Goal: Task Accomplishment & Management: Manage account settings

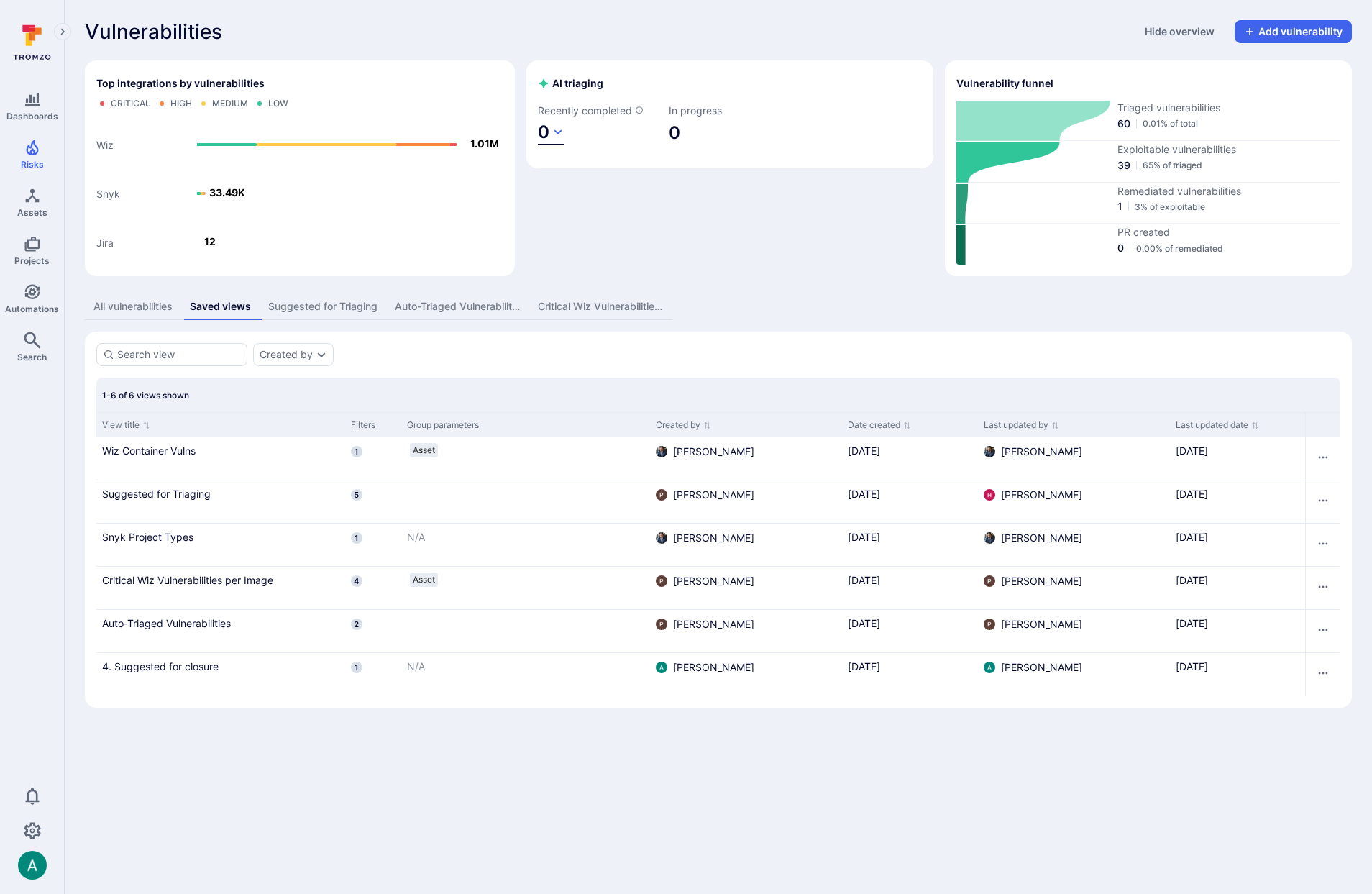
click at [558, 134] on icon "button" at bounding box center [558, 132] width 12 height 12
click at [583, 39] on div at bounding box center [686, 447] width 1372 height 894
click at [153, 493] on link "Suggested for Triaging" at bounding box center [221, 494] width 238 height 15
click at [1327, 496] on icon "Row actions menu" at bounding box center [1323, 500] width 12 height 12
click at [1315, 538] on li "Rename" at bounding box center [1303, 533] width 44 height 18
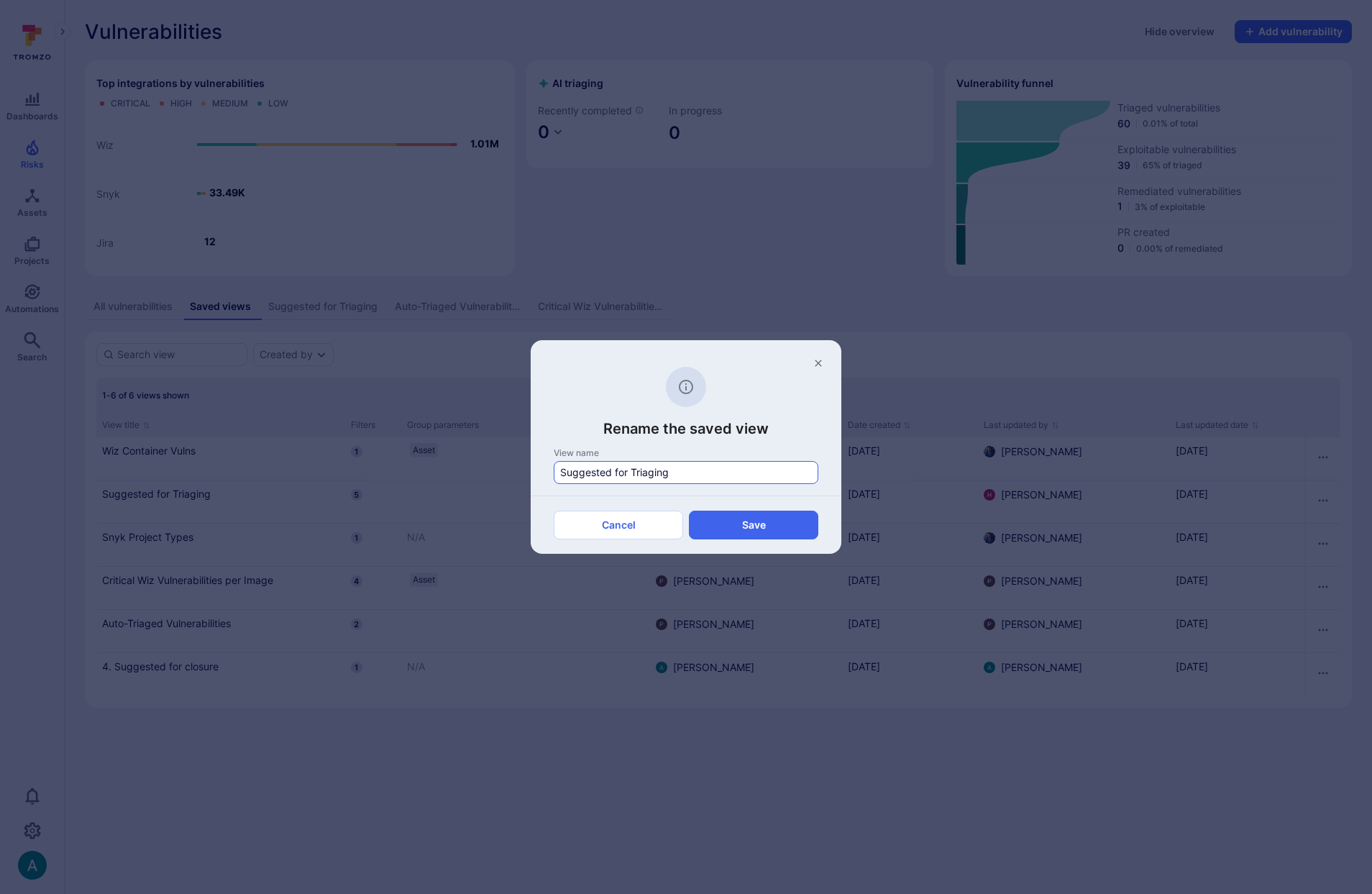
click at [562, 471] on input "Suggested for Triaging" at bounding box center [686, 472] width 252 height 14
type input "1. Suggested for Triaging"
click at [797, 526] on button "Save" at bounding box center [754, 525] width 130 height 29
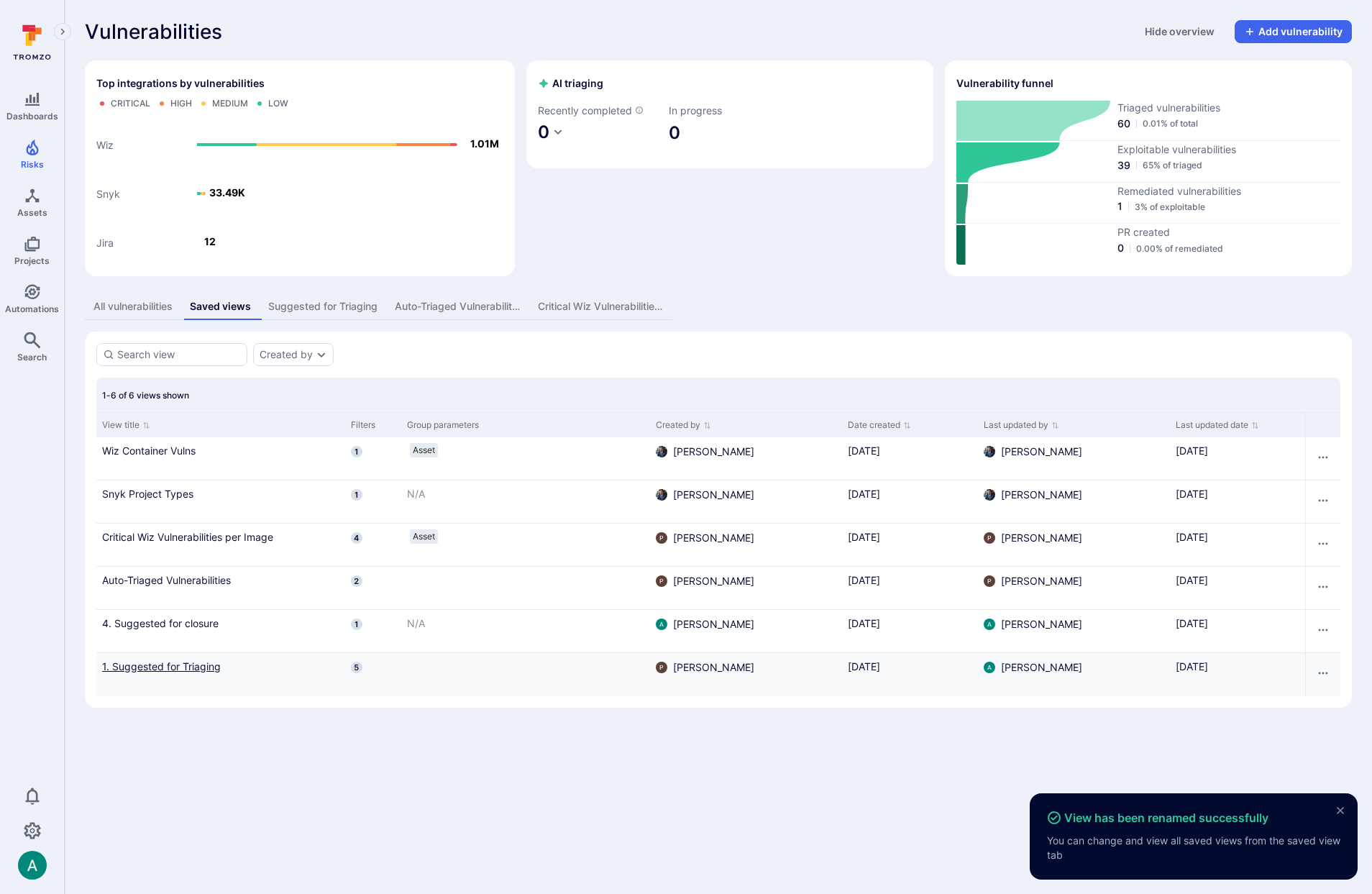
click at [157, 664] on link "1. Suggested for Triaging" at bounding box center [221, 666] width 238 height 15
click at [333, 311] on div "Suggested for Triaging" at bounding box center [323, 305] width 109 height 14
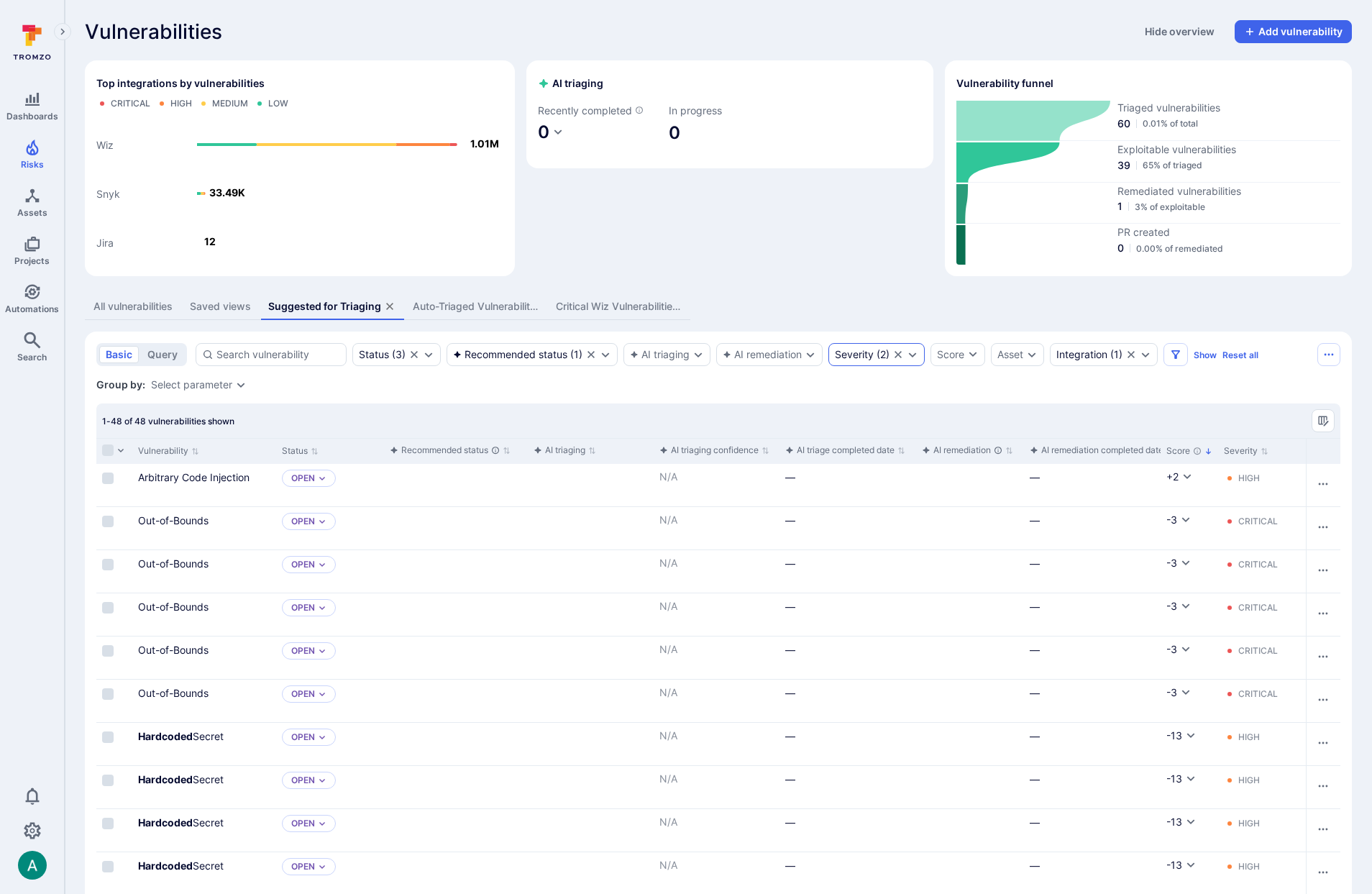
click at [859, 352] on div "Severity" at bounding box center [854, 355] width 39 height 12
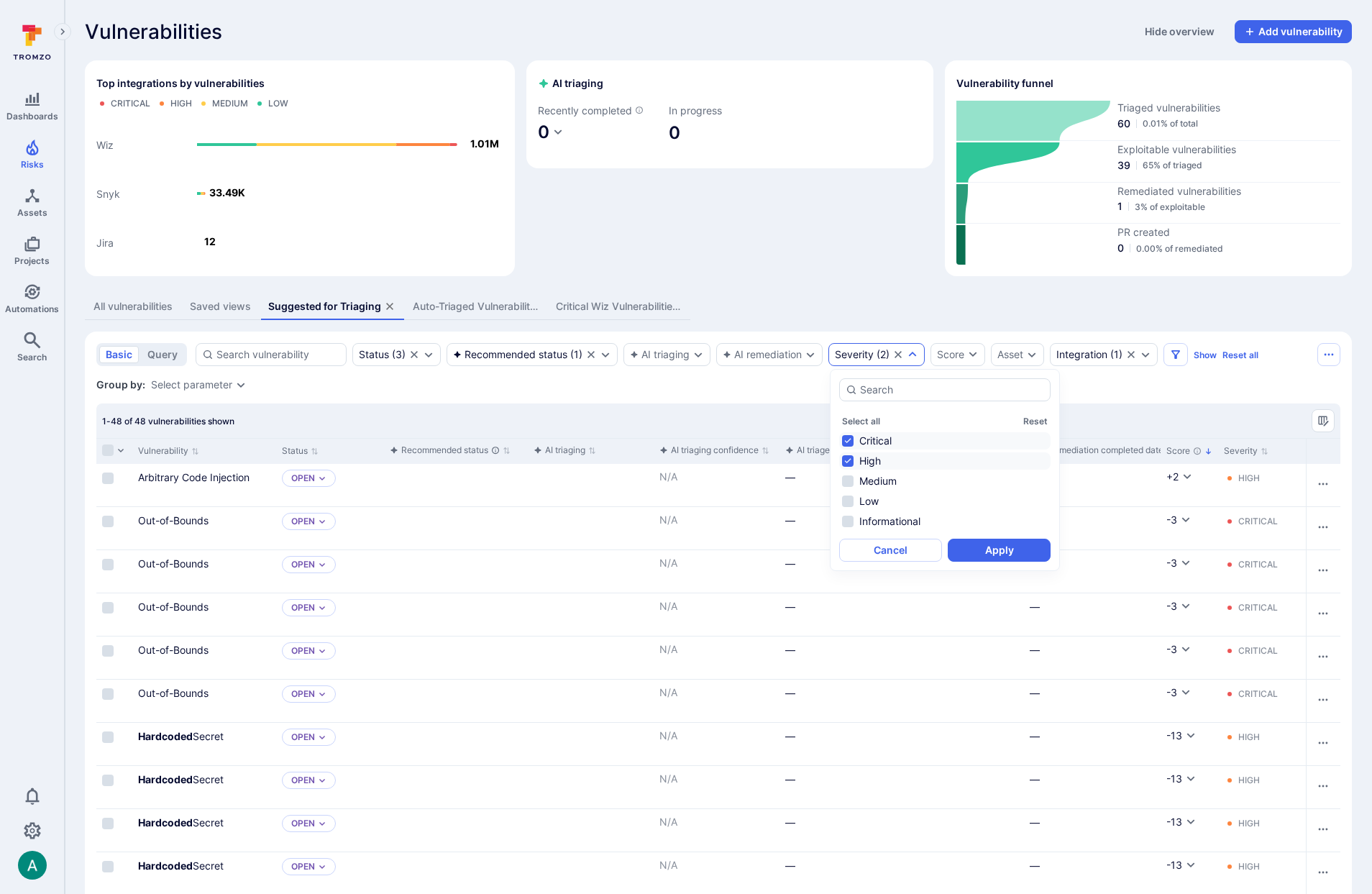
drag, startPoint x: 1037, startPoint y: 317, endPoint x: 1080, endPoint y: 338, distance: 47.9
click at [1041, 317] on div "All vulnerabilities Saved views Suggested for Triaging Auto-Triaged Vulnerabili…" at bounding box center [718, 306] width 1267 height 26
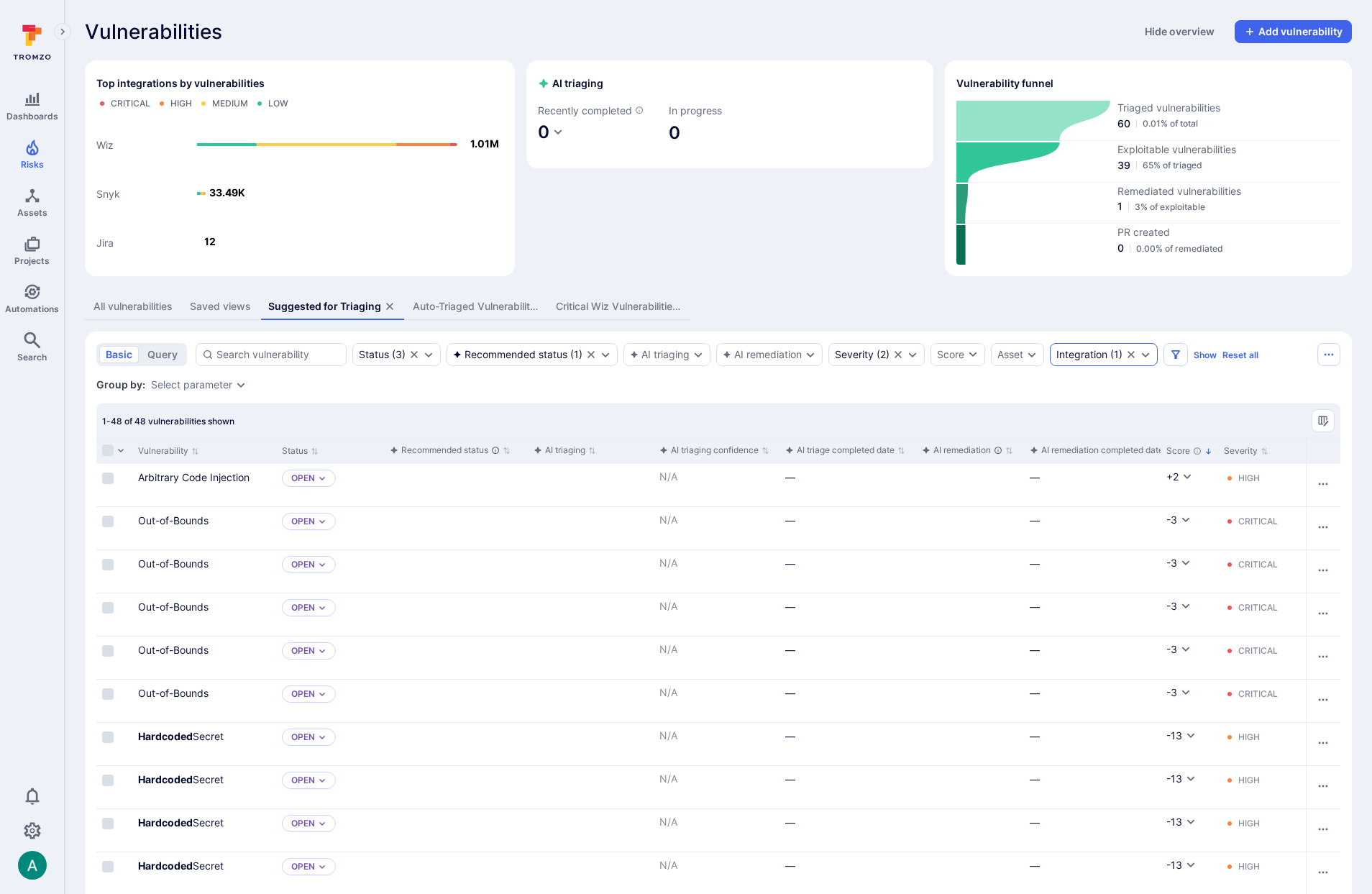
click at [1108, 354] on div "Integration" at bounding box center [1082, 355] width 51 height 12
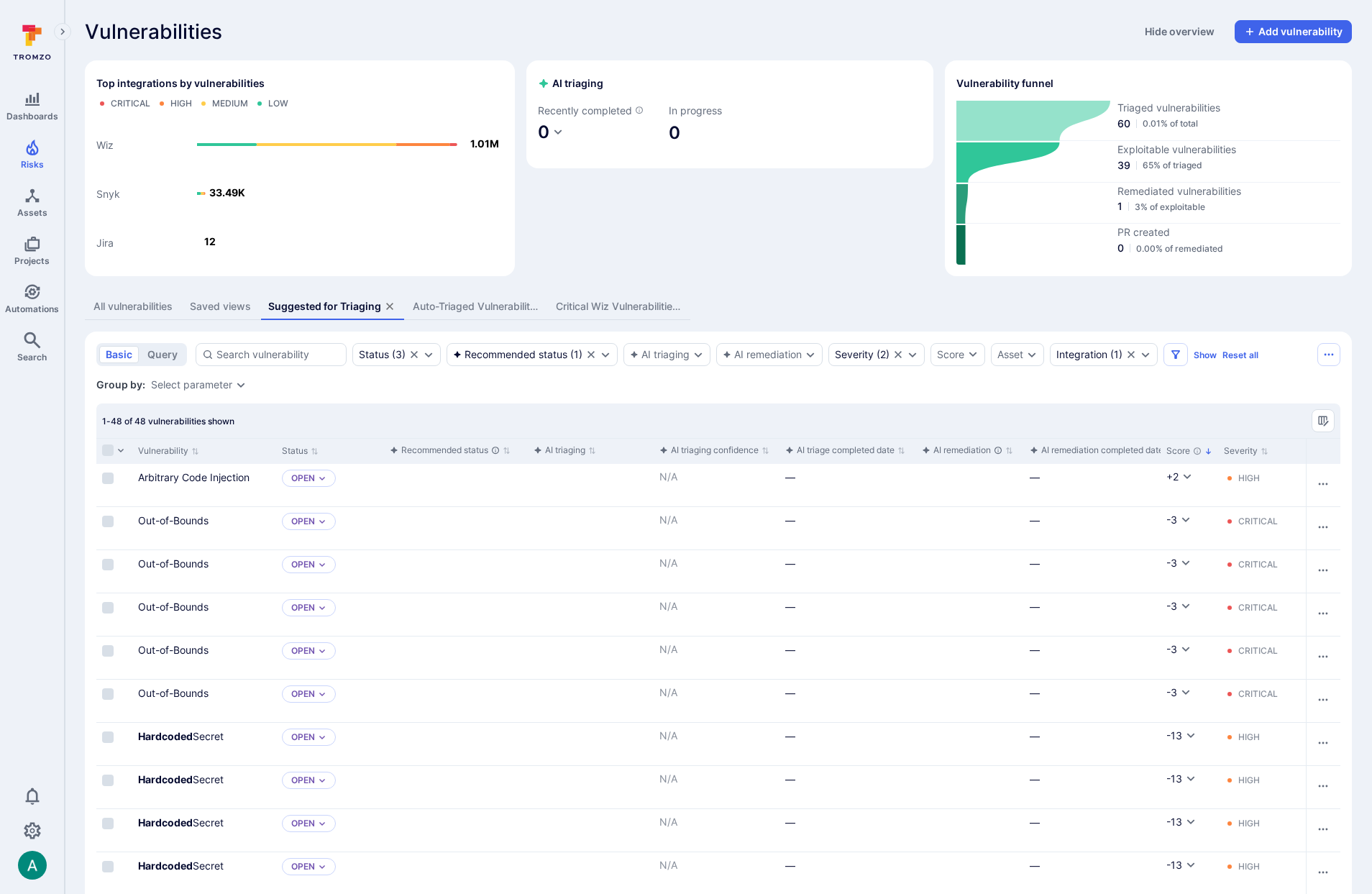
click at [389, 305] on icon "assets tabs" at bounding box center [390, 306] width 7 height 7
click at [413, 305] on div "Auto-Triaged Vulnerabilities" at bounding box center [475, 305] width 125 height 14
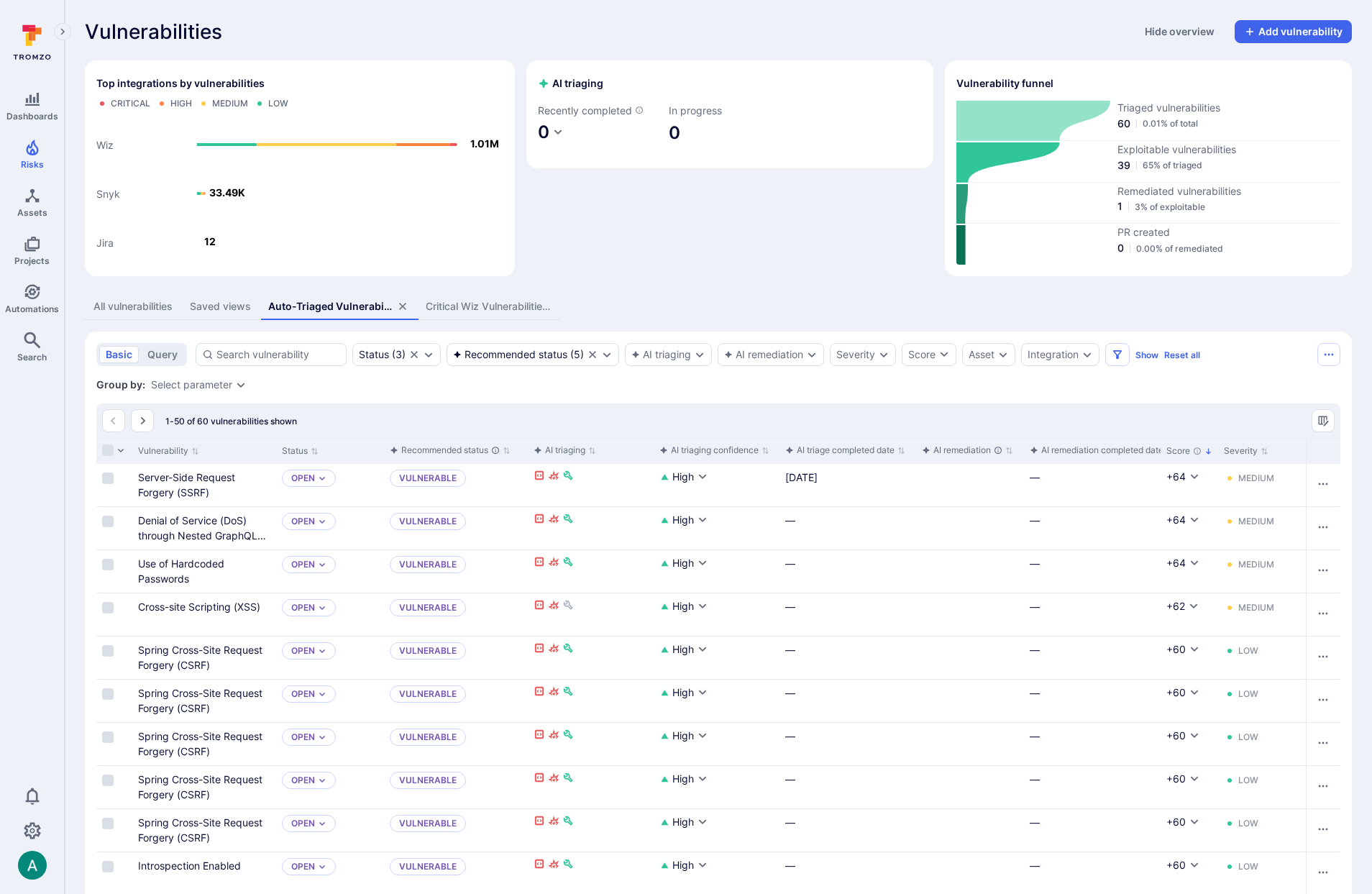
click at [402, 305] on icon "assets tabs" at bounding box center [403, 306] width 12 height 12
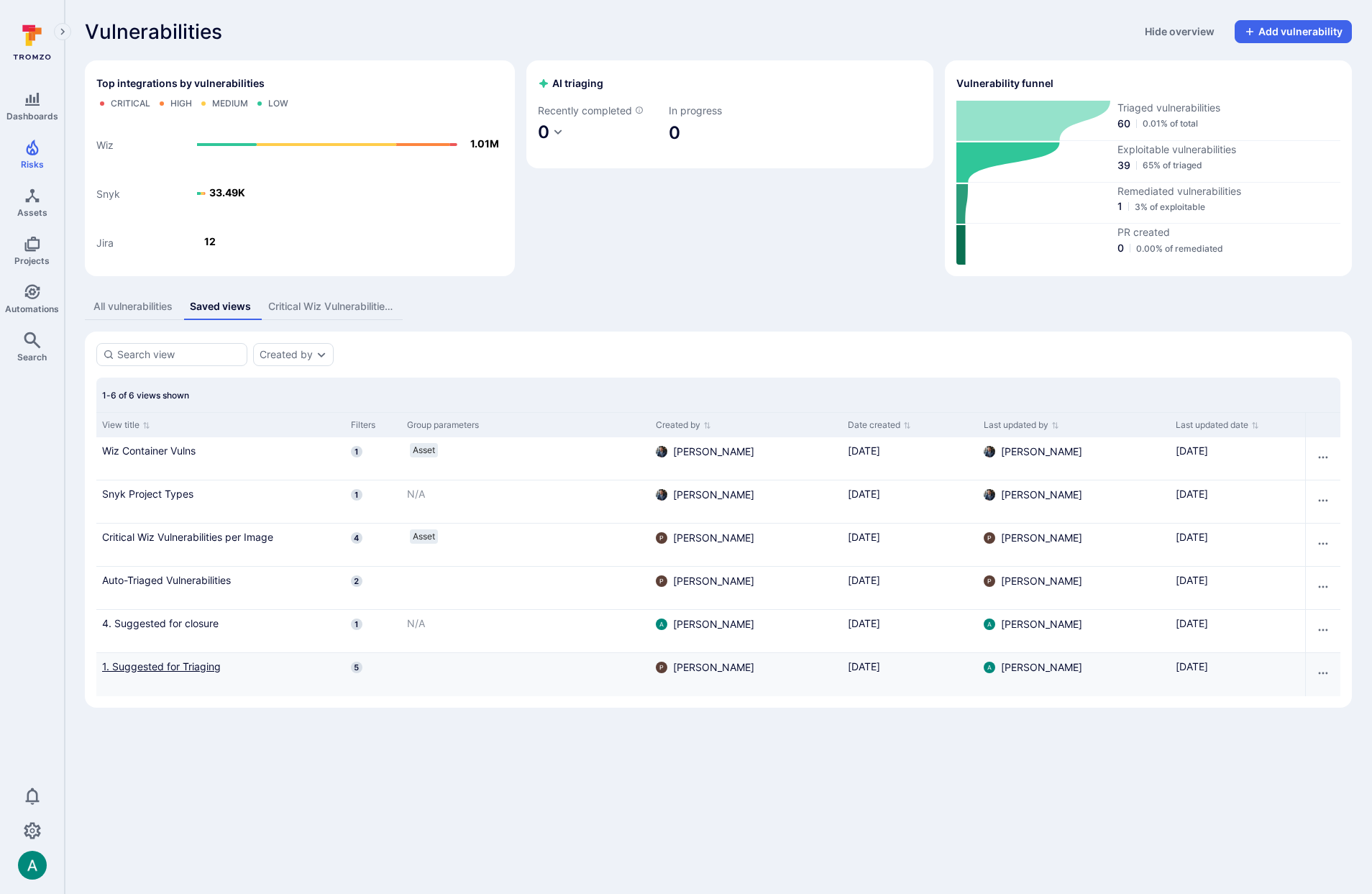
click at [165, 666] on link "1. Suggested for Triaging" at bounding box center [221, 666] width 238 height 15
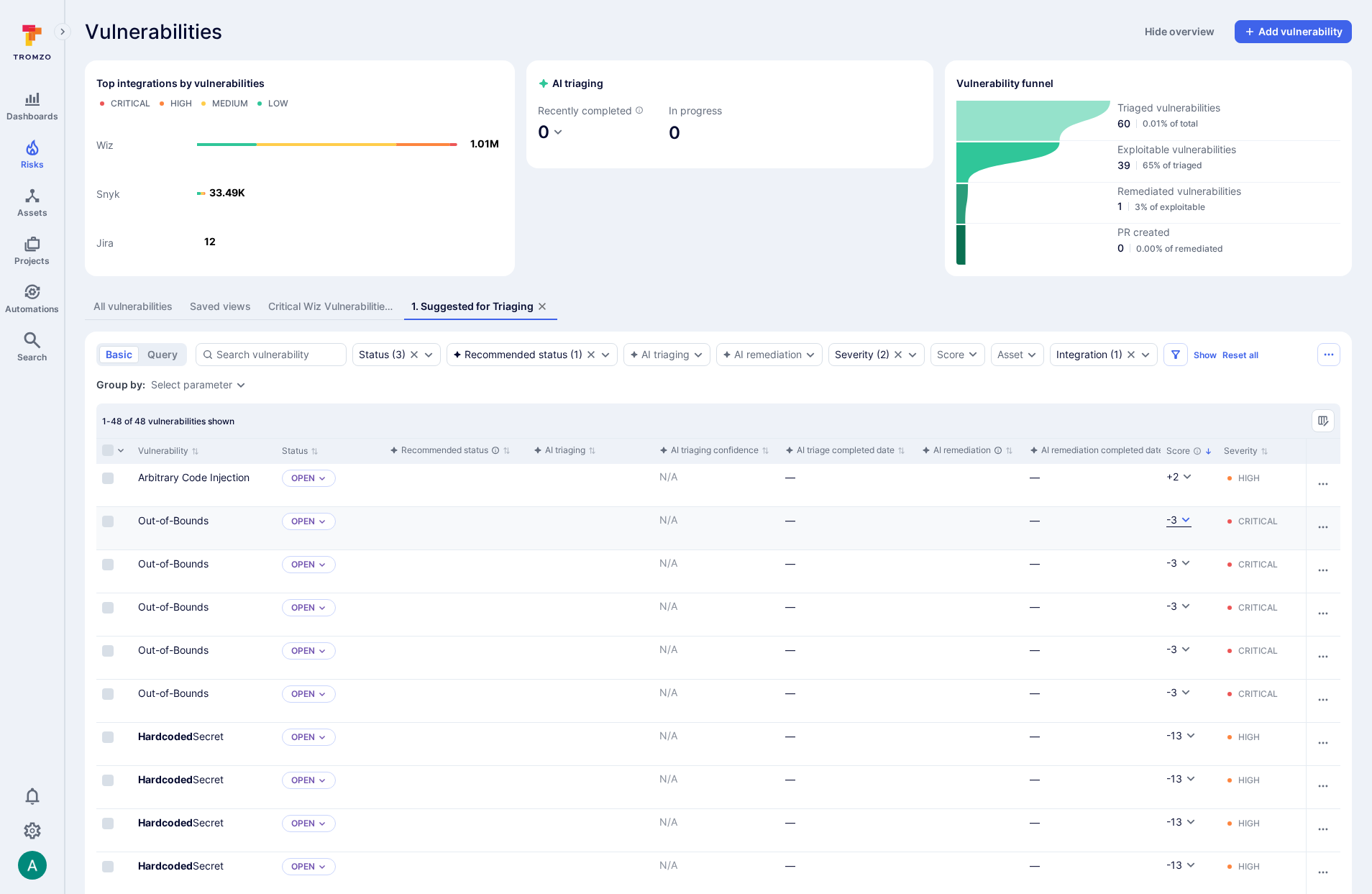
click at [1184, 519] on icon "Cell for Score" at bounding box center [1186, 519] width 8 height 5
click at [1184, 519] on div at bounding box center [686, 447] width 1372 height 894
click at [1180, 605] on icon "Cell for Score" at bounding box center [1186, 606] width 12 height 12
click at [1180, 605] on div at bounding box center [686, 447] width 1372 height 894
click at [166, 606] on link "Out-of-Bounds" at bounding box center [173, 606] width 70 height 12
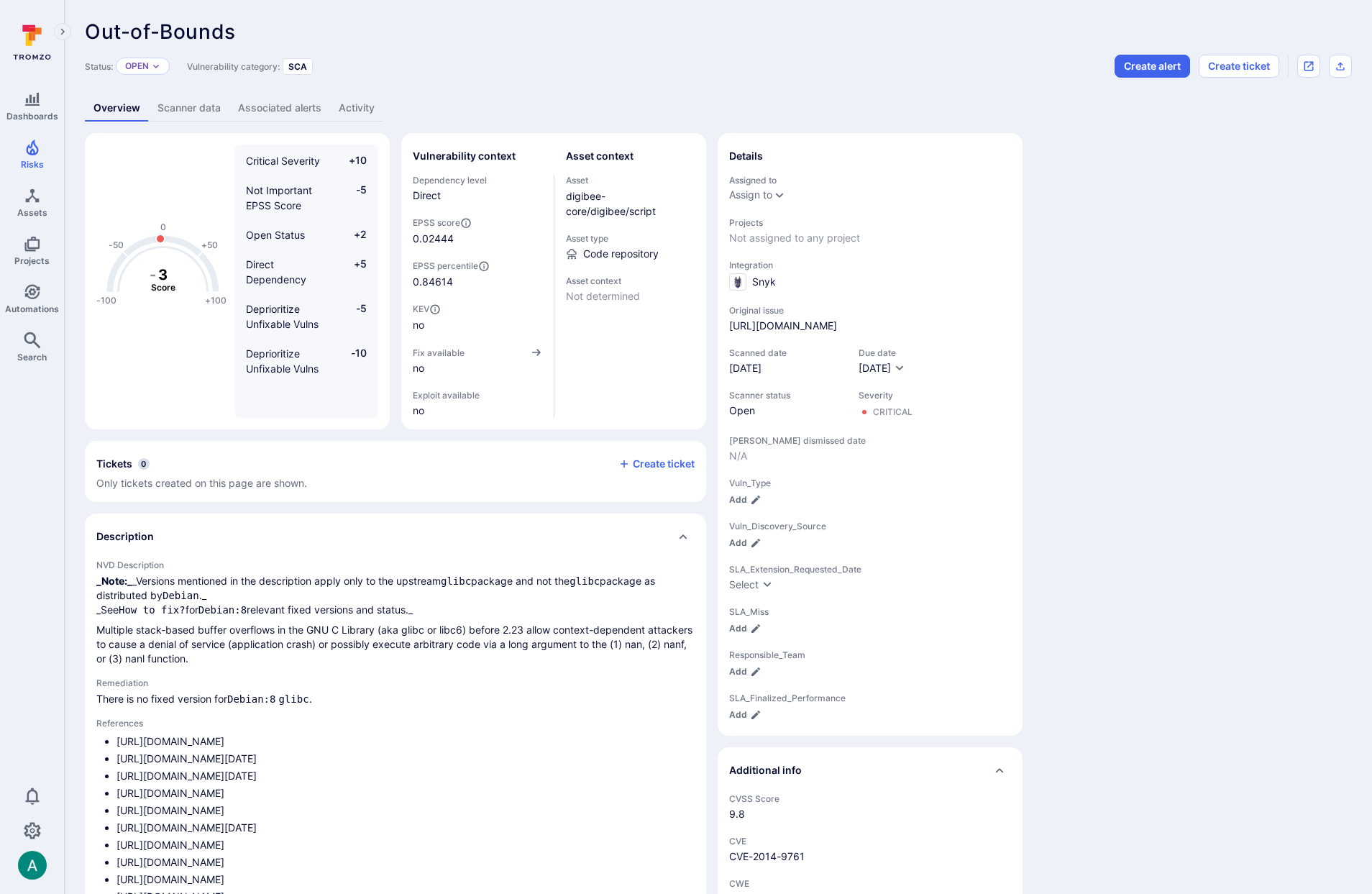
scroll to position [14, 0]
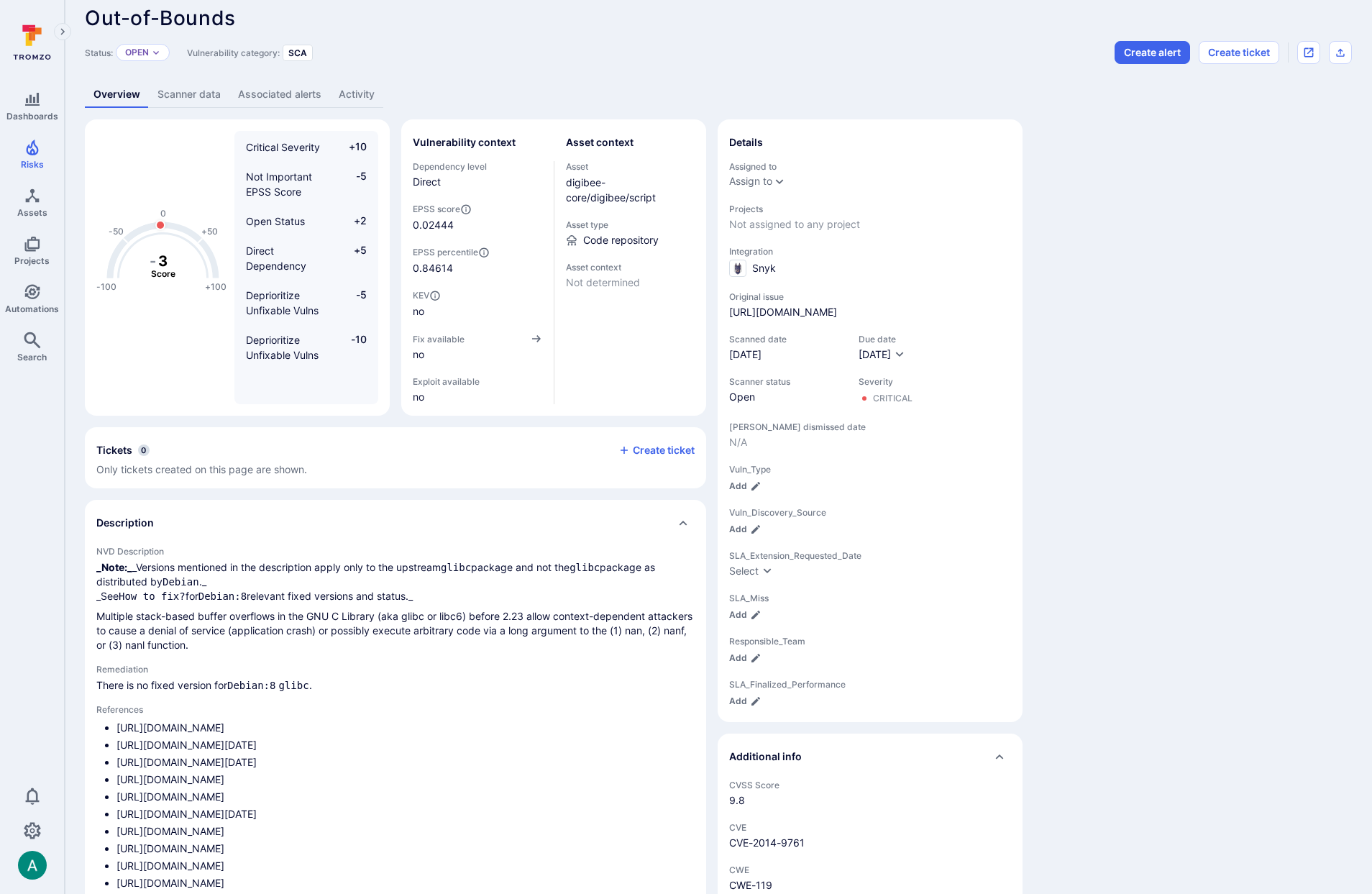
click at [186, 103] on link "Scanner data" at bounding box center [189, 94] width 81 height 26
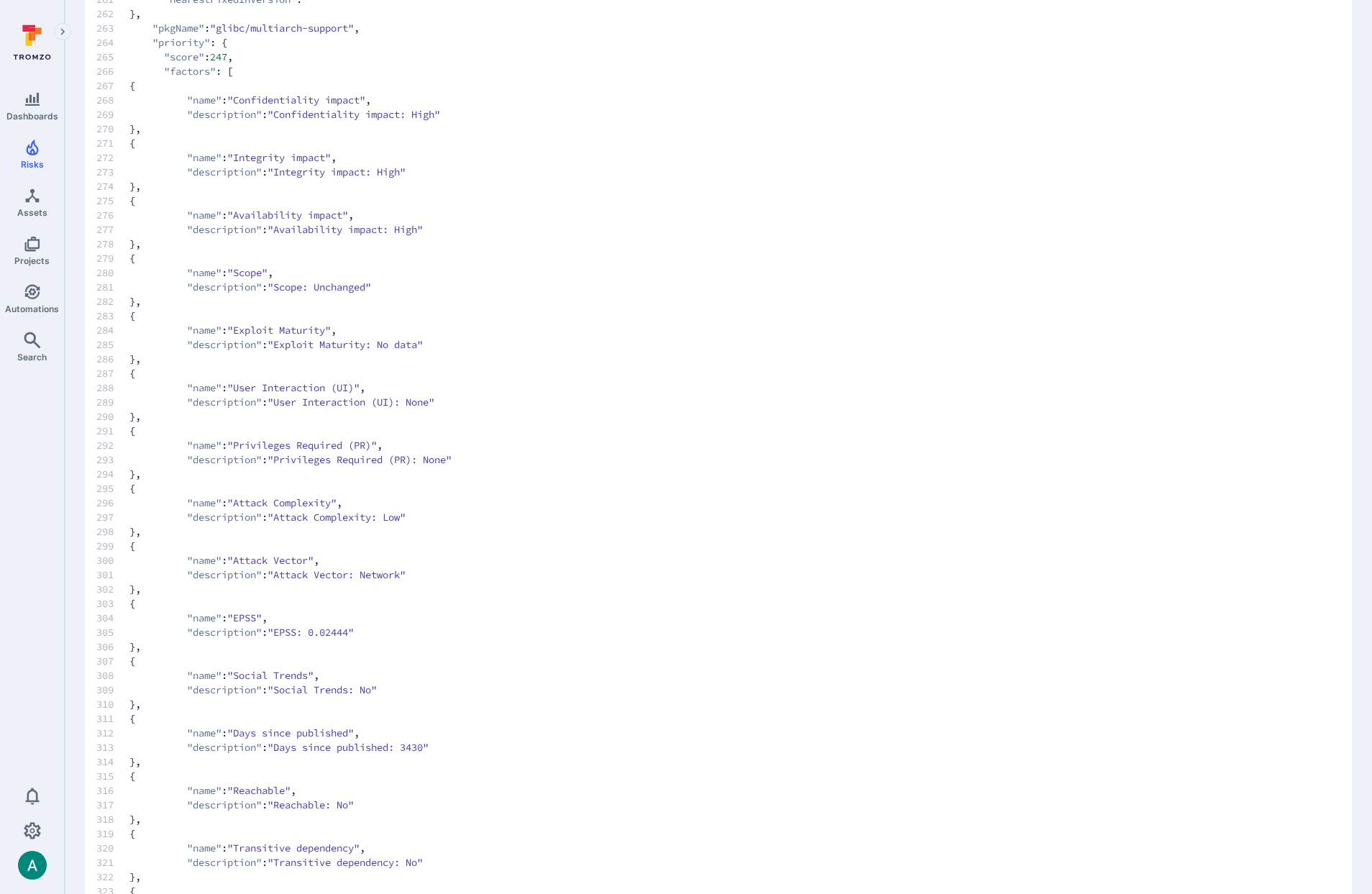
scroll to position [3947, 0]
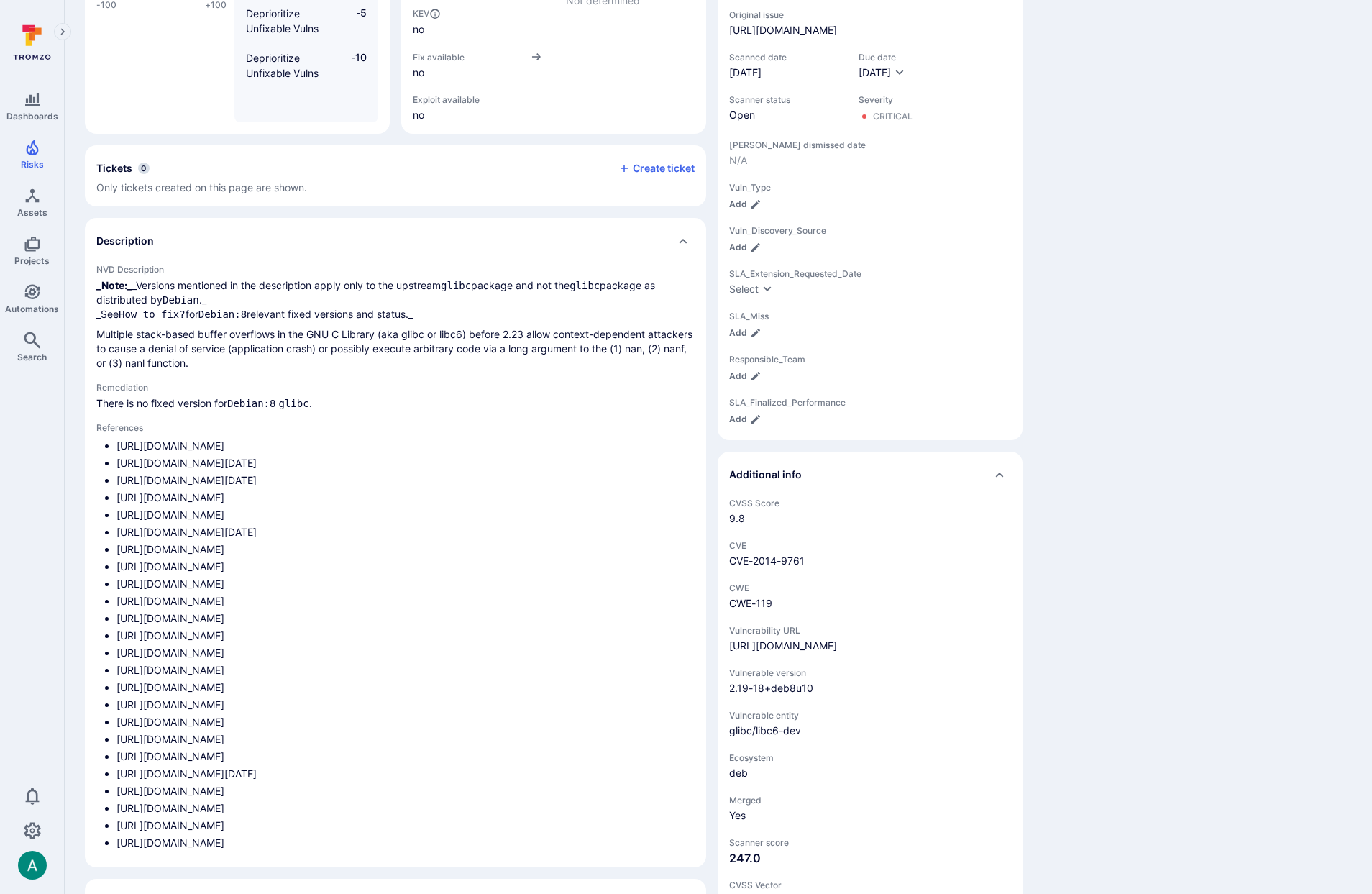
scroll to position [14, 0]
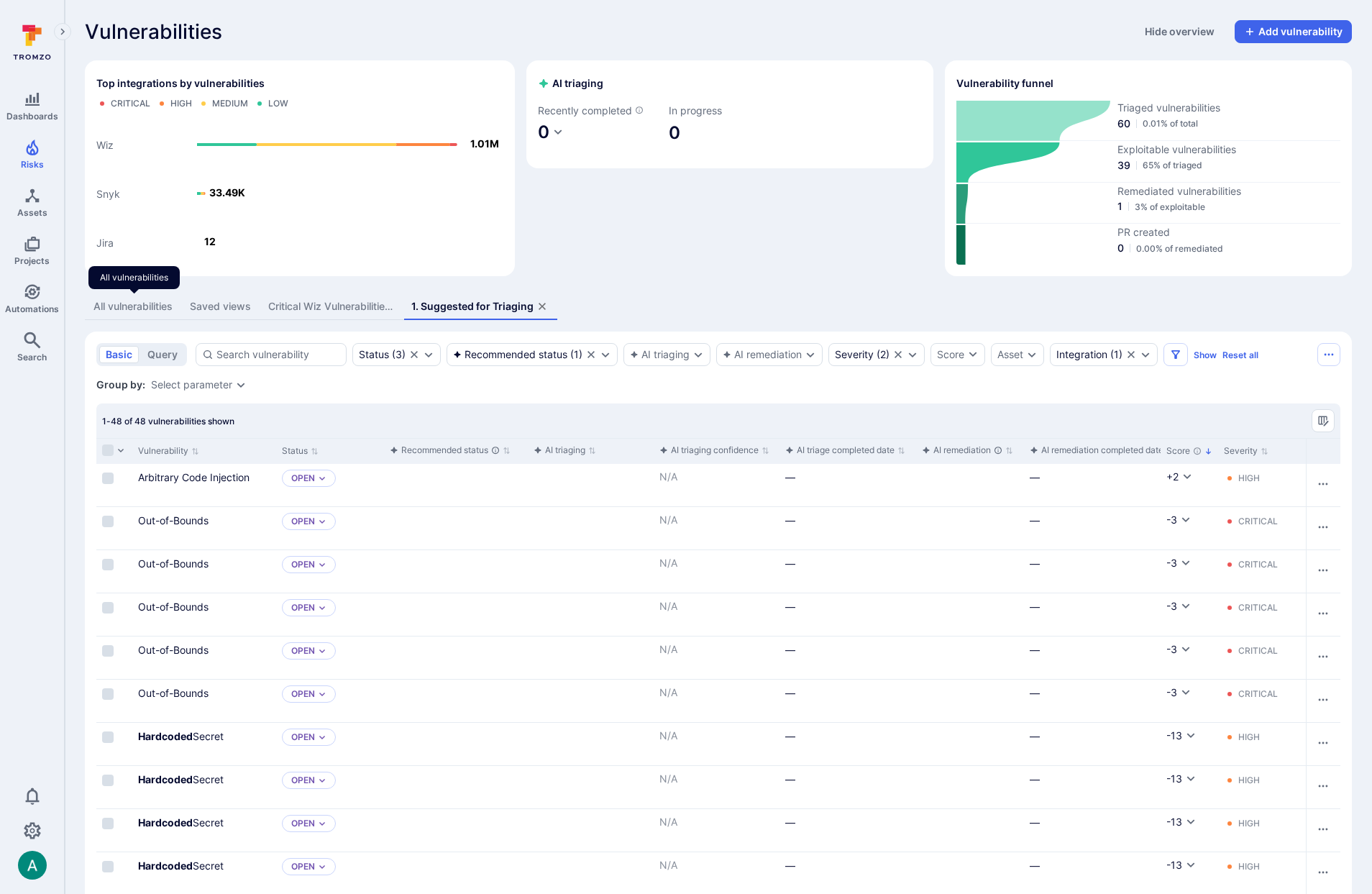
click at [139, 303] on div "All vulnerabilities" at bounding box center [133, 305] width 79 height 14
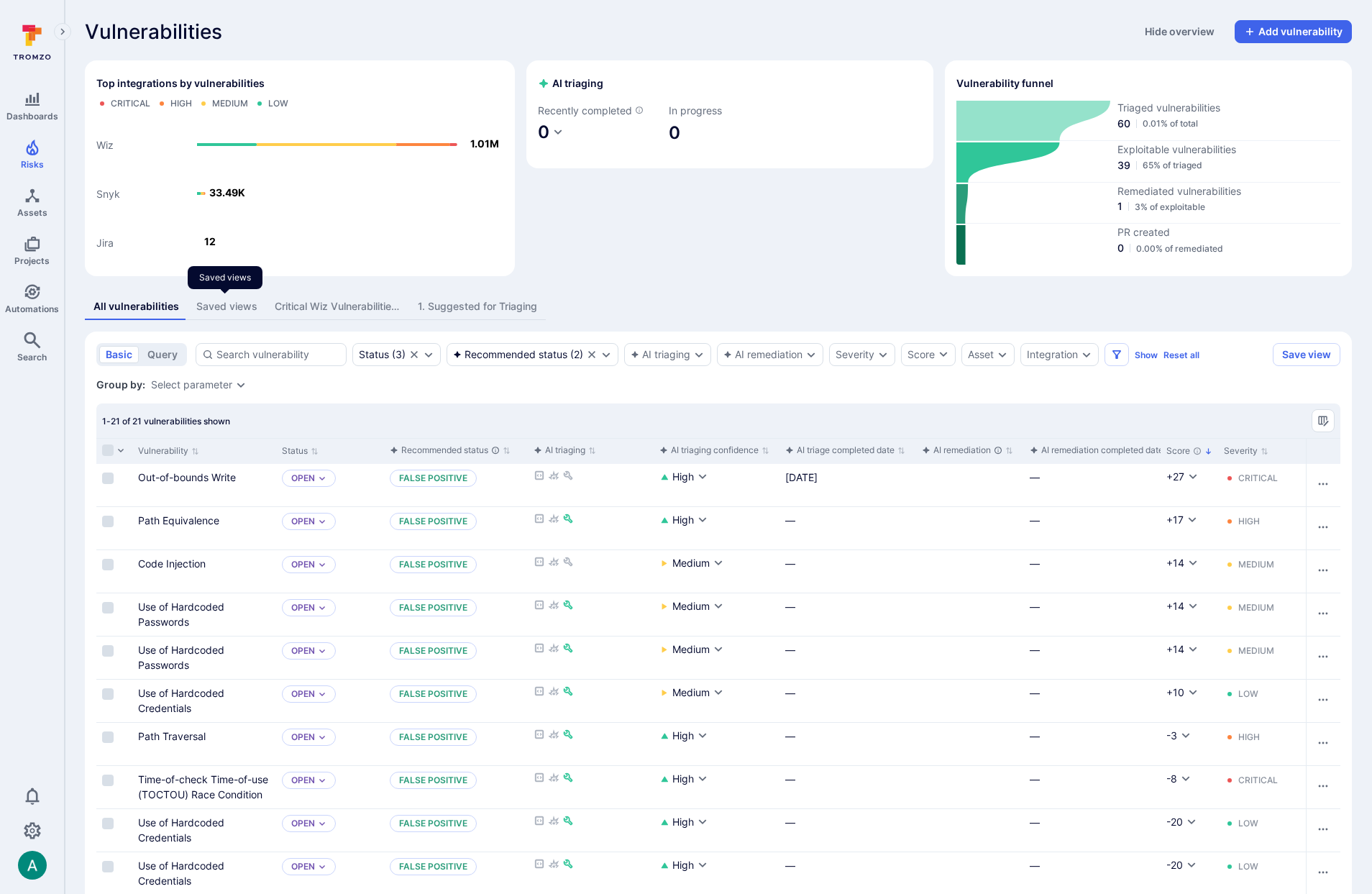
click at [209, 304] on div "Saved views" at bounding box center [227, 305] width 61 height 14
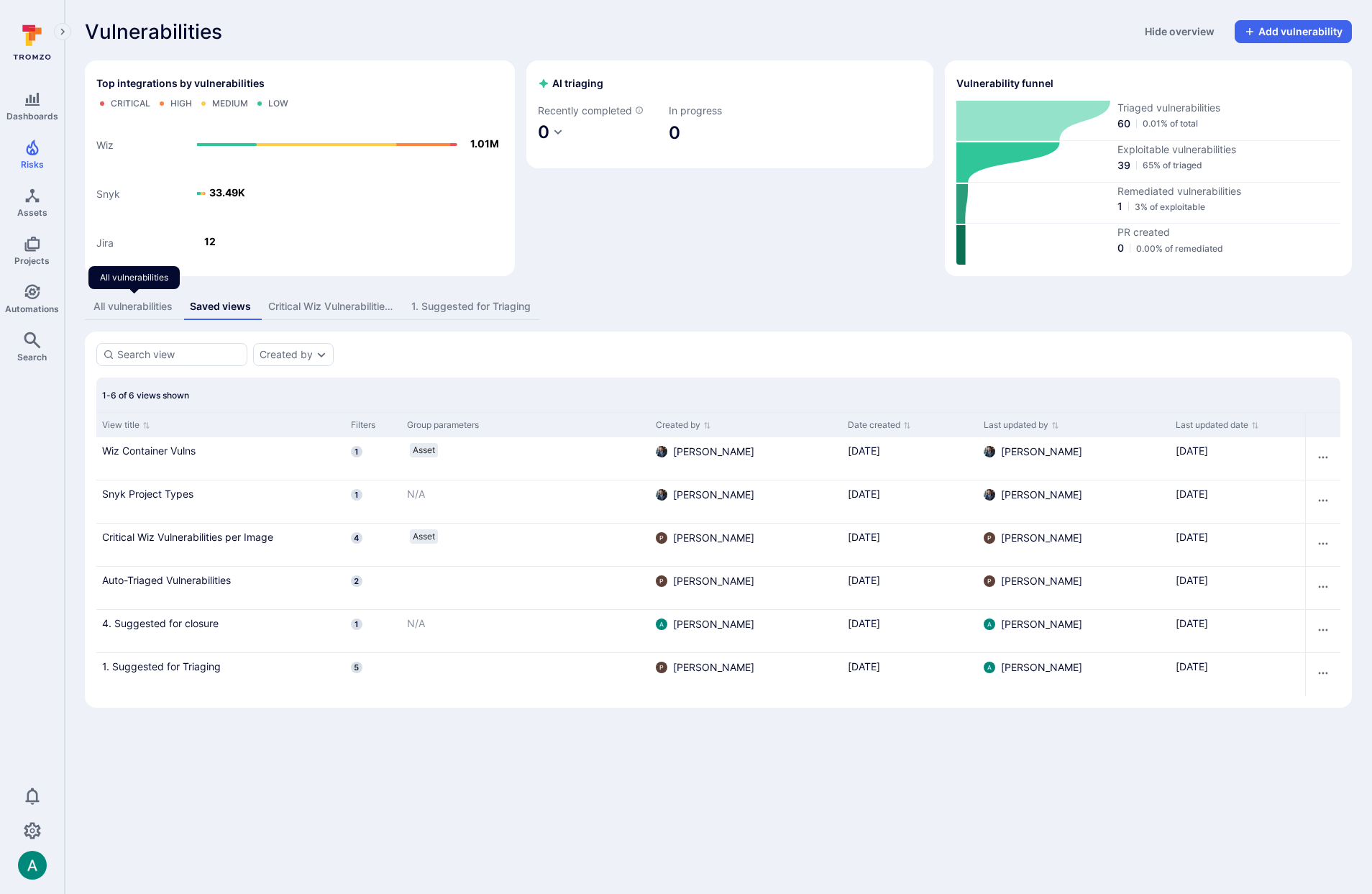
click at [136, 307] on div "All vulnerabilities" at bounding box center [133, 305] width 79 height 14
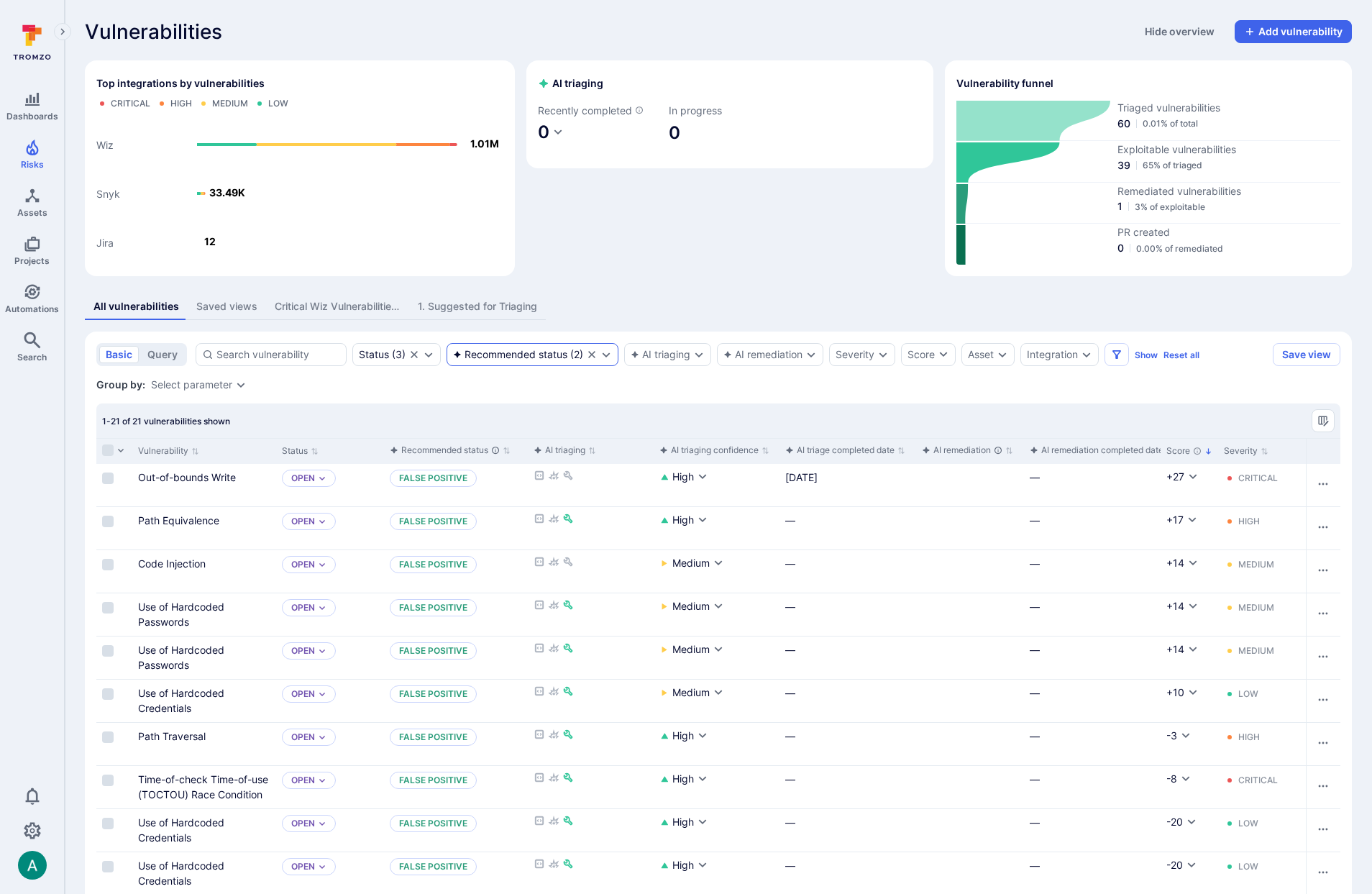
click at [525, 358] on div "Recommended status" at bounding box center [510, 355] width 115 height 12
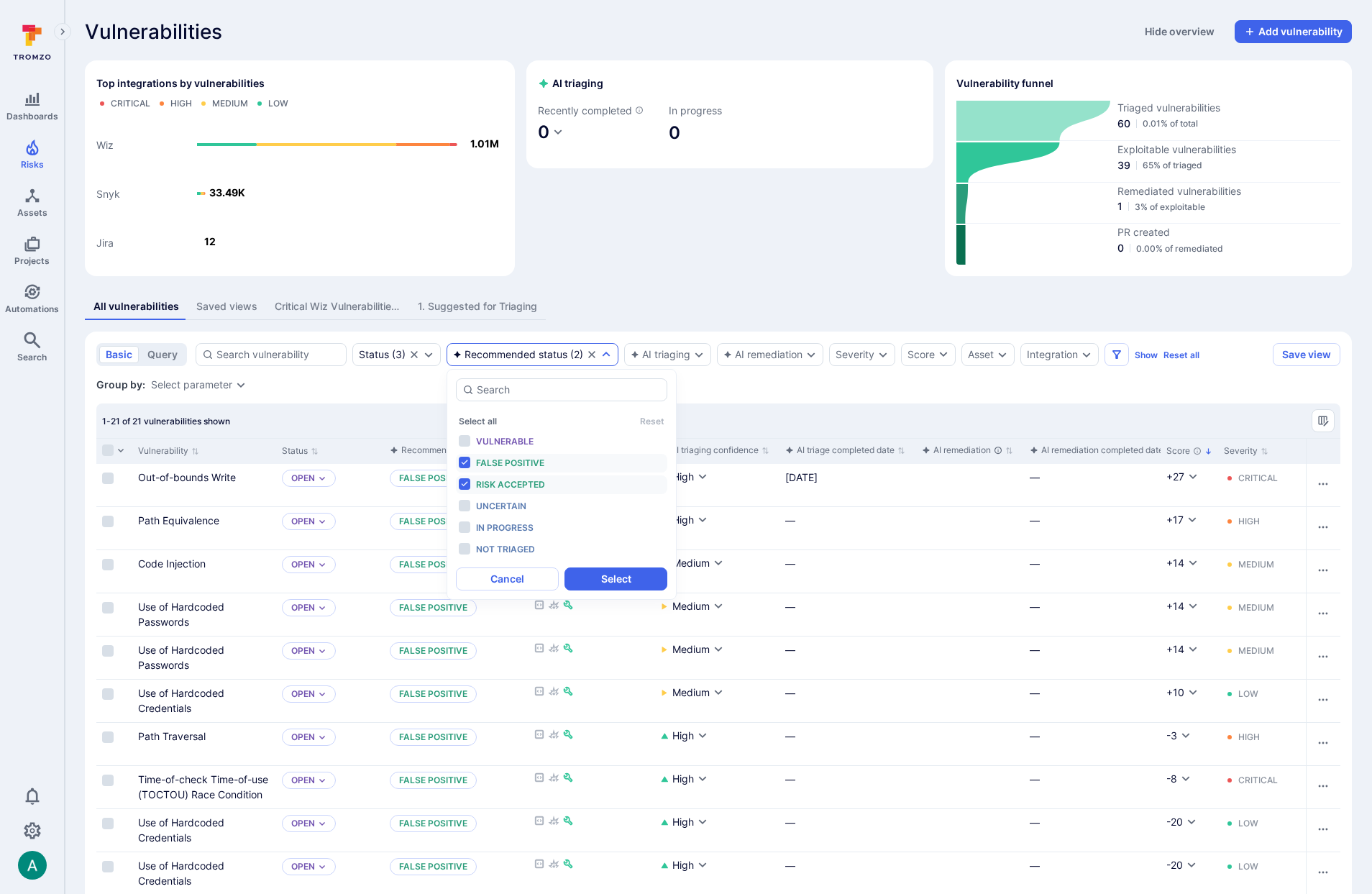
click at [488, 458] on span "False positive" at bounding box center [510, 462] width 69 height 11
click at [490, 480] on span "Risk accepted" at bounding box center [511, 484] width 69 height 11
click at [495, 438] on span "Vulnerable" at bounding box center [505, 441] width 58 height 11
drag, startPoint x: 636, startPoint y: 572, endPoint x: 674, endPoint y: 350, distance: 225.2
click at [636, 572] on button "Select" at bounding box center [616, 579] width 103 height 23
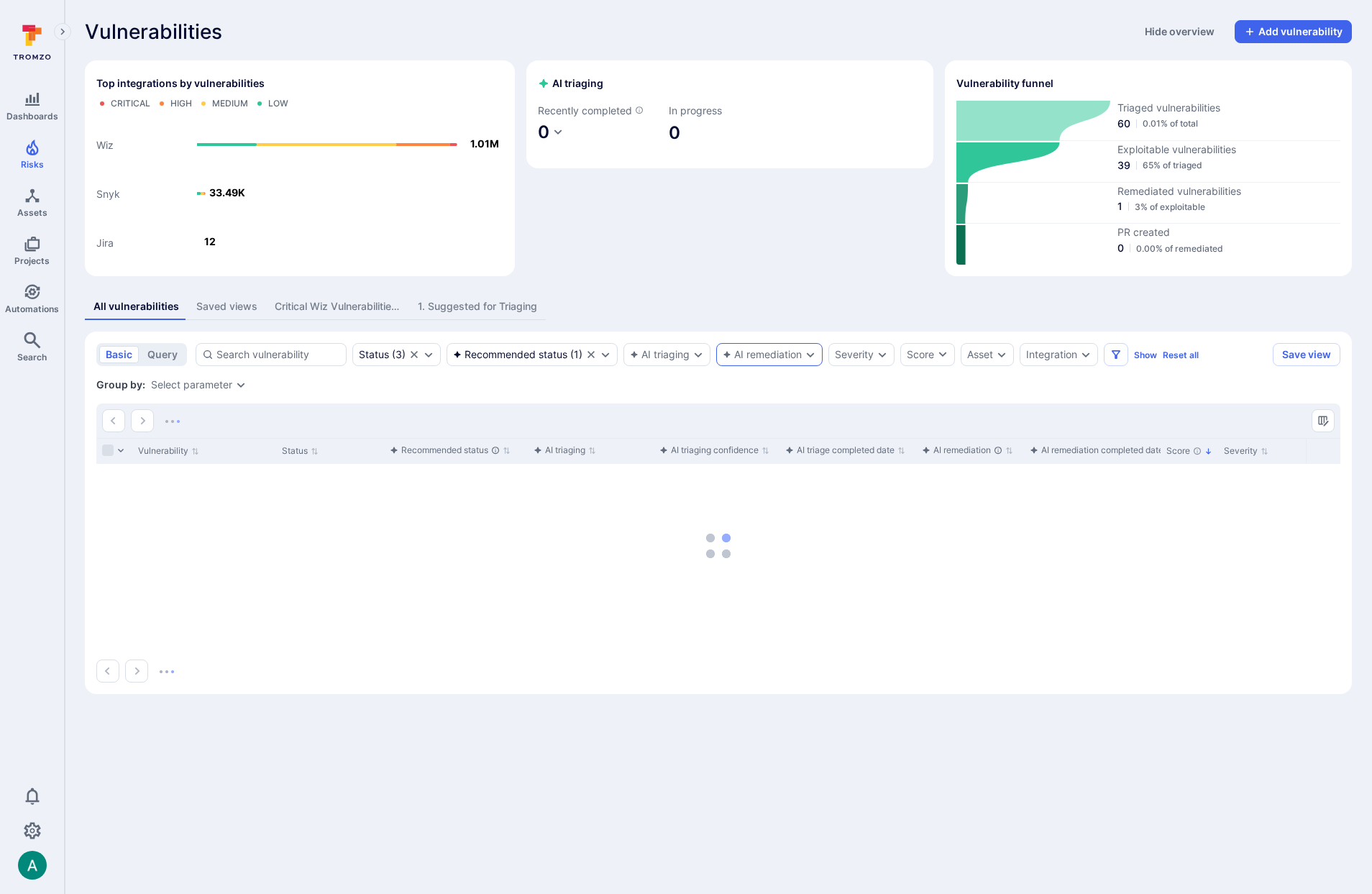
click at [745, 349] on div "AI remediation" at bounding box center [763, 355] width 79 height 12
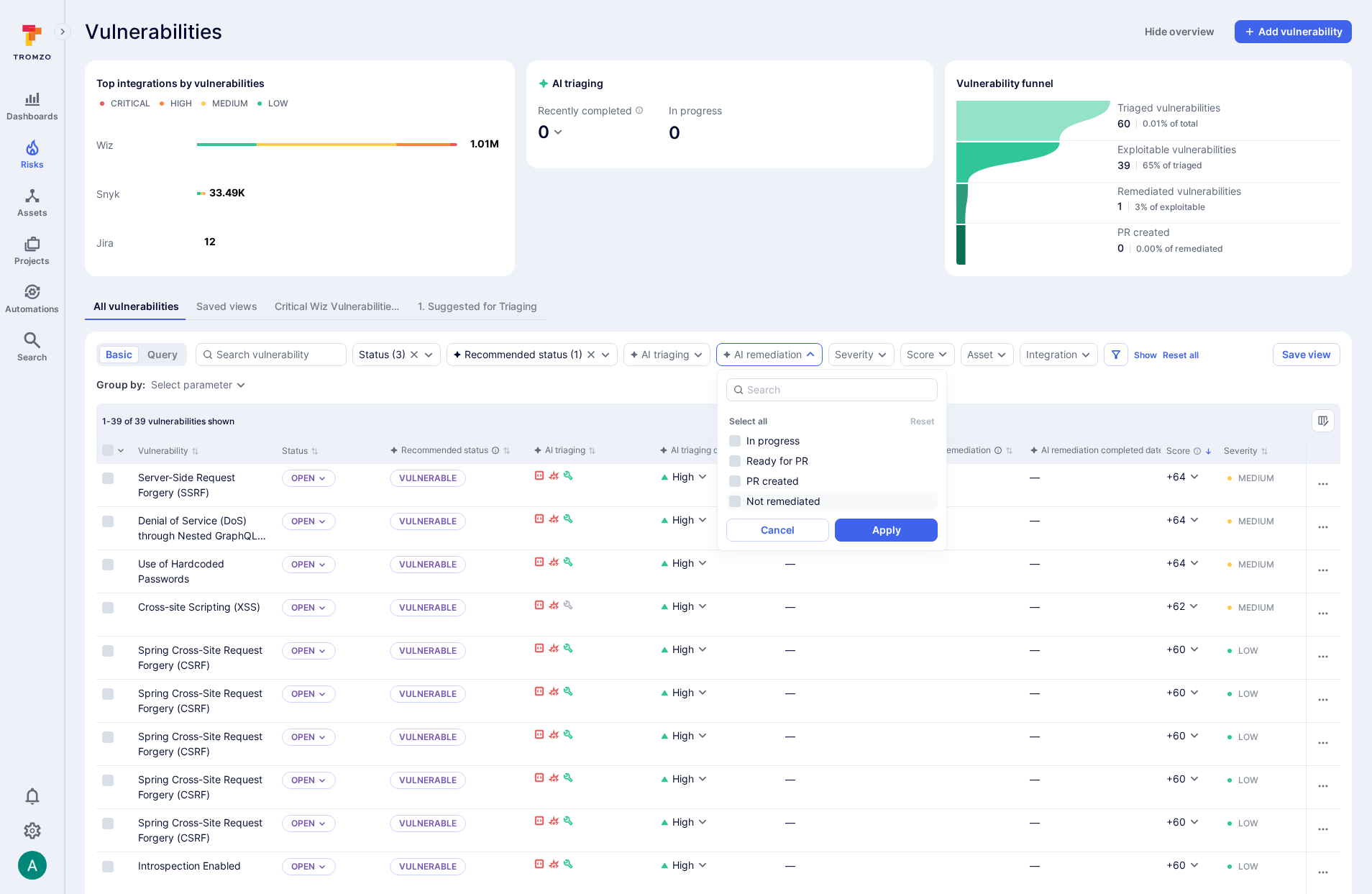
click at [793, 500] on li "Not remediated" at bounding box center [832, 501] width 211 height 17
click at [903, 539] on button "Apply" at bounding box center [886, 530] width 103 height 23
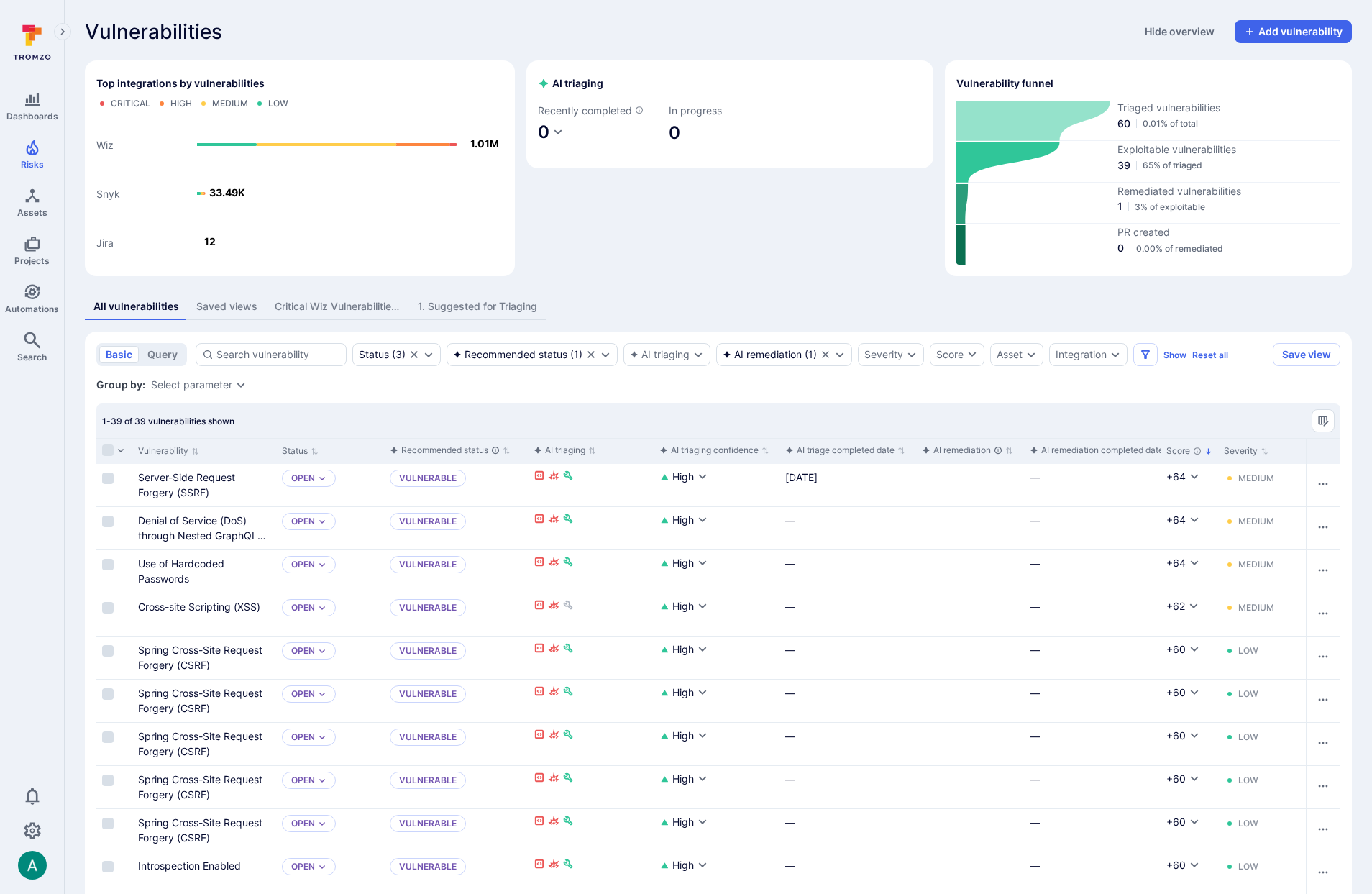
click at [1242, 377] on div "Group by: Select parameter" at bounding box center [718, 384] width 1244 height 14
click at [1305, 354] on button "Save view" at bounding box center [1307, 355] width 68 height 23
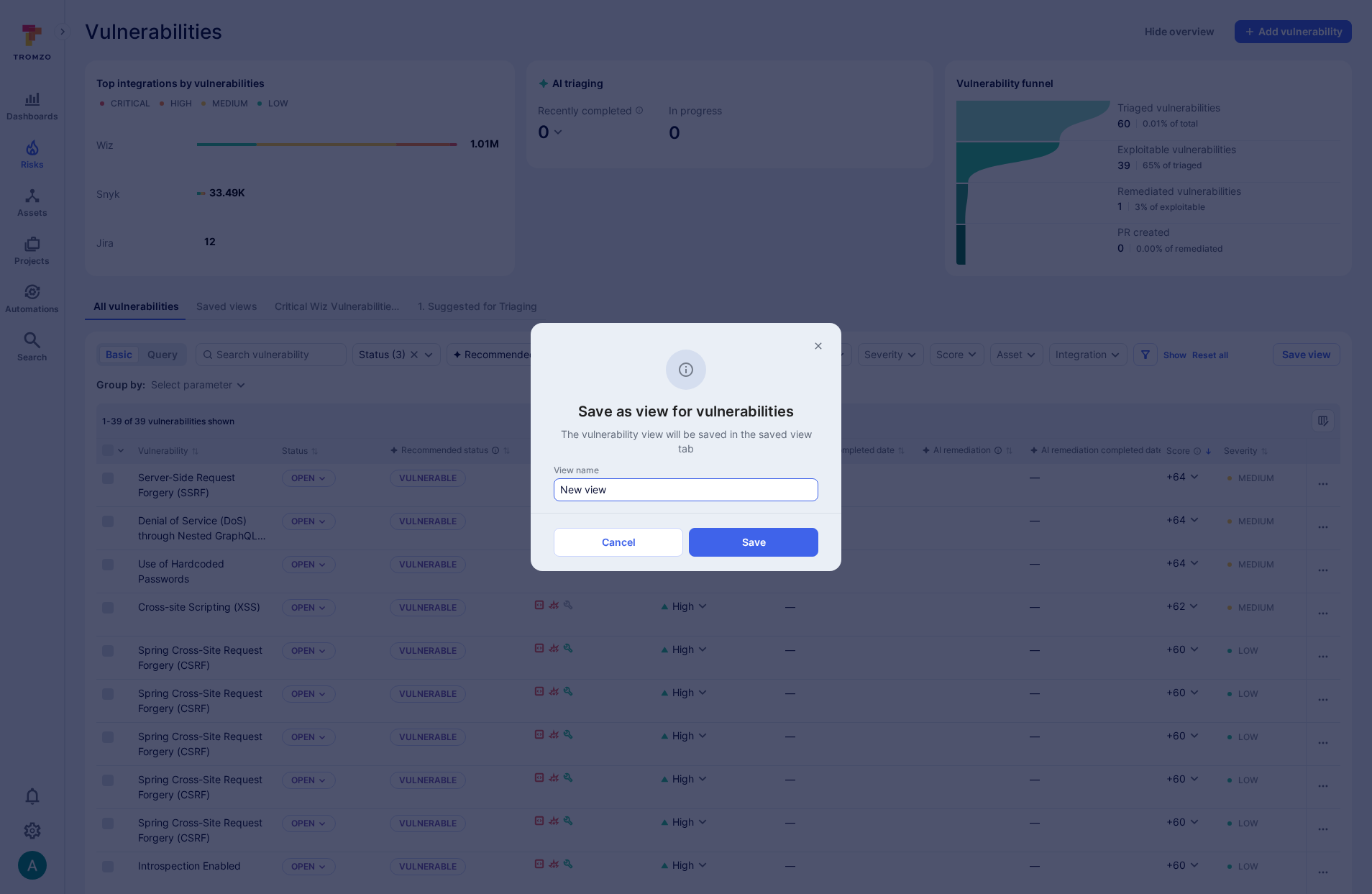
click at [608, 489] on input "New view" at bounding box center [686, 490] width 252 height 14
type input "2. Suggested for Remediation"
click at [743, 537] on button "Save" at bounding box center [754, 542] width 130 height 29
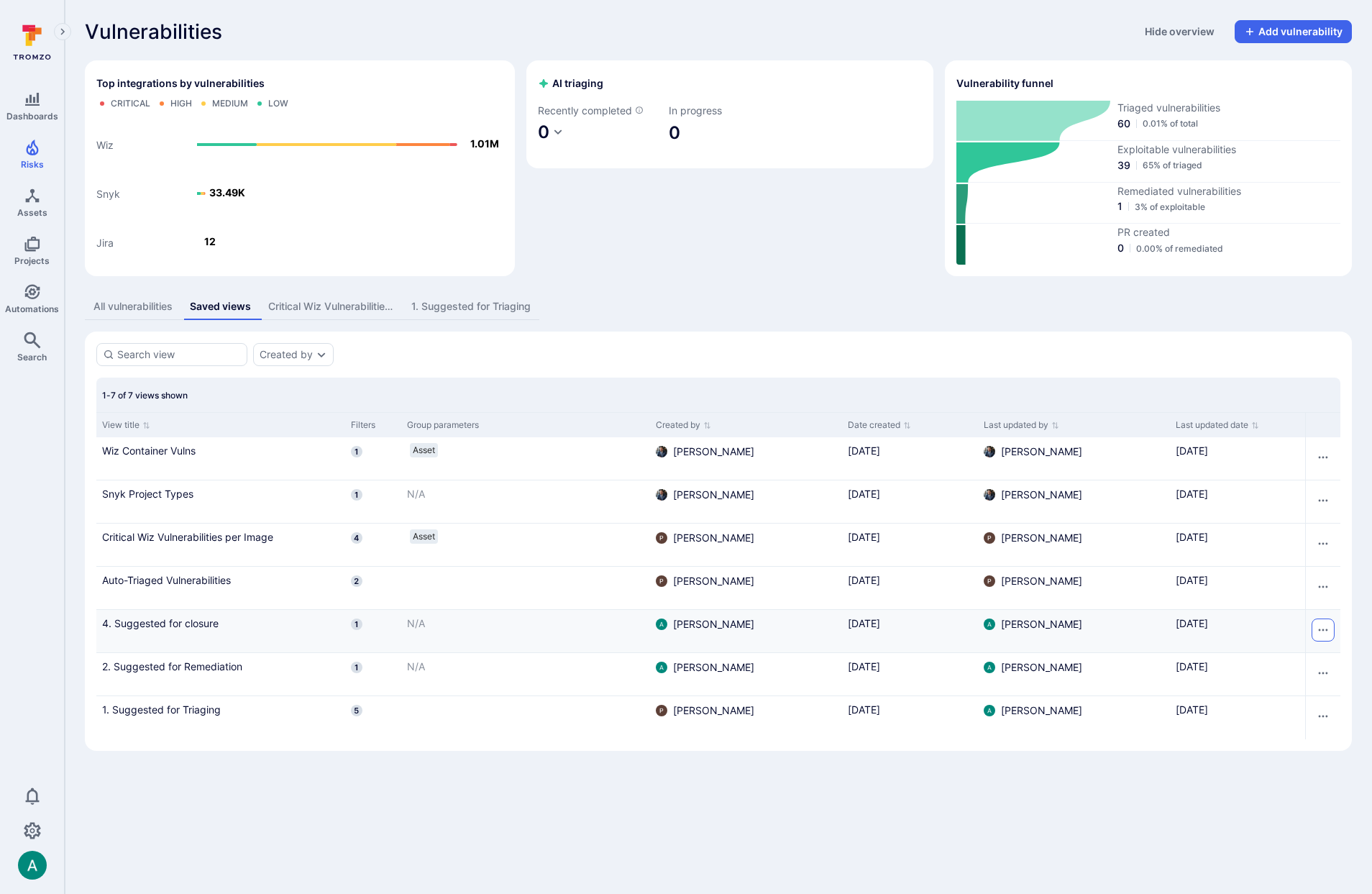
click at [1322, 626] on icon "Row actions menu" at bounding box center [1323, 630] width 12 height 12
click at [1302, 662] on li "Rename" at bounding box center [1303, 663] width 44 height 18
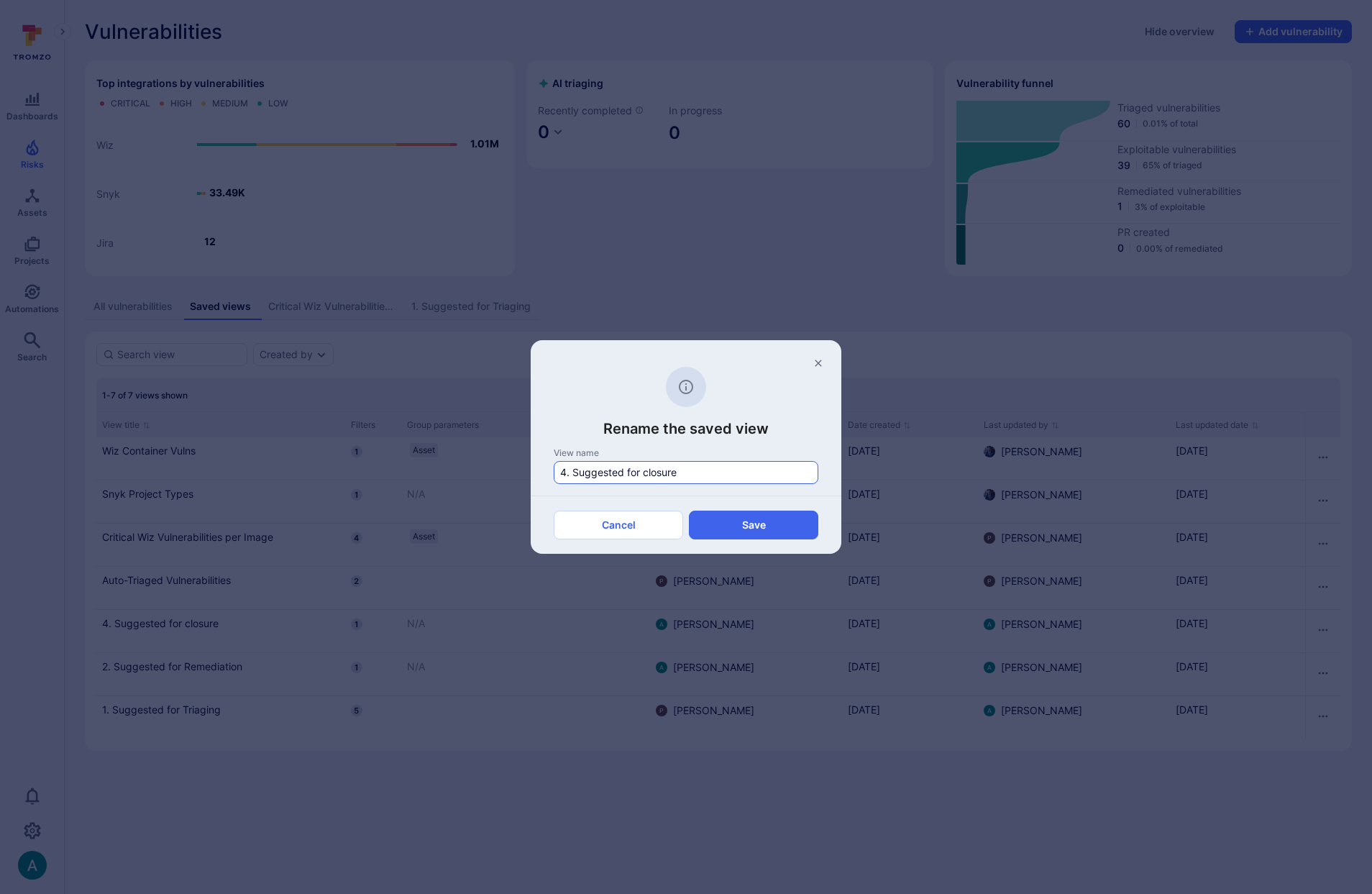
click at [643, 471] on input "4. Suggested for closure" at bounding box center [686, 472] width 252 height 14
type input "4. Suggested for Closure"
click at [741, 517] on button "Save" at bounding box center [754, 525] width 130 height 29
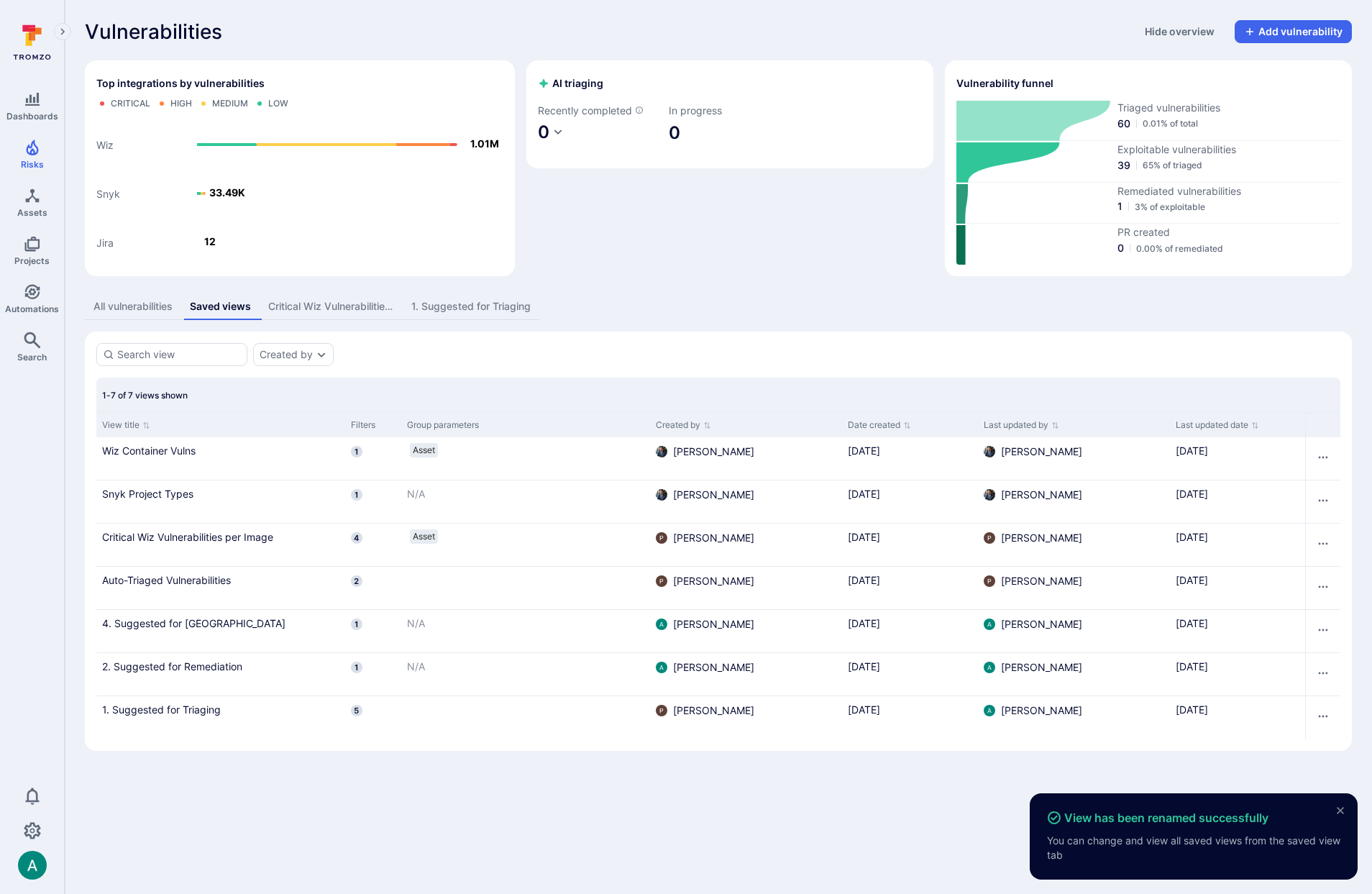
drag, startPoint x: 133, startPoint y: 305, endPoint x: 125, endPoint y: 305, distance: 8.0
click at [132, 305] on div "All vulnerabilities" at bounding box center [133, 305] width 79 height 14
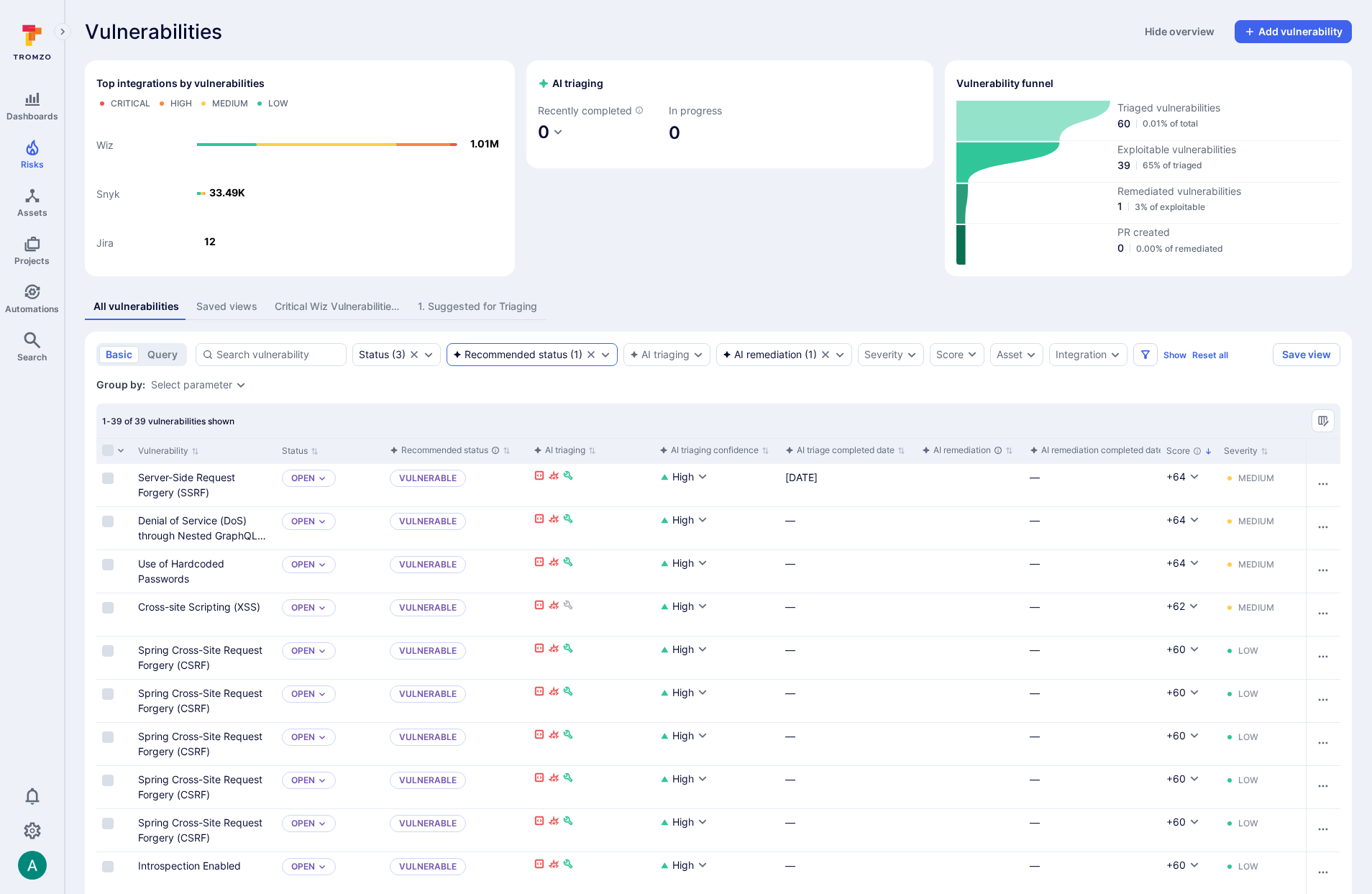
click at [537, 355] on div "Recommended status" at bounding box center [510, 355] width 115 height 12
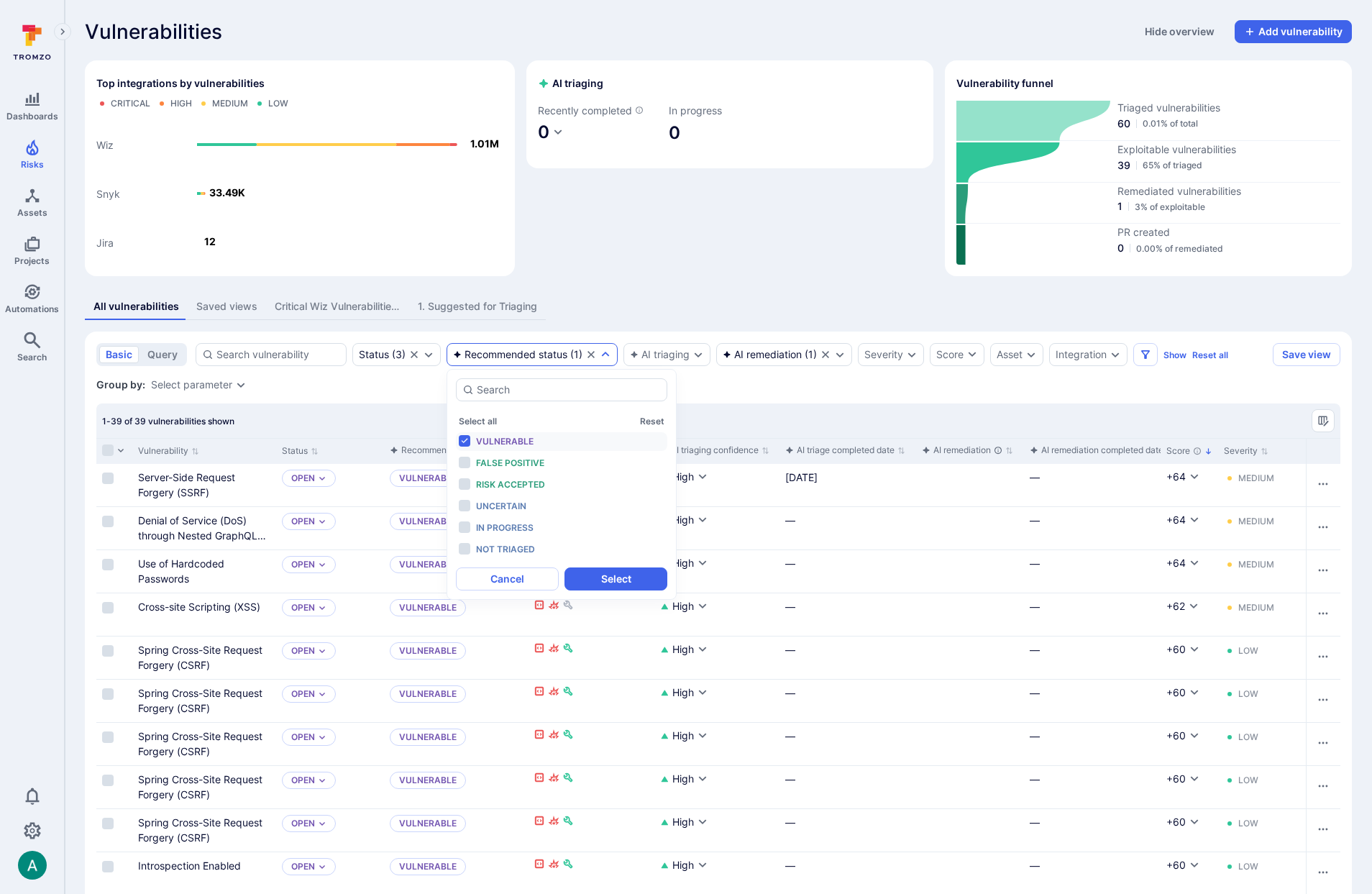
click at [513, 438] on span "Vulnerable" at bounding box center [505, 441] width 58 height 11
drag, startPoint x: 641, startPoint y: 582, endPoint x: 794, endPoint y: 357, distance: 272.1
click at [641, 581] on button "Select" at bounding box center [616, 579] width 103 height 23
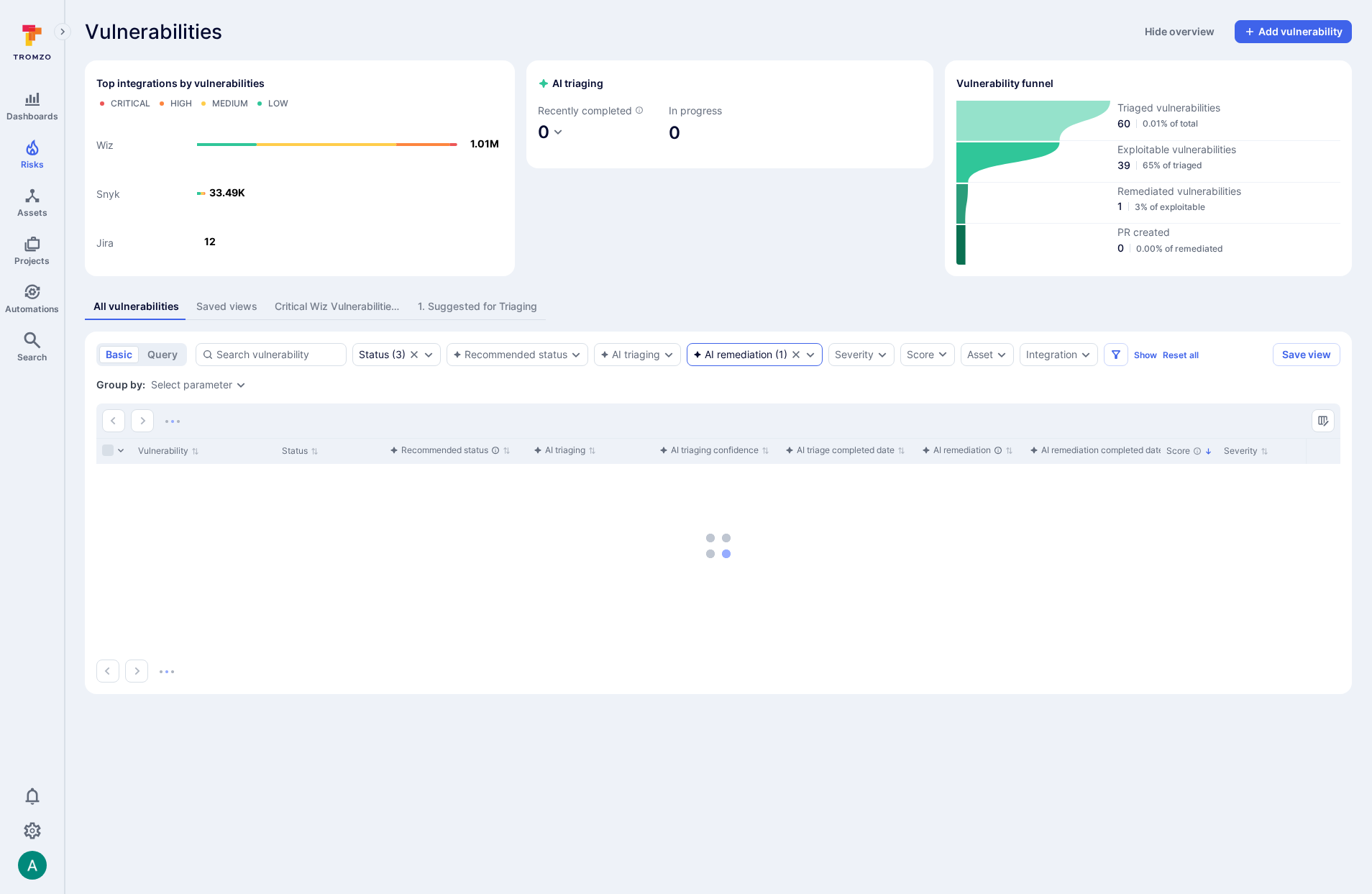
click at [790, 354] on div "AI remediation ( 1 )" at bounding box center [755, 355] width 136 height 23
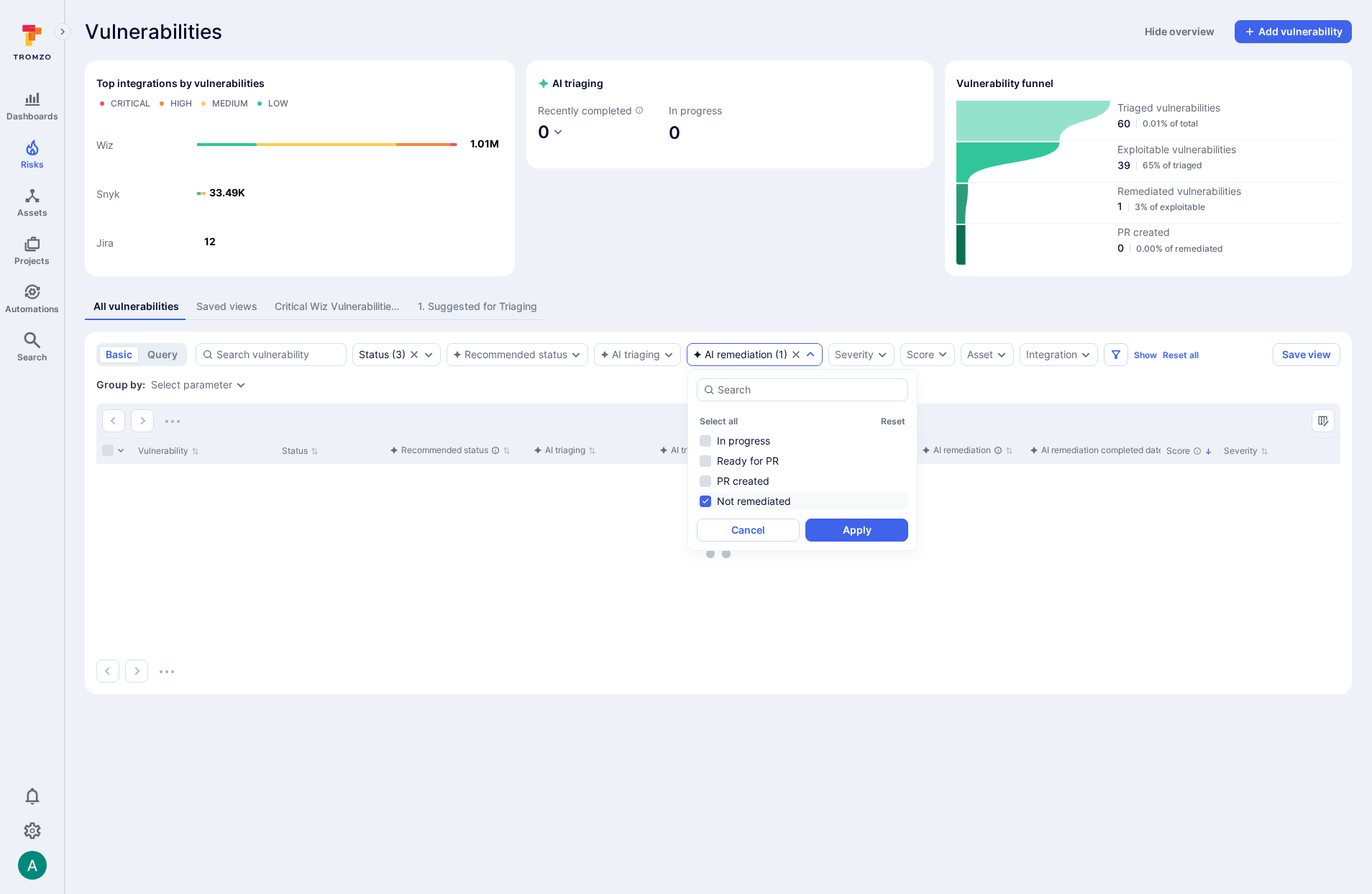
click at [732, 501] on li "Not remediated" at bounding box center [802, 501] width 211 height 17
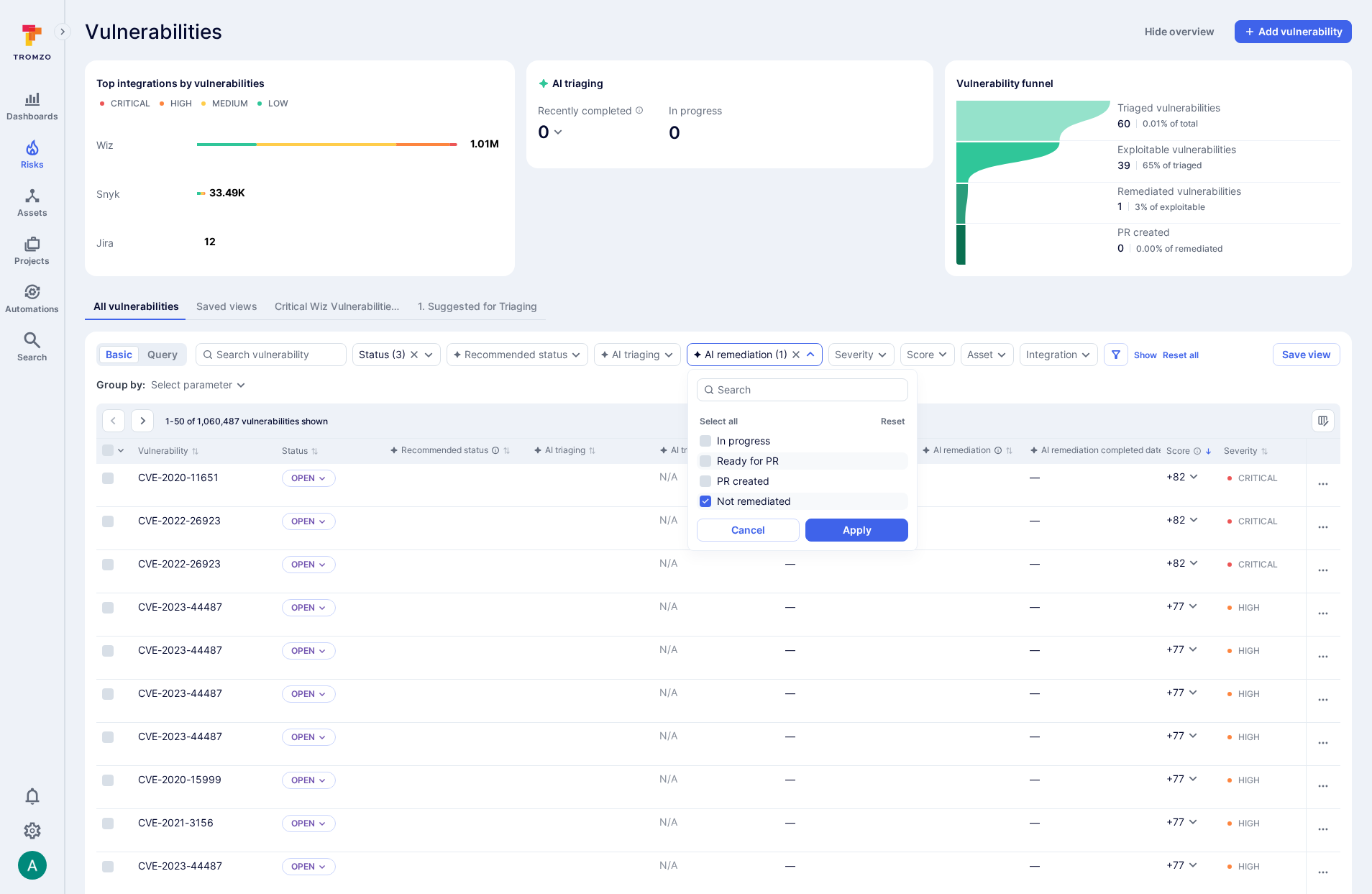
click at [735, 465] on li "Ready for PR" at bounding box center [802, 461] width 211 height 17
click at [732, 477] on li "PR created" at bounding box center [802, 480] width 211 height 17
click at [733, 501] on li "Not remediated" at bounding box center [802, 501] width 211 height 17
click at [849, 526] on button "Apply" at bounding box center [857, 530] width 103 height 23
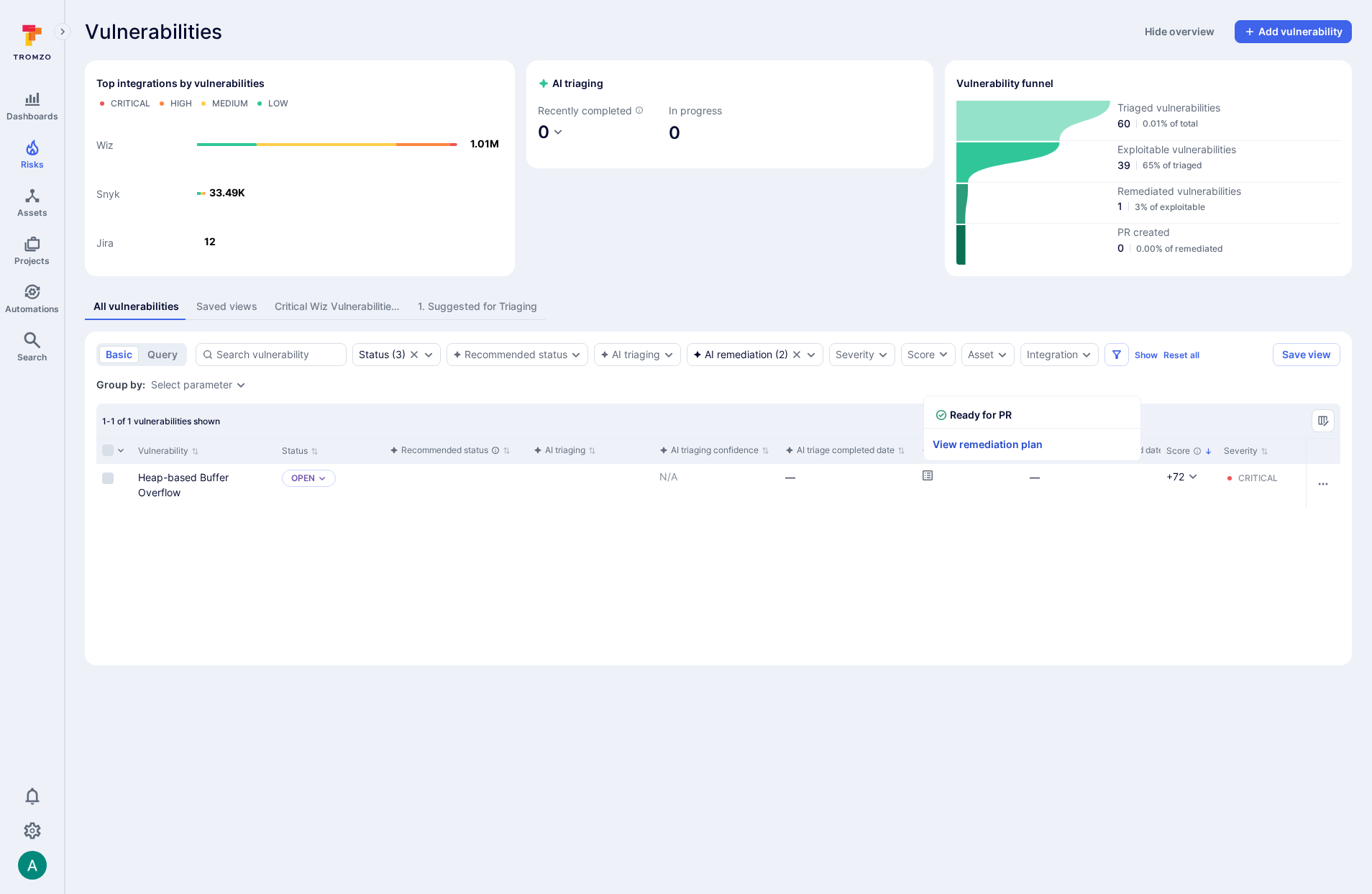
click at [960, 442] on link "View remediation plan" at bounding box center [988, 444] width 127 height 31
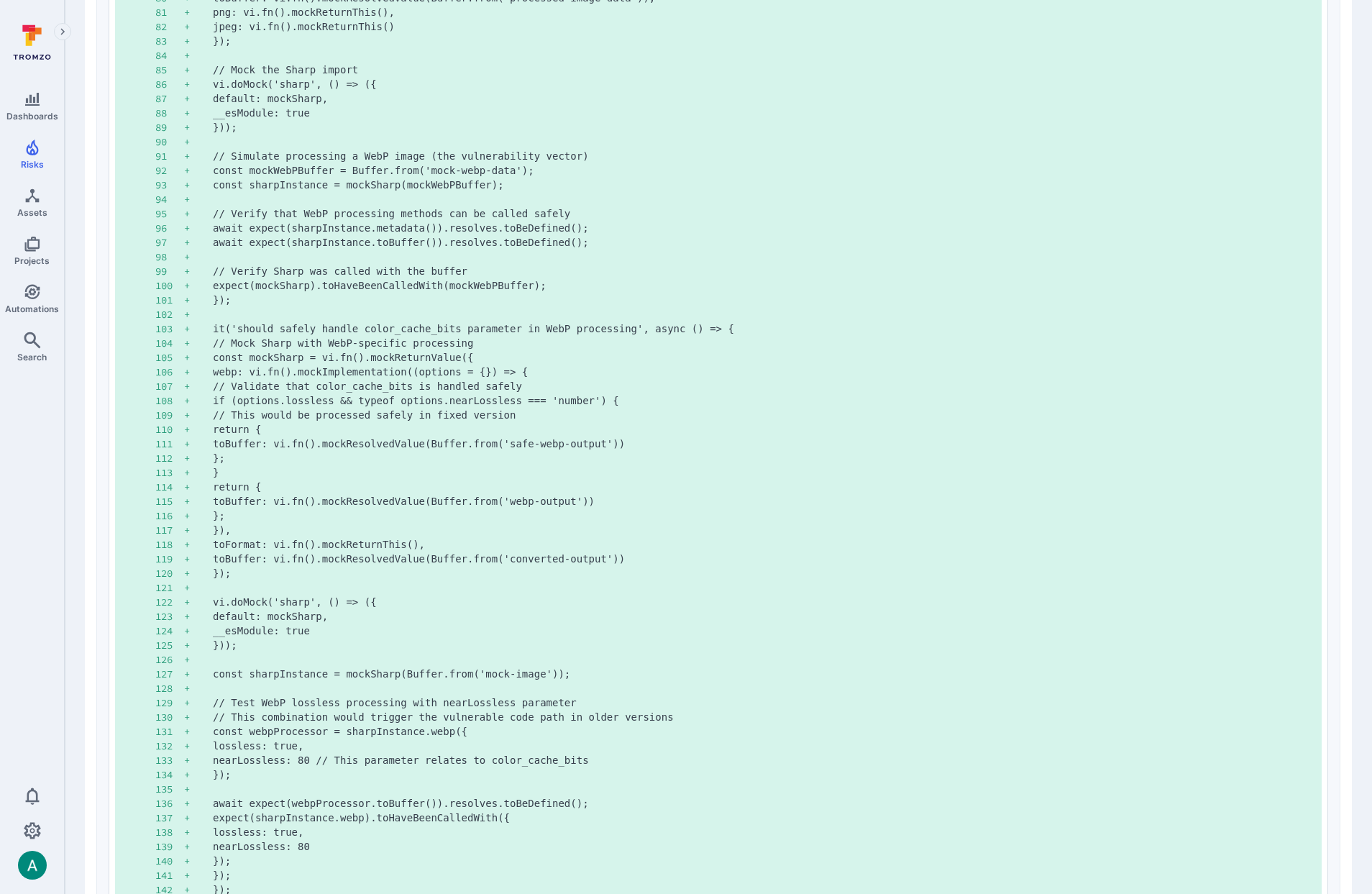
scroll to position [2185, 0]
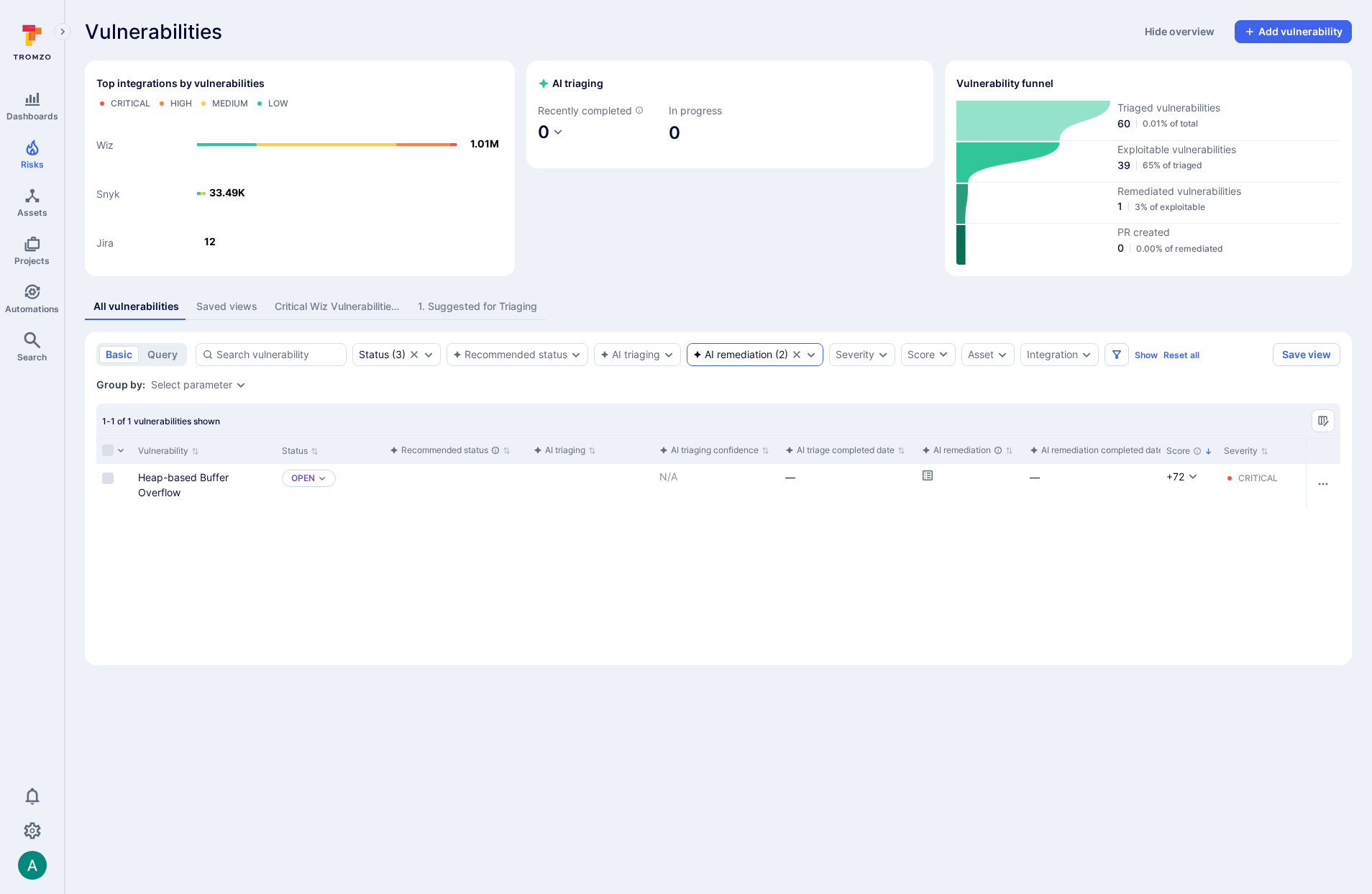
click at [713, 355] on div "AI remediation" at bounding box center [733, 355] width 79 height 12
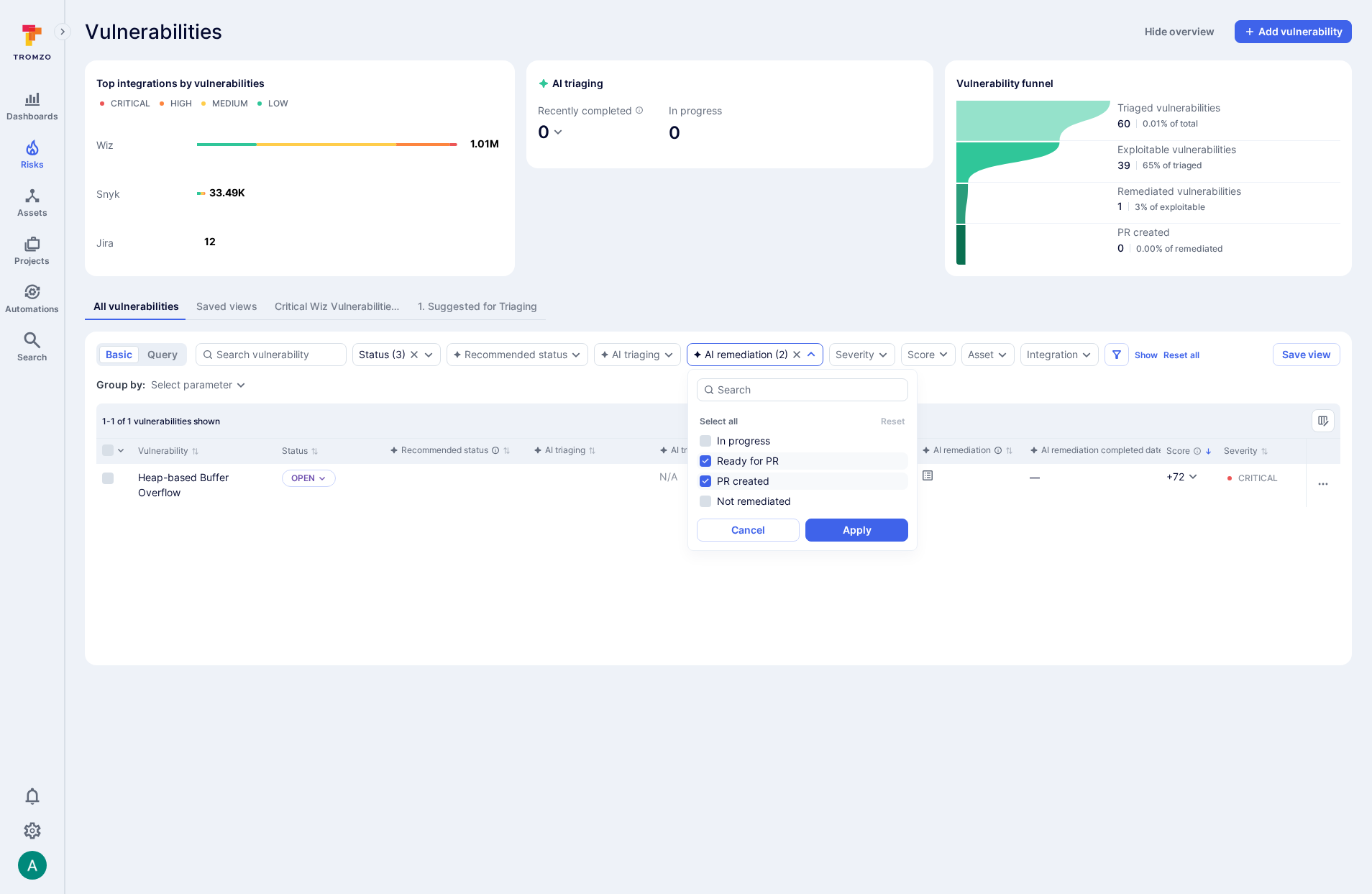
click at [646, 386] on div "Group by: Select parameter" at bounding box center [718, 384] width 1244 height 14
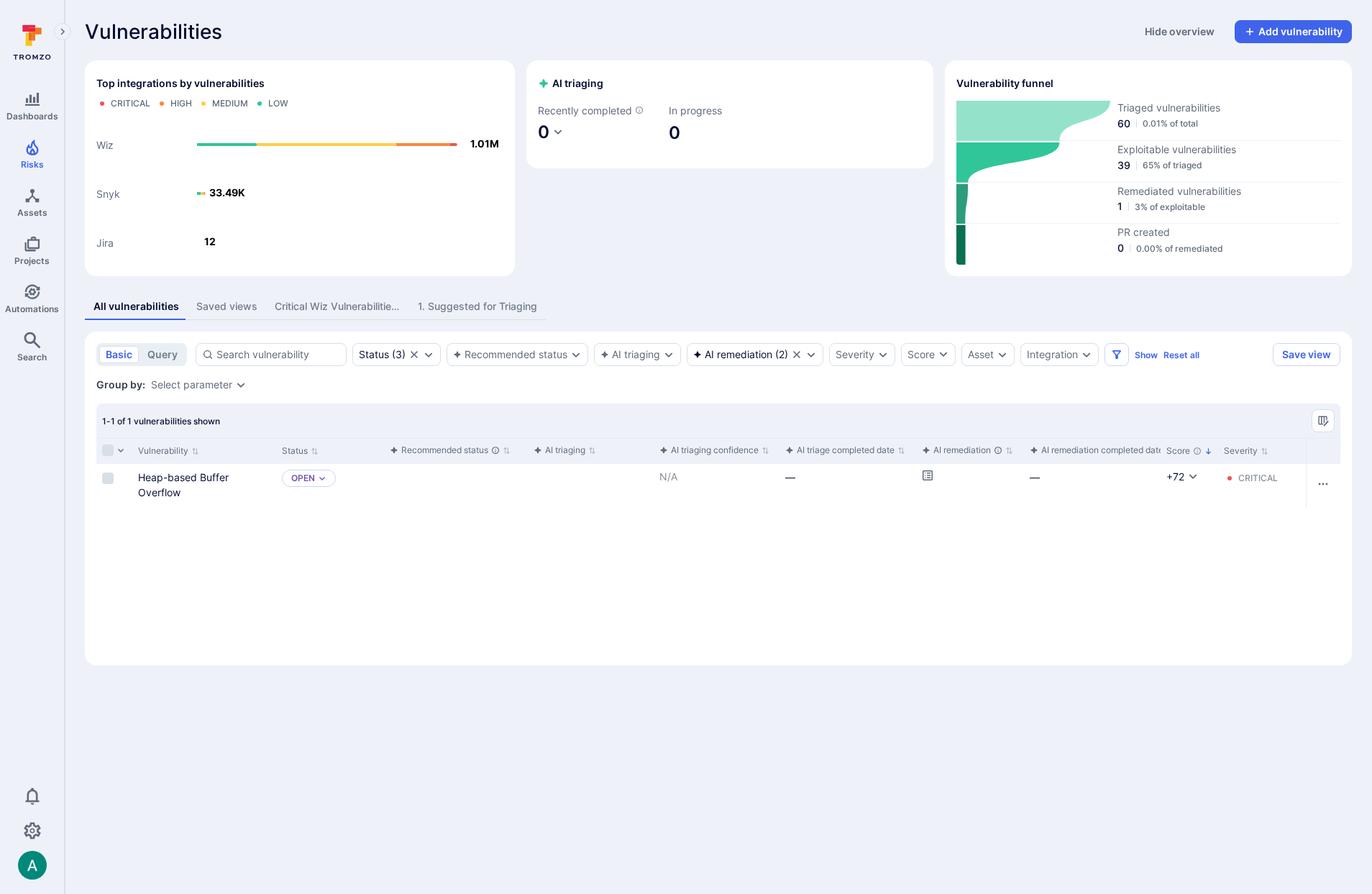
click at [224, 310] on div "Saved views" at bounding box center [227, 305] width 61 height 14
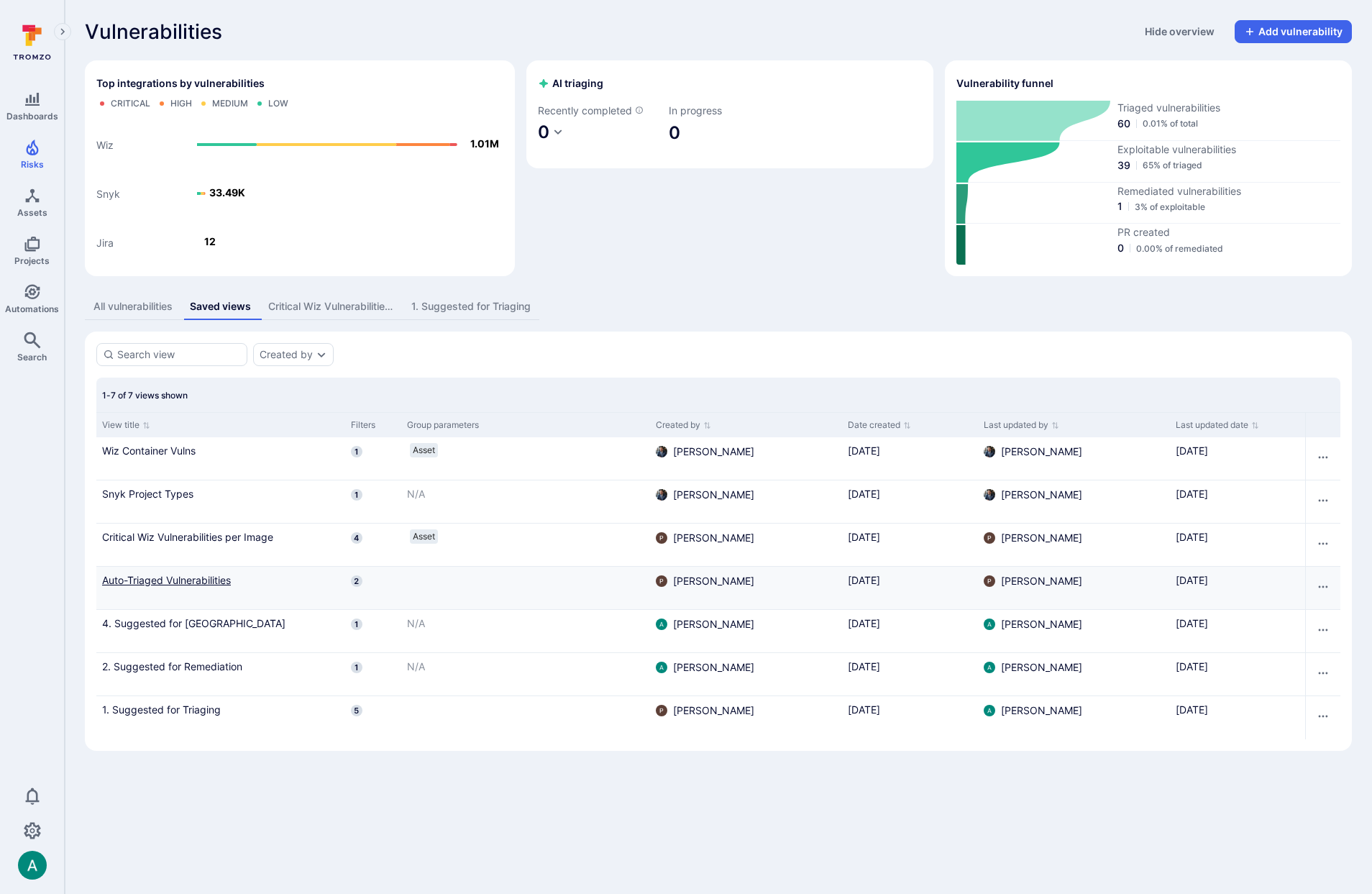
click at [203, 576] on link "Auto-Triaged Vulnerabilities" at bounding box center [221, 579] width 238 height 15
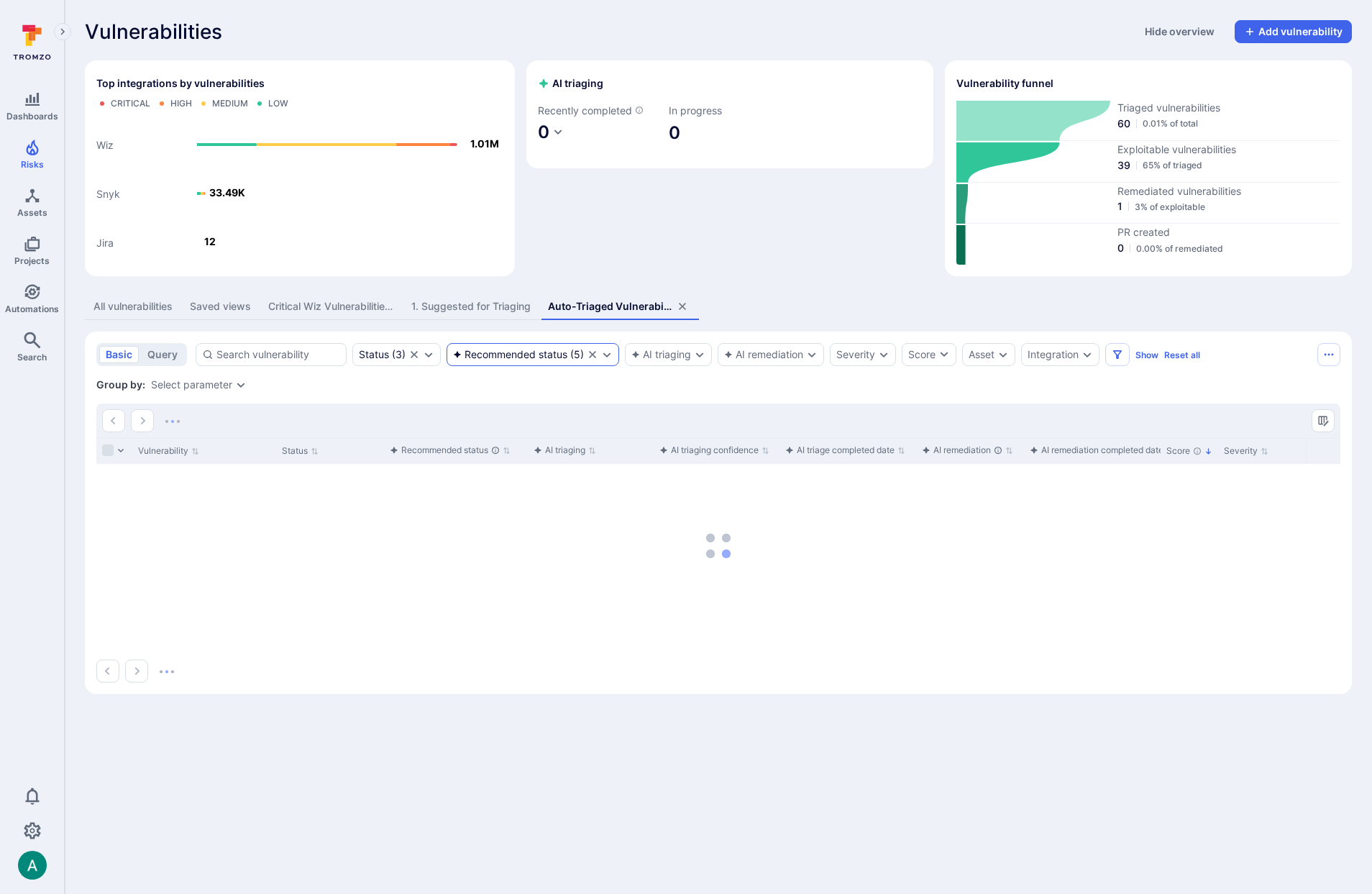
click at [527, 362] on div "Recommended status ( 5 )" at bounding box center [532, 355] width 173 height 23
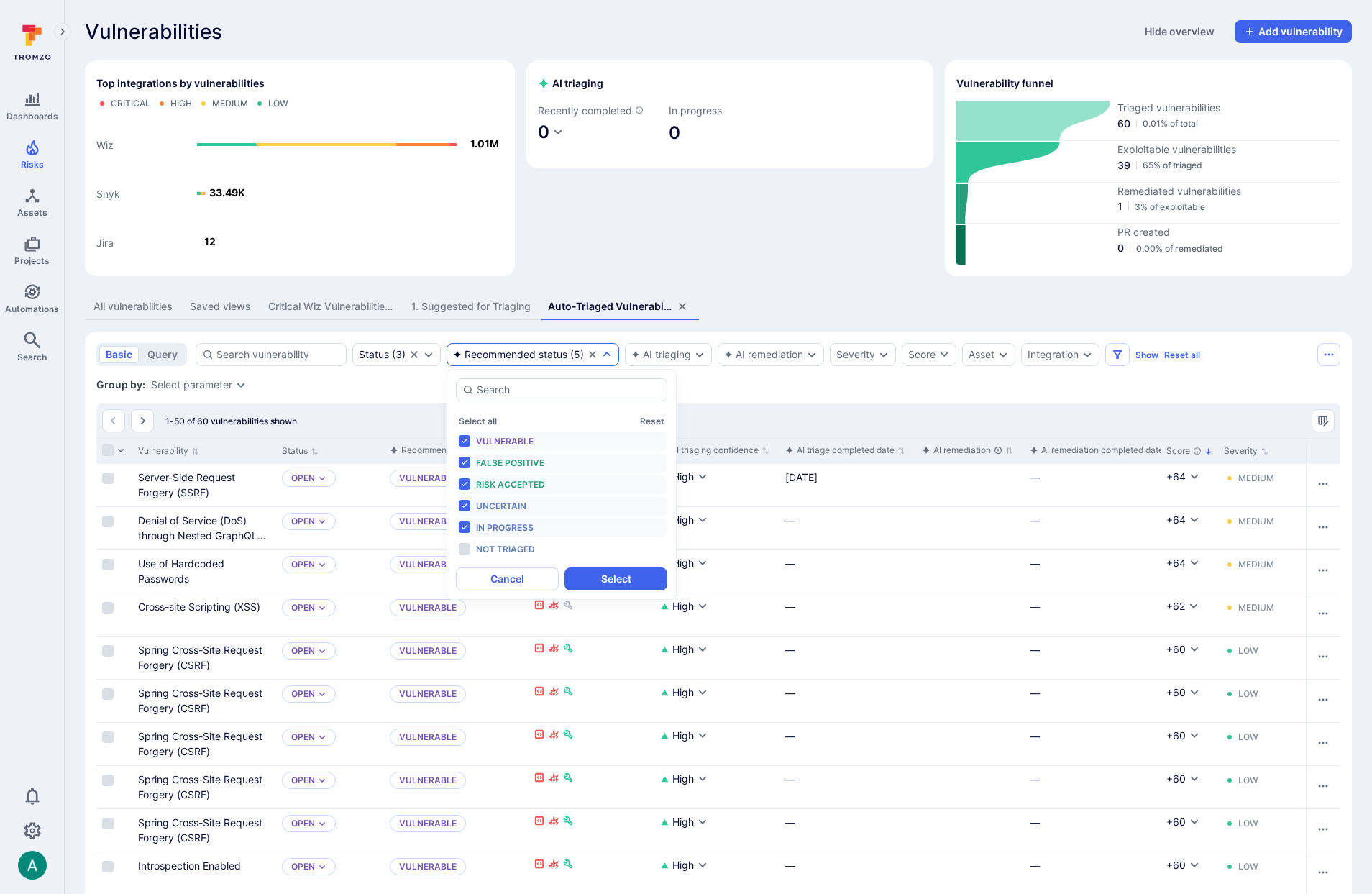
click at [745, 390] on div "Group by: Select parameter" at bounding box center [718, 384] width 1244 height 14
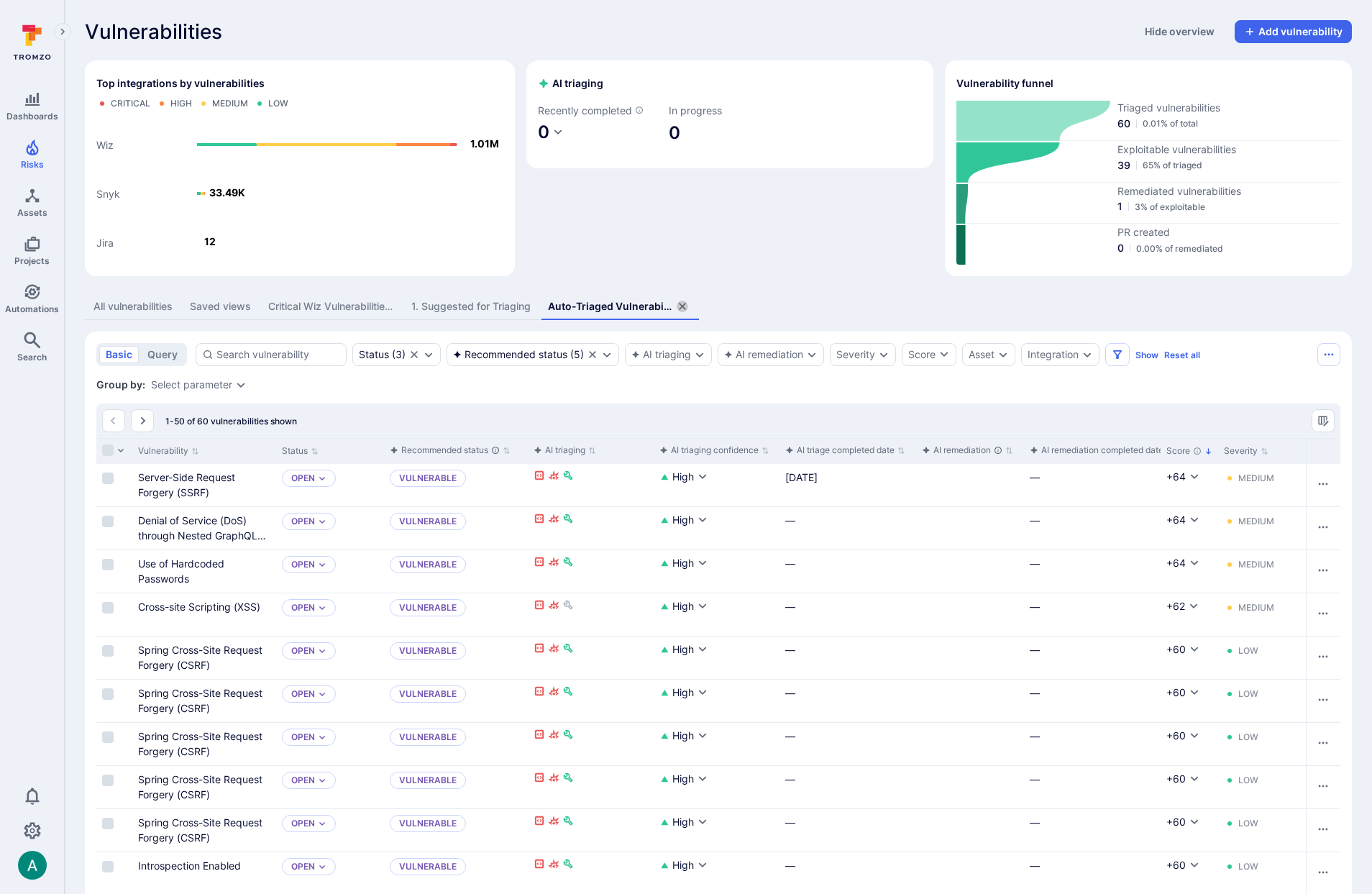
click at [685, 304] on icon "assets tabs" at bounding box center [683, 306] width 12 height 12
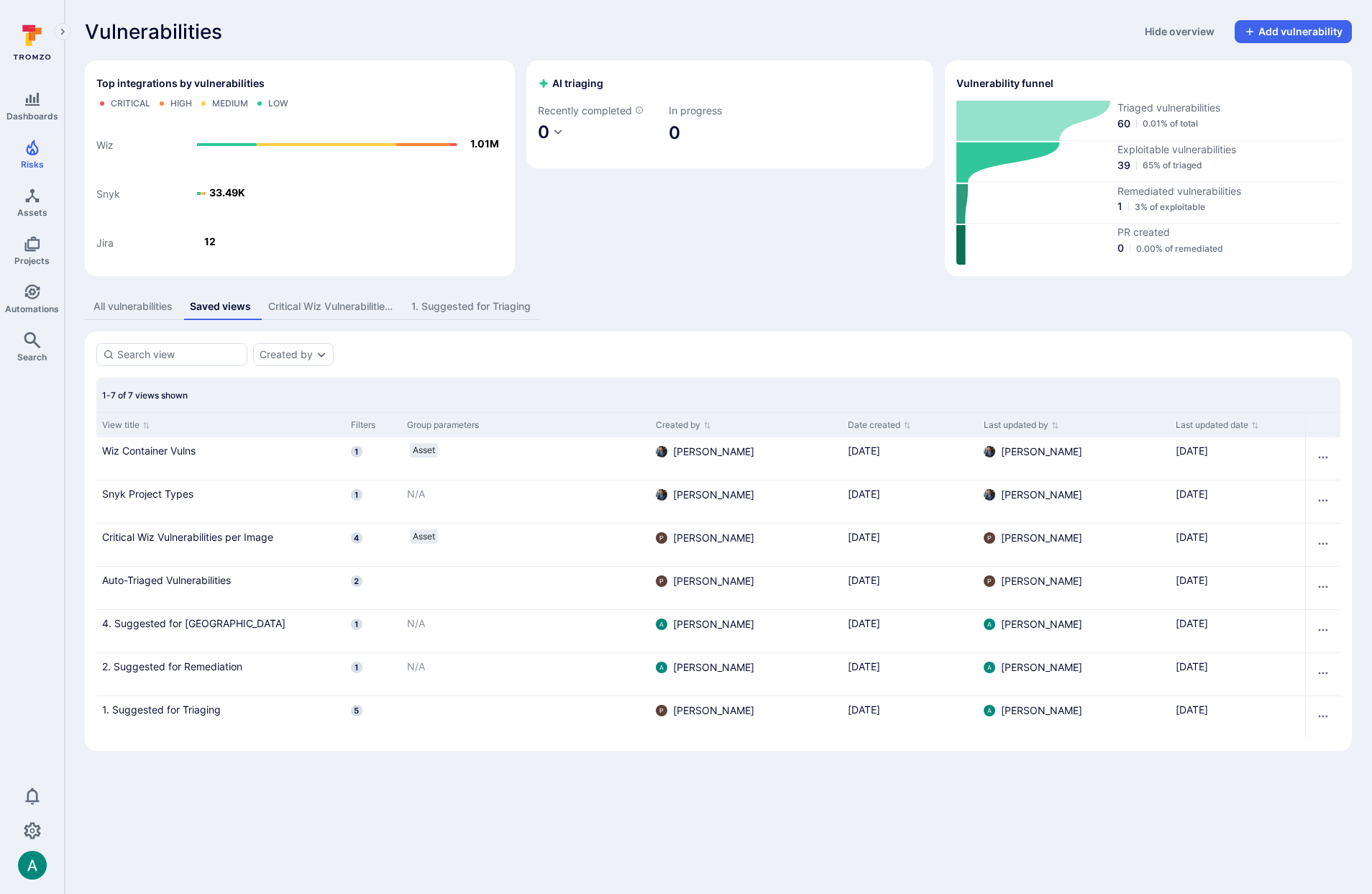
click at [162, 297] on button "All vulnerabilities" at bounding box center [133, 306] width 97 height 26
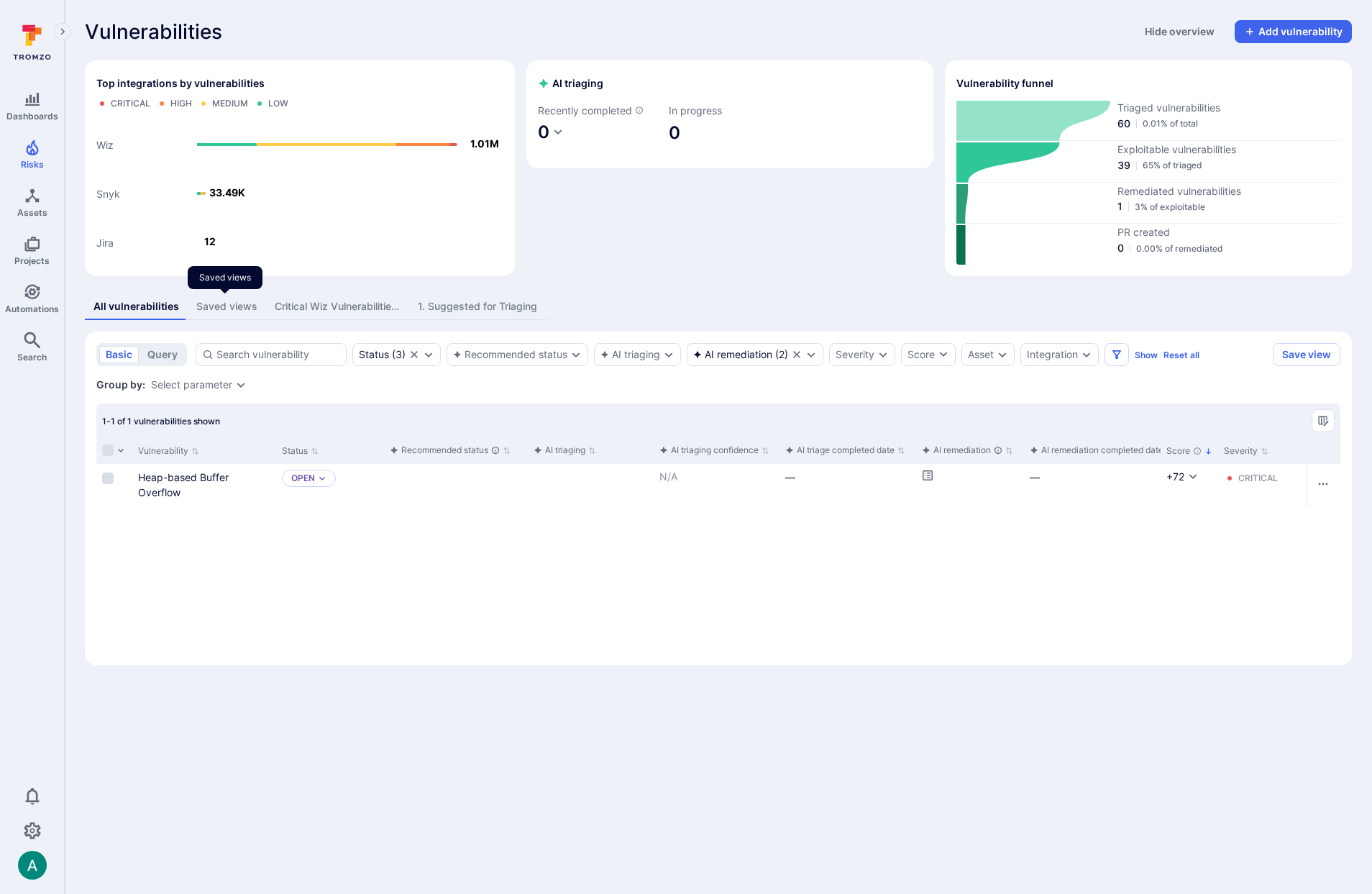
click at [205, 304] on div "Saved views" at bounding box center [227, 305] width 61 height 14
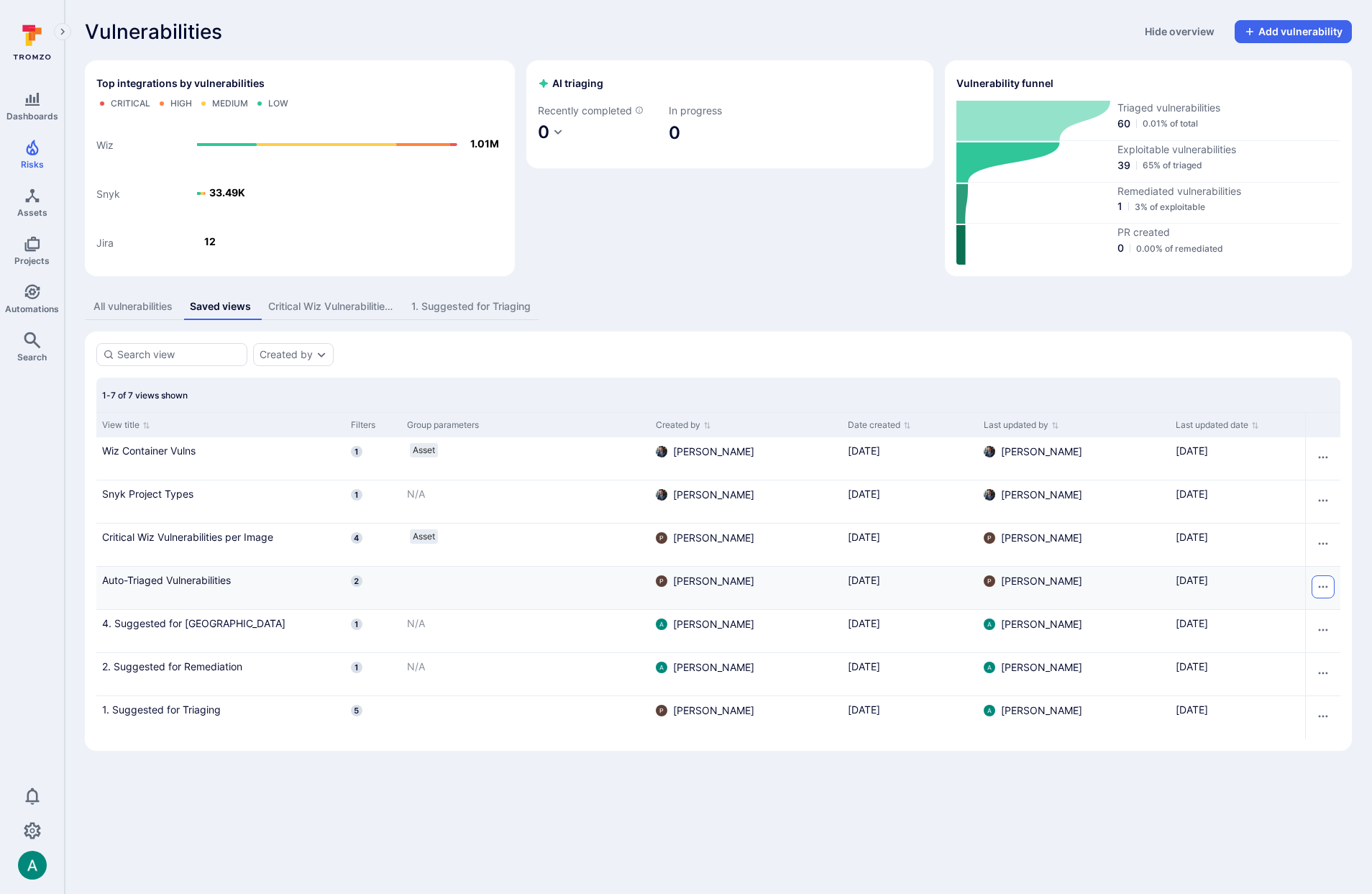
click at [1325, 588] on icon "Row actions menu" at bounding box center [1323, 587] width 12 height 12
click at [1313, 639] on li "Delete" at bounding box center [1303, 641] width 44 height 18
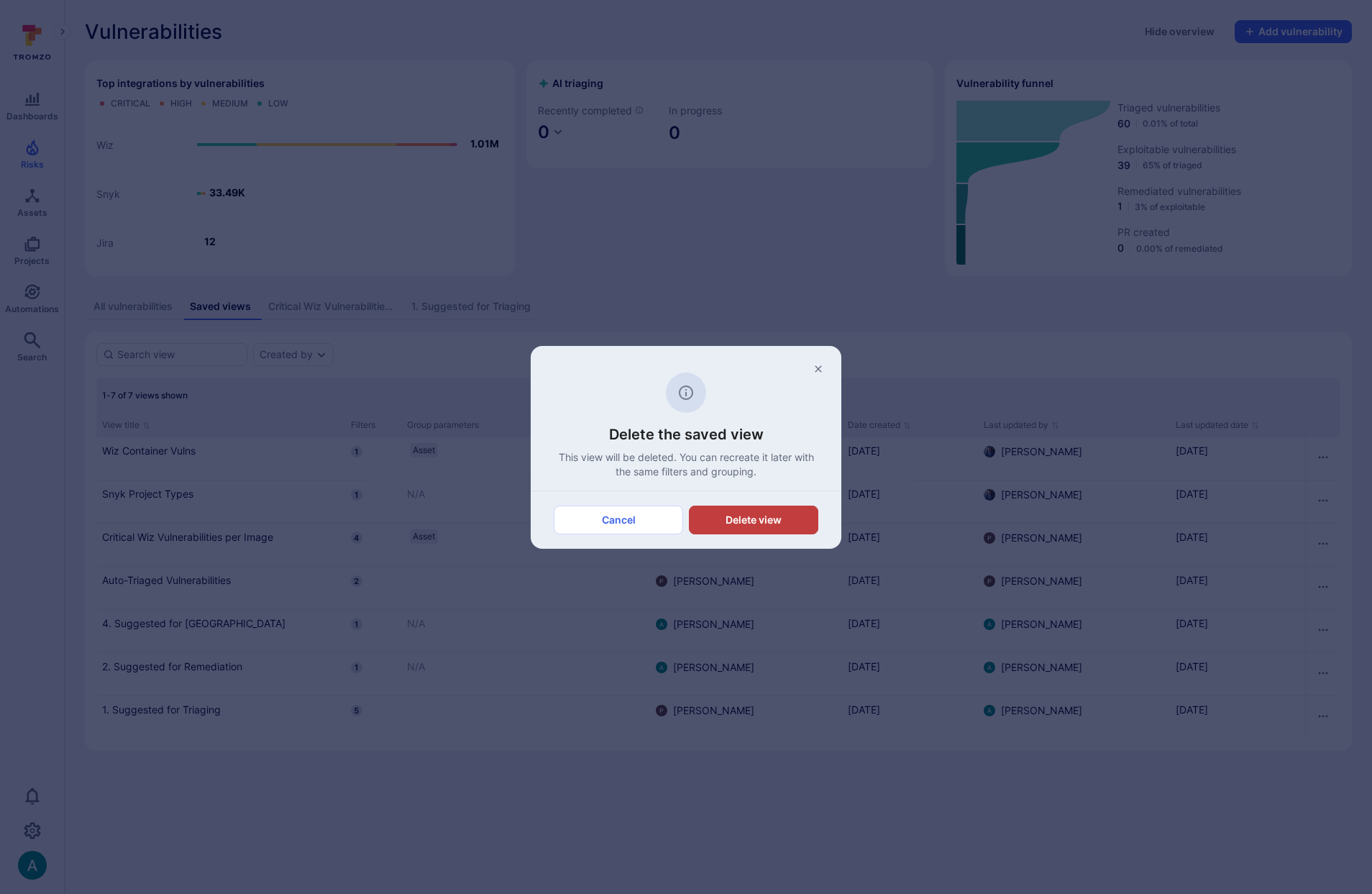
click at [752, 517] on button "Delete view" at bounding box center [754, 519] width 130 height 29
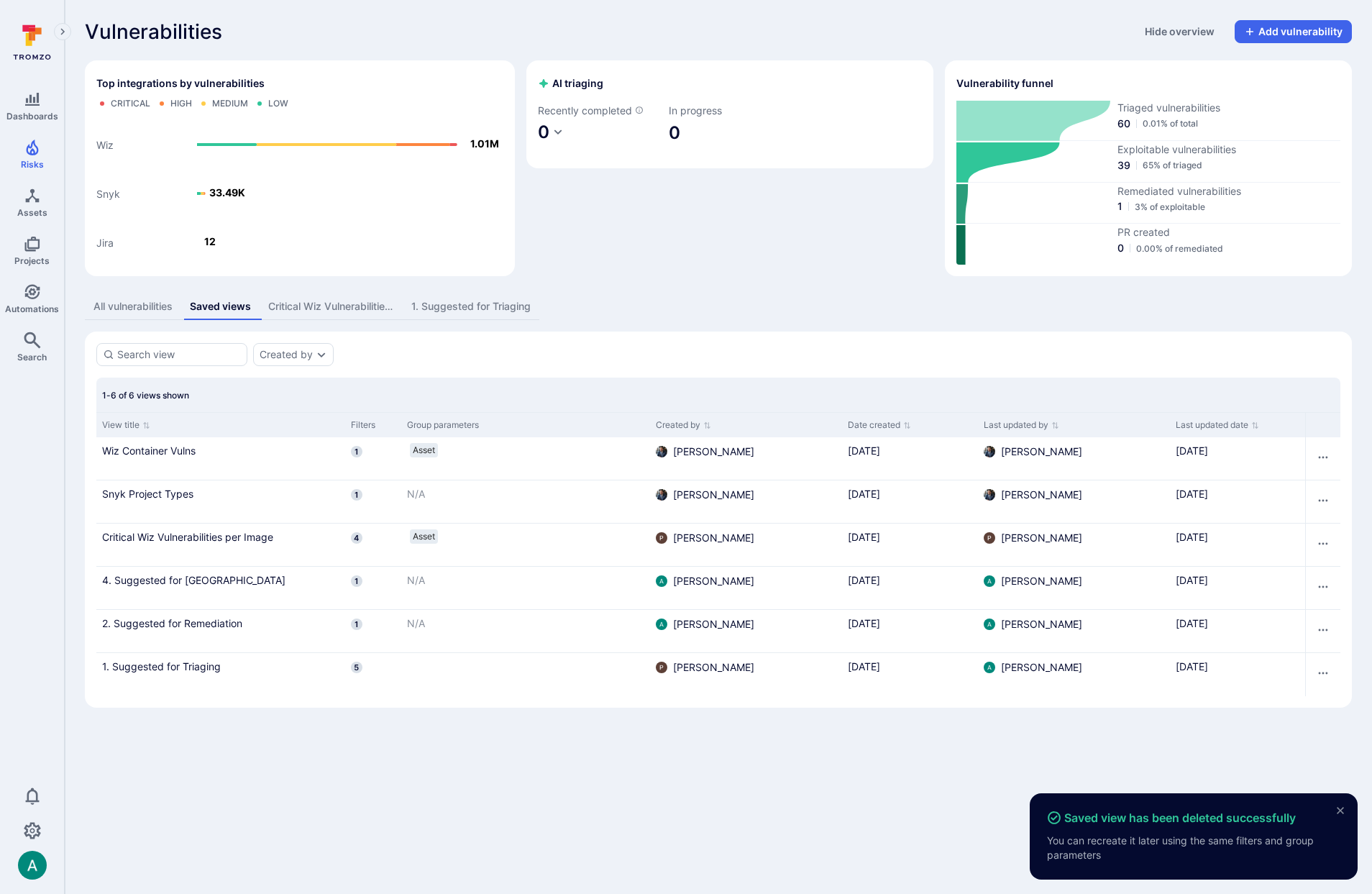
click at [120, 300] on div "All vulnerabilities" at bounding box center [133, 305] width 79 height 14
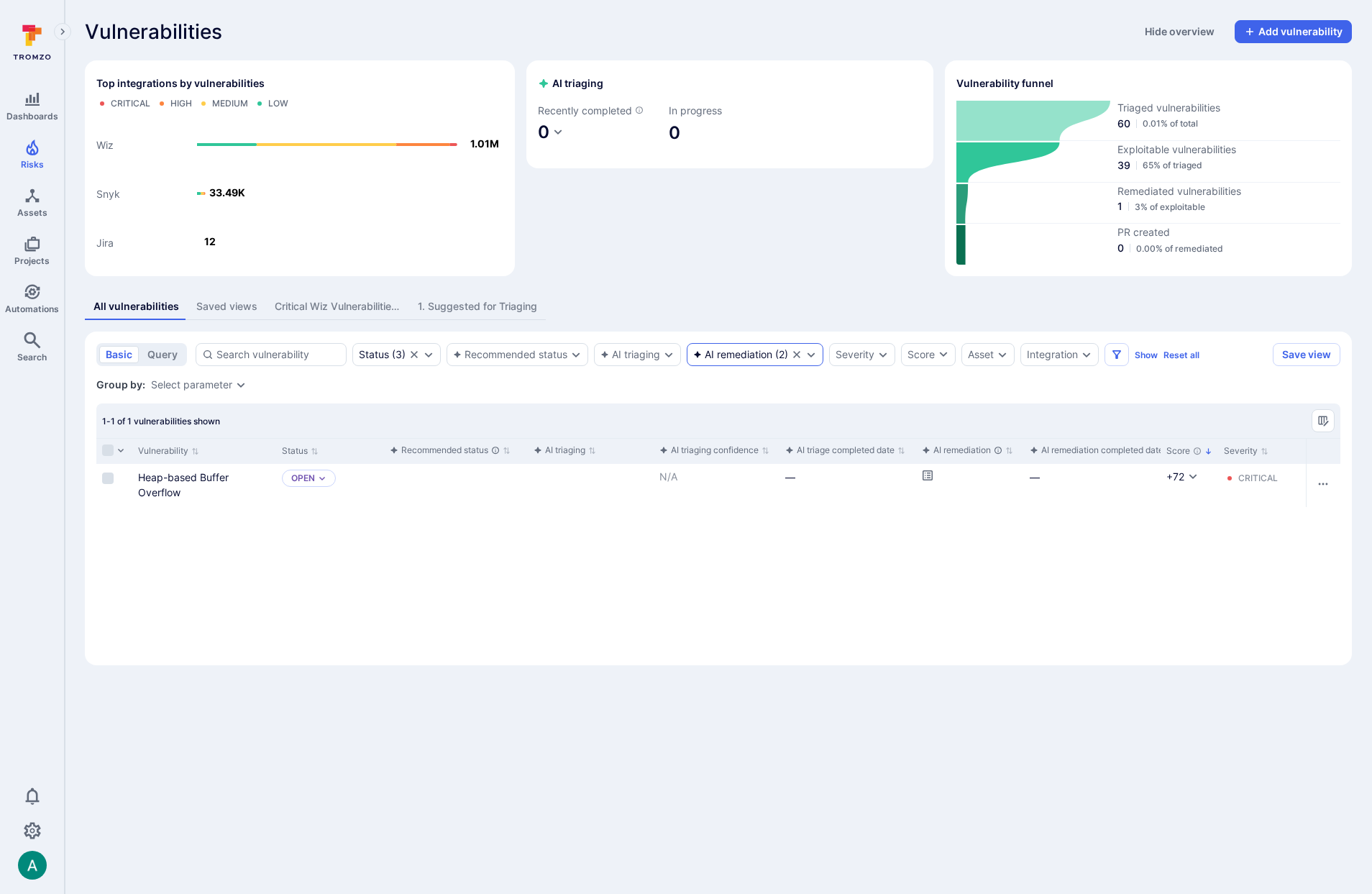
click at [734, 352] on div "AI remediation" at bounding box center [733, 355] width 79 height 12
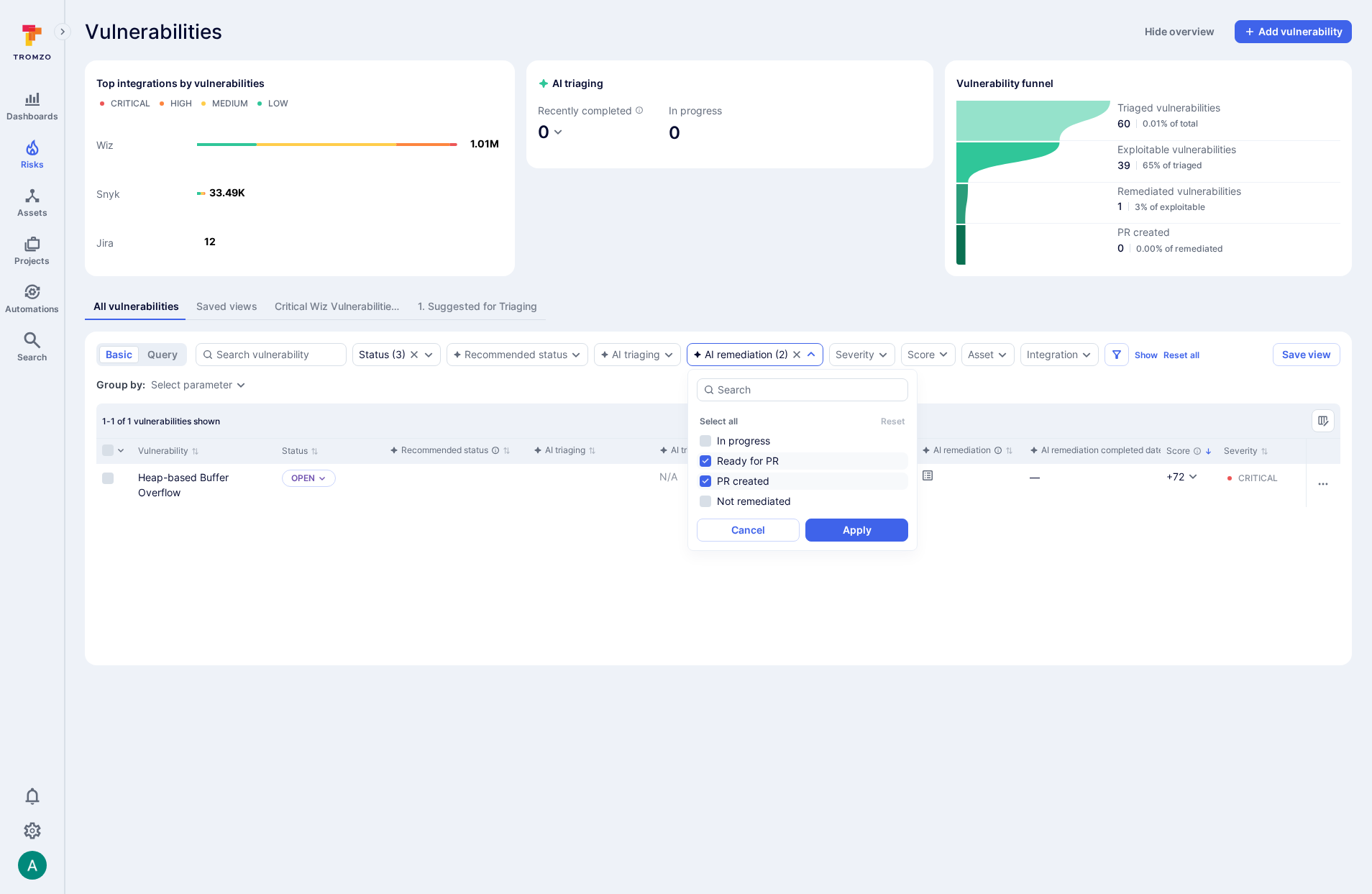
click at [584, 398] on section "basic query Status ( 3 ) Recommended status AI triaging AI remediation ( 2 ) Se…" at bounding box center [718, 499] width 1267 height 333
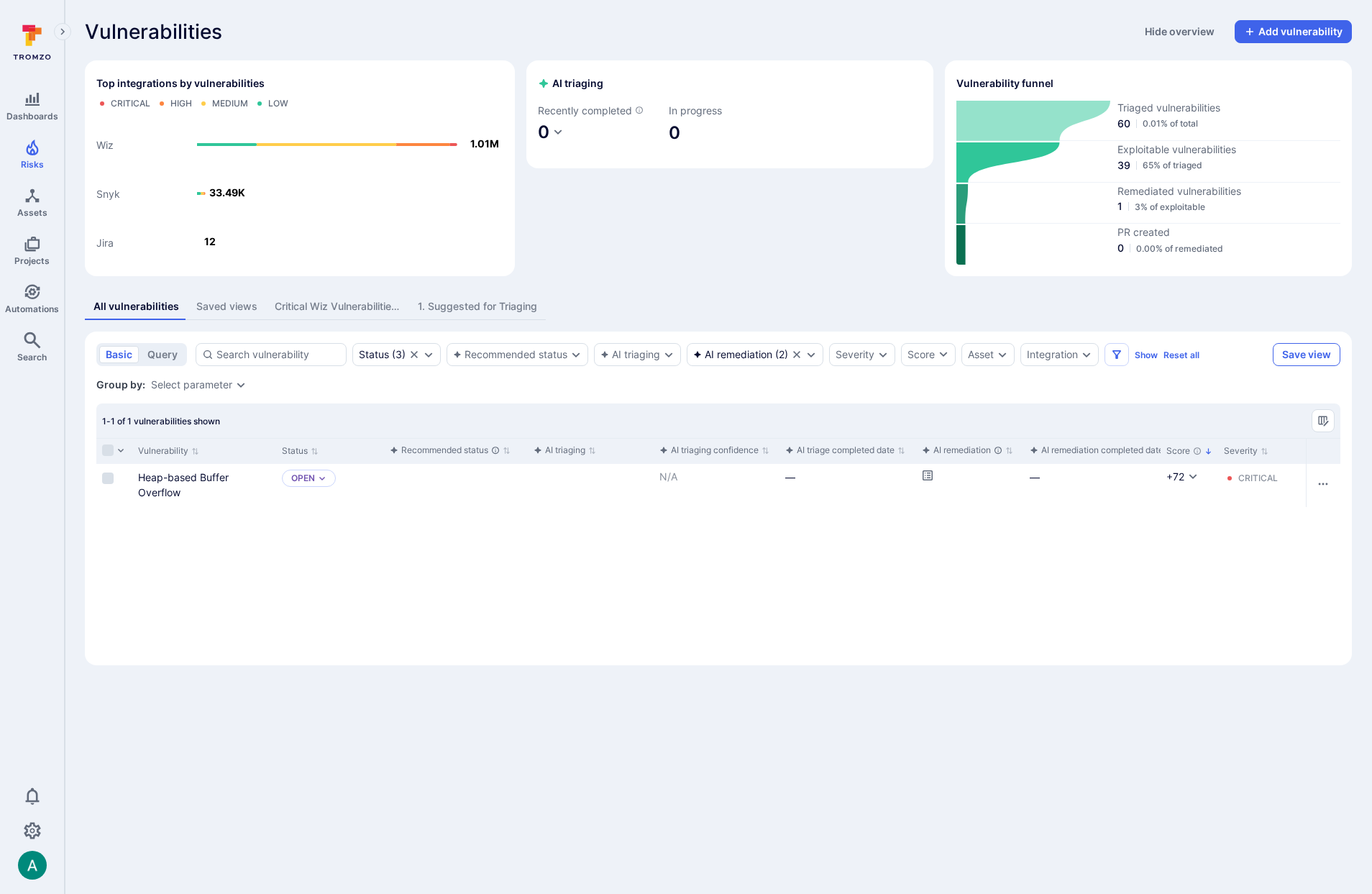
click at [1298, 354] on button "Save view" at bounding box center [1307, 355] width 68 height 23
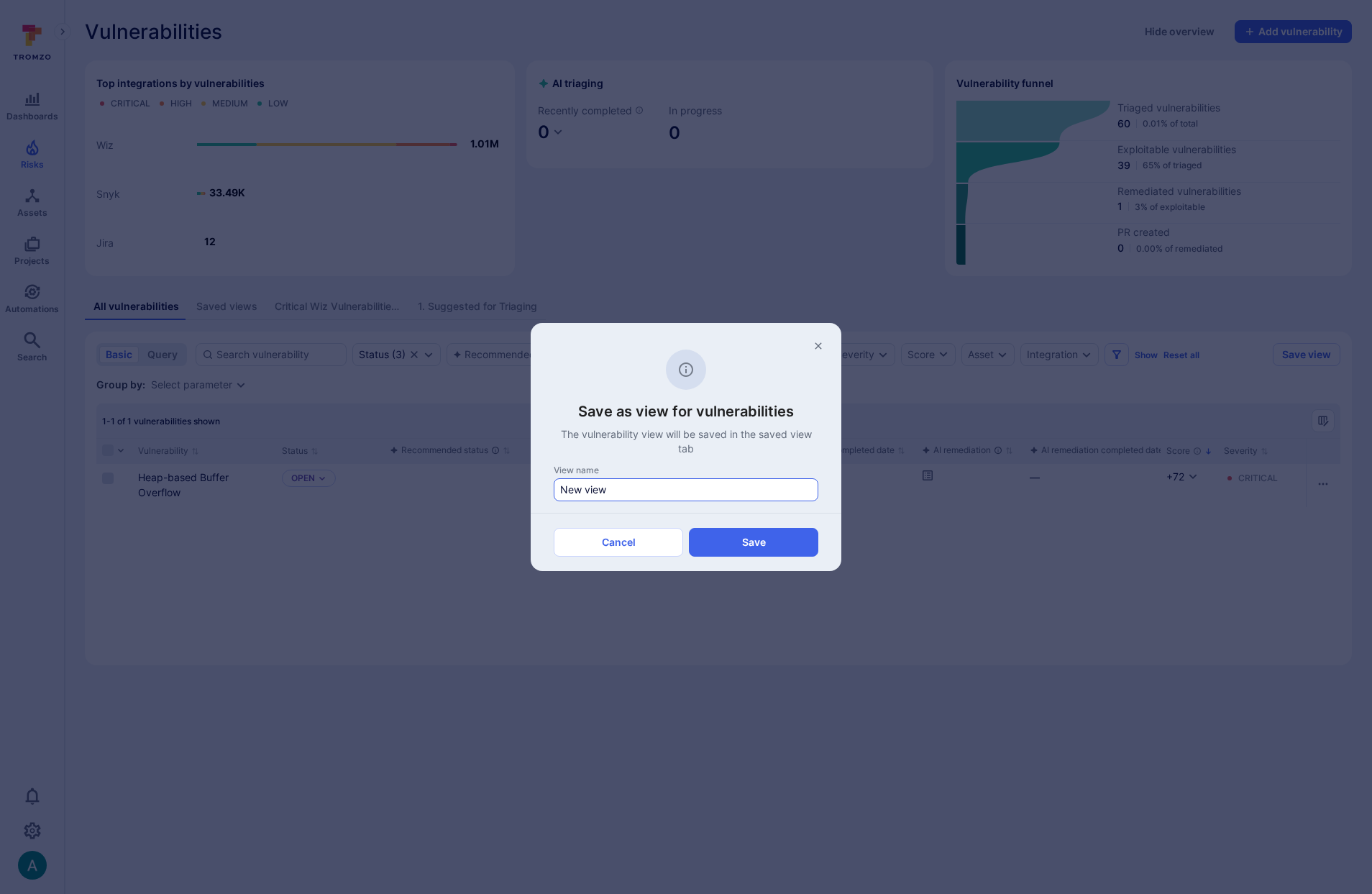
click at [570, 489] on input "New view" at bounding box center [686, 490] width 252 height 14
type input "3. Remediation Ready"
click at [755, 544] on button "Save" at bounding box center [754, 542] width 130 height 29
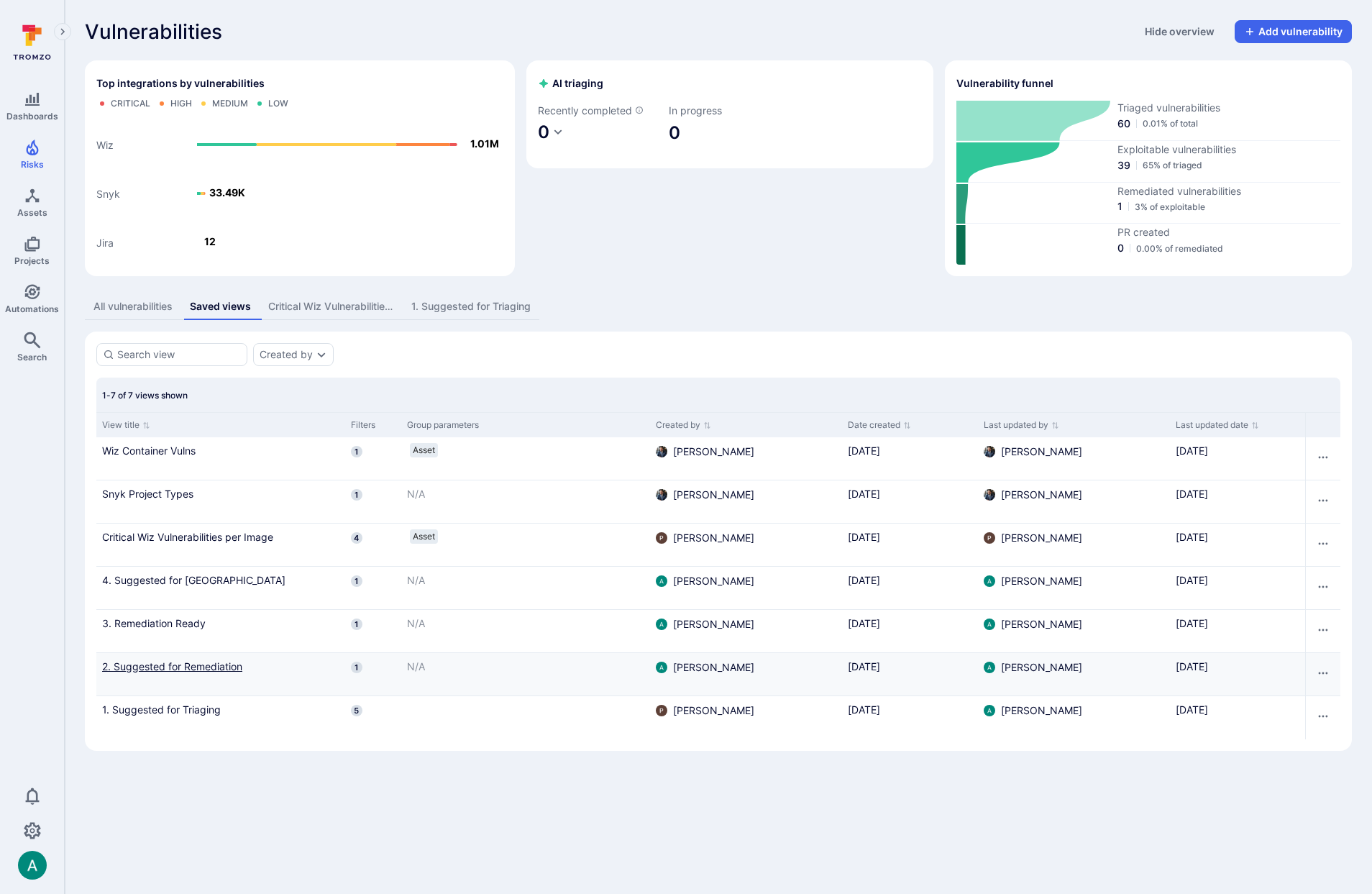
click at [192, 662] on link "2. Suggested for Remediation" at bounding box center [221, 666] width 238 height 15
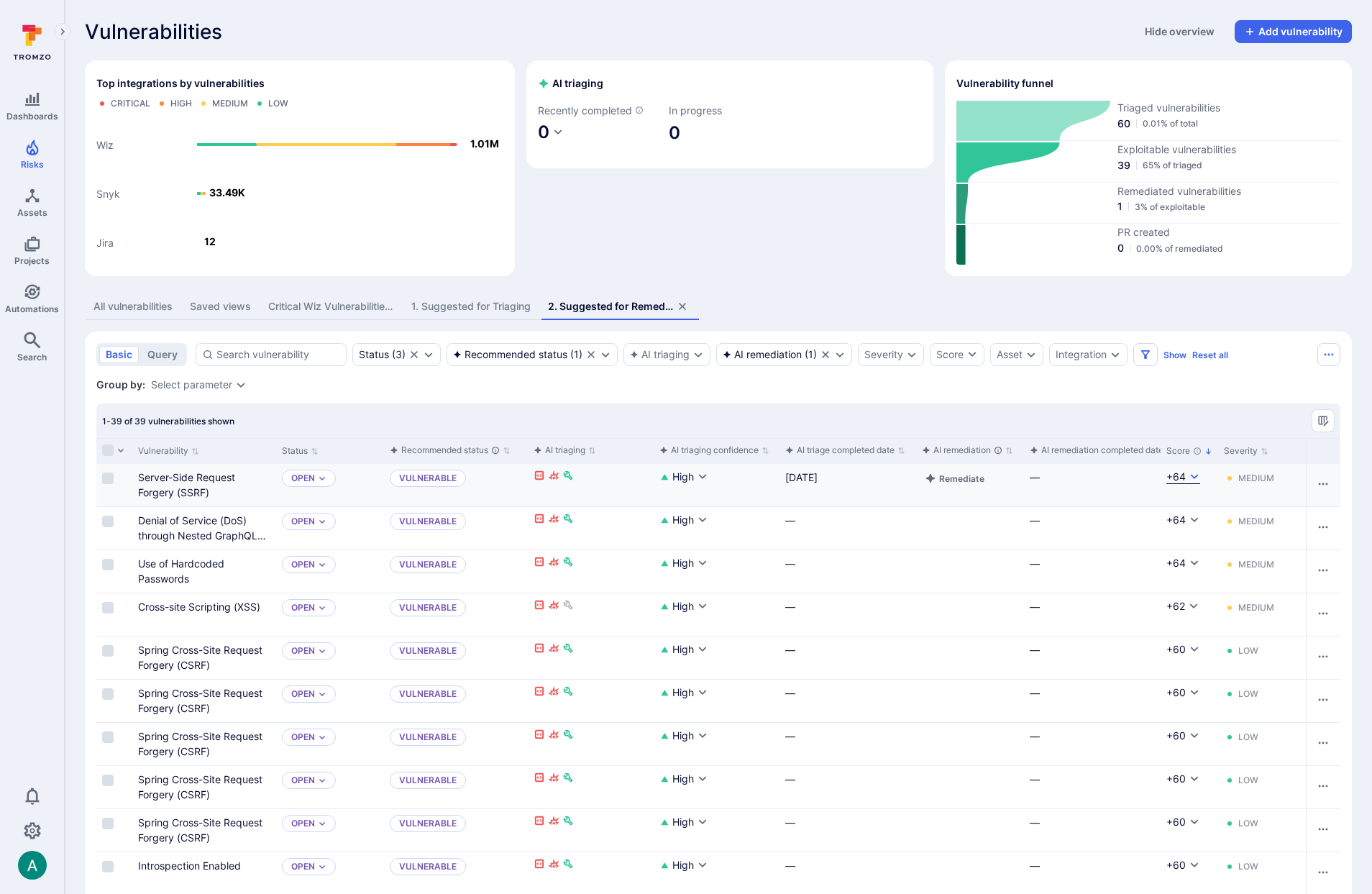
click at [1197, 477] on icon "Cell for Score" at bounding box center [1195, 477] width 12 height 12
click at [1211, 410] on div at bounding box center [686, 447] width 1372 height 894
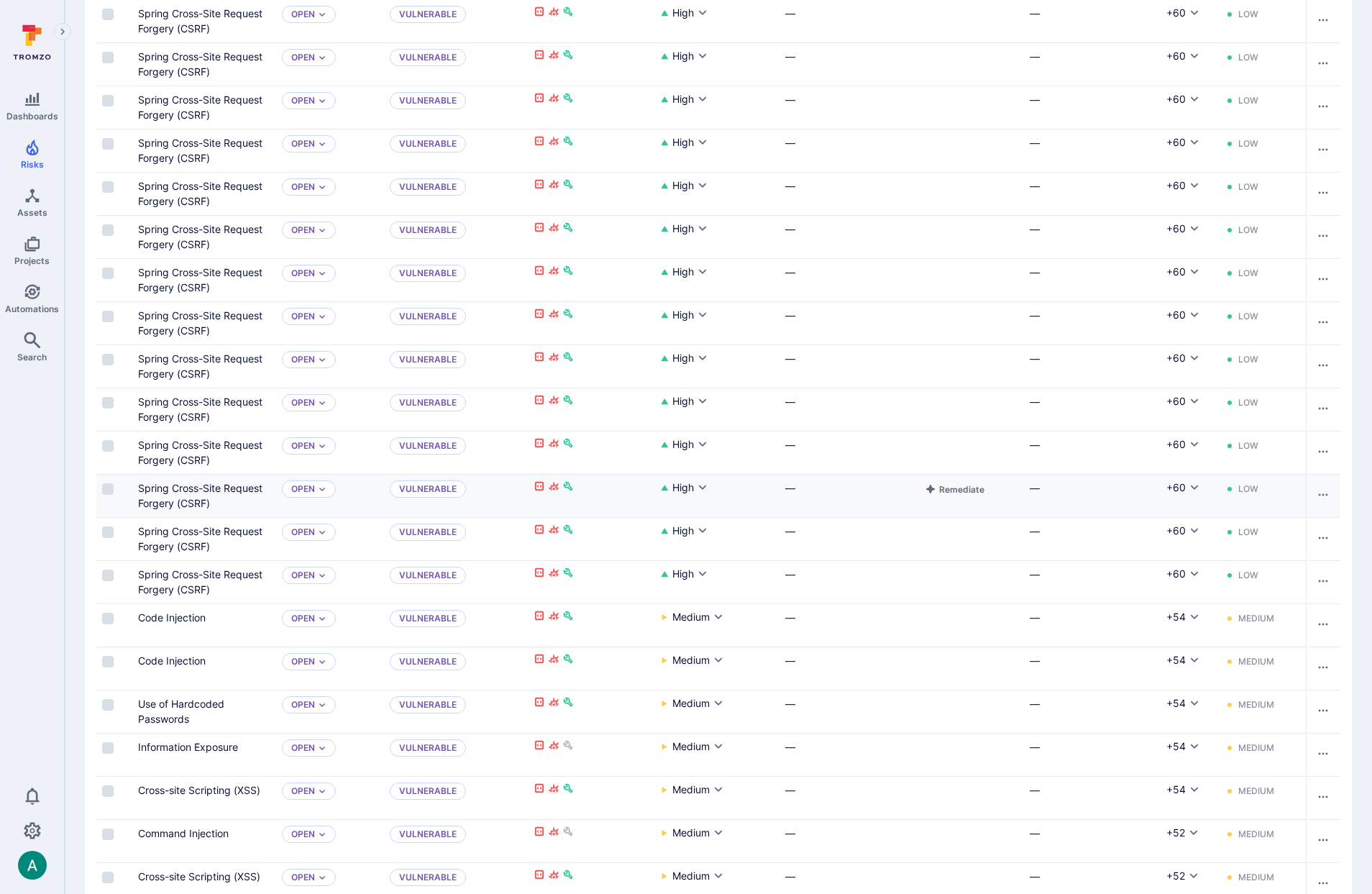
scroll to position [1284, 0]
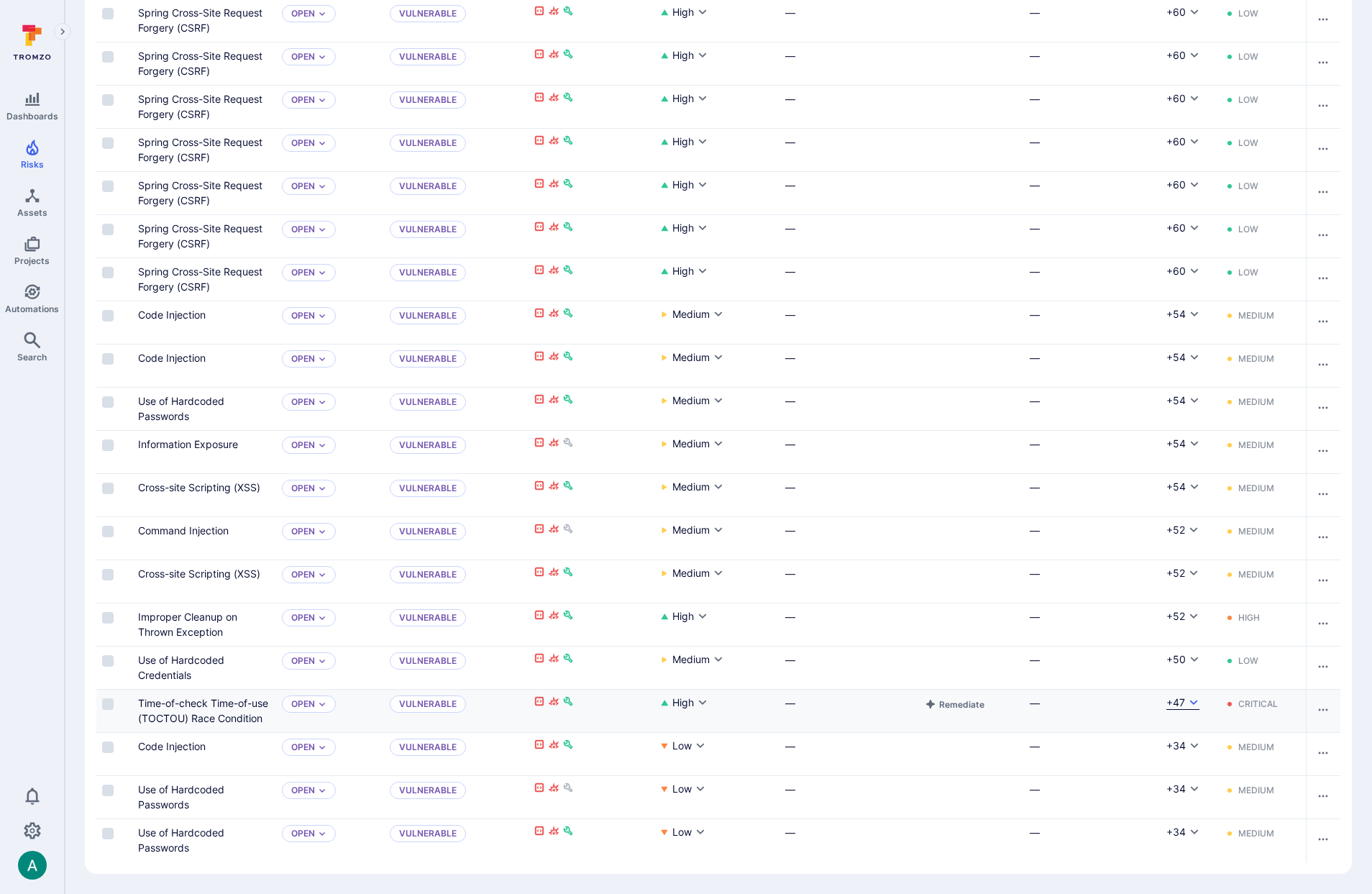
click at [1190, 702] on icon "Cell for Score" at bounding box center [1194, 702] width 12 height 12
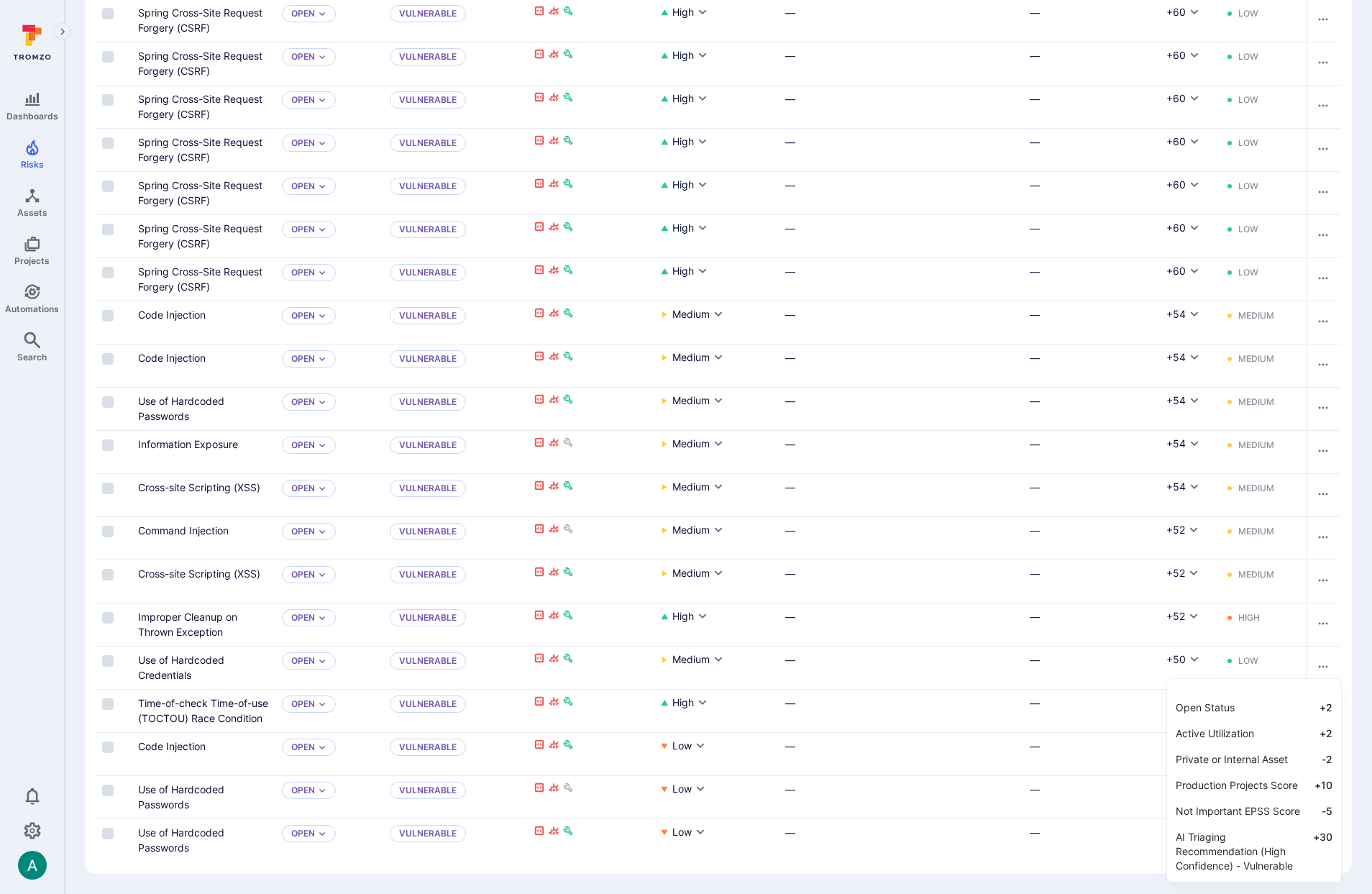
scroll to position [0, 0]
click at [1127, 162] on div at bounding box center [686, 447] width 1372 height 894
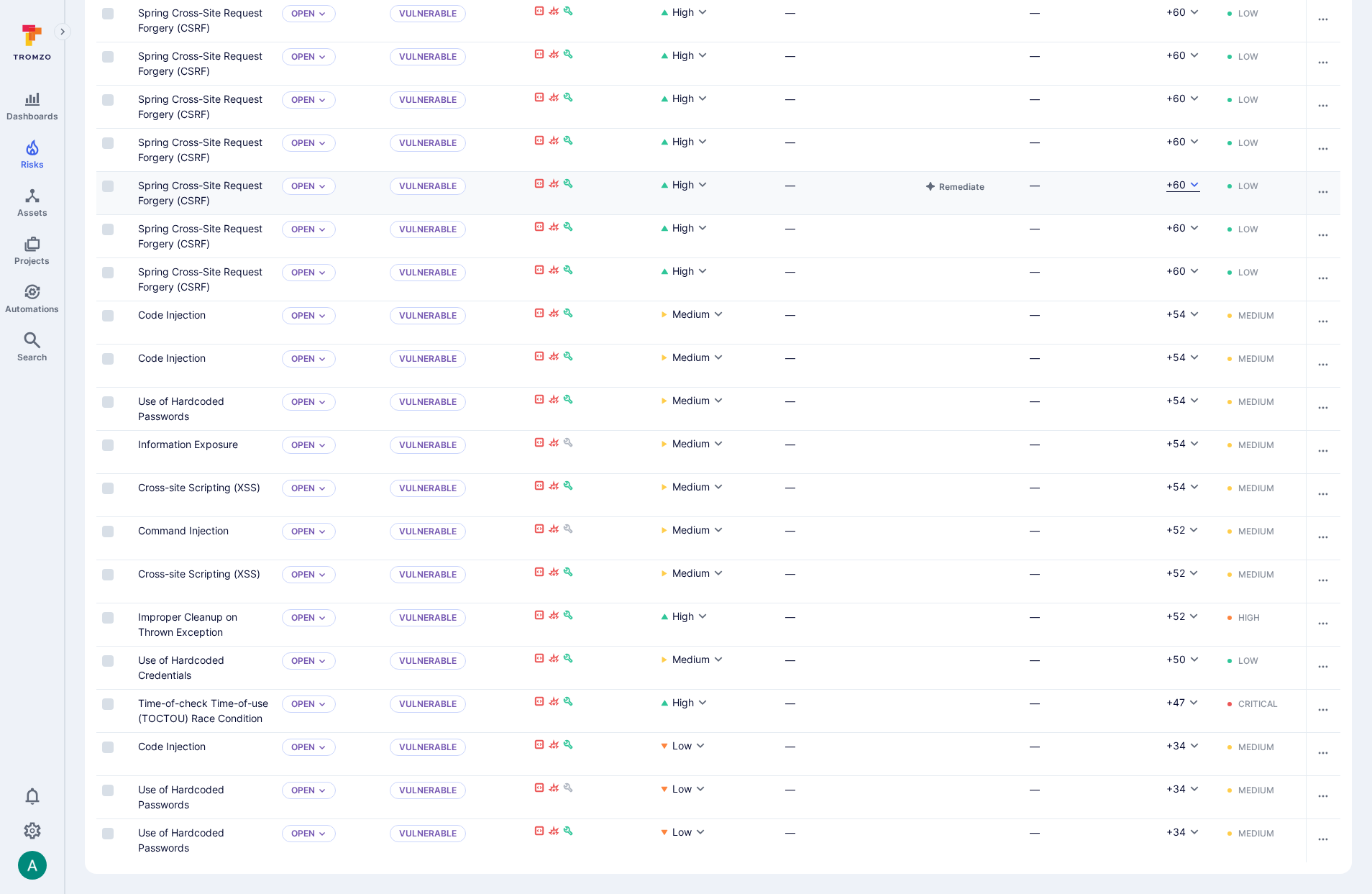
click at [1181, 182] on div "+60" at bounding box center [1176, 184] width 20 height 14
click at [1112, 182] on div at bounding box center [686, 447] width 1372 height 894
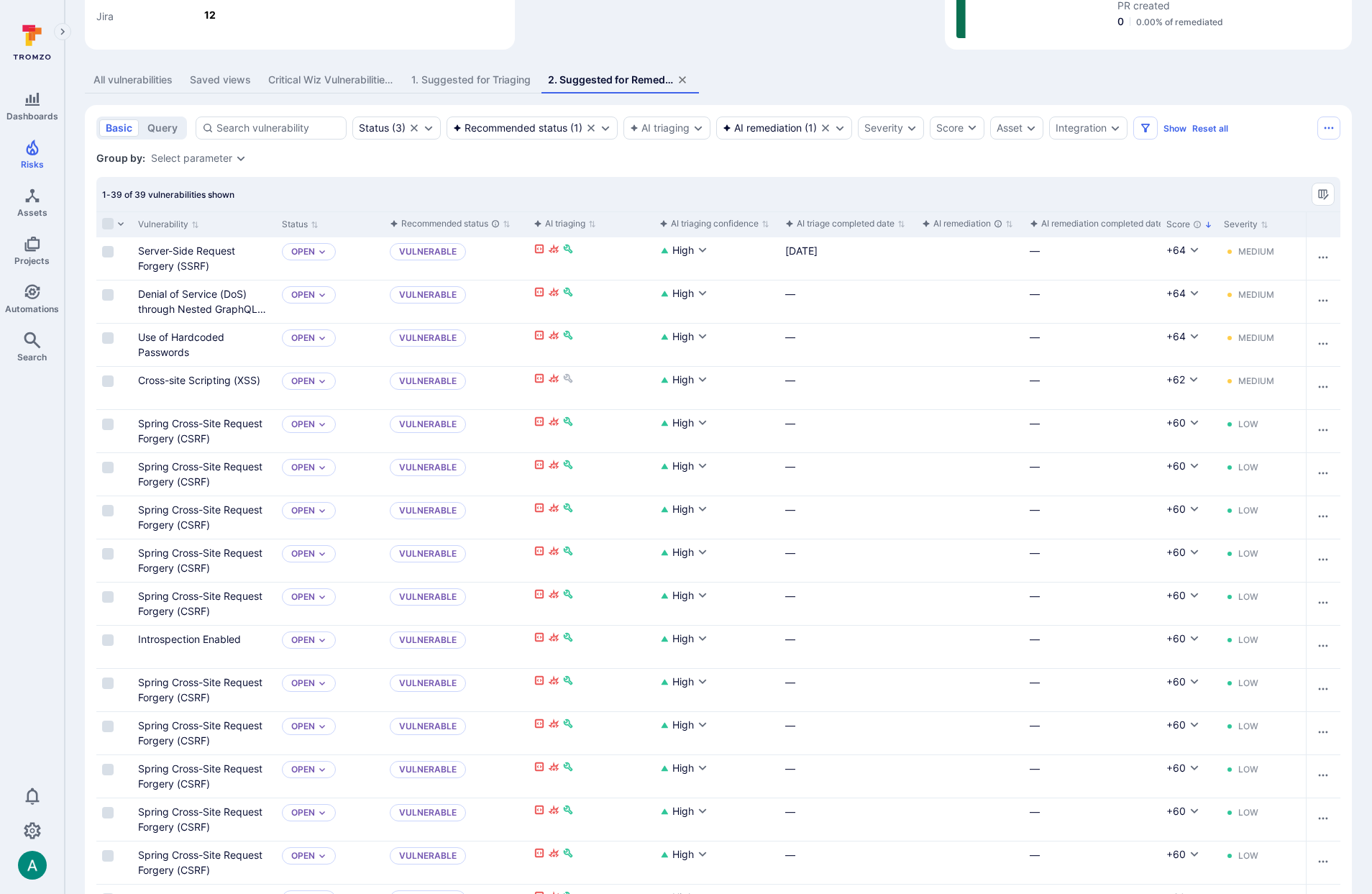
scroll to position [223, 0]
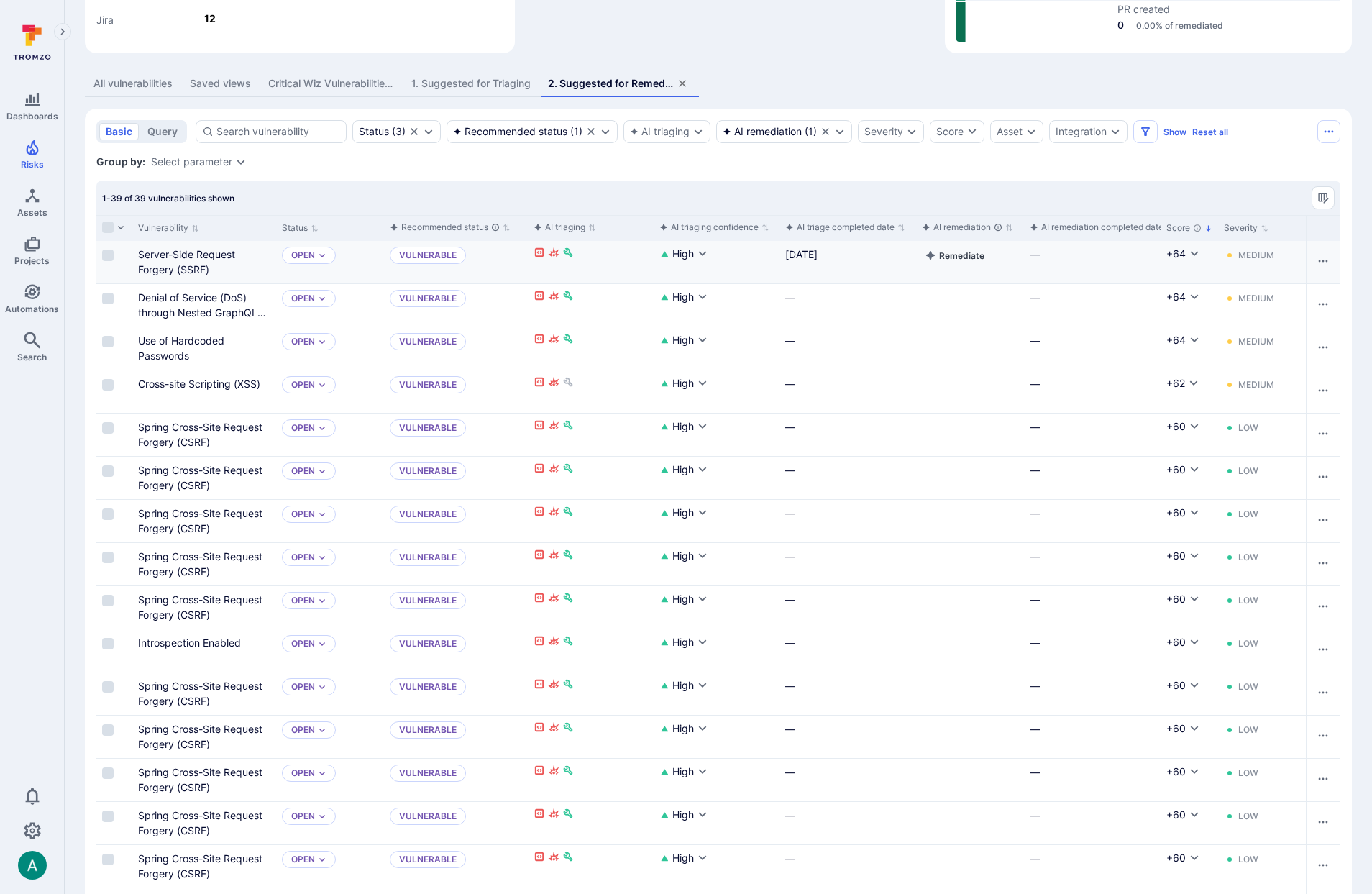
click at [946, 256] on button "Remediate" at bounding box center [954, 255] width 65 height 17
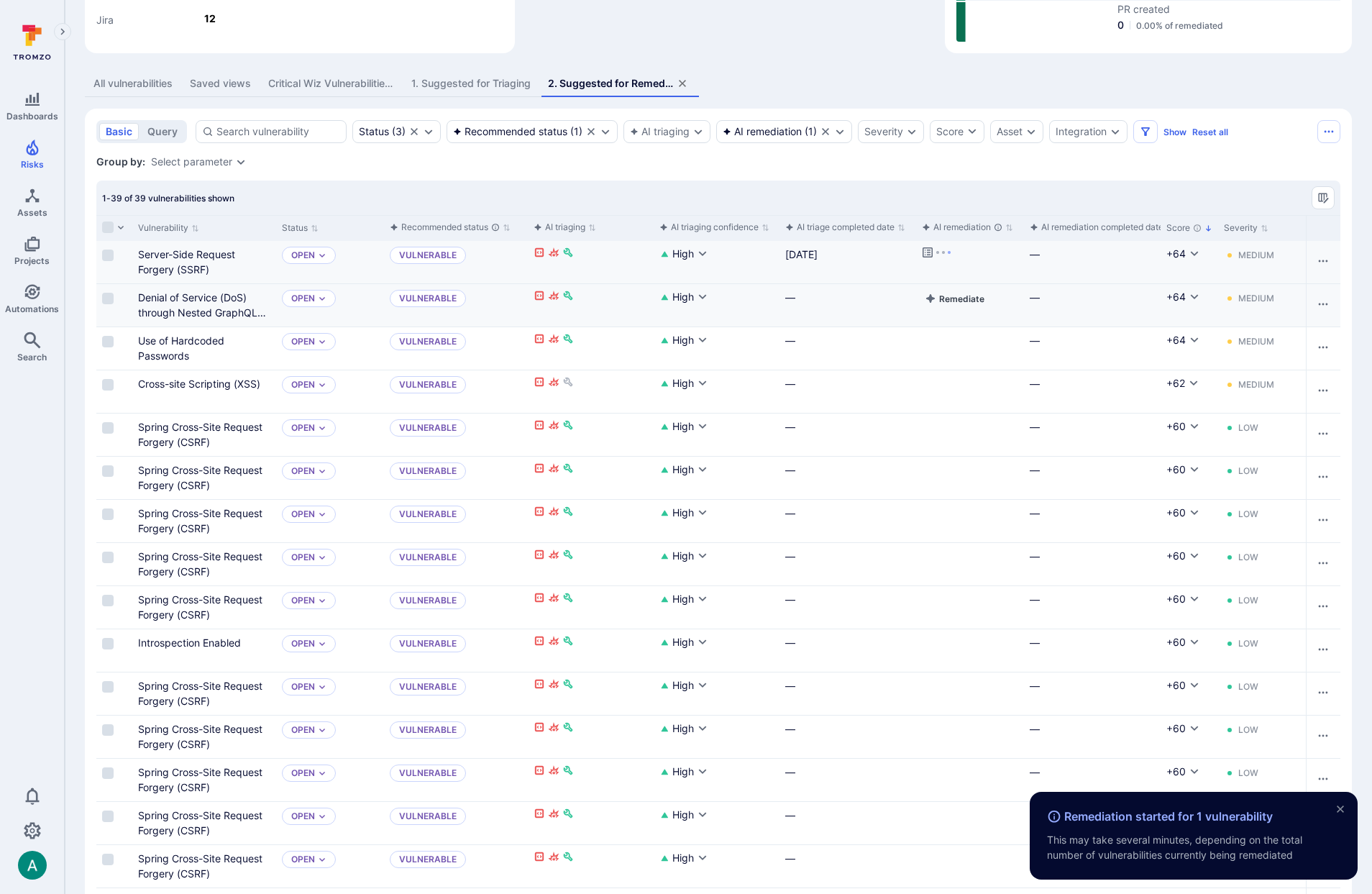
click at [956, 300] on button "Remediate" at bounding box center [954, 298] width 65 height 17
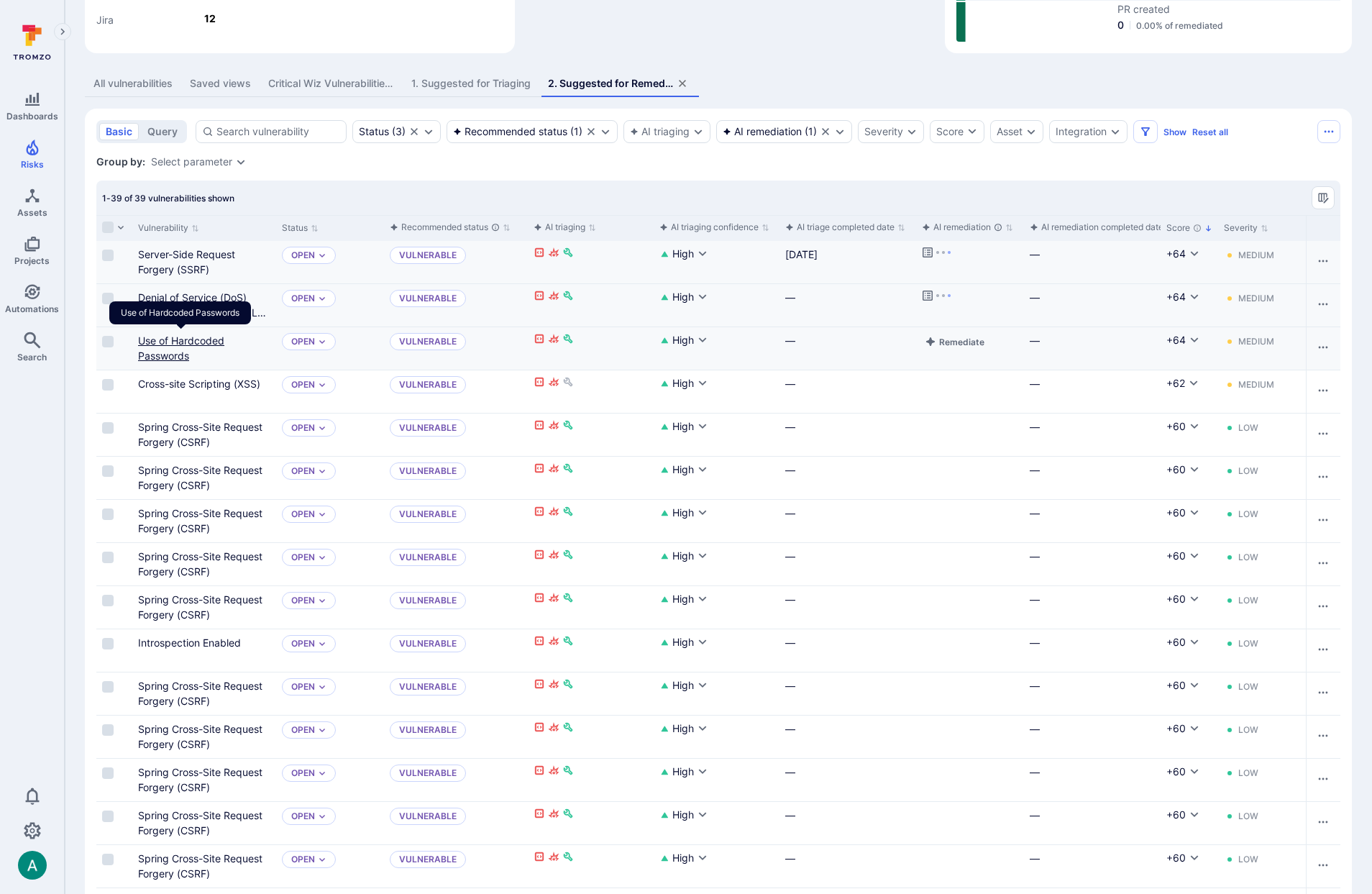
click at [164, 340] on link "Use of Hardcoded Passwords" at bounding box center [181, 348] width 87 height 27
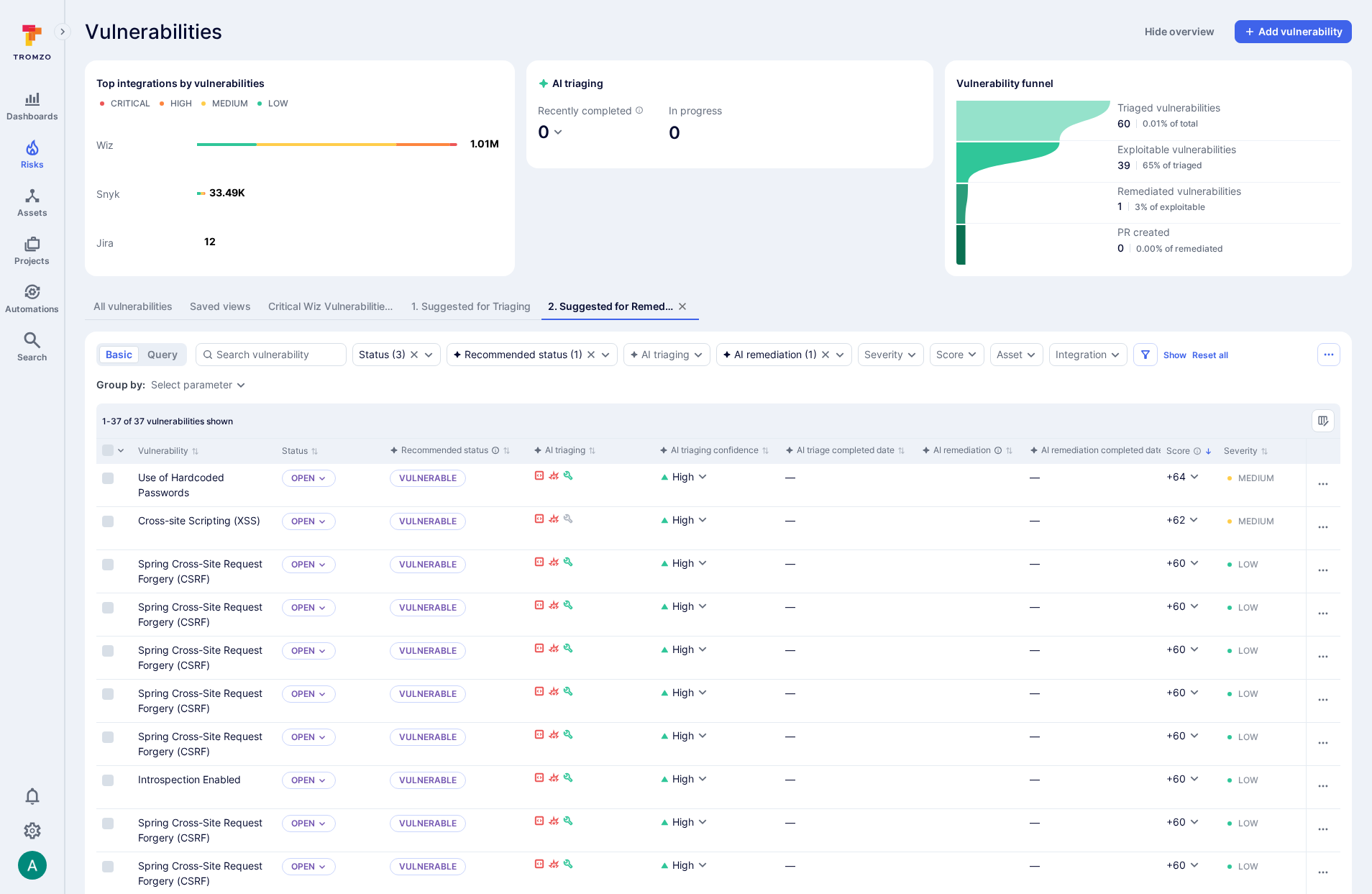
click at [450, 299] on div "1. Suggested for Triaging" at bounding box center [471, 305] width 120 height 14
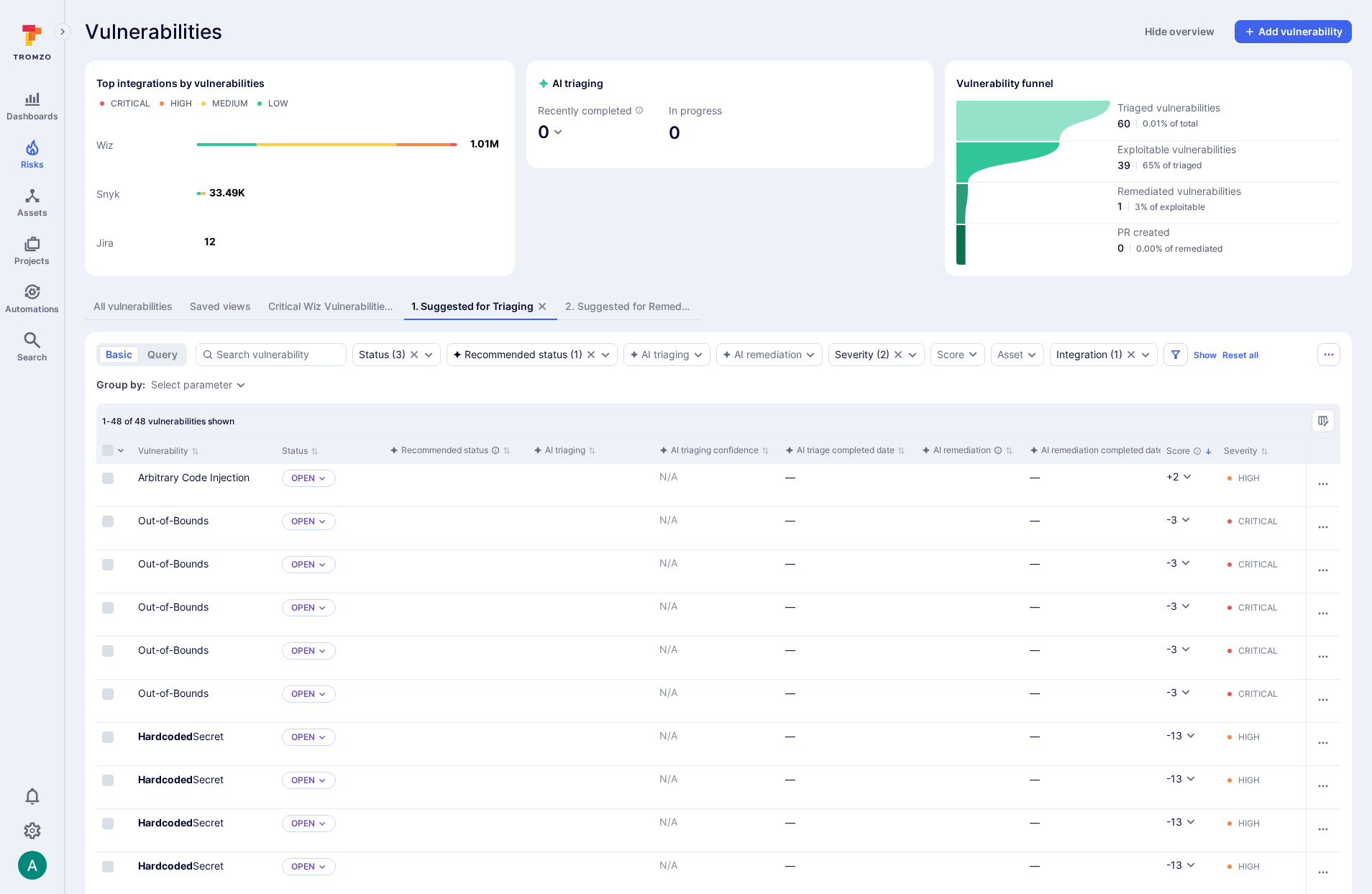
drag, startPoint x: 1195, startPoint y: 392, endPoint x: 1197, endPoint y: 369, distance: 23.1
click at [1201, 350] on button "Show" at bounding box center [1205, 354] width 23 height 11
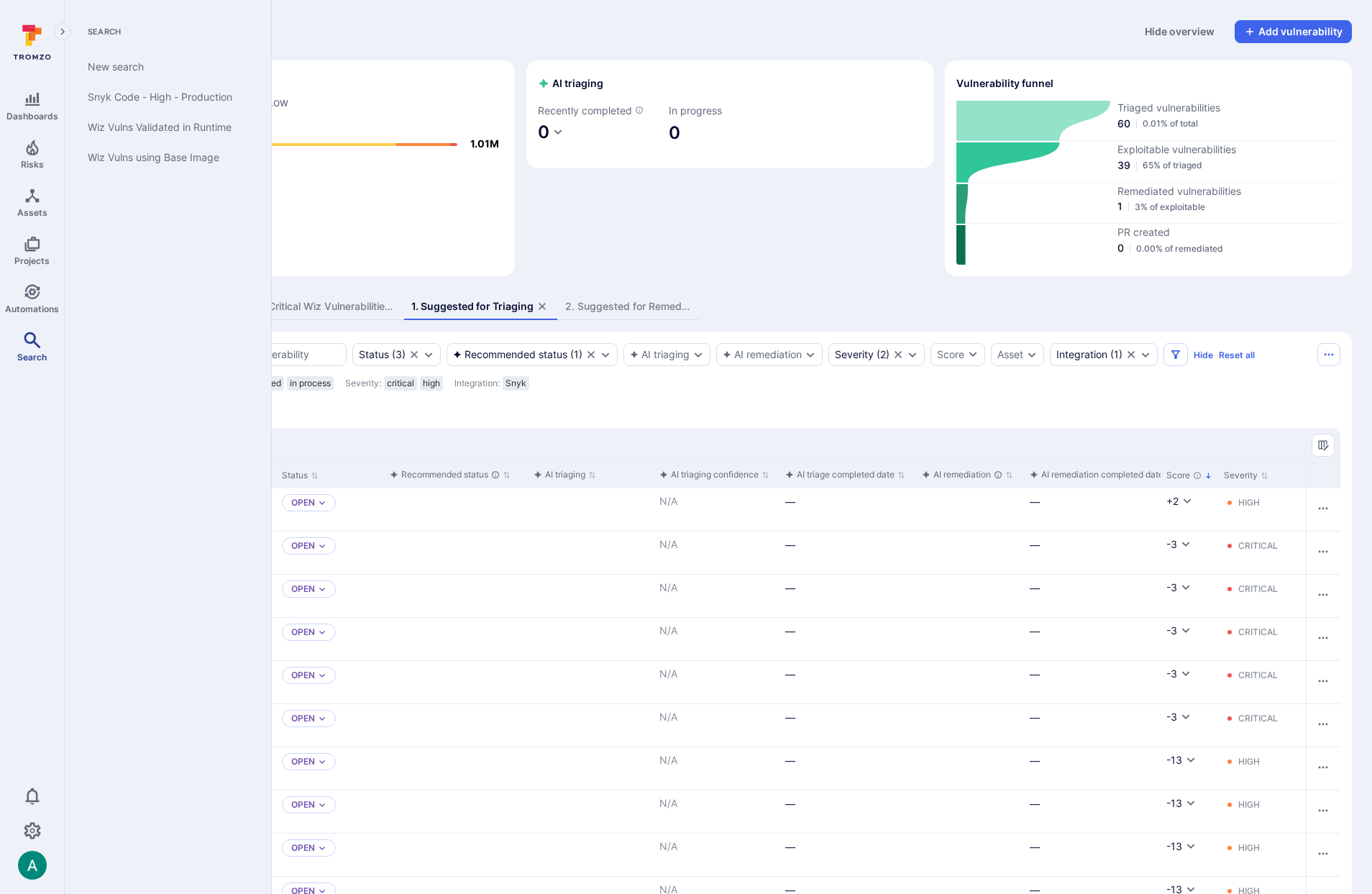
click at [33, 352] on span "Search" at bounding box center [32, 357] width 30 height 11
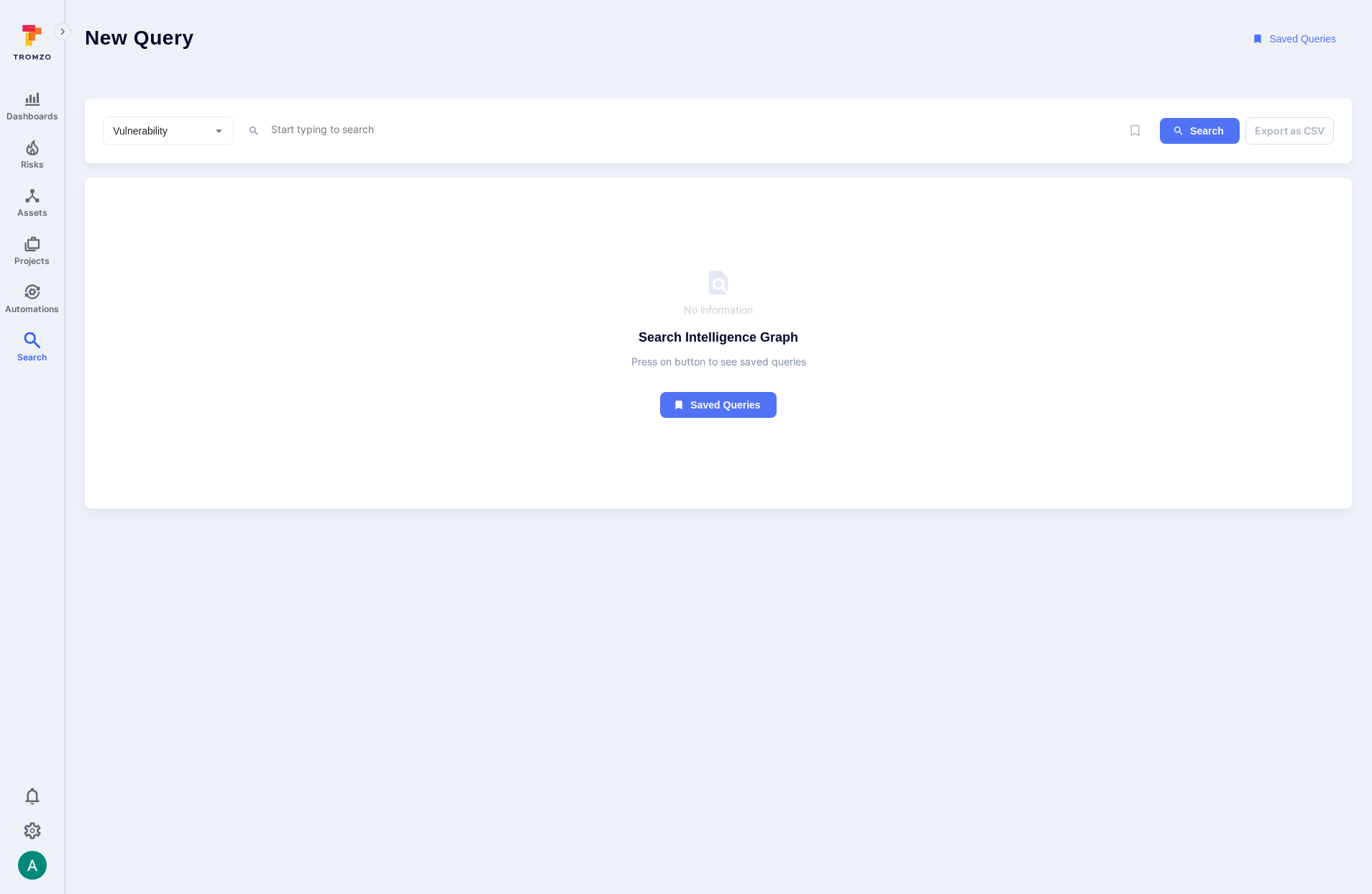
click at [367, 136] on textarea "Intelligence Graph search area" at bounding box center [679, 129] width 818 height 18
type textarea "tool_name = "snyk" and ass"
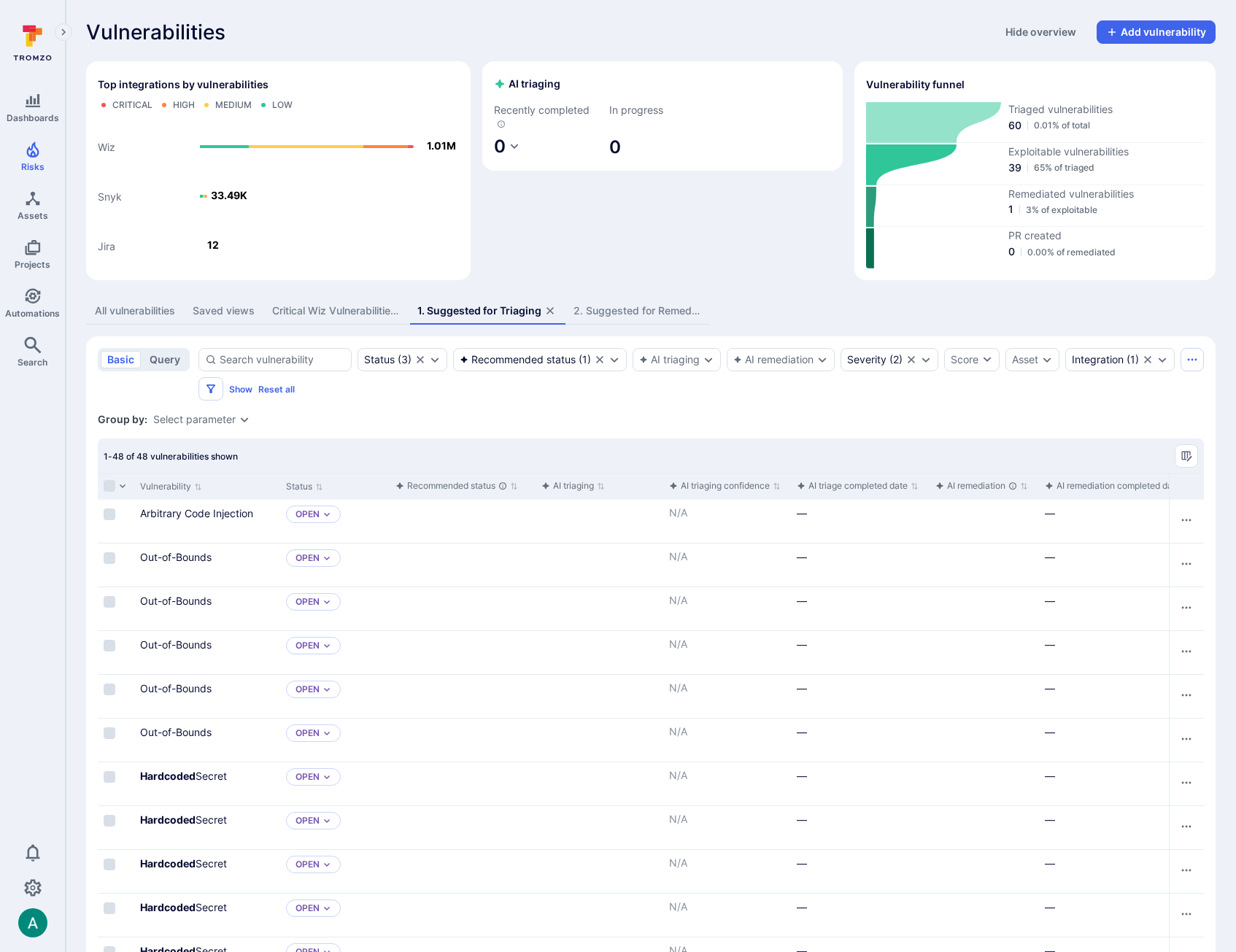
click at [163, 352] on button "query" at bounding box center [165, 359] width 44 height 18
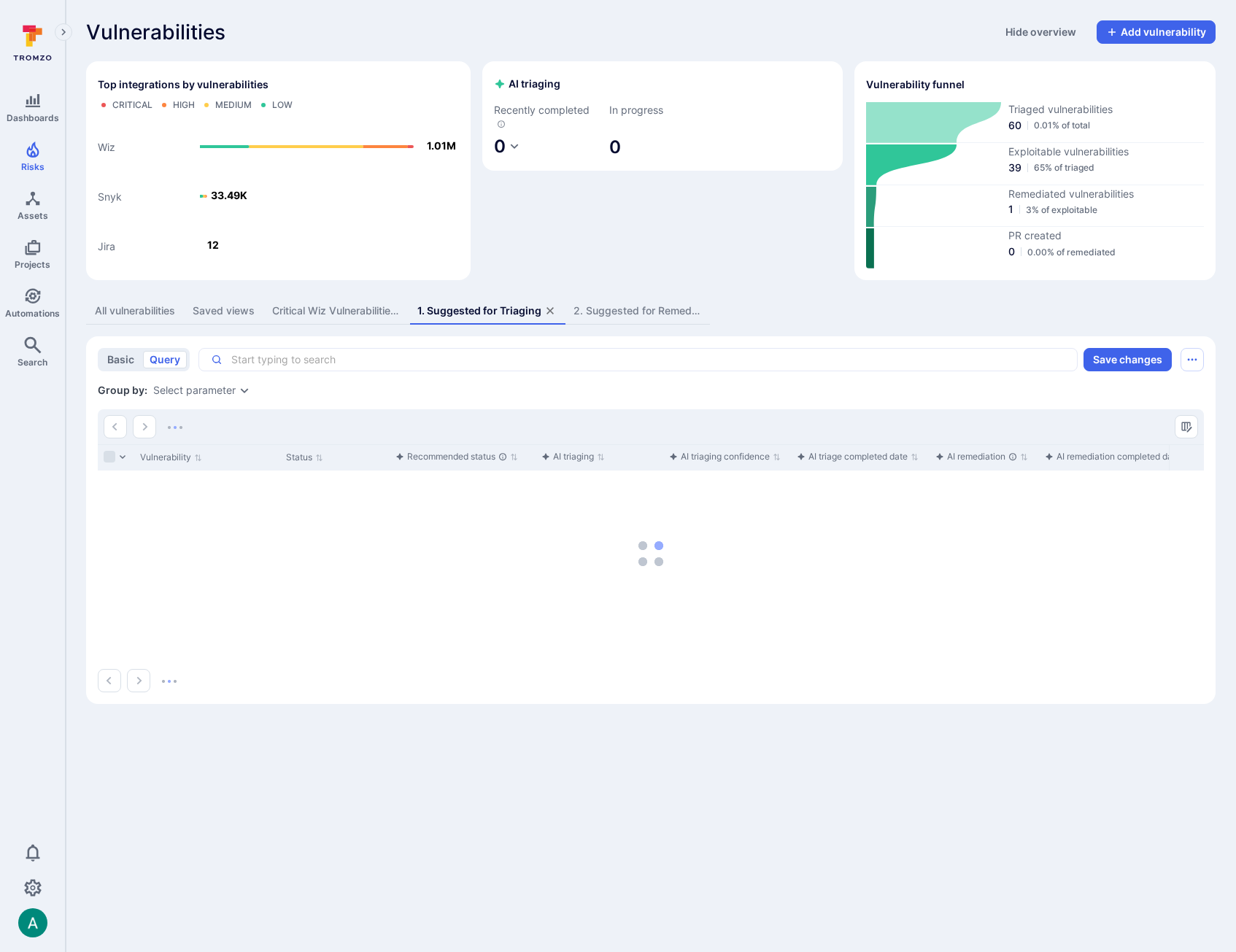
click at [126, 360] on button "basic" at bounding box center [121, 359] width 40 height 18
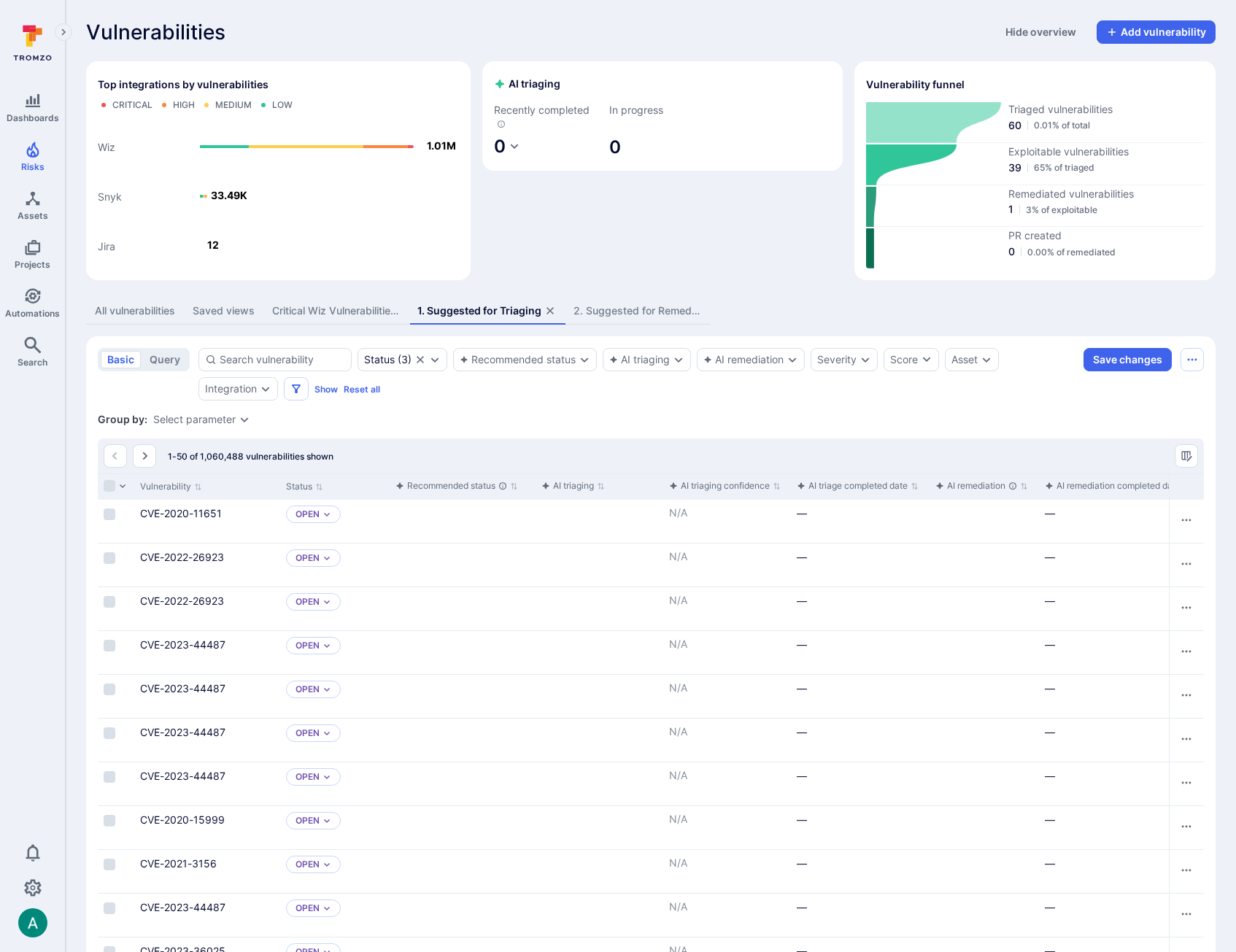
click at [554, 309] on icon "assets tabs" at bounding box center [550, 311] width 12 height 12
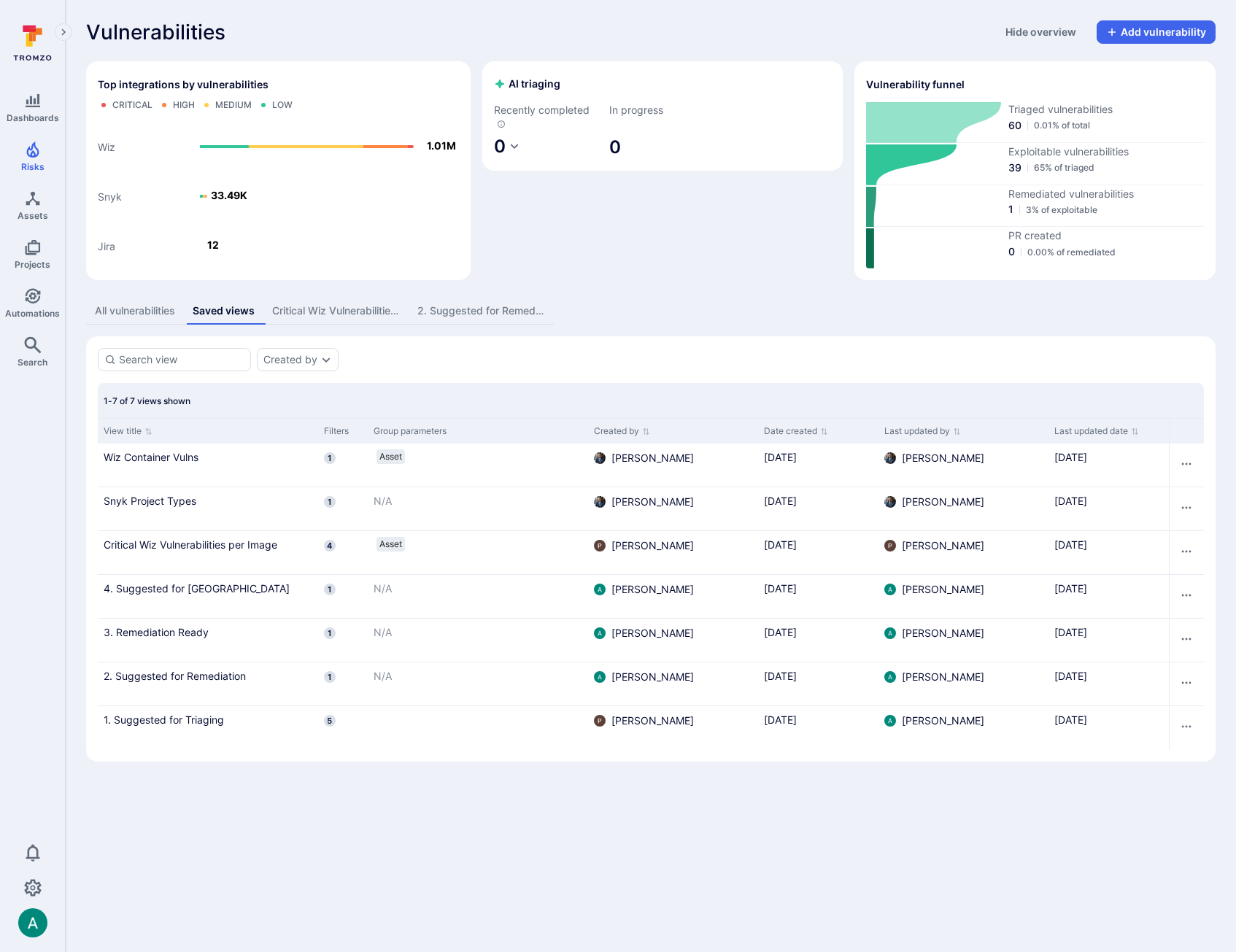
click at [195, 713] on link "1. Suggested for Triaging" at bounding box center [208, 719] width 209 height 15
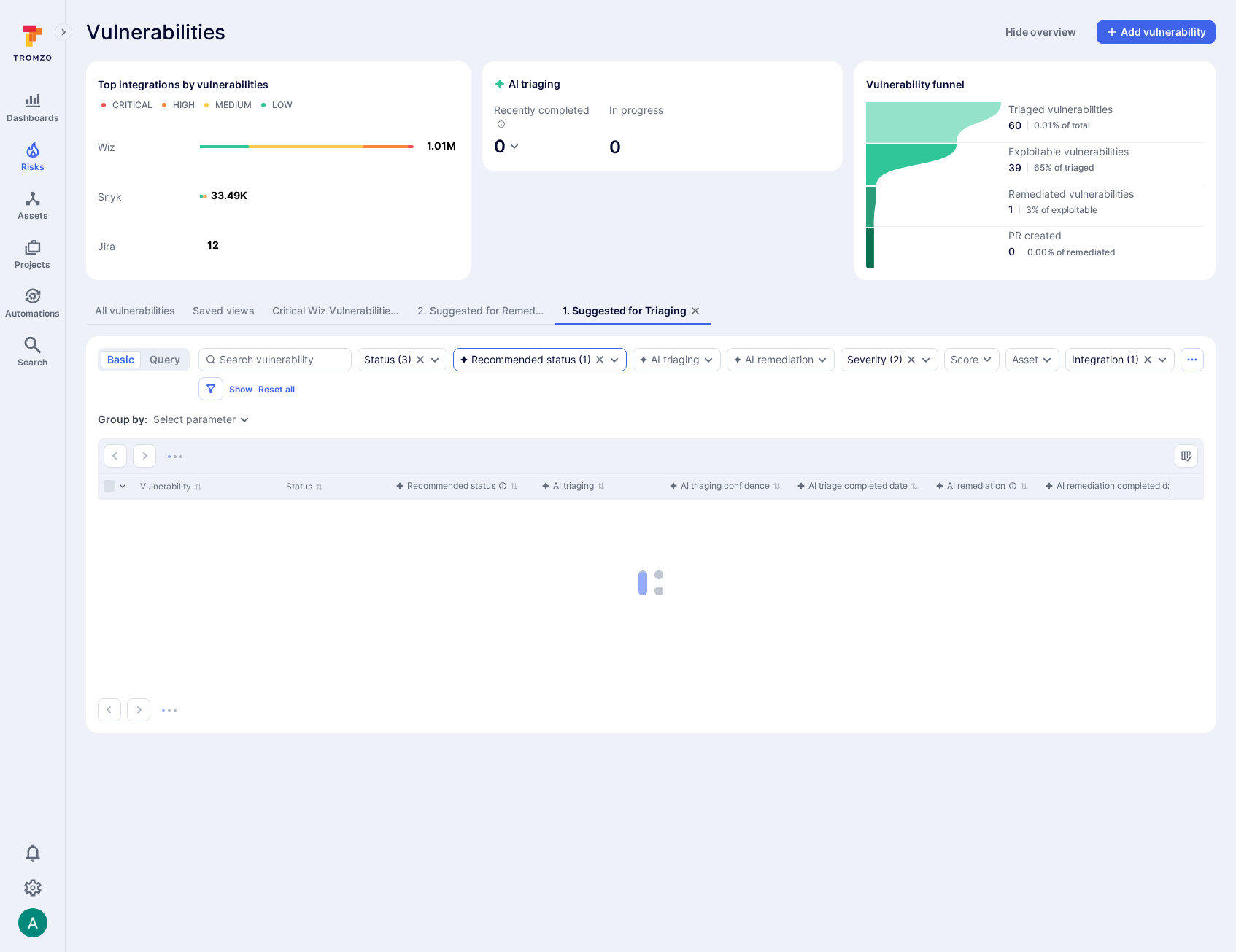
click at [507, 358] on div "Recommended status" at bounding box center [518, 360] width 116 height 12
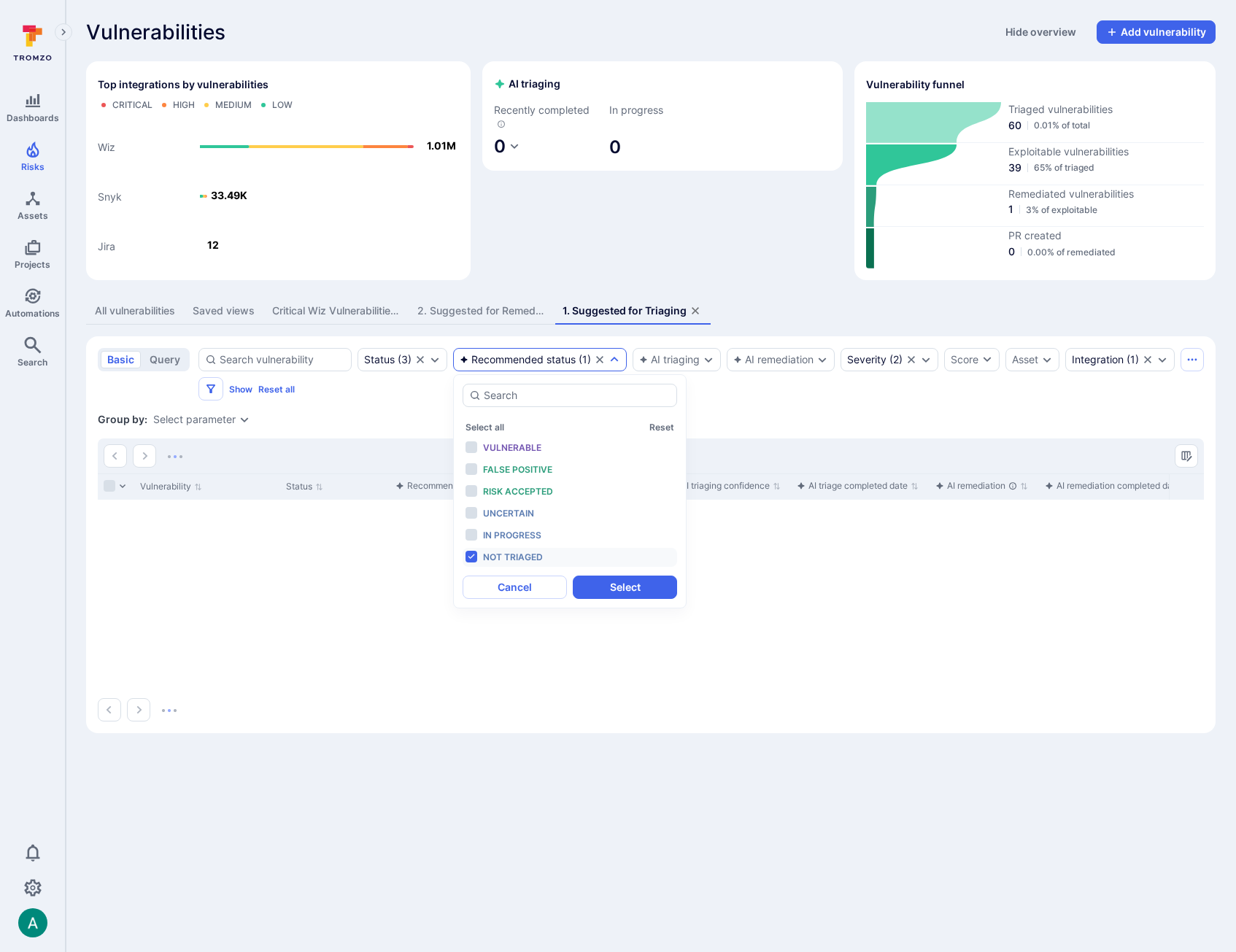
click at [391, 433] on section "basic query Status ( 3 ) Recommended status ( 1 ) AI triaging AI remediation Se…" at bounding box center [651, 535] width 1130 height 397
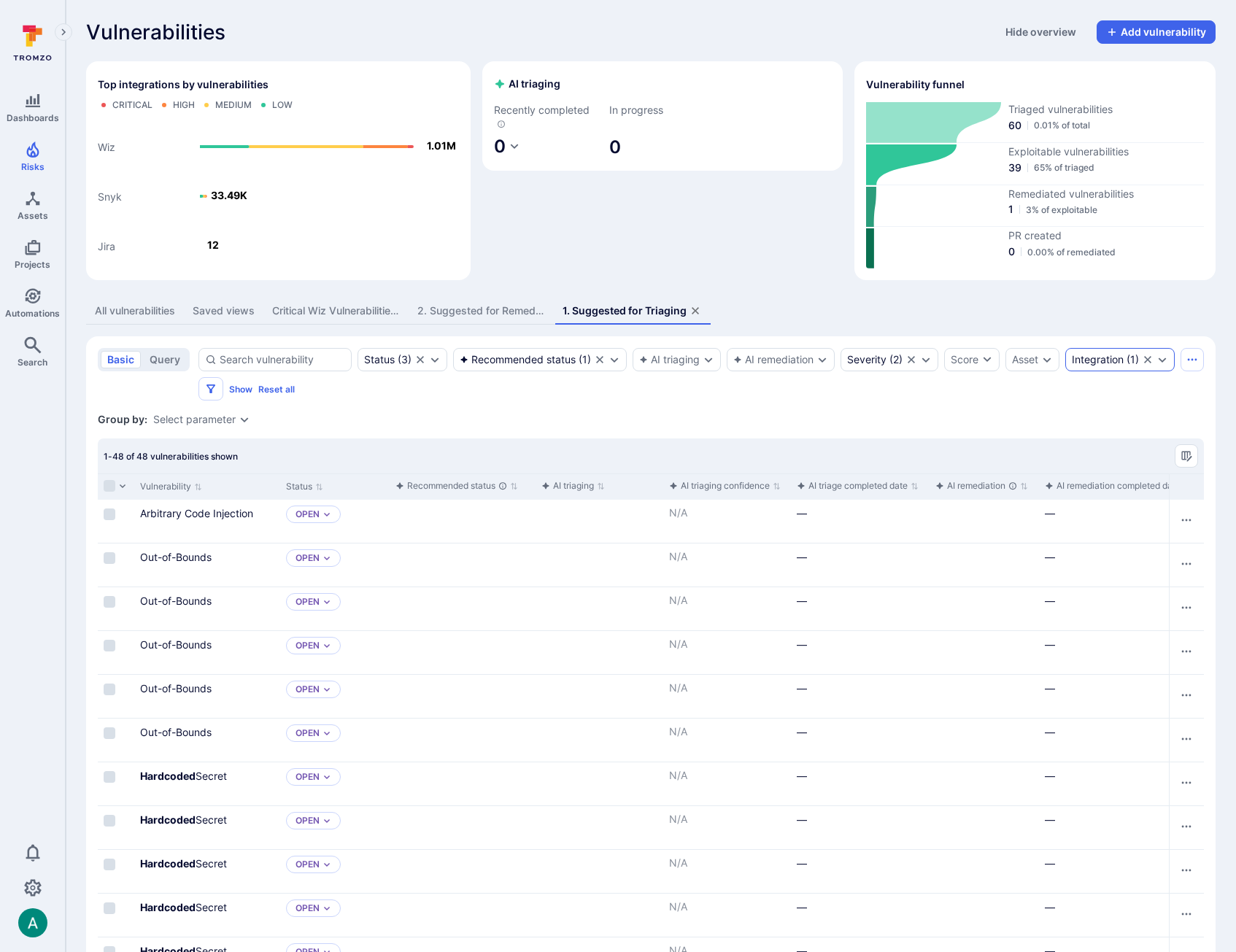
click at [1072, 365] on div "Integration" at bounding box center [1098, 360] width 52 height 12
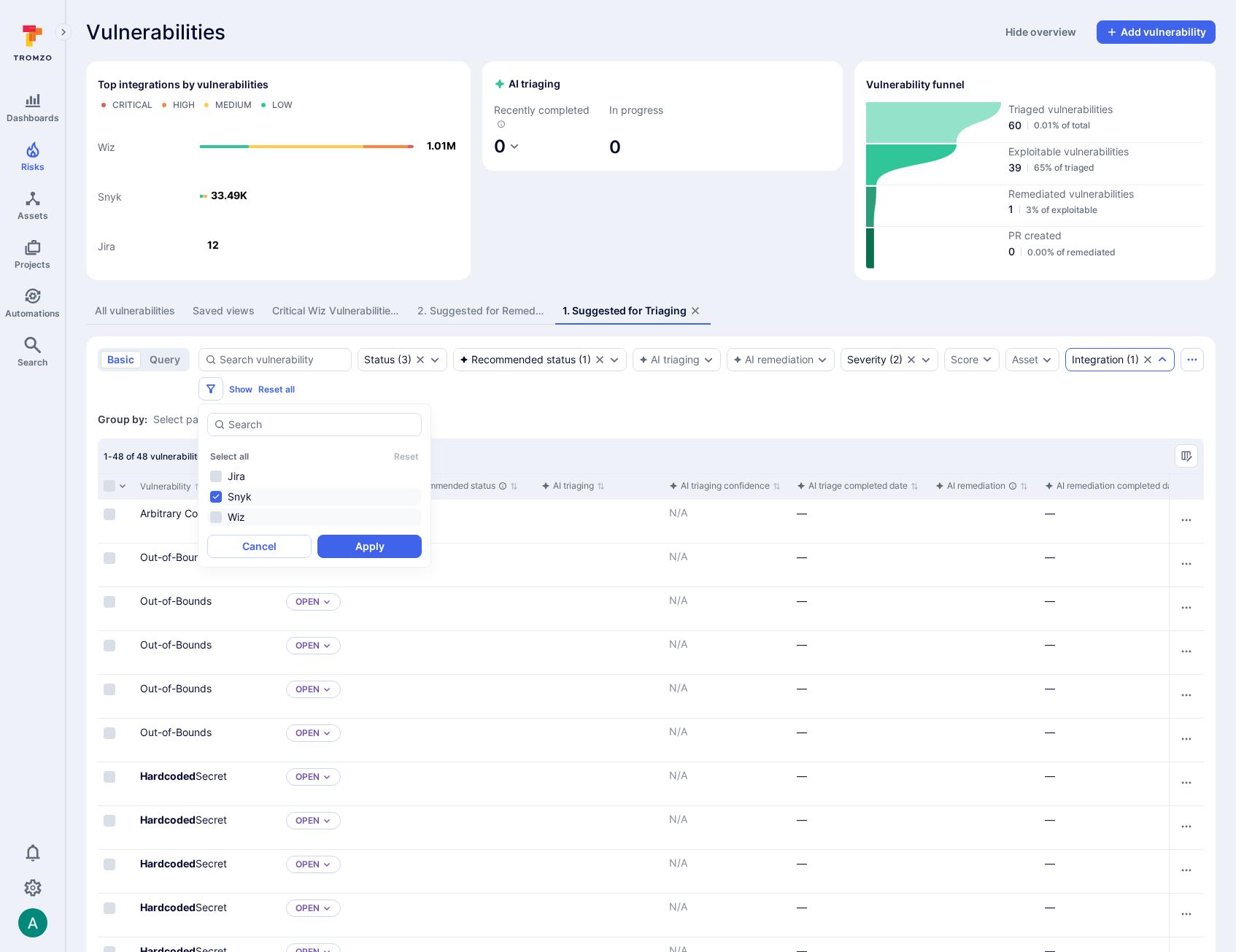
drag, startPoint x: 237, startPoint y: 497, endPoint x: 233, endPoint y: 512, distance: 15.5
click at [237, 497] on li "Snyk" at bounding box center [314, 497] width 214 height 18
click at [234, 515] on li "Wiz" at bounding box center [314, 517] width 214 height 18
click at [223, 516] on li "Wiz" at bounding box center [314, 517] width 214 height 18
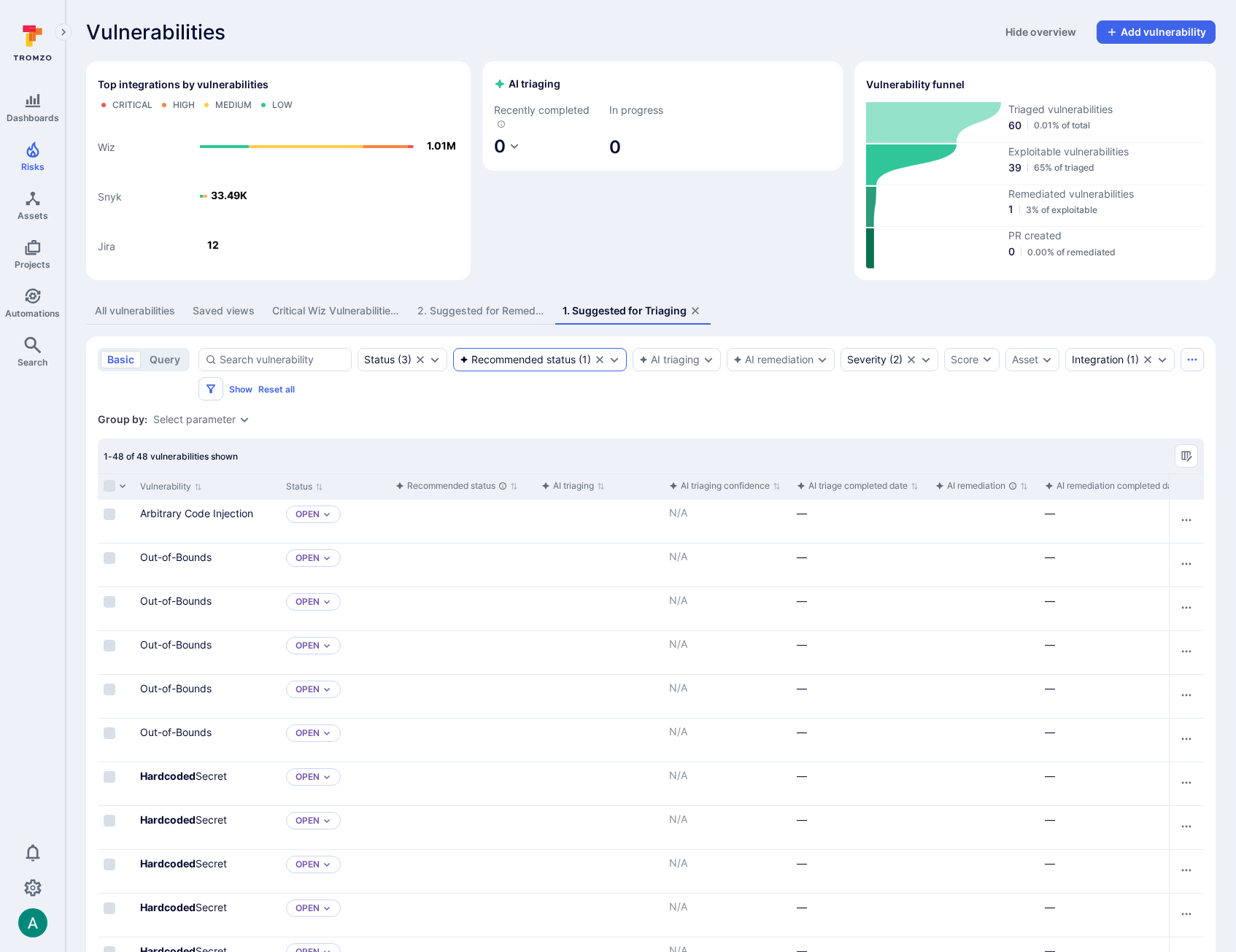
click at [529, 363] on div "Recommended status" at bounding box center [518, 360] width 116 height 12
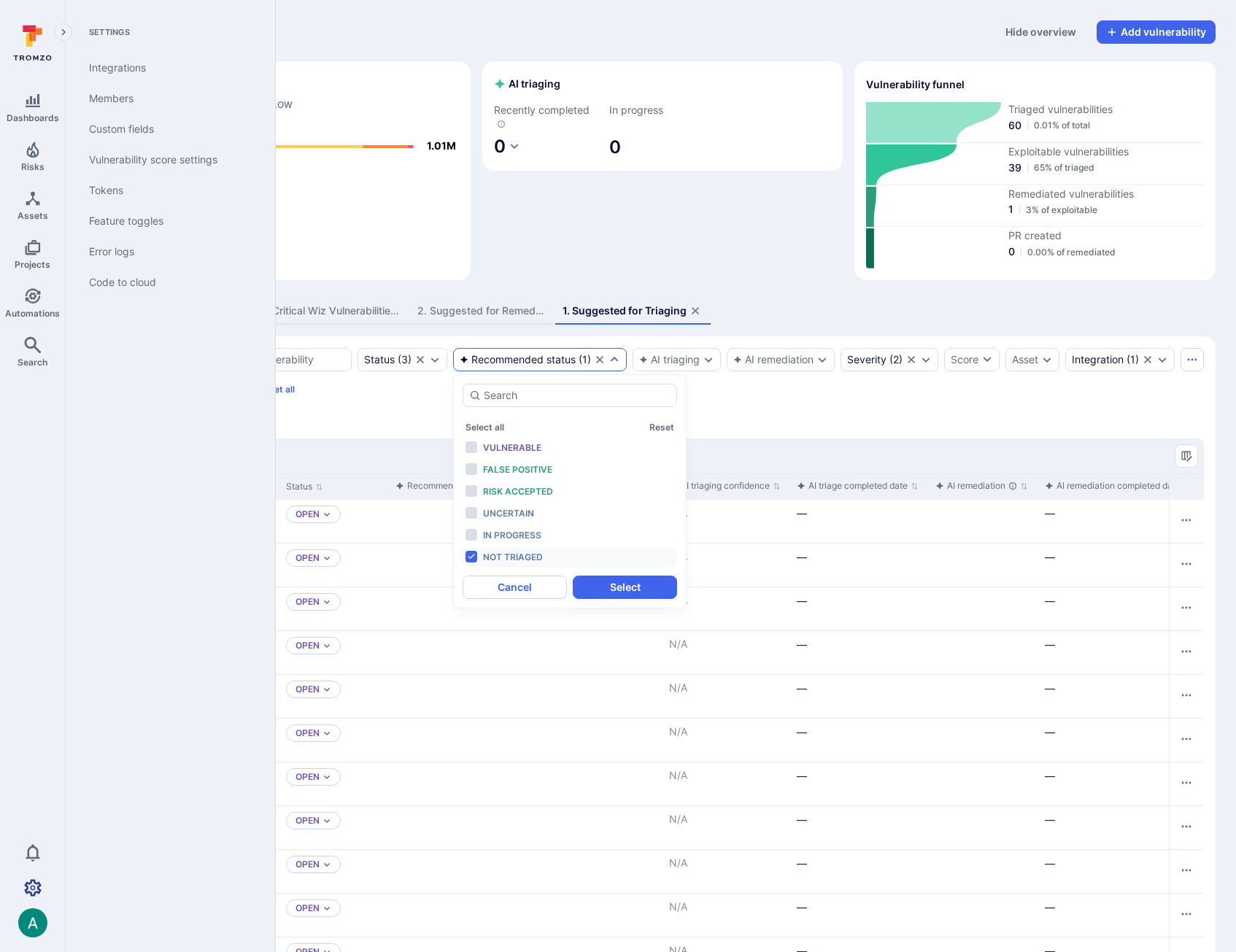
click at [35, 887] on icon "Settings" at bounding box center [33, 888] width 18 height 18
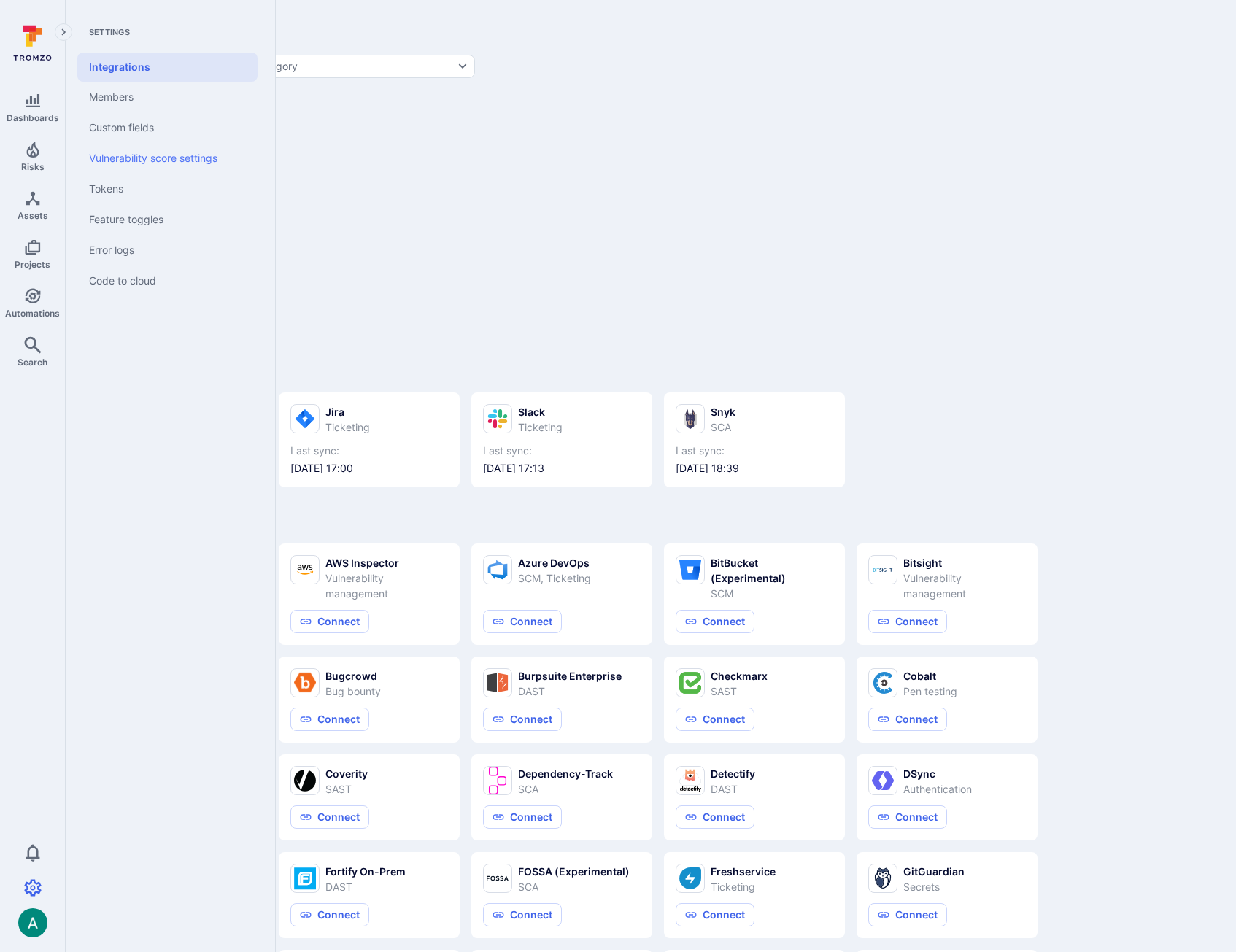
click at [126, 153] on link "Vulnerability score settings" at bounding box center [167, 158] width 180 height 31
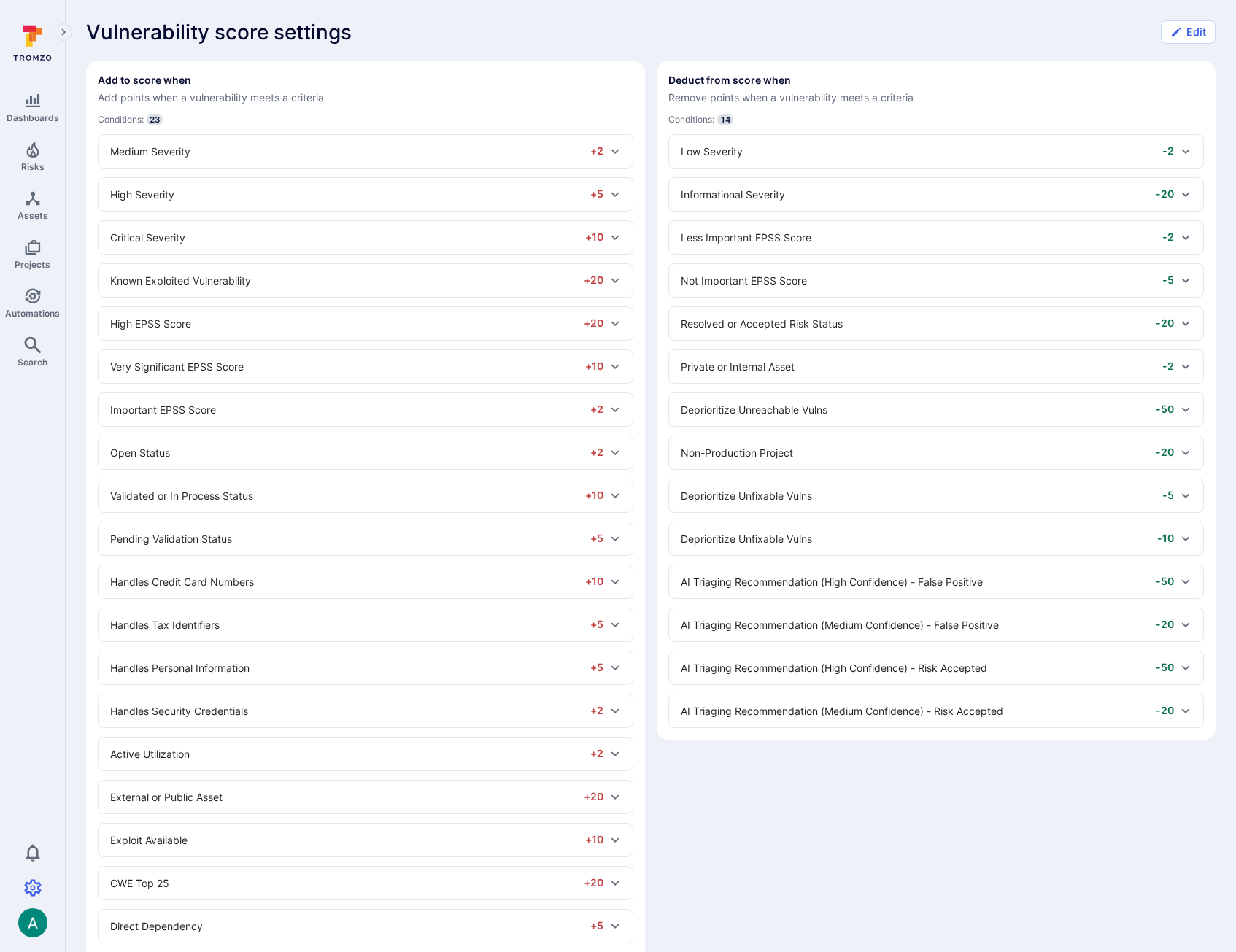
scroll to position [195, 0]
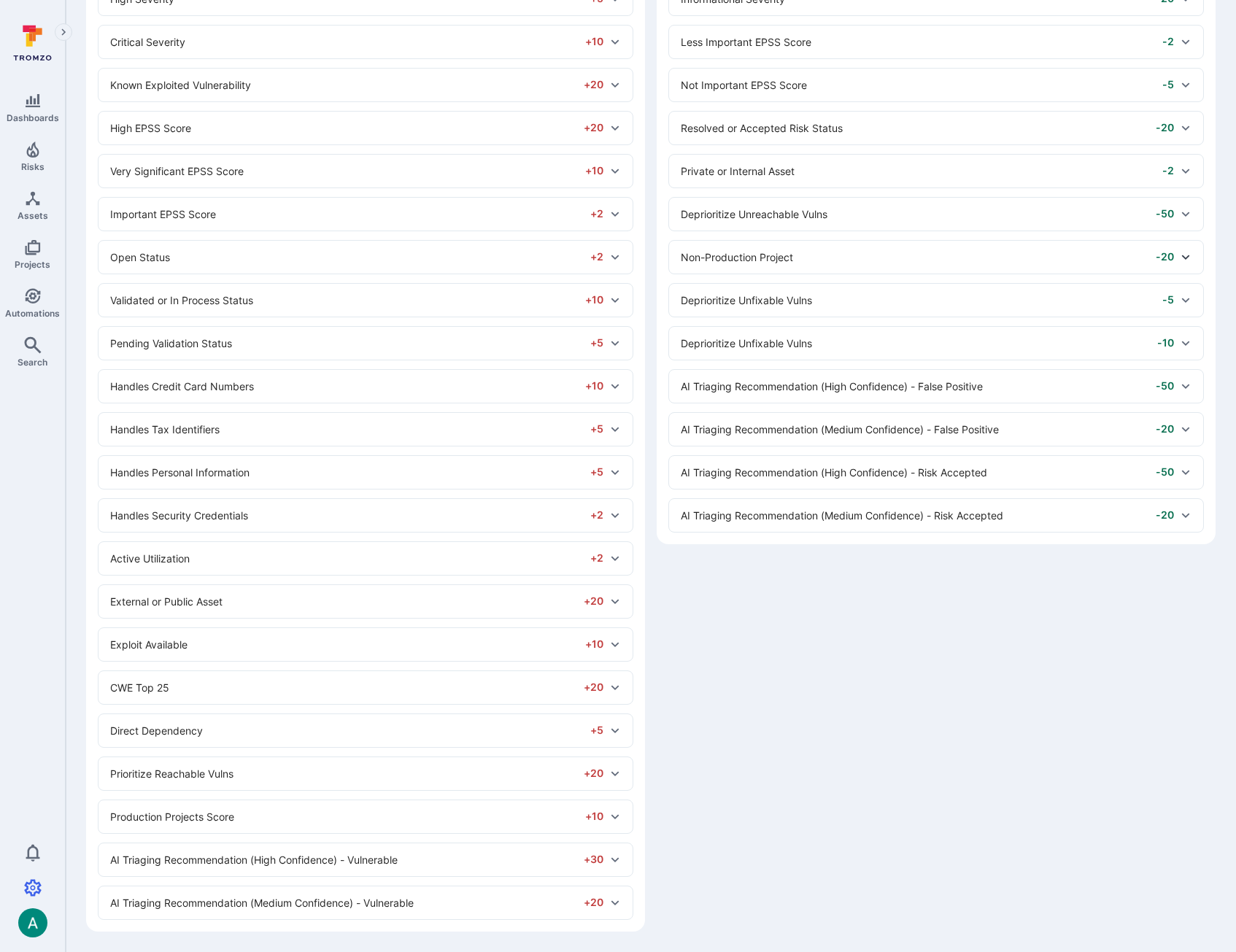
click at [1183, 254] on icon at bounding box center [1186, 257] width 12 height 12
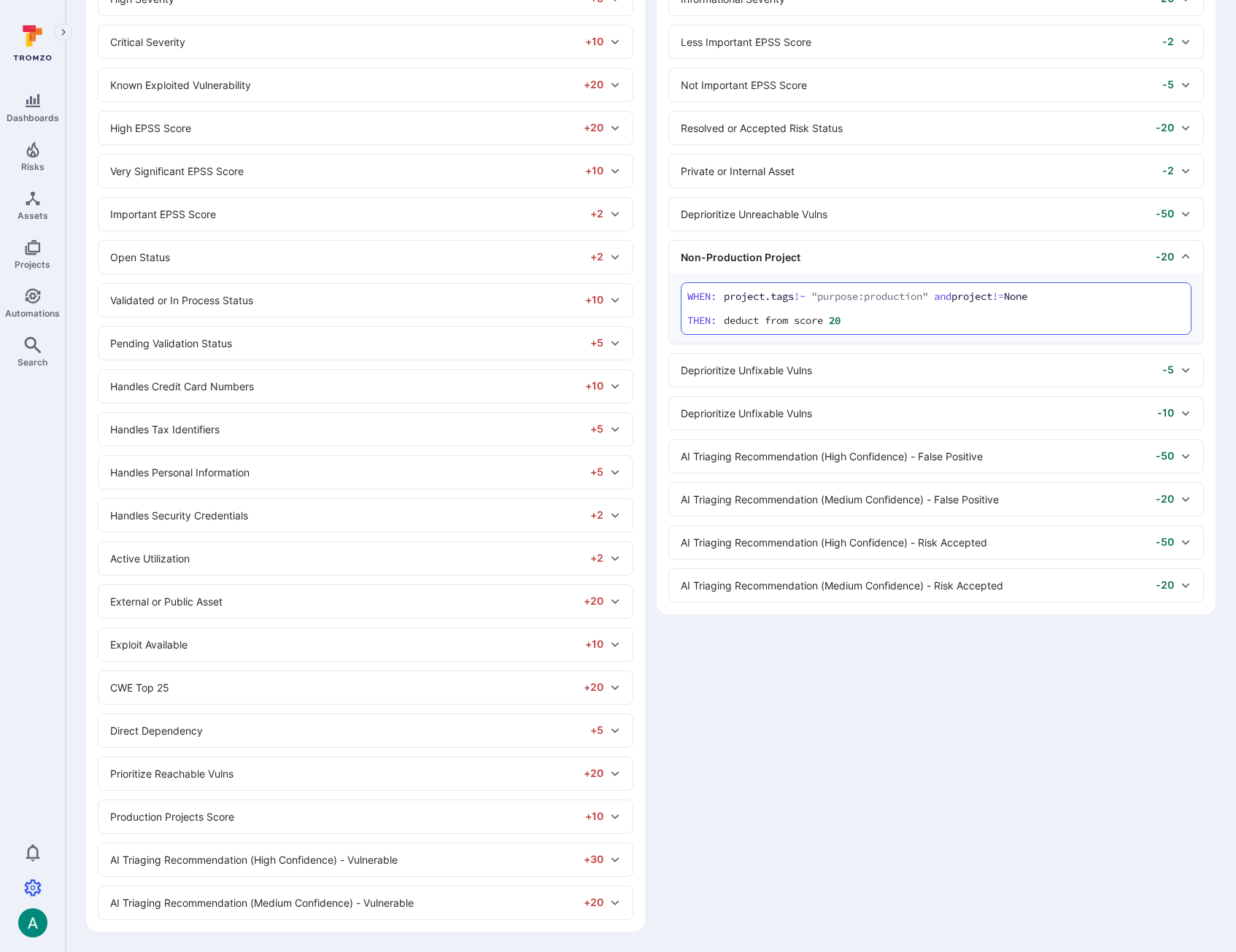
click at [882, 211] on div "Deprioritize Unreachable Vulns -50" at bounding box center [927, 214] width 493 height 15
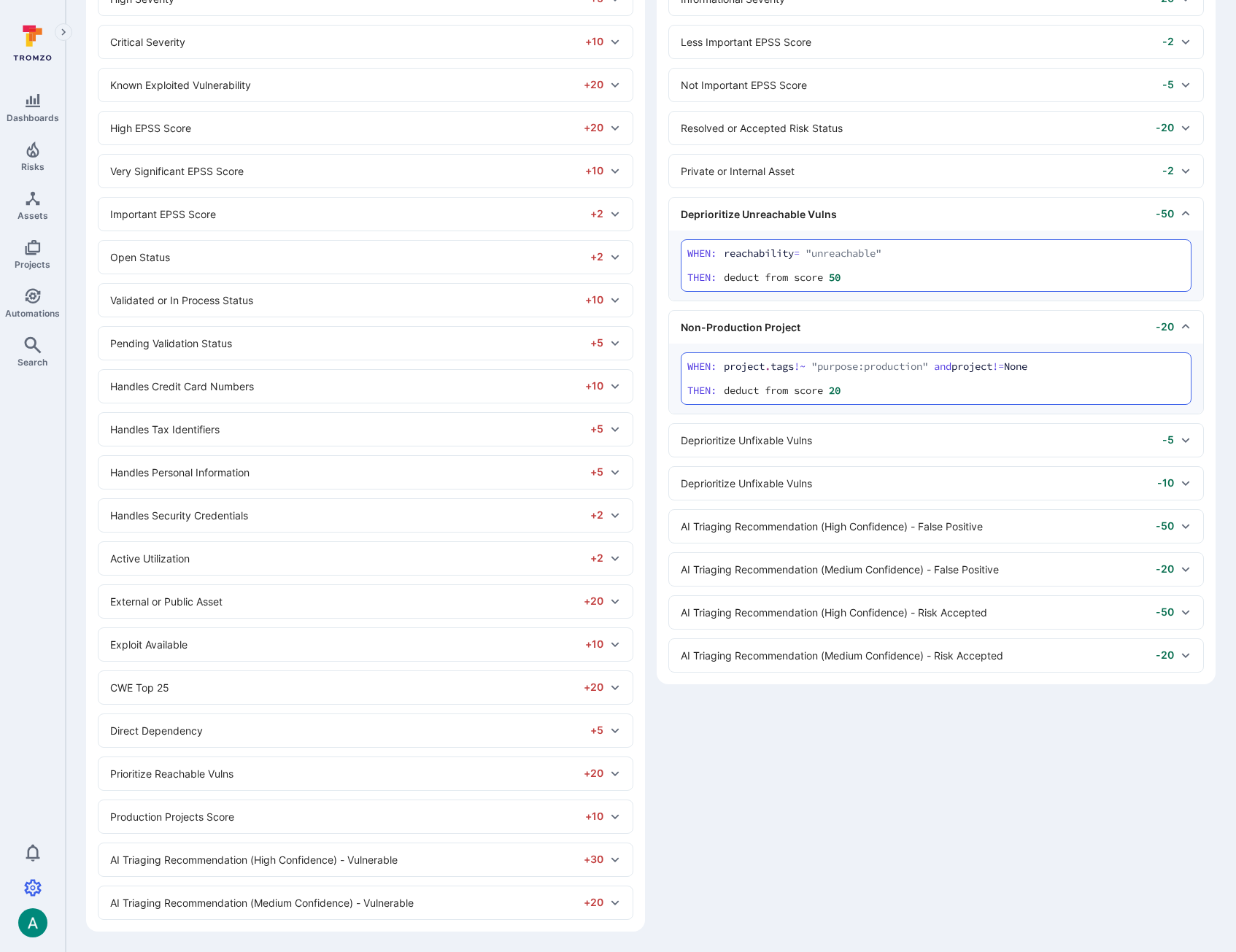
click at [882, 211] on div "Deprioritize Unreachable Vulns -50" at bounding box center [927, 214] width 493 height 15
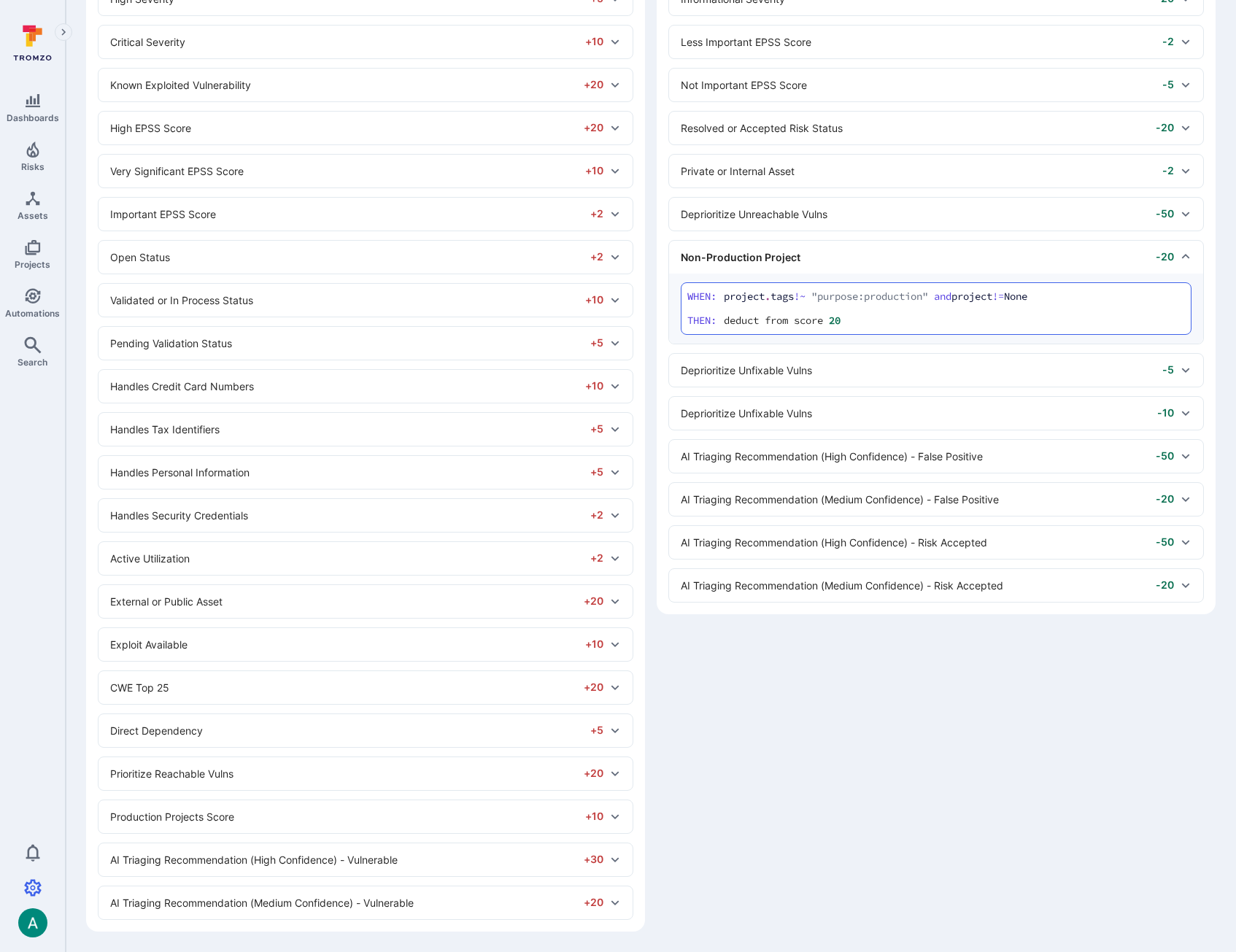
click at [847, 172] on div "Private or Internal Asset -2" at bounding box center [927, 171] width 493 height 15
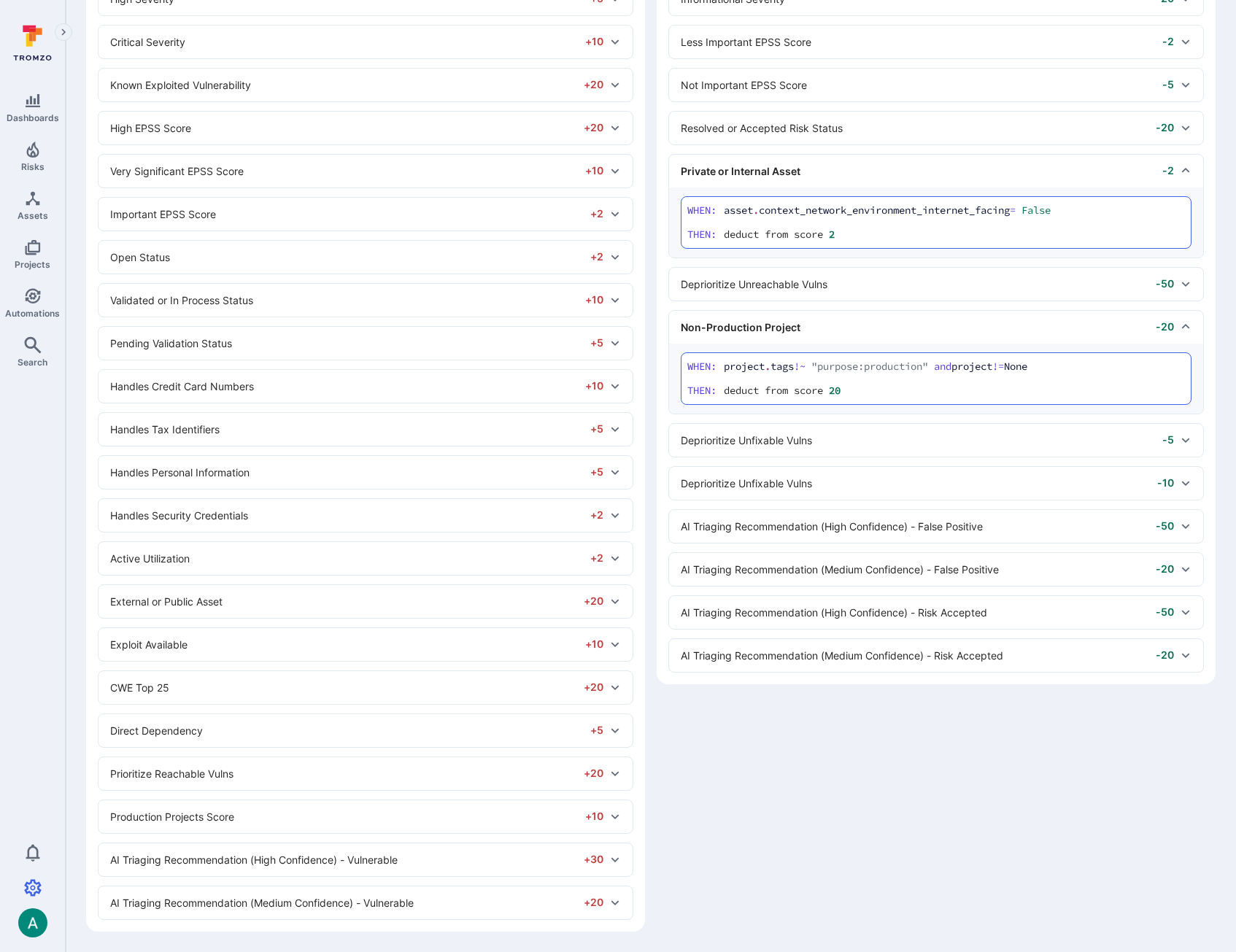
click at [847, 172] on div "Private or Internal Asset -2" at bounding box center [927, 171] width 493 height 15
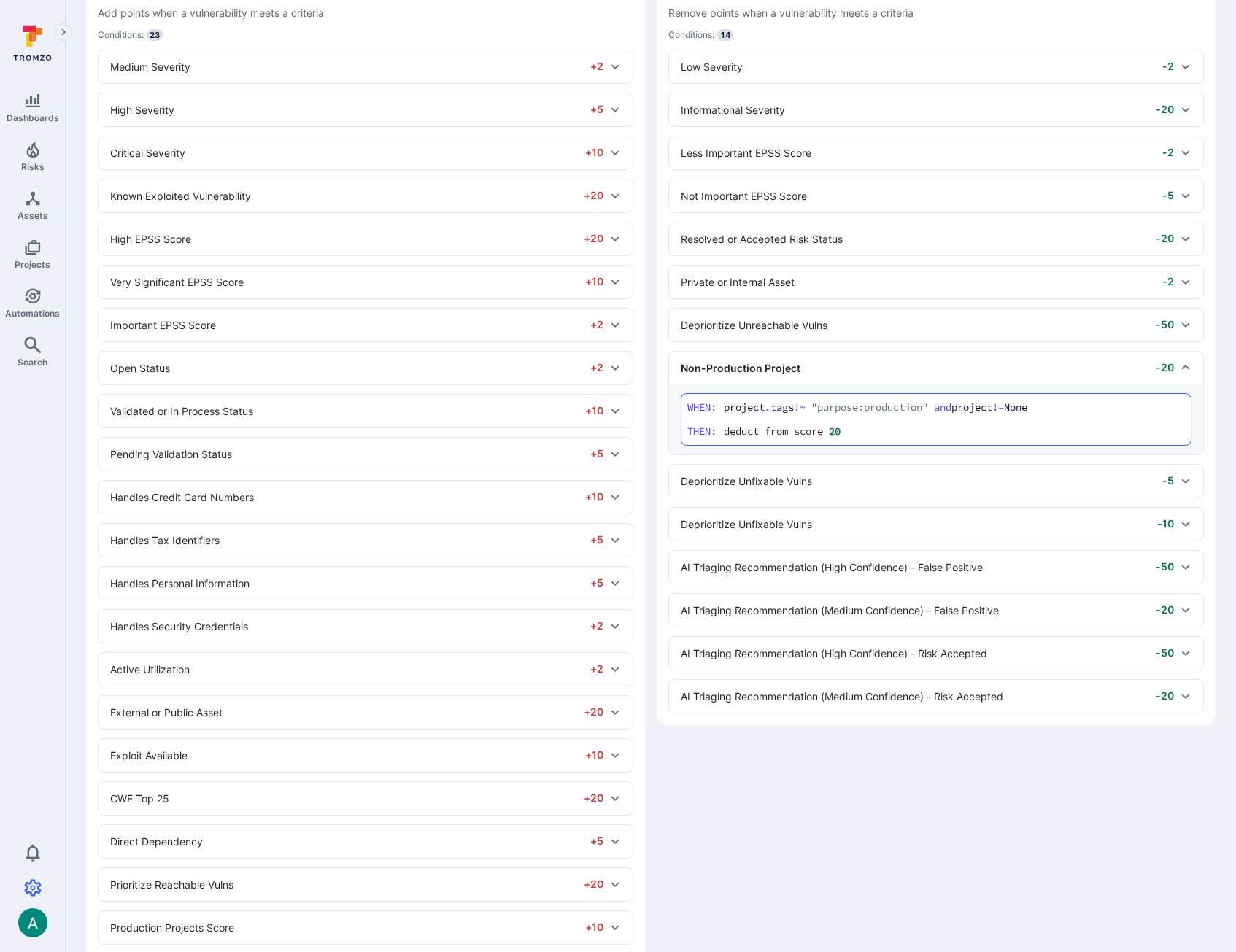
scroll to position [80, 0]
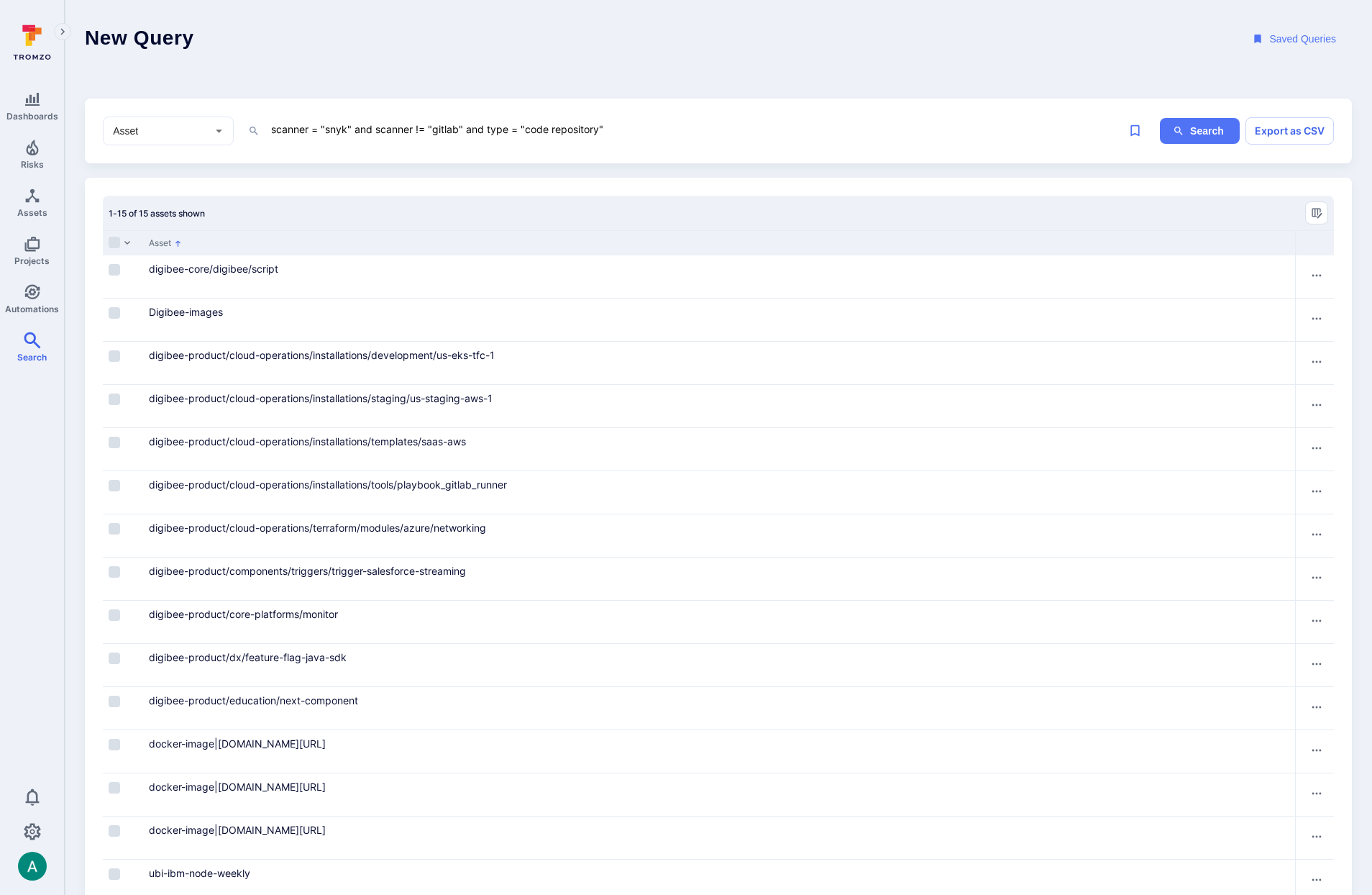
drag, startPoint x: 271, startPoint y: 128, endPoint x: 652, endPoint y: 125, distance: 381.0
click at [652, 125] on textarea "scanner = "snyk" and scanner != "gitlab" and type = "code repository"" at bounding box center [679, 129] width 818 height 18
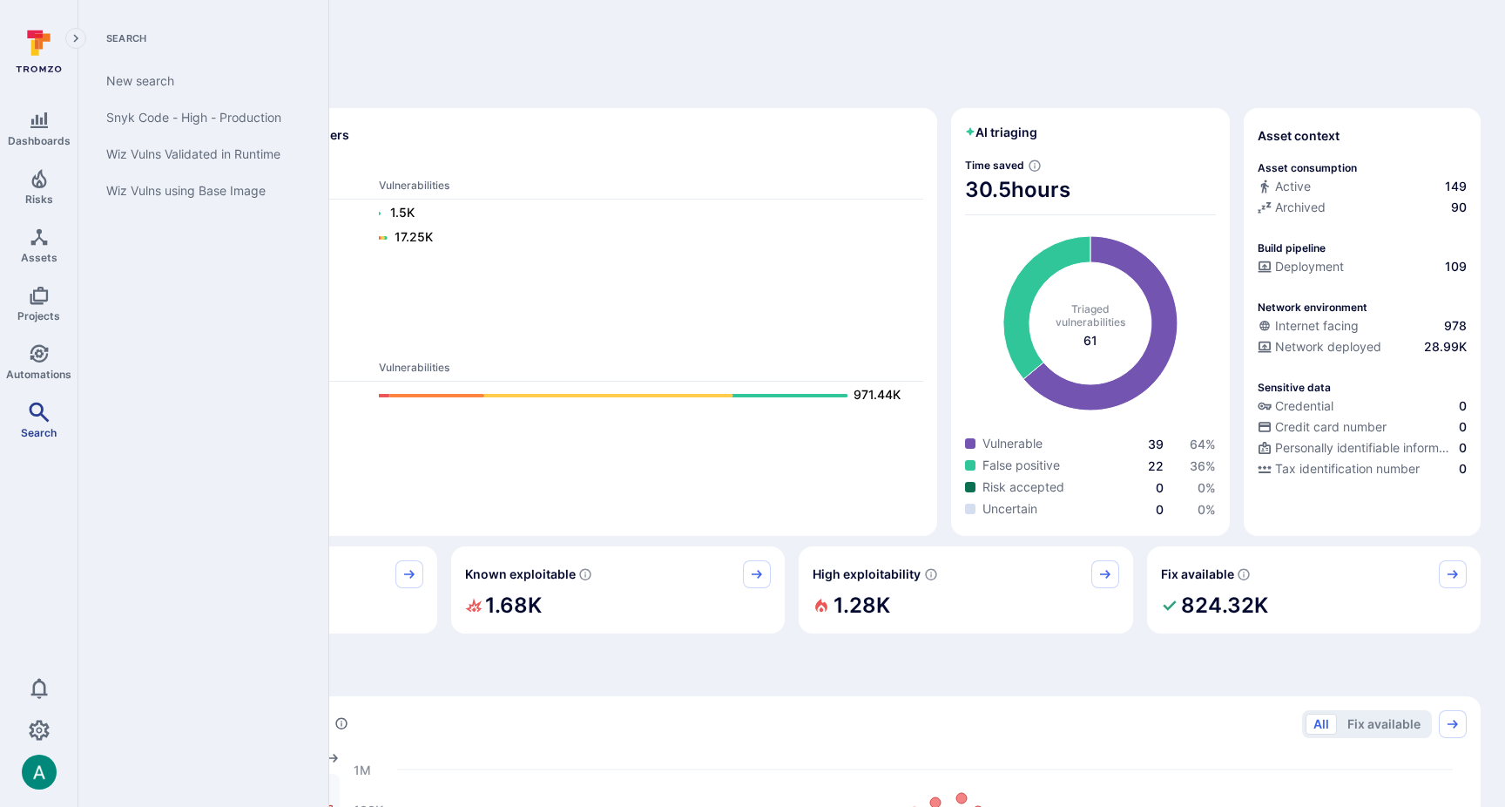
click at [37, 406] on icon "Search" at bounding box center [39, 412] width 21 height 21
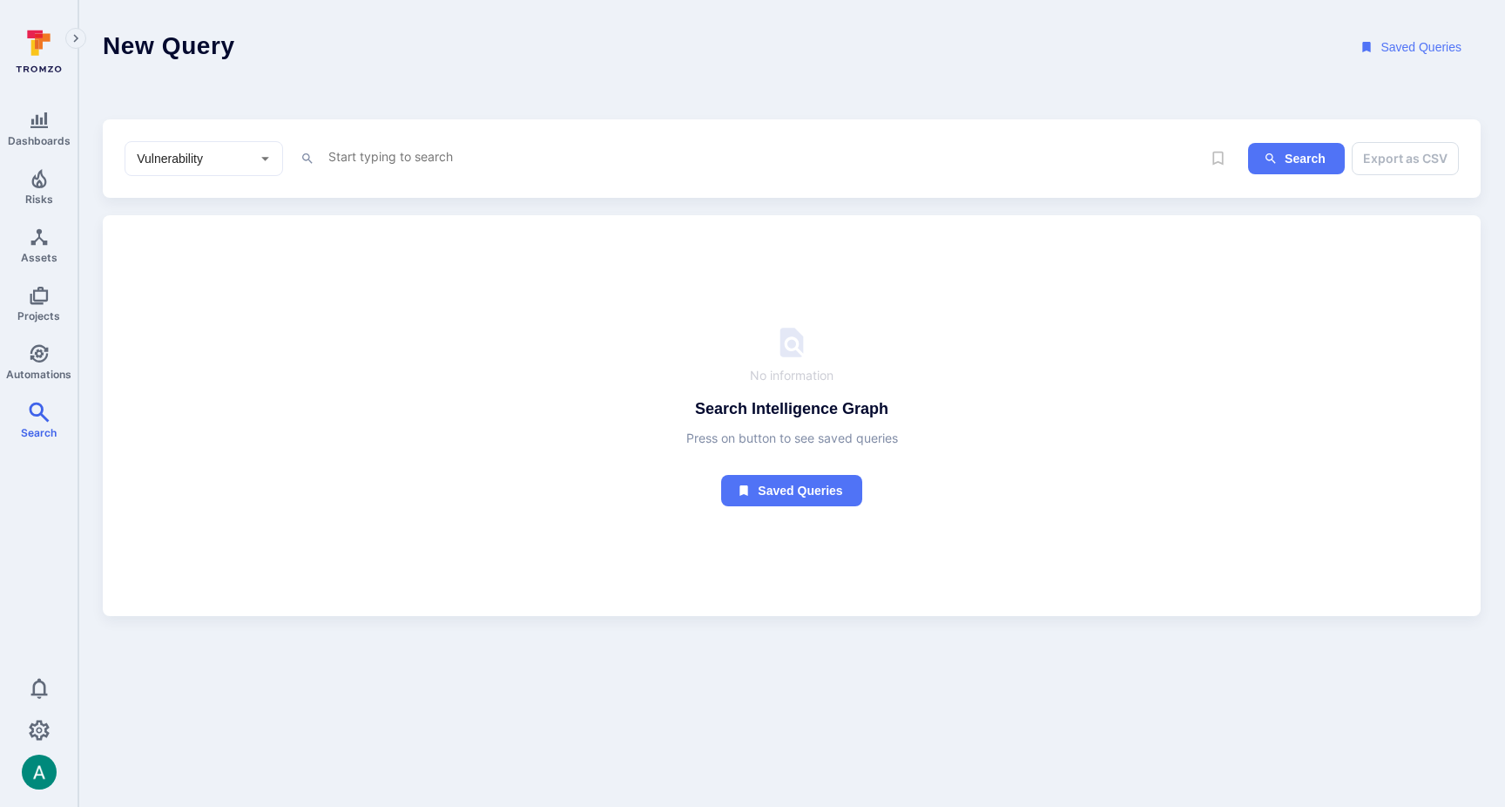
click at [333, 157] on textarea "Intelligence Graph search area" at bounding box center [759, 156] width 865 height 22
type textarea "scanner = "snyk""
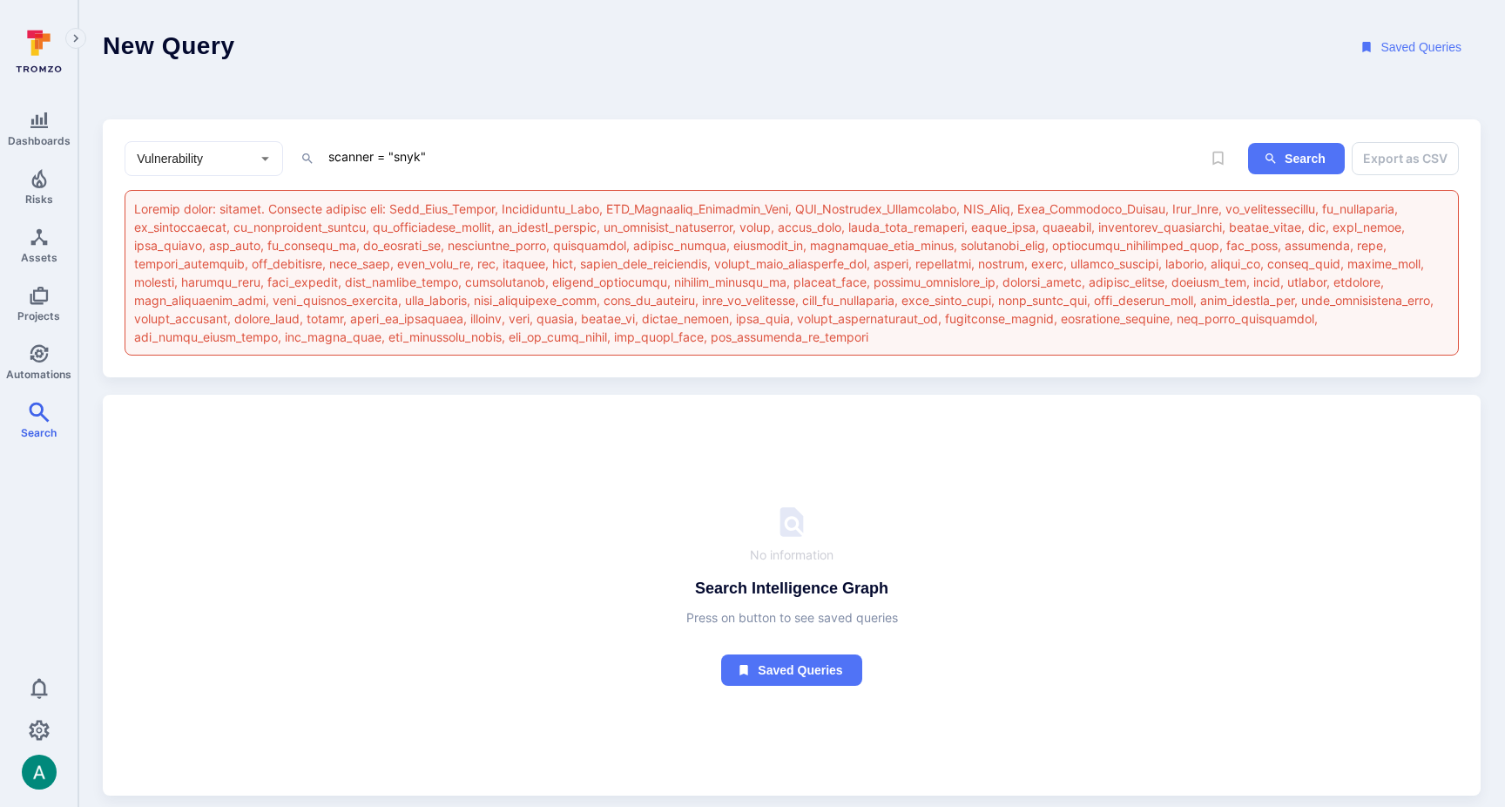
click at [339, 150] on textarea "scanner = "snyk"" at bounding box center [759, 156] width 865 height 22
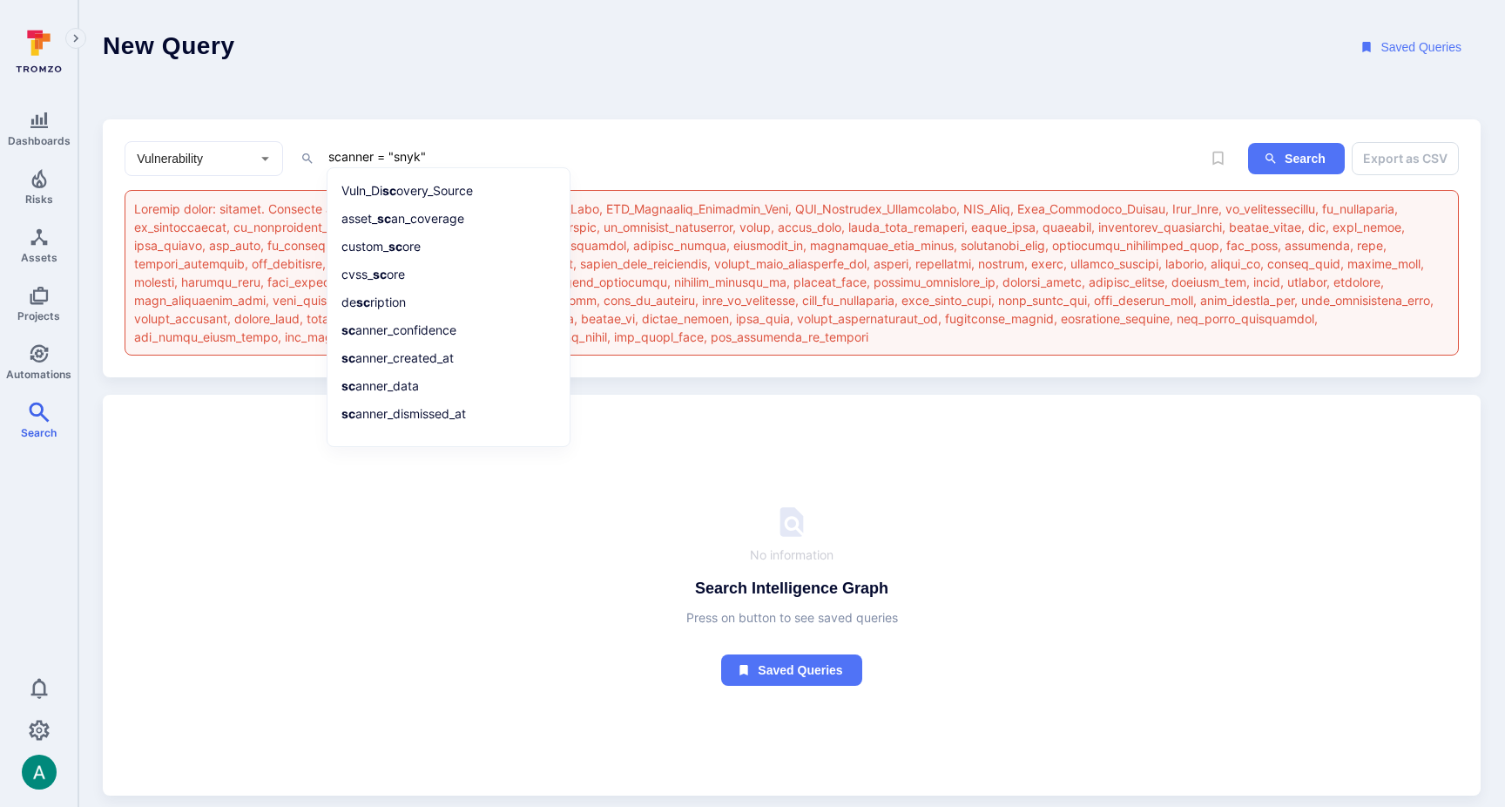
click at [339, 150] on textarea "scanner = "snyk"" at bounding box center [759, 156] width 865 height 22
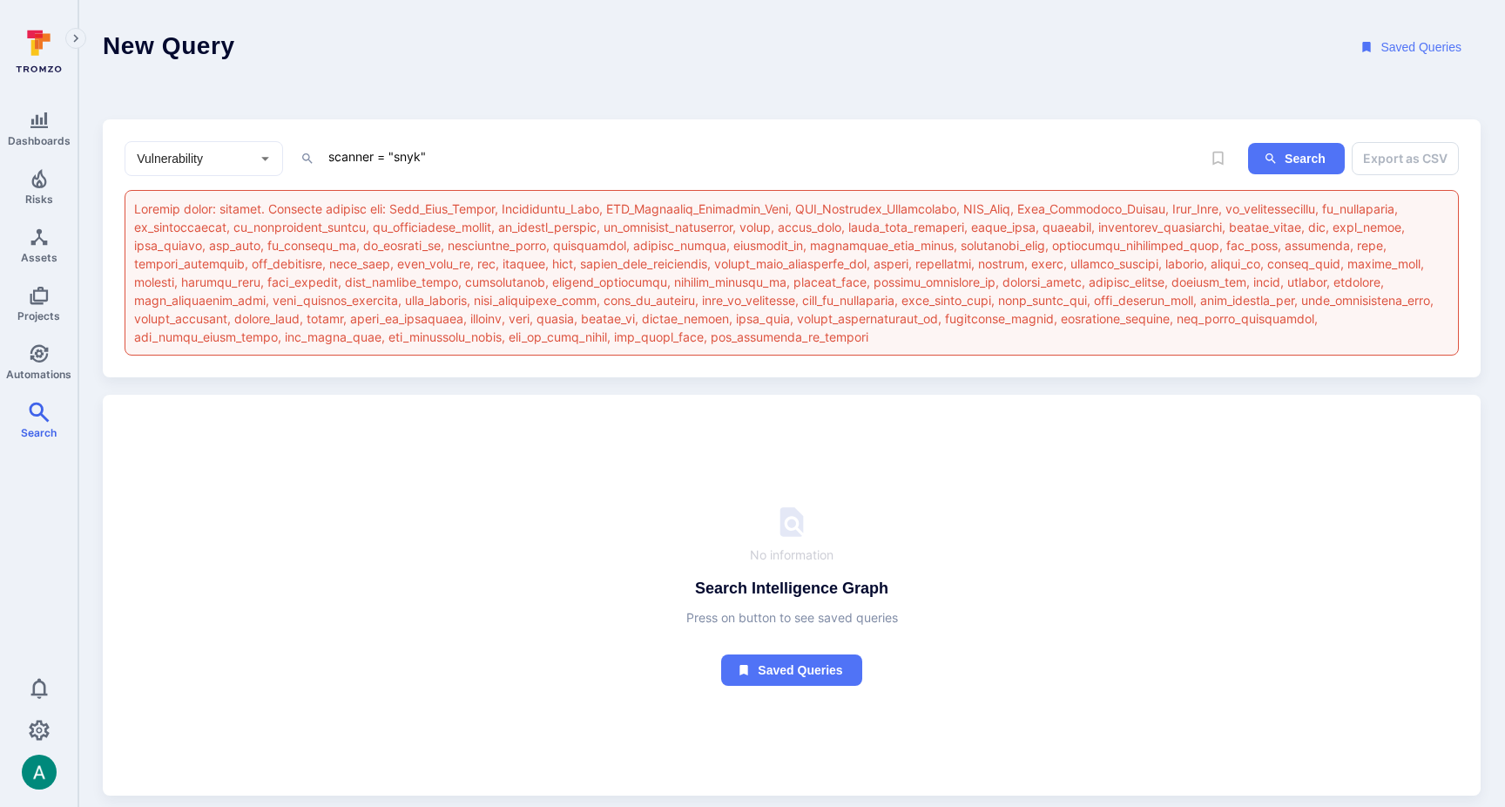
click at [454, 159] on textarea "scanner = "snyk"" at bounding box center [759, 156] width 865 height 22
drag, startPoint x: 466, startPoint y: 157, endPoint x: 233, endPoint y: 126, distance: 235.5
click at [233, 126] on div "Vulnerability ​ scanner = "snyk" x Search Export as CSV" at bounding box center [792, 248] width 1378 height 259
click at [482, 160] on textarea "asset.scanner" at bounding box center [759, 156] width 865 height 22
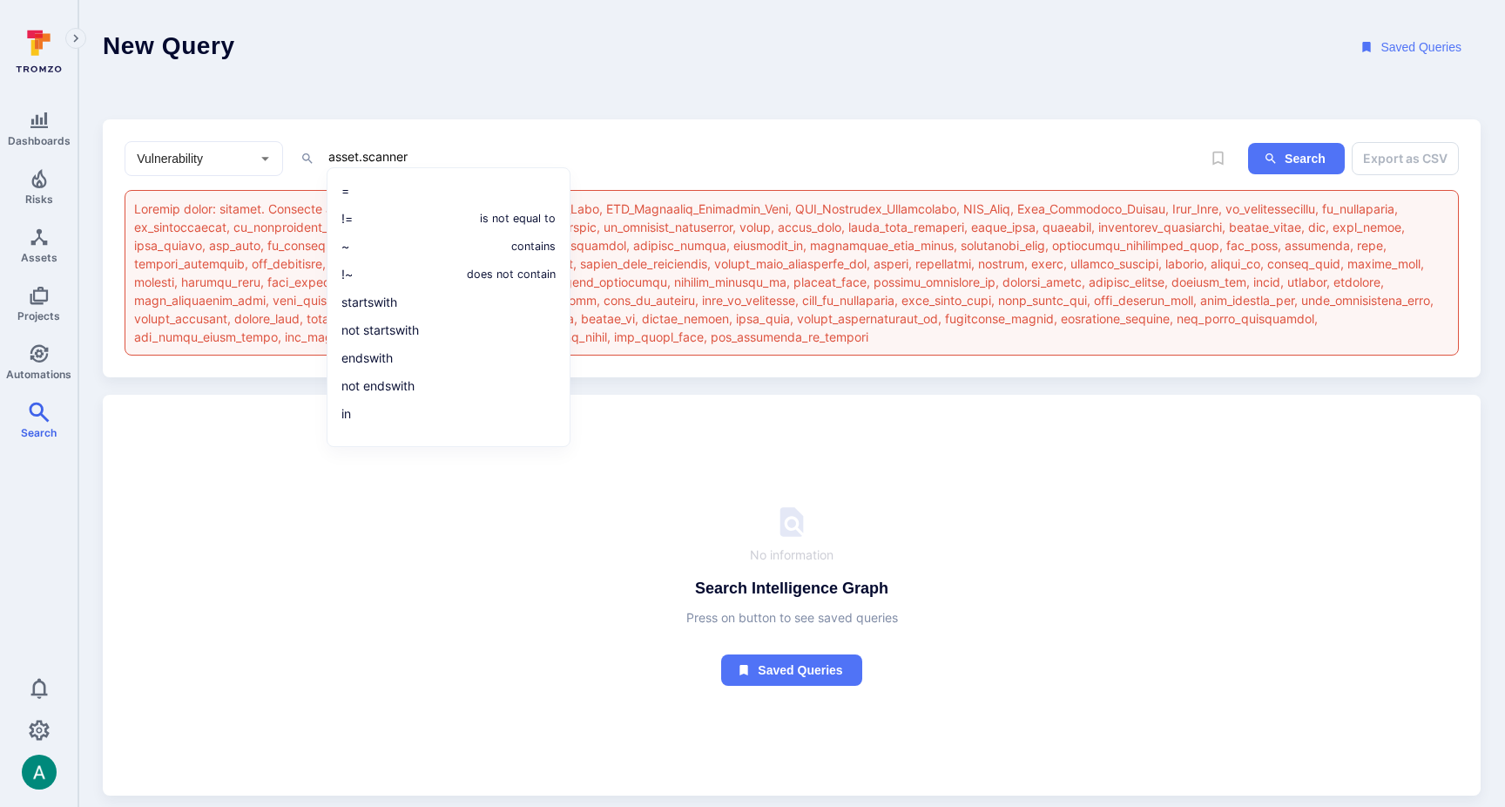
click at [482, 160] on textarea "asset.scanner" at bounding box center [759, 156] width 865 height 22
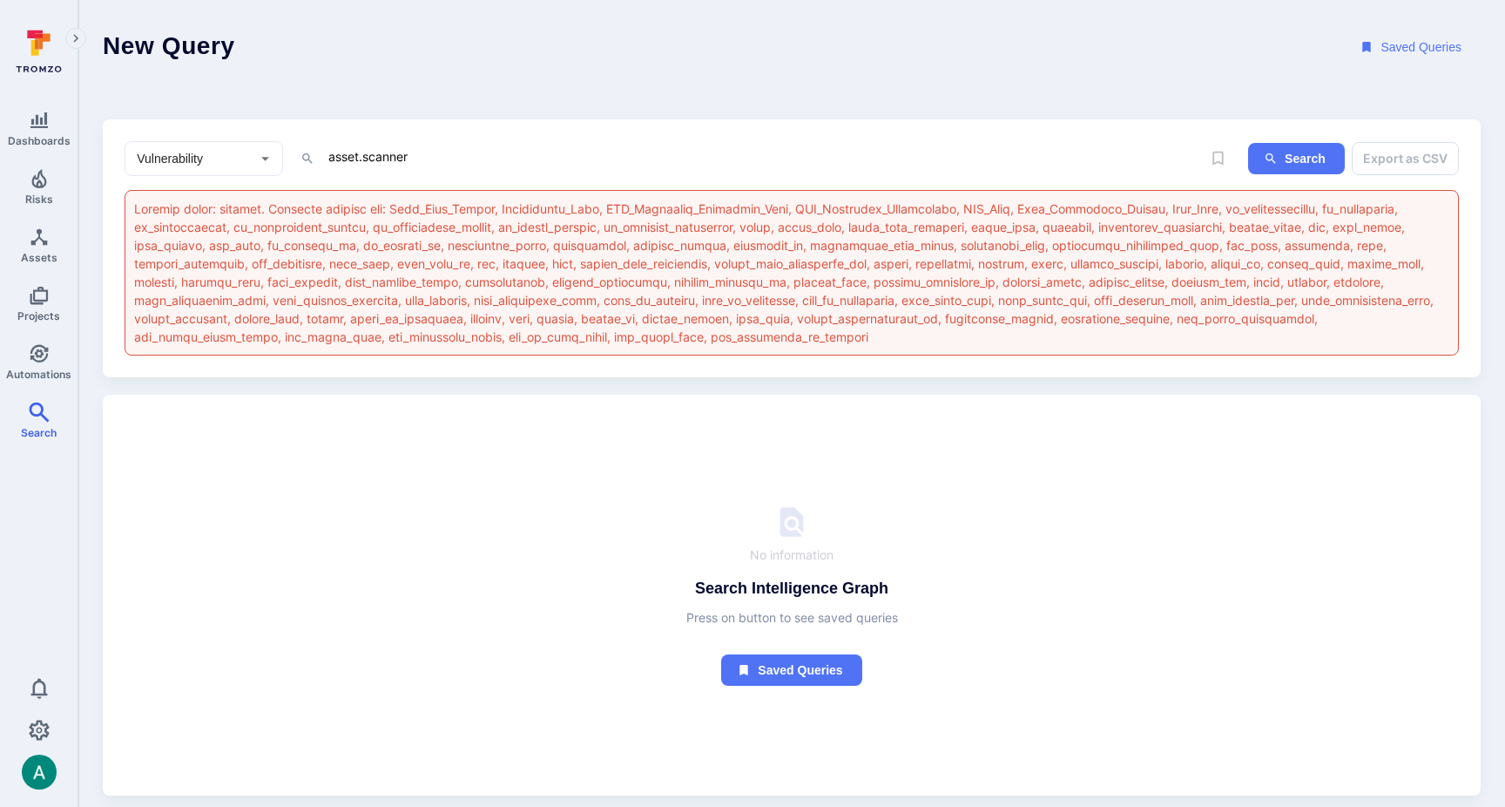
click at [482, 158] on textarea "asset.scanner" at bounding box center [759, 156] width 865 height 22
paste textarea "scanner = "snyk" and scanner != "gitlab" and type = "code repository""
drag, startPoint x: 413, startPoint y: 156, endPoint x: 463, endPoint y: 153, distance: 50.6
click at [463, 153] on textarea "asset.scanner scanner = "snyk" and scanner != "gitlab" and type = "code reposit…" at bounding box center [759, 156] width 865 height 22
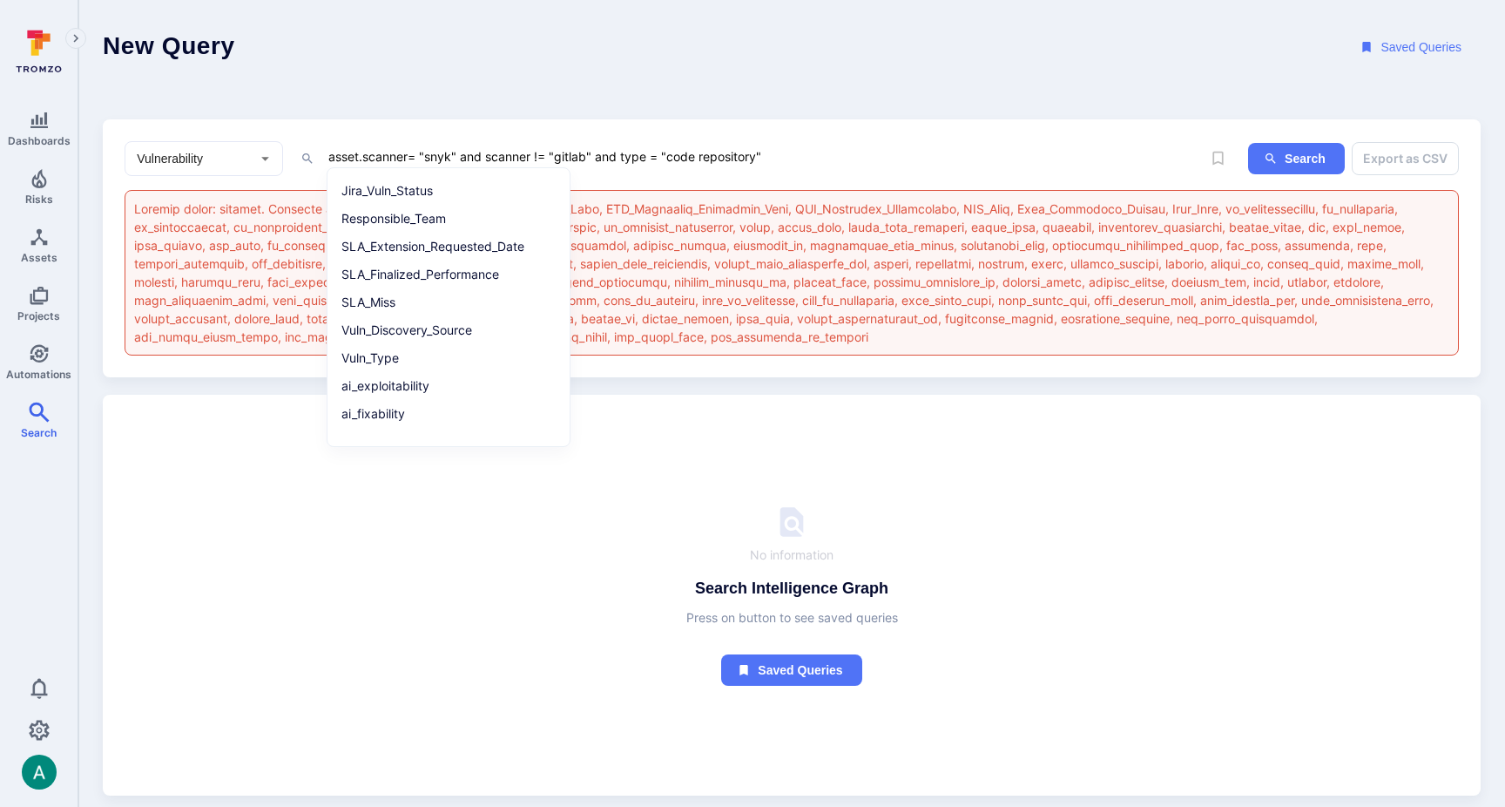
paste textarea "asset.scanner"
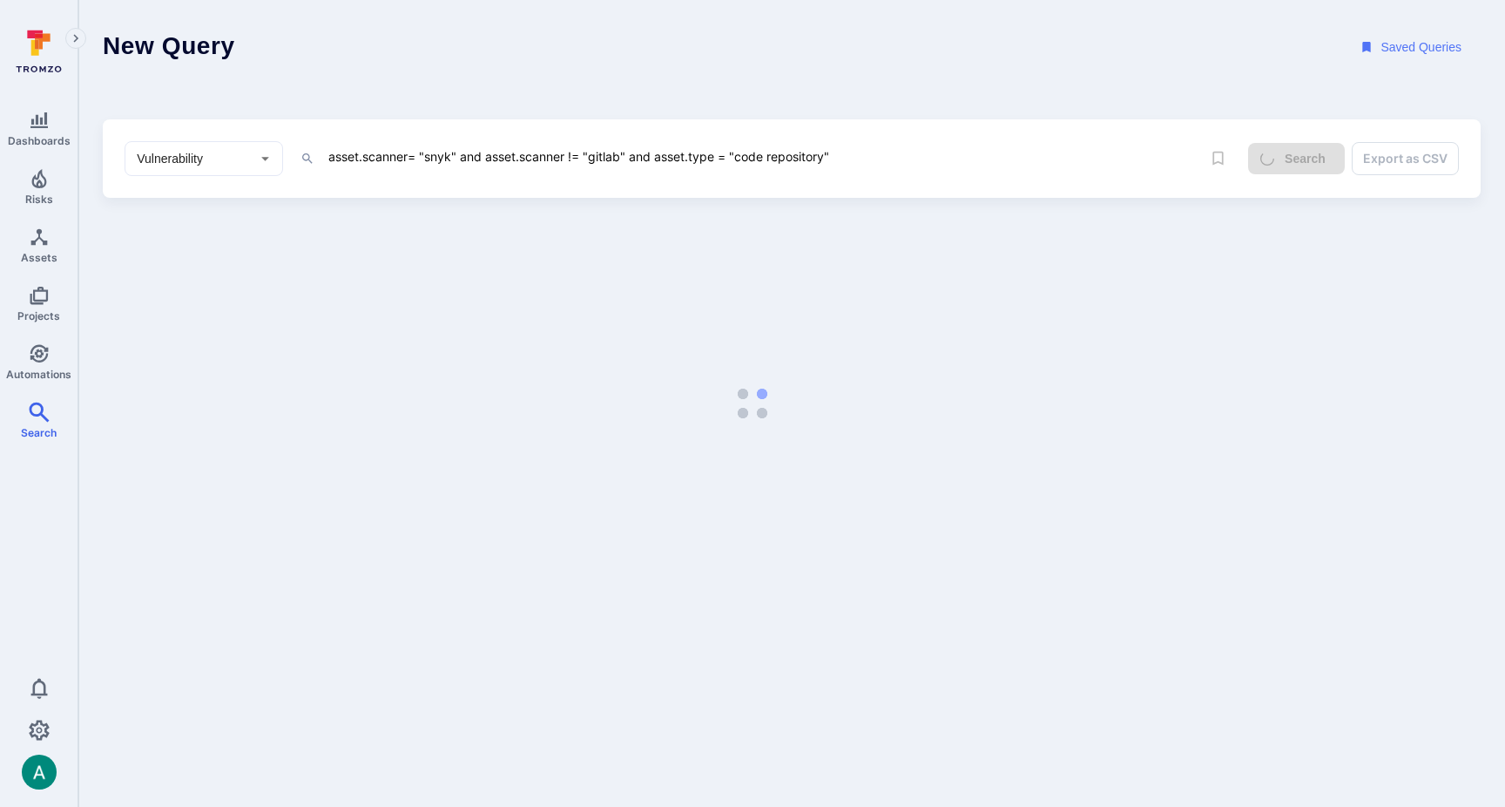
click at [667, 106] on div "New Query Saved Queries Vulnerability ​ asset.scanner= "snyk" and asset.scanner…" at bounding box center [792, 99] width 1378 height 198
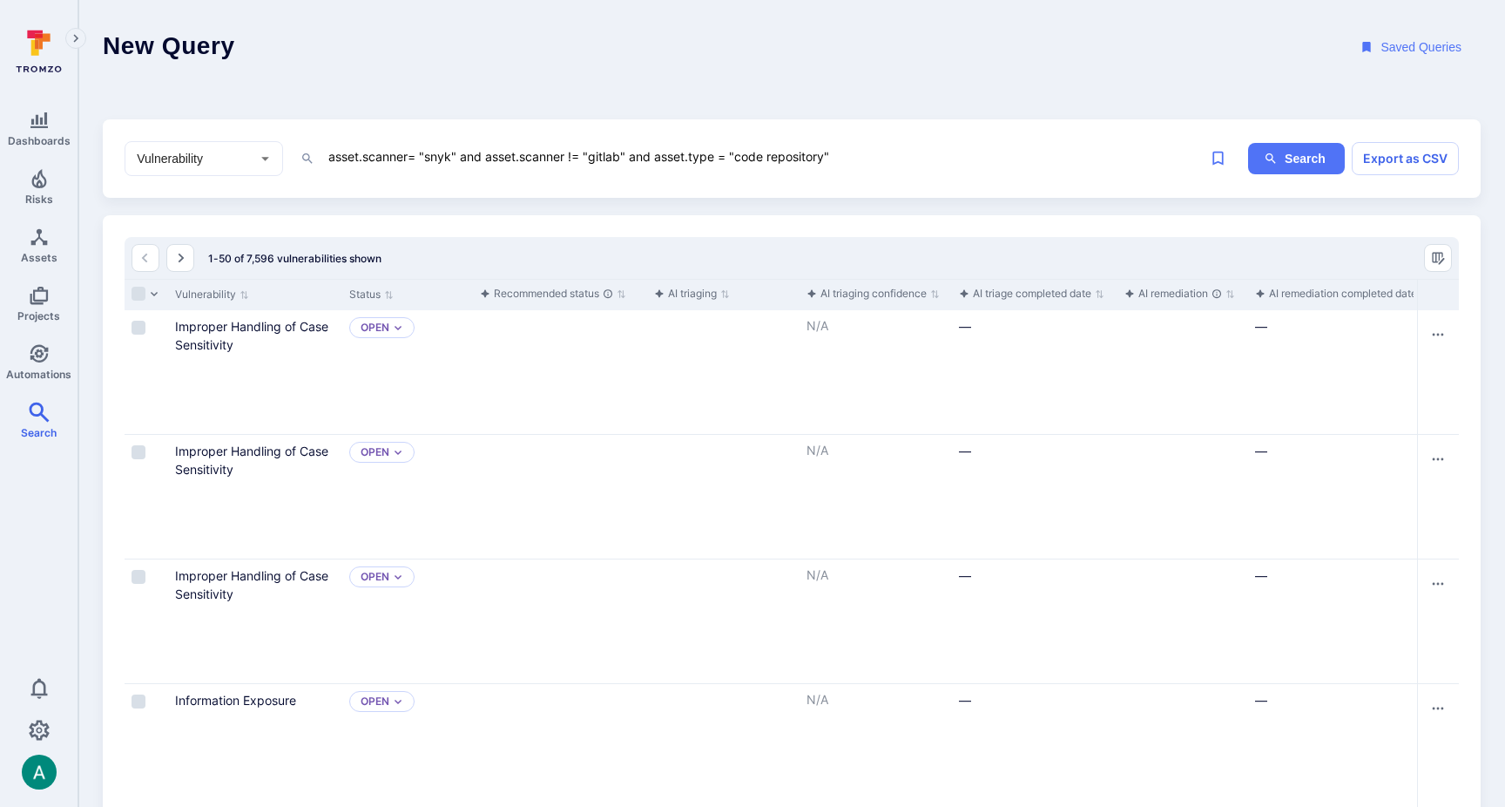
click at [477, 152] on textarea "asset.scanner= "snyk" and asset.scanner != "gitlab" and asset.type = "code repo…" at bounding box center [759, 156] width 865 height 22
drag, startPoint x: 487, startPoint y: 152, endPoint x: 236, endPoint y: 134, distance: 251.6
click at [236, 134] on div "Vulnerability ​ asset.scanner= "snyk" and asset.scanner != "gitlab" and asset.t…" at bounding box center [792, 158] width 1378 height 79
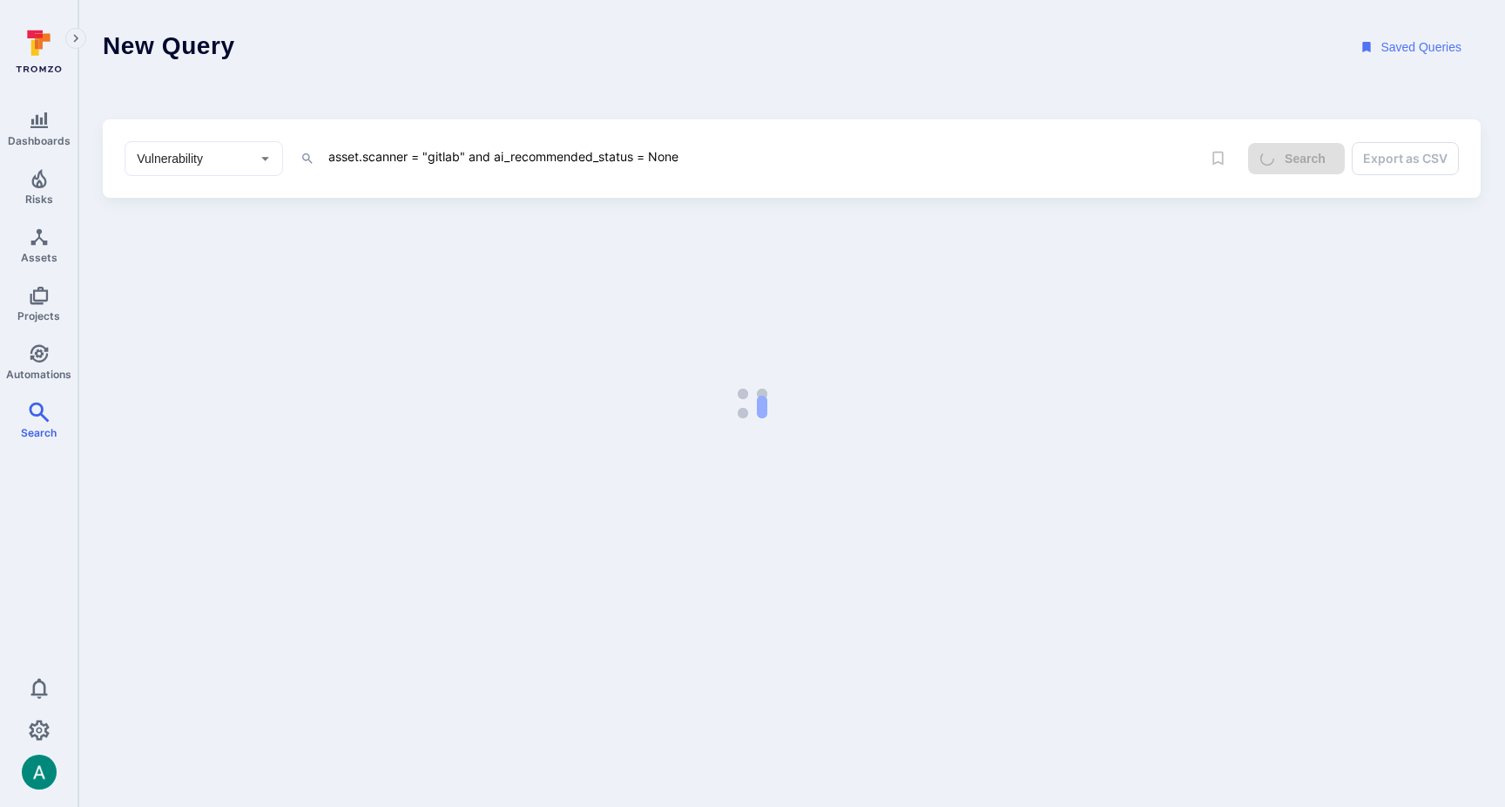
click at [727, 156] on textarea "asset.scanner = "gitlab" and ai_recommended_status = None" at bounding box center [759, 156] width 865 height 22
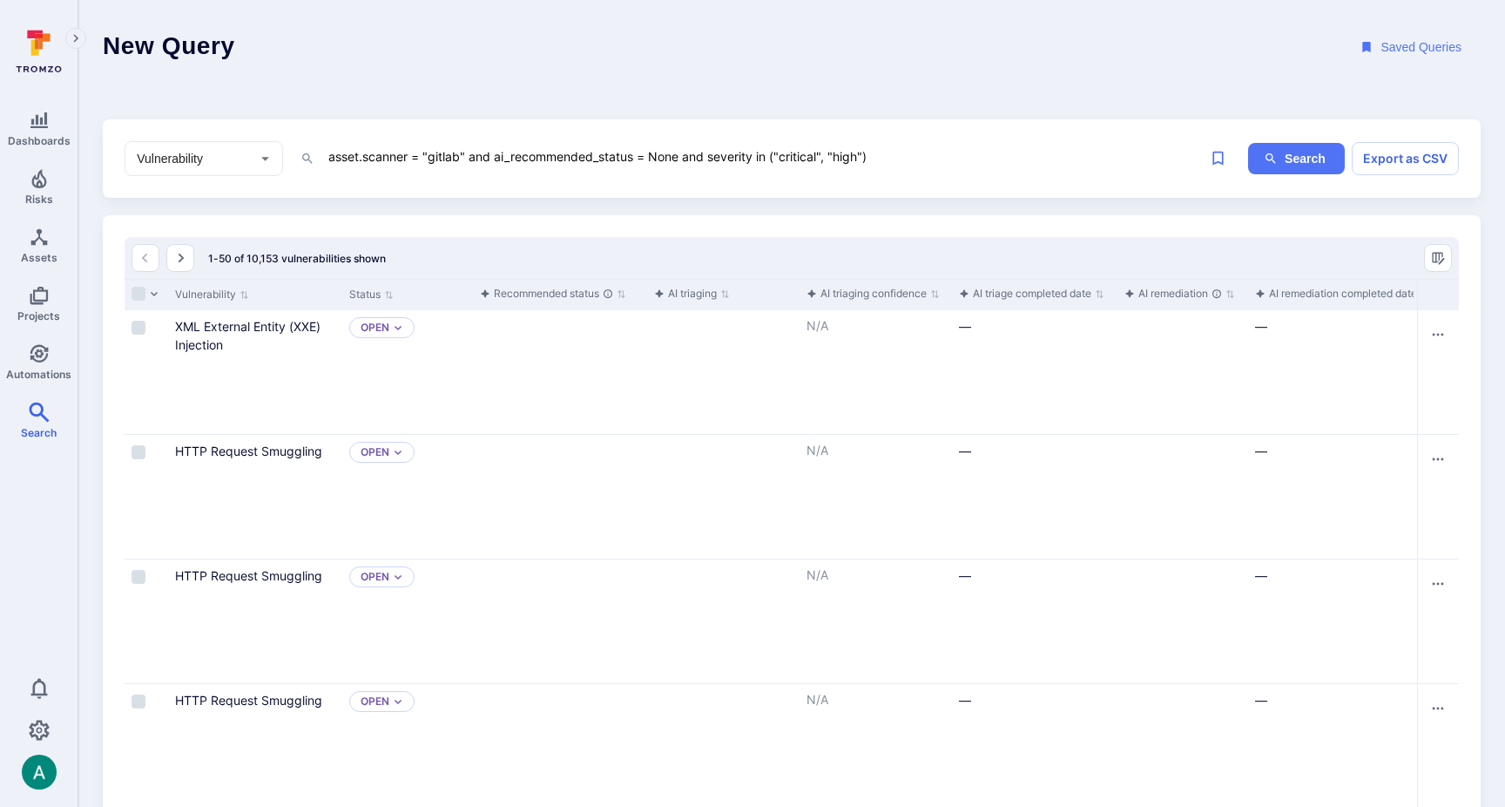
click at [695, 246] on div "1-50 of 10,153 vulnerabilities shown" at bounding box center [792, 258] width 1335 height 42
click at [294, 323] on link "XML External Entity (XXE) Injection" at bounding box center [247, 335] width 145 height 33
click at [879, 150] on textarea "asset.scanner = "gitlab" and ai_recommended_status = None and severity in ("cri…" at bounding box center [759, 156] width 865 height 22
paste textarea "purpose:production"
drag, startPoint x: 900, startPoint y: 155, endPoint x: 991, endPoint y: 154, distance: 91.5
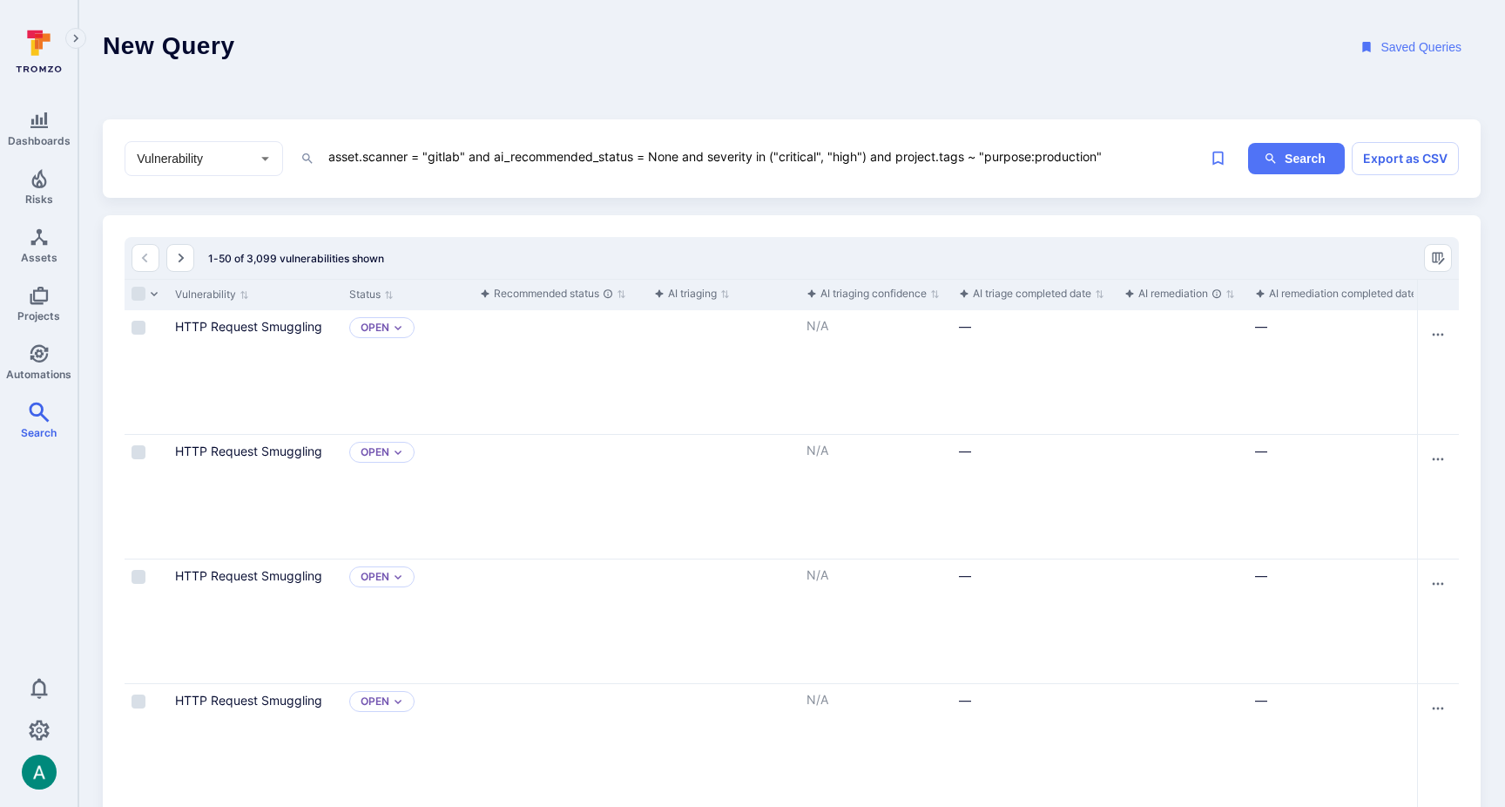
click at [902, 155] on textarea "asset.scanner = "gitlab" and ai_recommended_status = None and severity in ("cri…" at bounding box center [759, 156] width 865 height 22
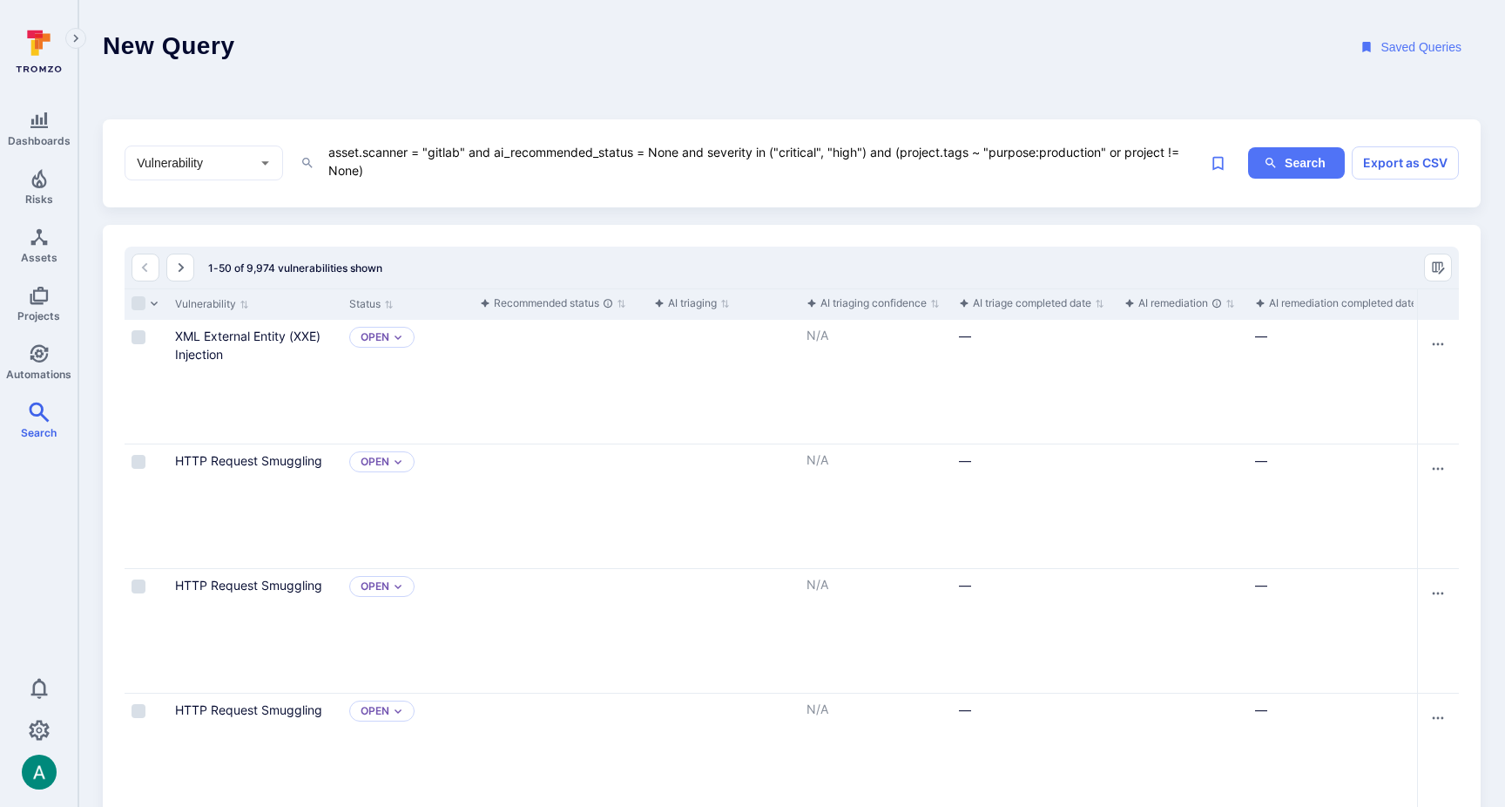
drag, startPoint x: 336, startPoint y: 156, endPoint x: 299, endPoint y: 139, distance: 41.3
click at [299, 139] on div "Vulnerability ​ asset.scanner = "gitlab" and ai_recommended_status = None and s…" at bounding box center [792, 163] width 1378 height 88
click at [930, 152] on textarea "asset.scanner = "gitlab" and ai_recommended_status = None and severity in ("cri…" at bounding box center [759, 161] width 865 height 40
drag, startPoint x: 874, startPoint y: 152, endPoint x: 913, endPoint y: 198, distance: 60.6
click at [913, 198] on div "Vulnerability ​ asset.scanner = "gitlab" and ai_recommended_status = None and s…" at bounding box center [792, 163] width 1378 height 88
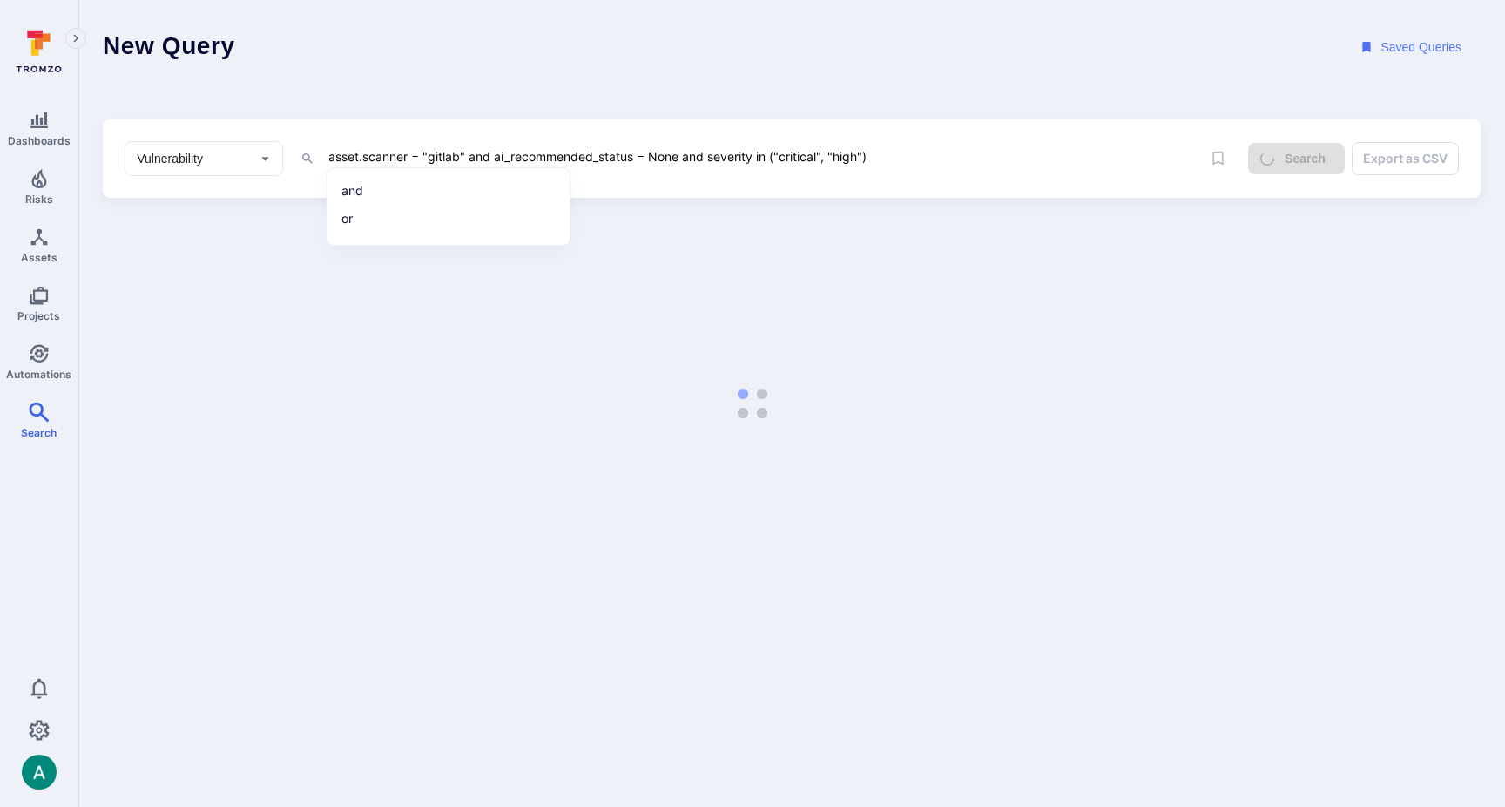
type textarea "asset.scanner = "gitlab" and ai_recommended_status = None and severity in ("cri…"
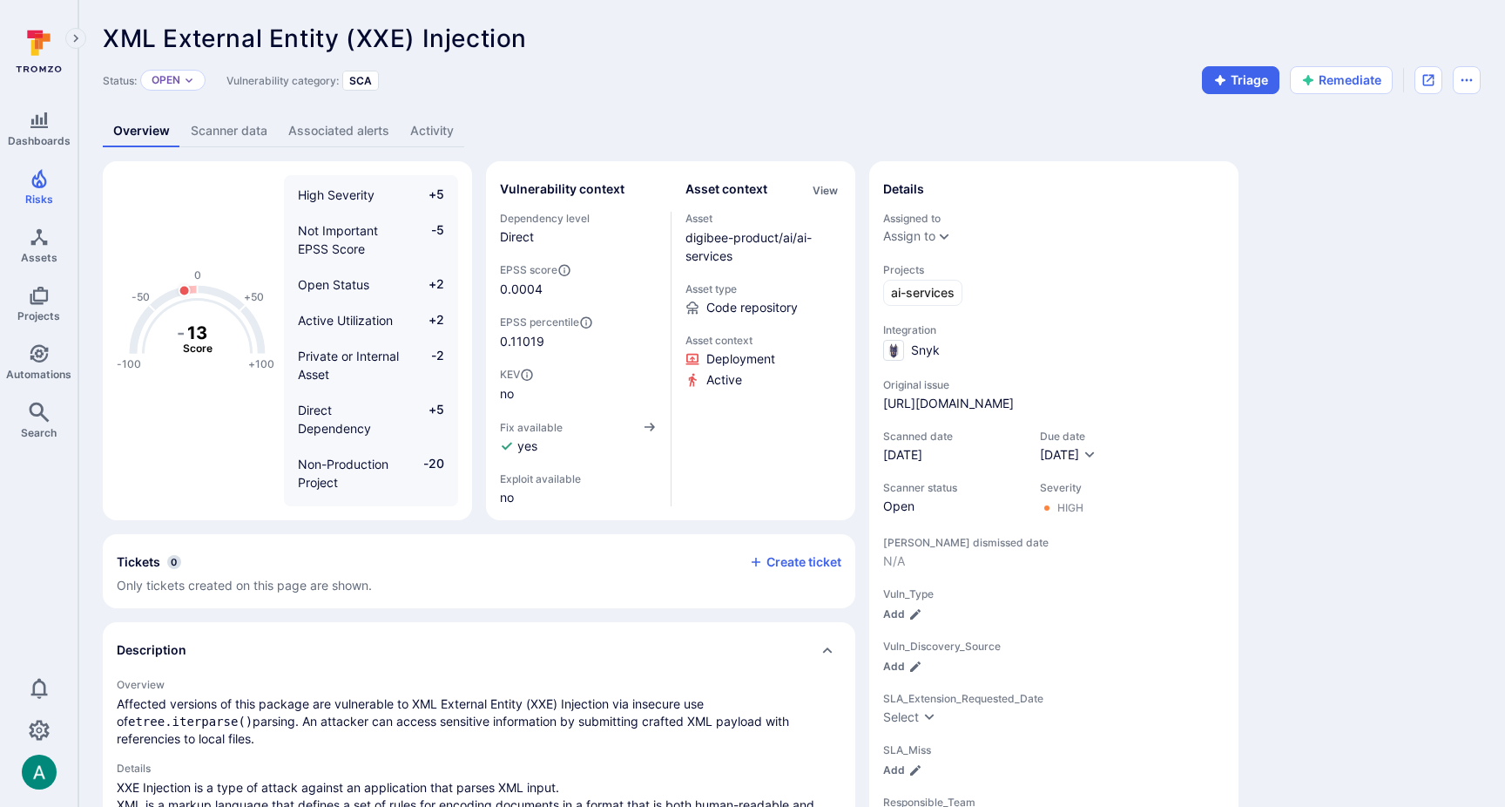
drag, startPoint x: 1338, startPoint y: 370, endPoint x: 1317, endPoint y: 251, distance: 121.2
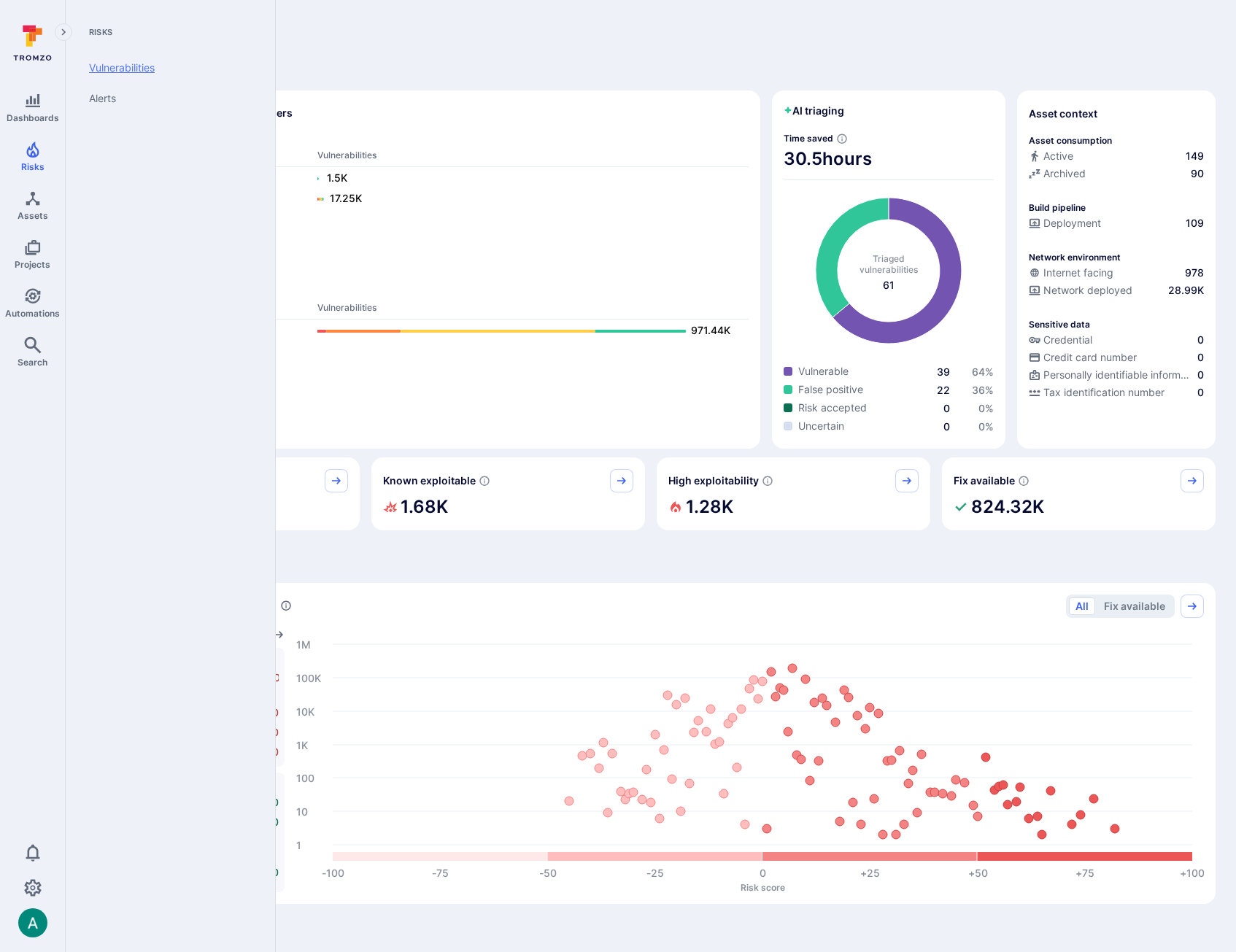
click at [133, 65] on link "Vulnerabilities" at bounding box center [167, 68] width 180 height 31
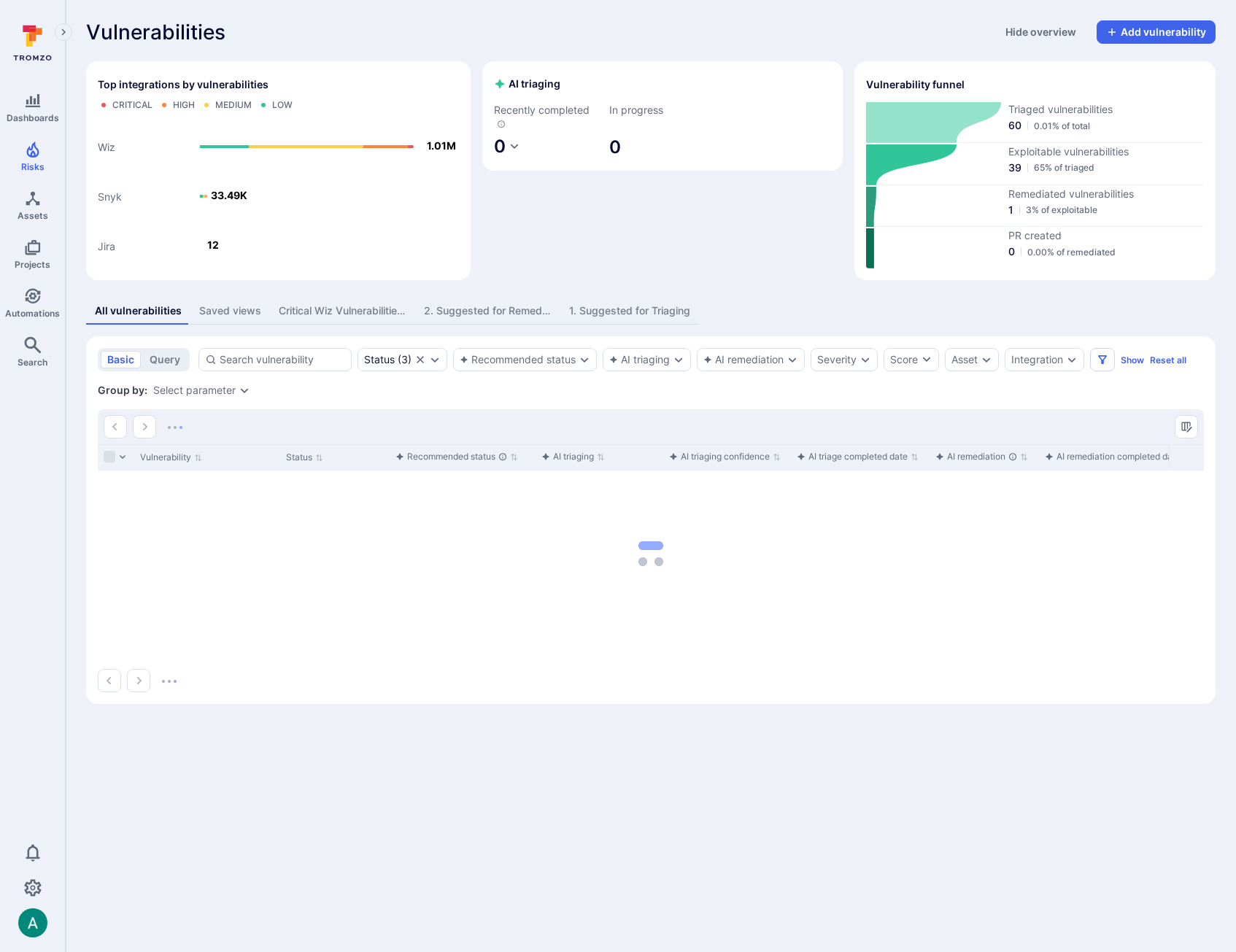
click at [626, 320] on button "1. Suggested for Triaging" at bounding box center [630, 311] width 139 height 27
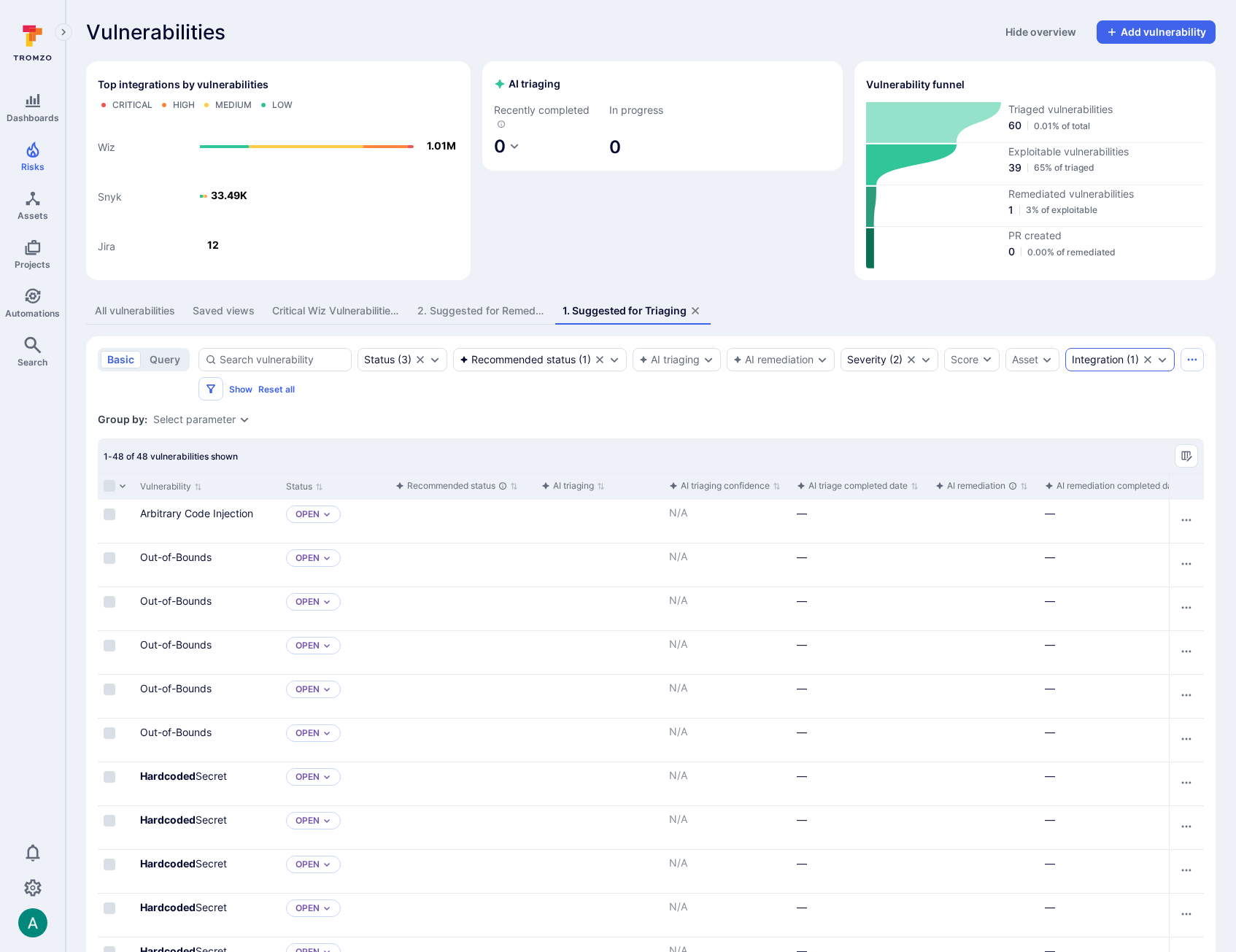
click at [1156, 365] on icon "Expand dropdown" at bounding box center [1162, 360] width 12 height 12
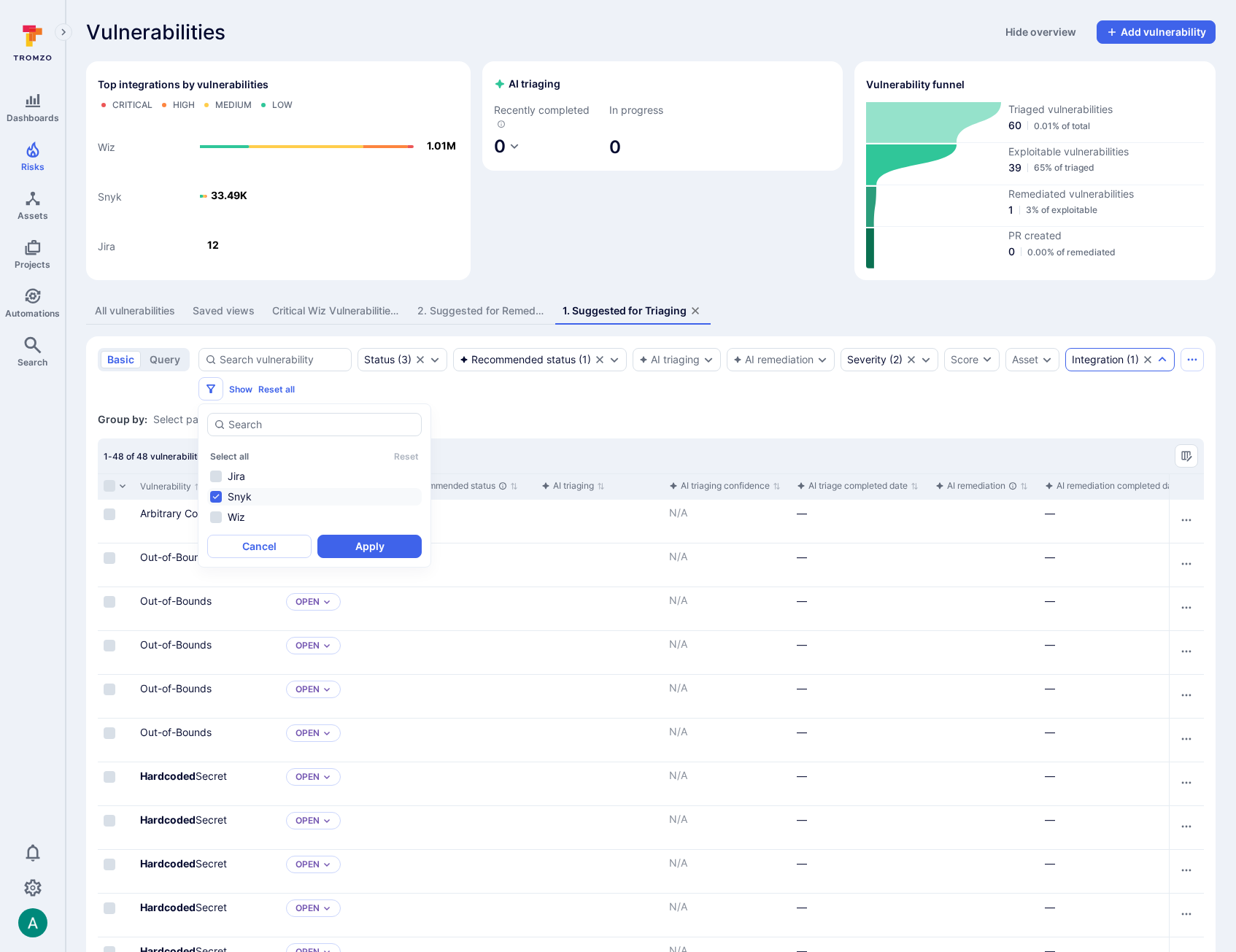
click at [1156, 365] on icon "Expand dropdown" at bounding box center [1162, 360] width 12 height 12
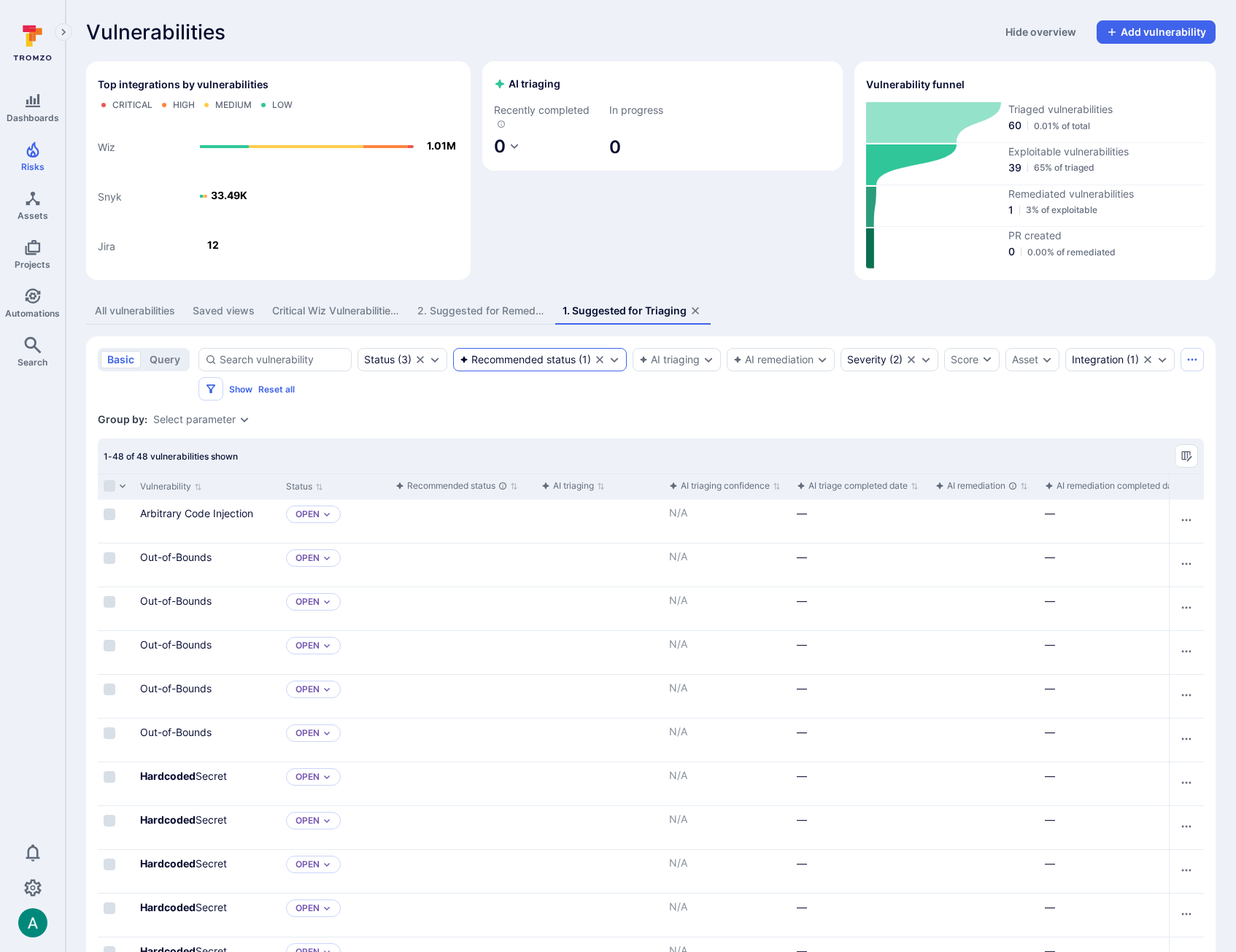
click at [476, 370] on div "Recommended status ( 1 )" at bounding box center [539, 360] width 173 height 23
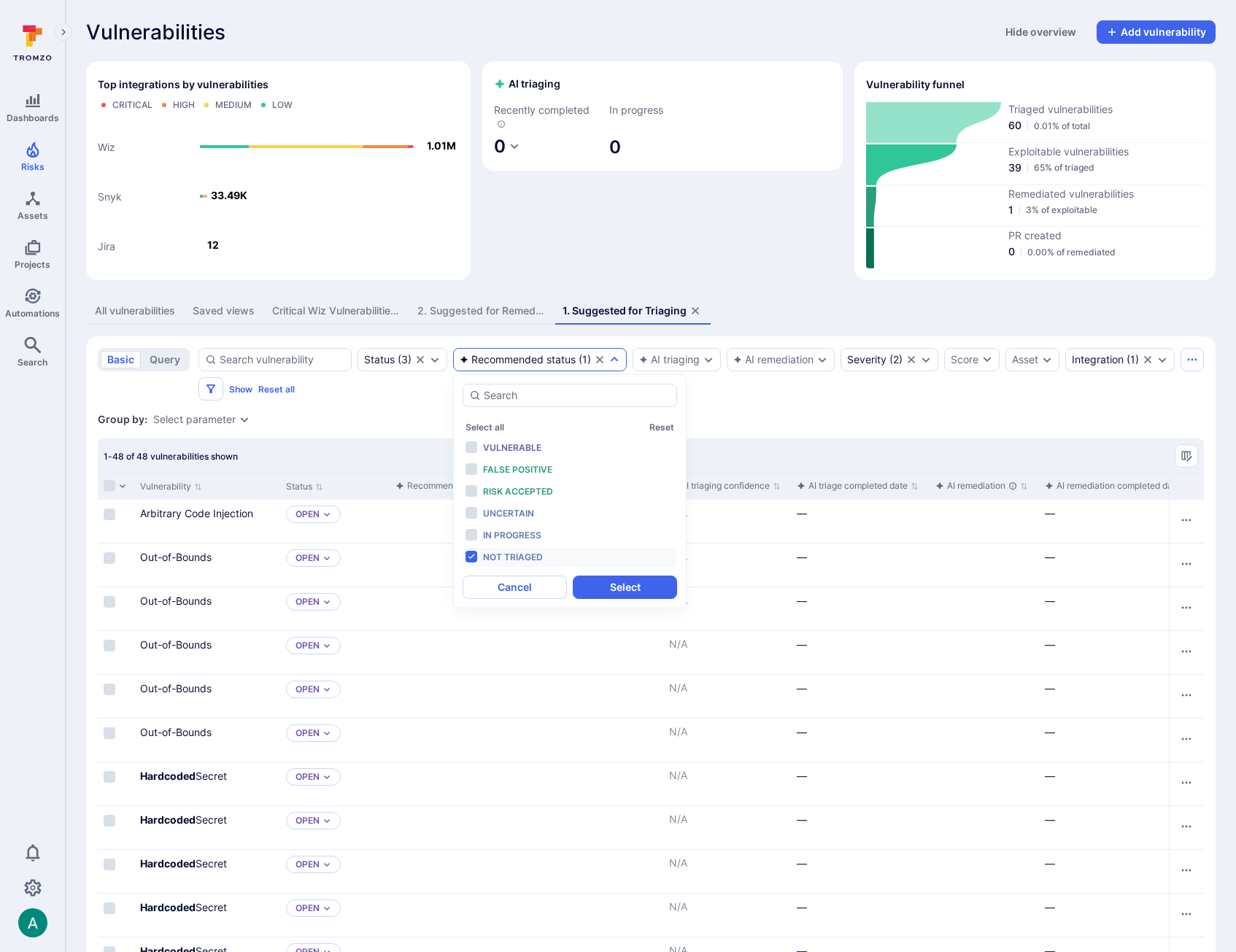
click at [491, 357] on div "Recommended status" at bounding box center [518, 360] width 116 height 12
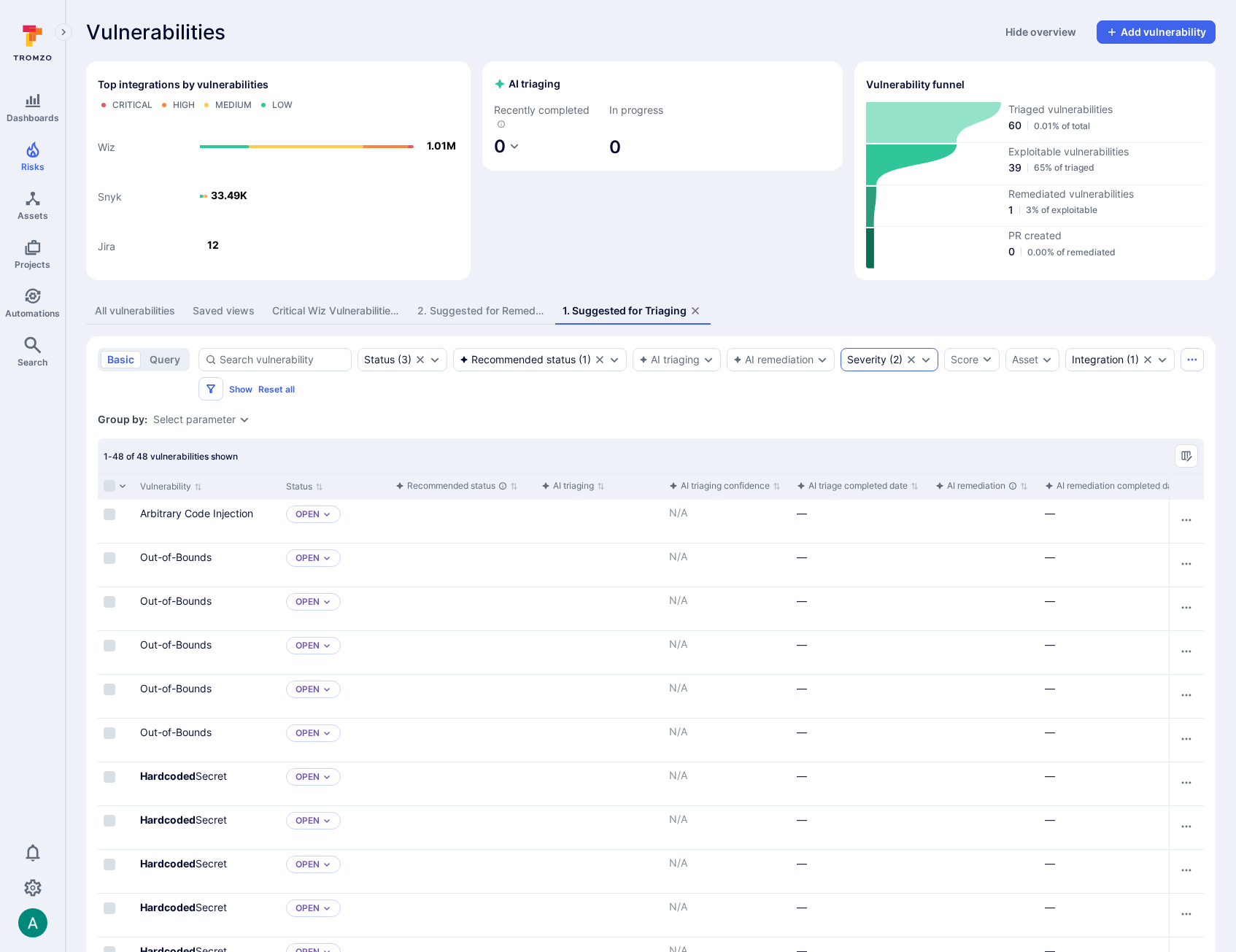
click at [878, 363] on div "Severity" at bounding box center [866, 360] width 39 height 12
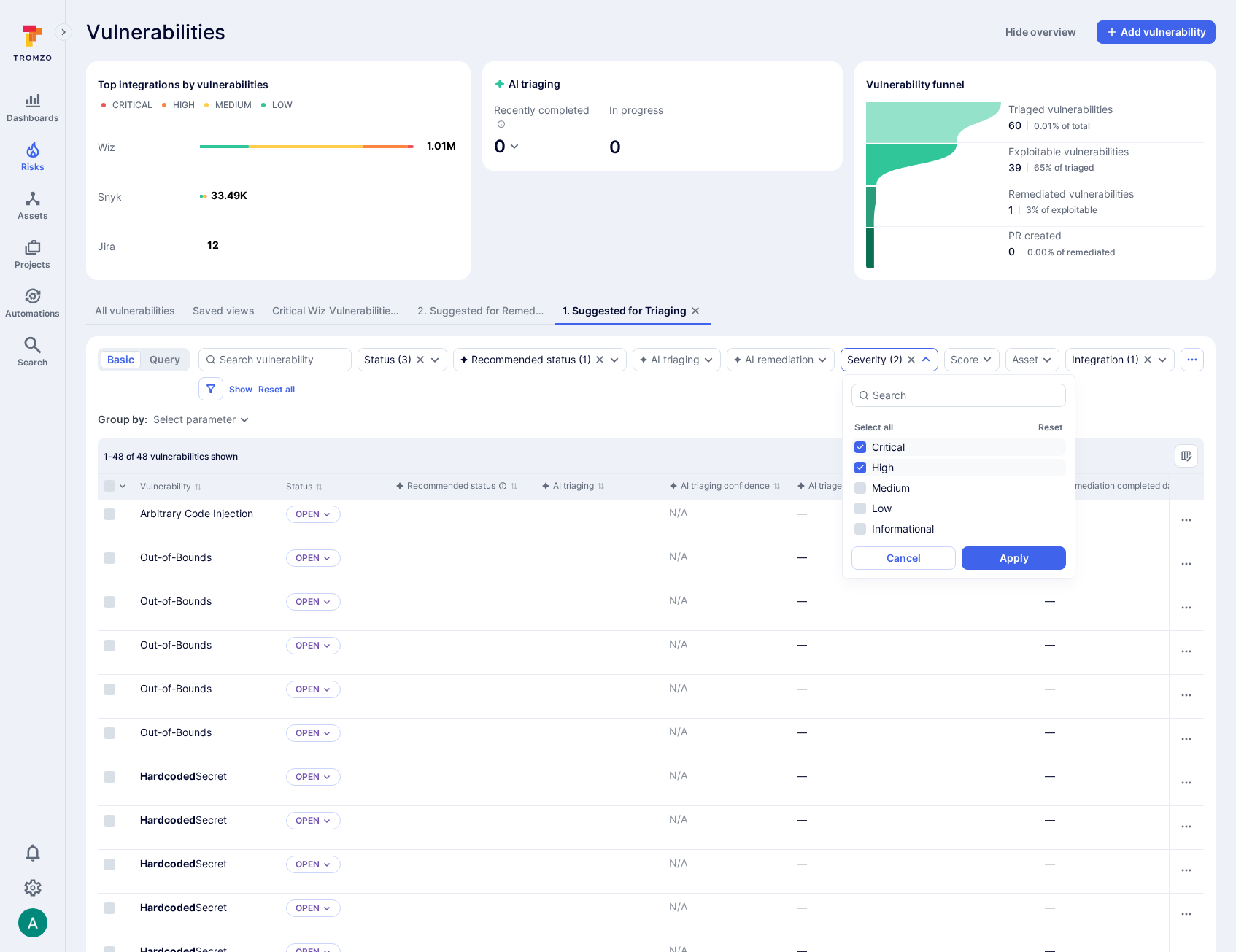
click at [686, 393] on div "Status ( 3 ) Recommended status ( 1 ) AI triaging AI remediation Severity ( 2 )…" at bounding box center [687, 374] width 976 height 53
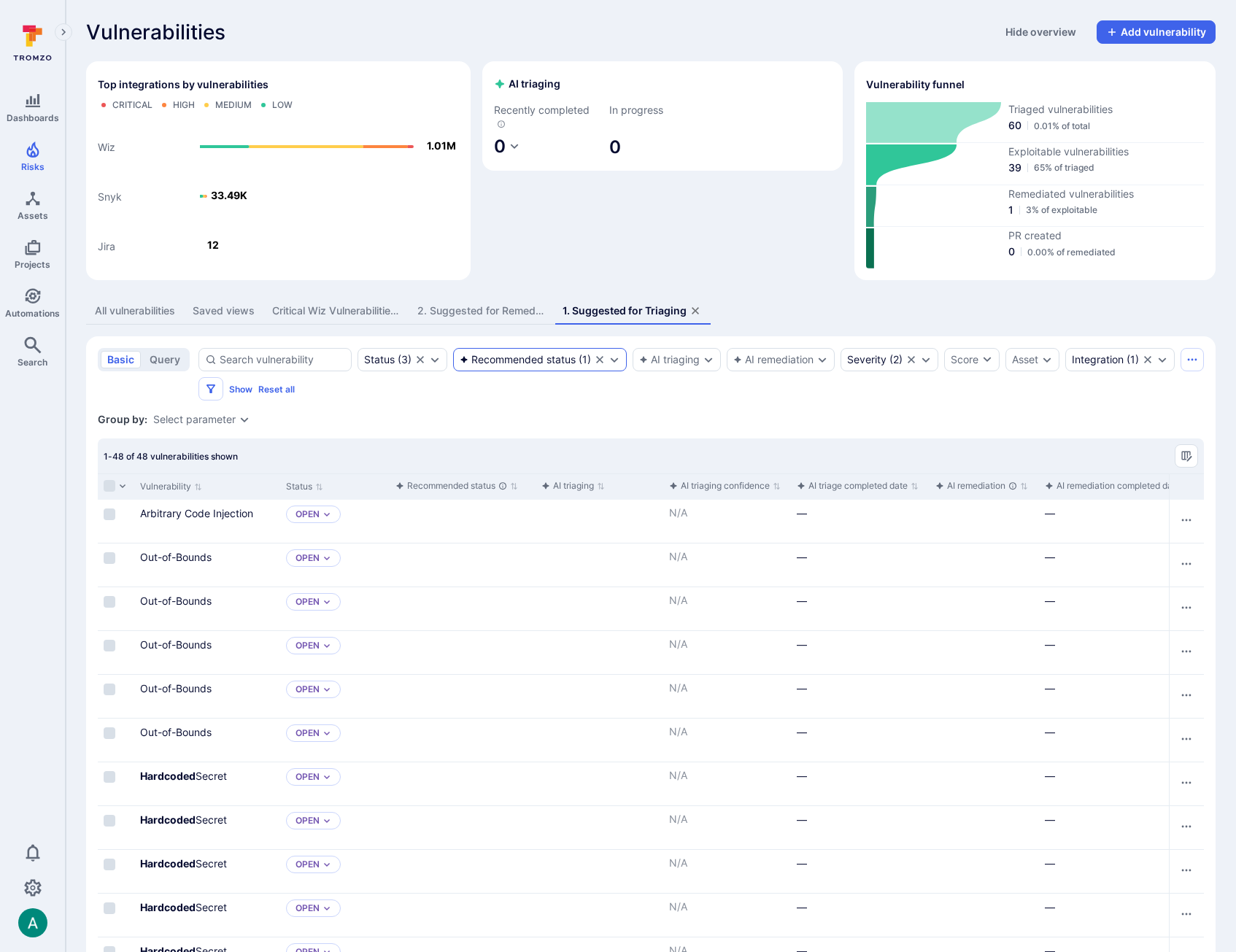
click at [523, 358] on div "Recommended status" at bounding box center [518, 360] width 116 height 12
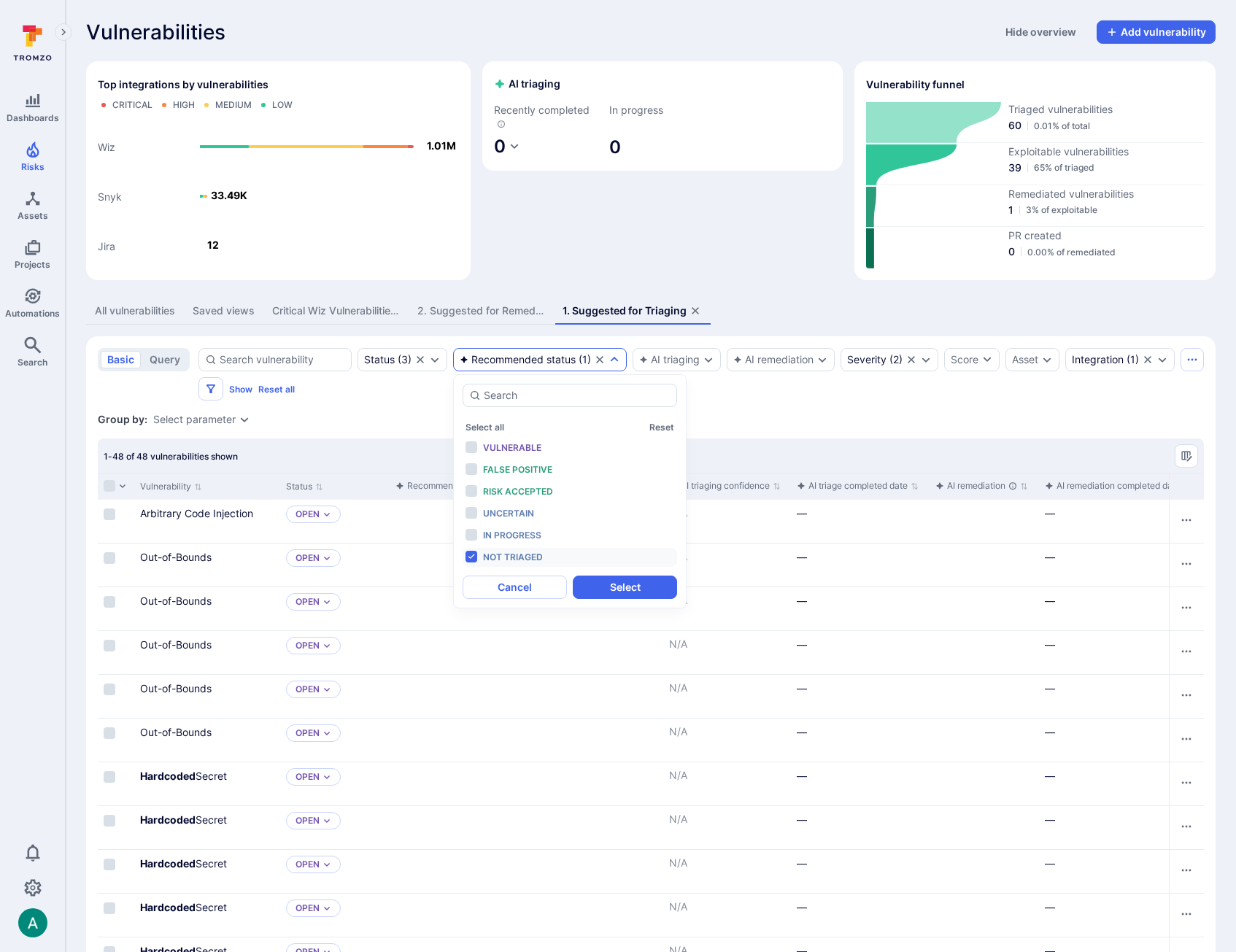
click at [394, 422] on div "Group by: Select parameter" at bounding box center [651, 419] width 1106 height 14
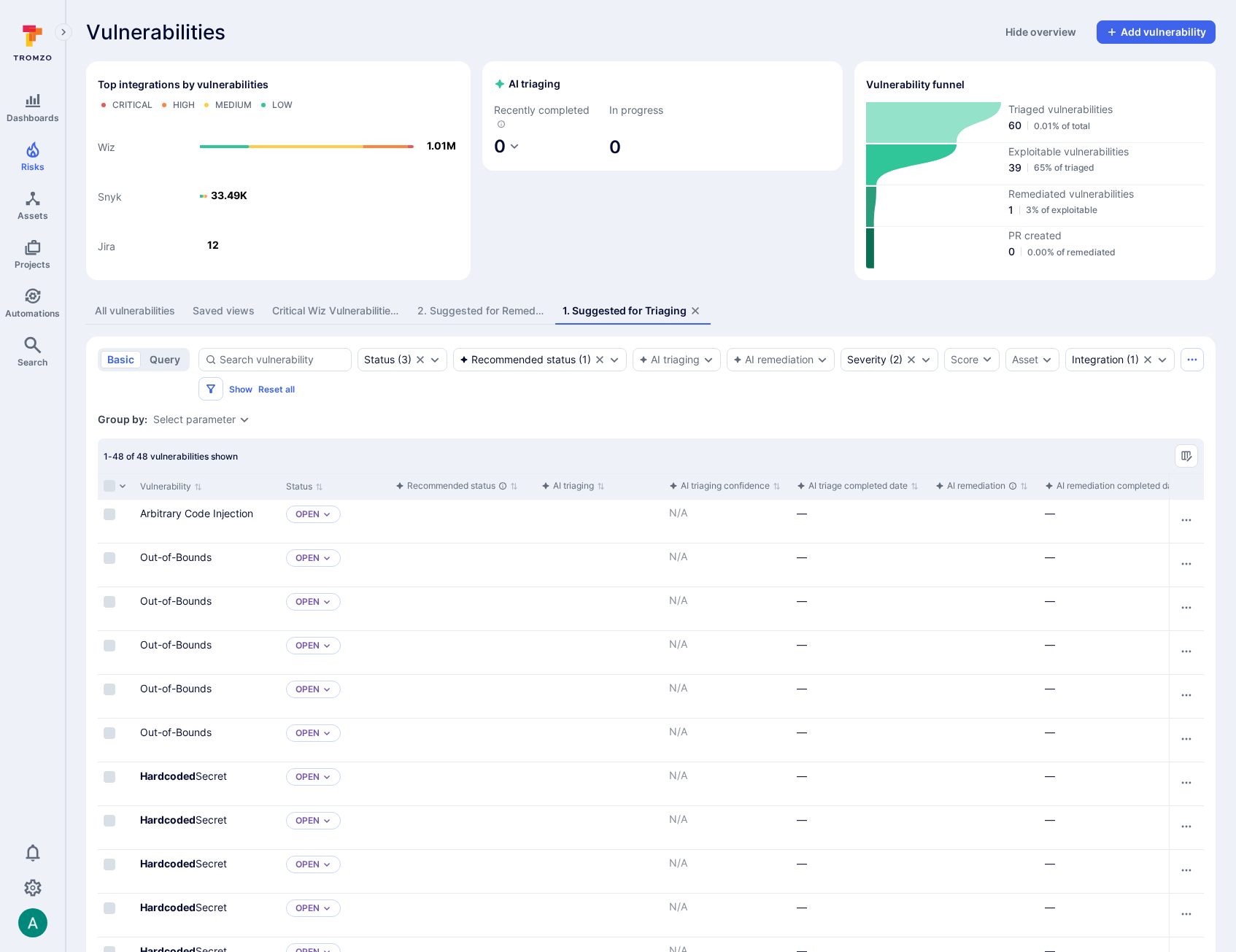
drag, startPoint x: 165, startPoint y: 359, endPoint x: 178, endPoint y: 359, distance: 13.0
click at [166, 359] on button "query" at bounding box center [165, 359] width 44 height 18
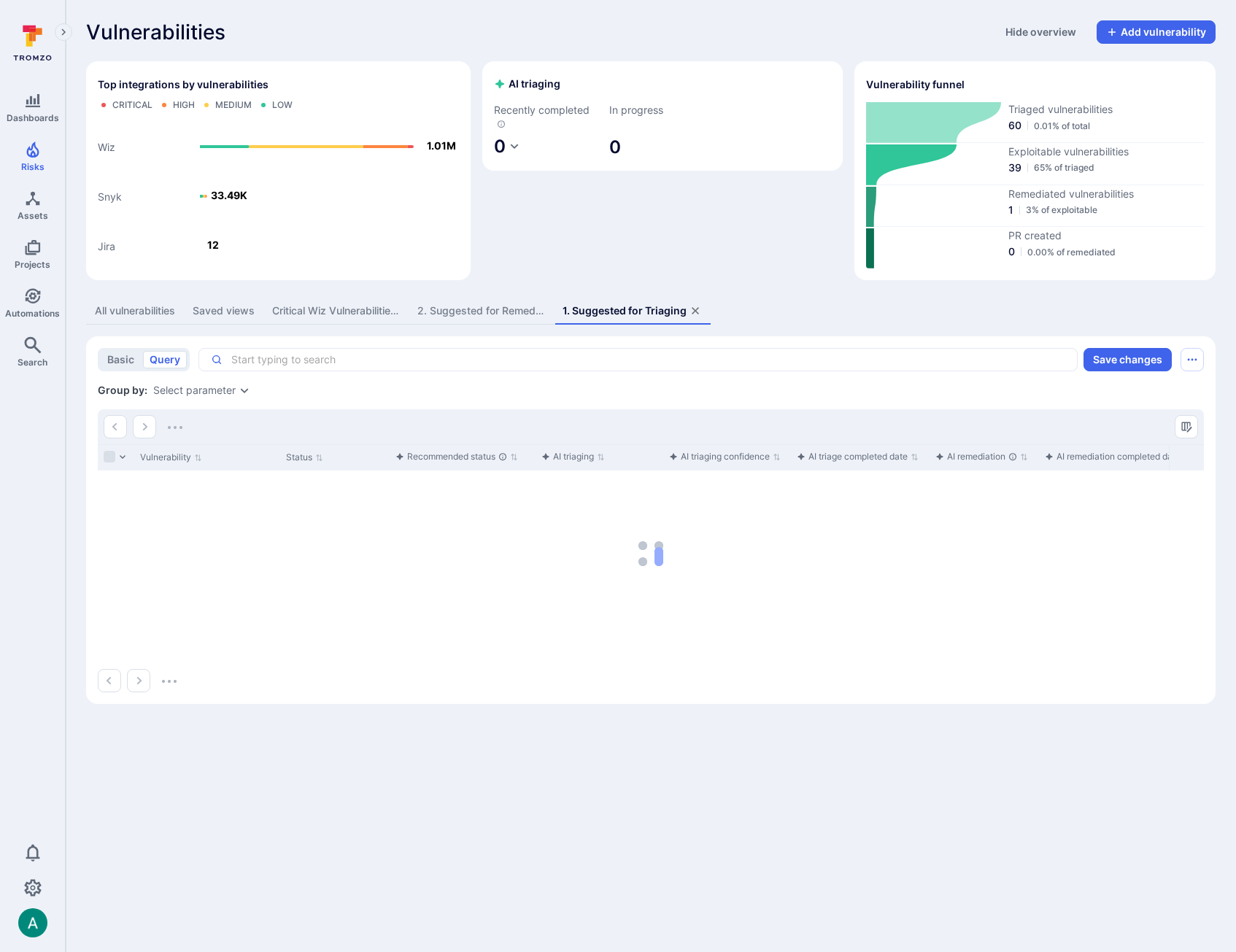
click at [270, 357] on textarea "Intelligence Graph search area" at bounding box center [644, 359] width 842 height 14
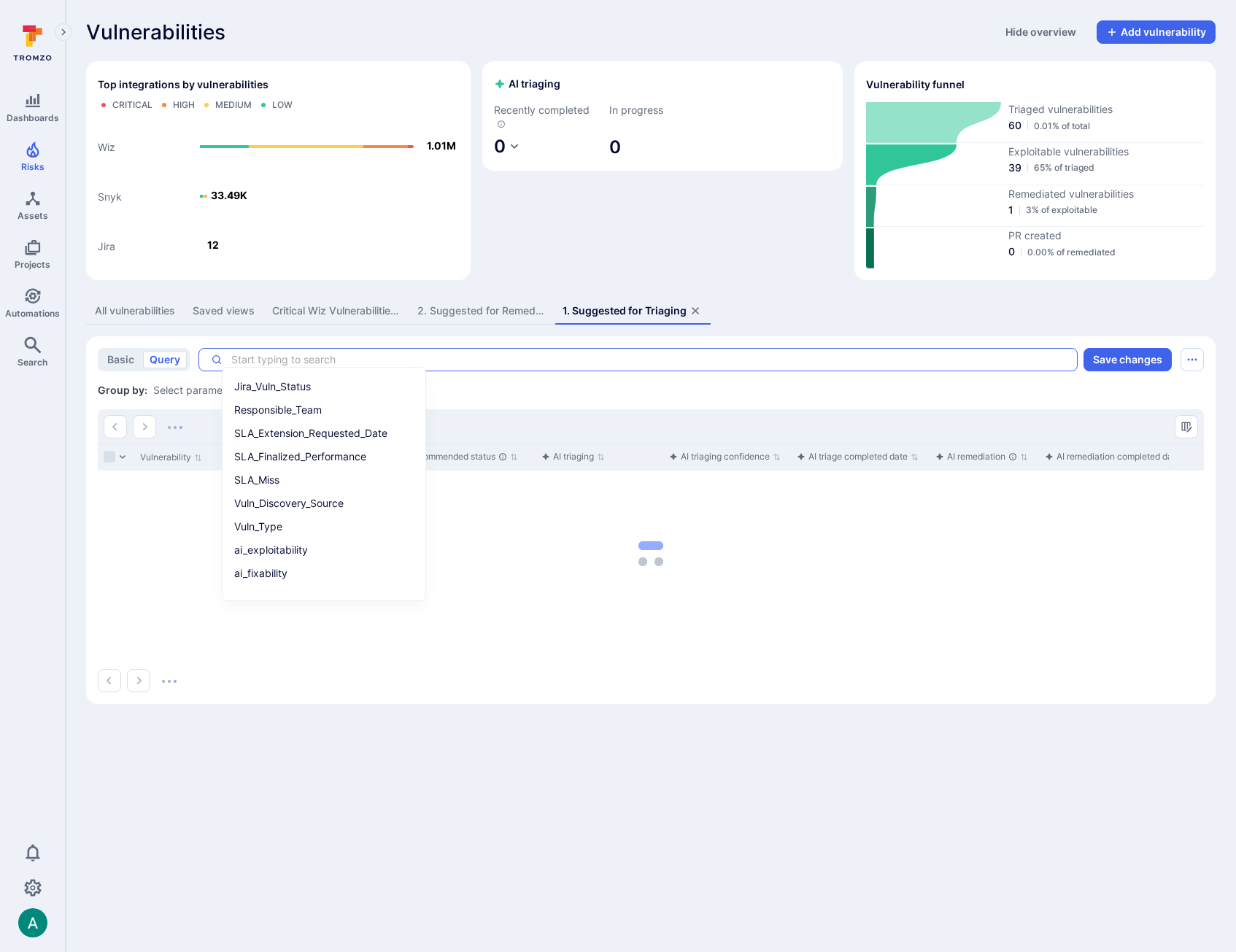
paste textarea "asset.scanner = "gitlab" and ai_recommended_status = None and severity in ("cri…"
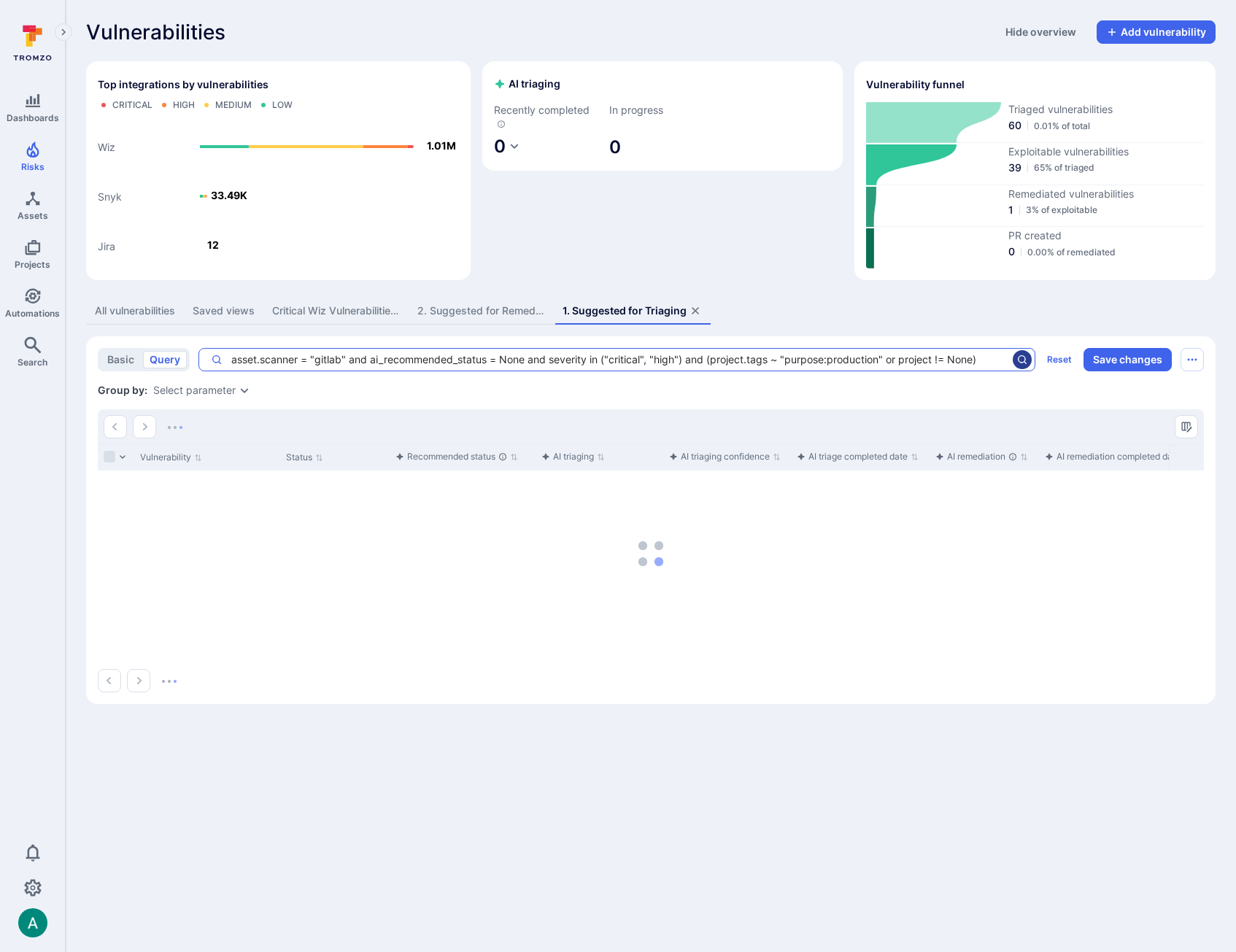
click at [1024, 354] on icon "search" at bounding box center [1022, 360] width 12 height 12
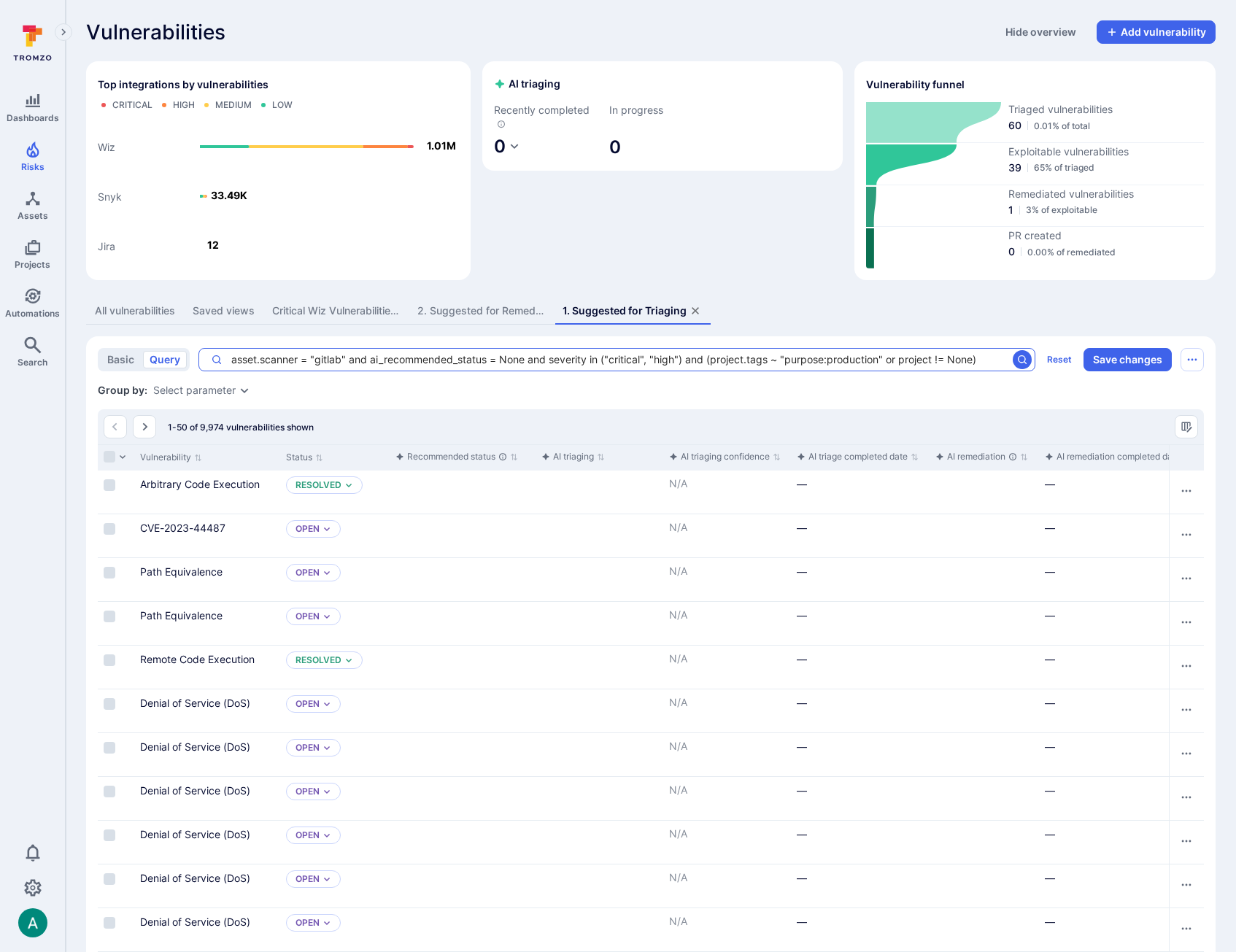
drag, startPoint x: 275, startPoint y: 359, endPoint x: 246, endPoint y: 358, distance: 29.0
click at [270, 359] on textarea "asset.scanner = "gitlab" and ai_recommended_status = None and severity in ("cri…" at bounding box center [615, 359] width 785 height 14
click at [983, 360] on textarea "asset.scanner = "gitlab" and ai_recommended_status = None and severity in ("cri…" at bounding box center [615, 359] width 785 height 14
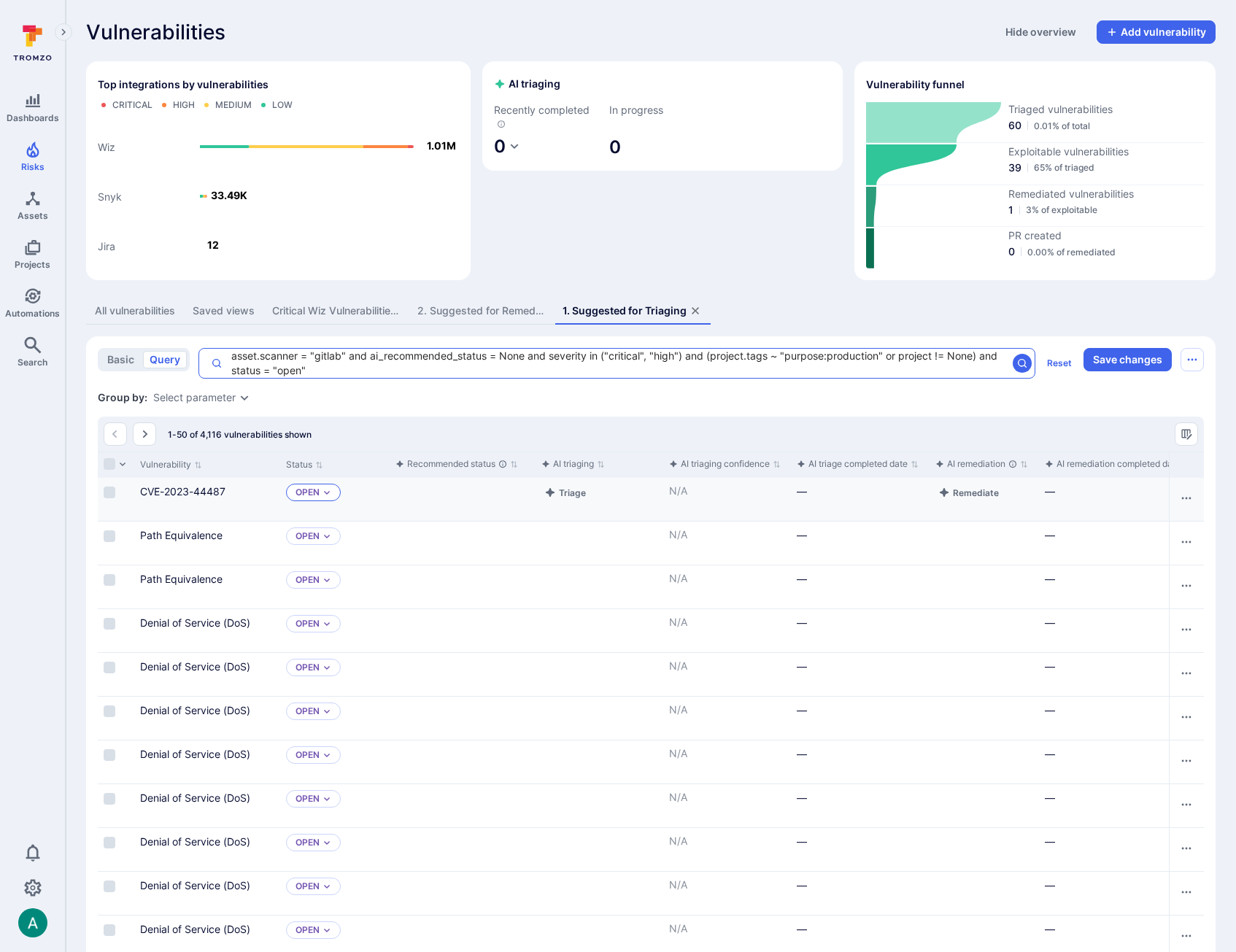
click at [327, 489] on icon "Expand dropdown" at bounding box center [327, 492] width 8 height 8
drag, startPoint x: 432, startPoint y: 393, endPoint x: 294, endPoint y: 388, distance: 138.1
click at [423, 393] on div "Group by: Select parameter" at bounding box center [651, 397] width 1106 height 14
click at [268, 376] on textarea "asset.scanner = "gitlab" and ai_recommended_status = None and severity in ("cri…" at bounding box center [615, 363] width 785 height 29
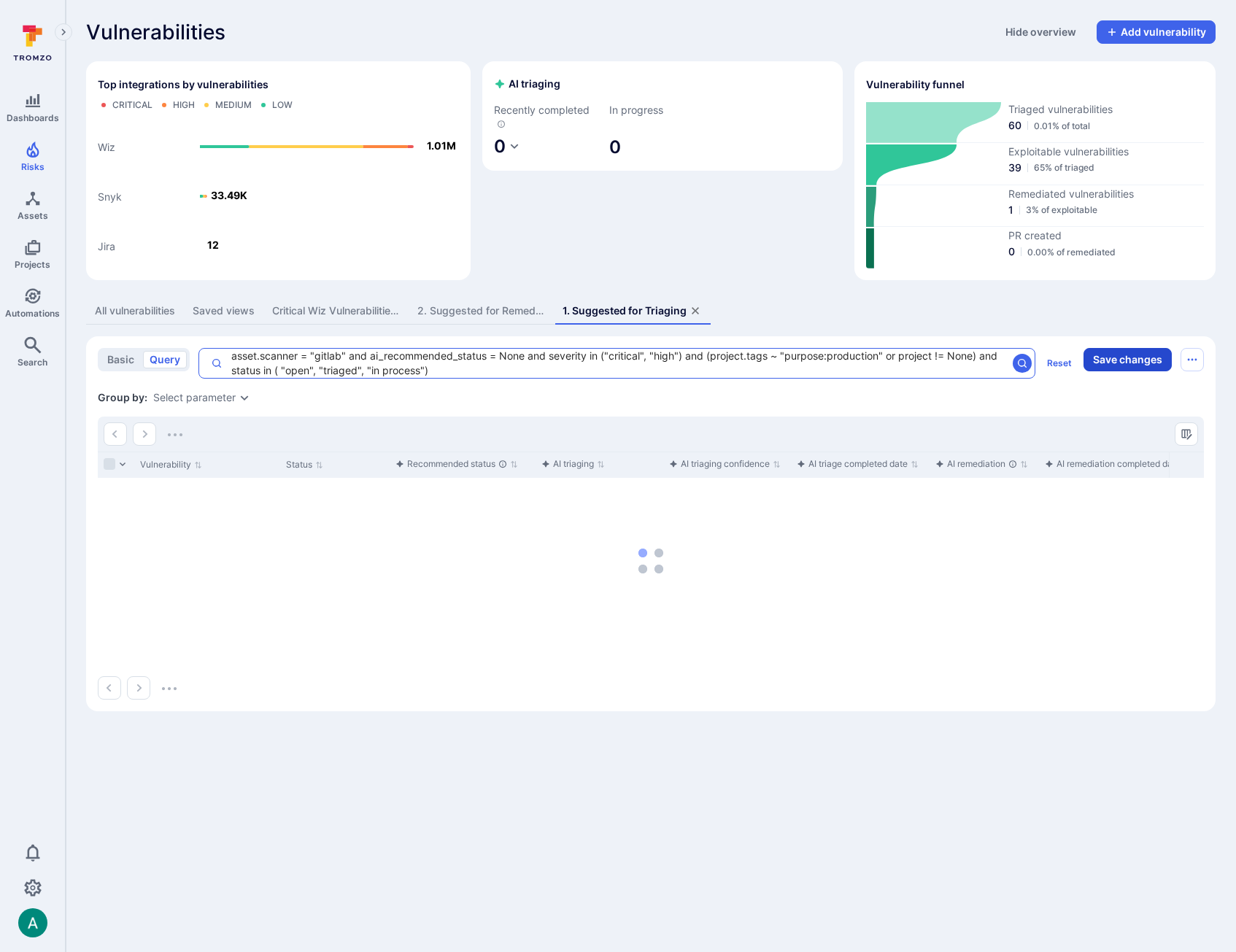
type textarea "asset.scanner = "gitlab" and ai_recommended_status = None and severity in ("cri…"
click at [1112, 366] on button "Save changes" at bounding box center [1127, 360] width 88 height 23
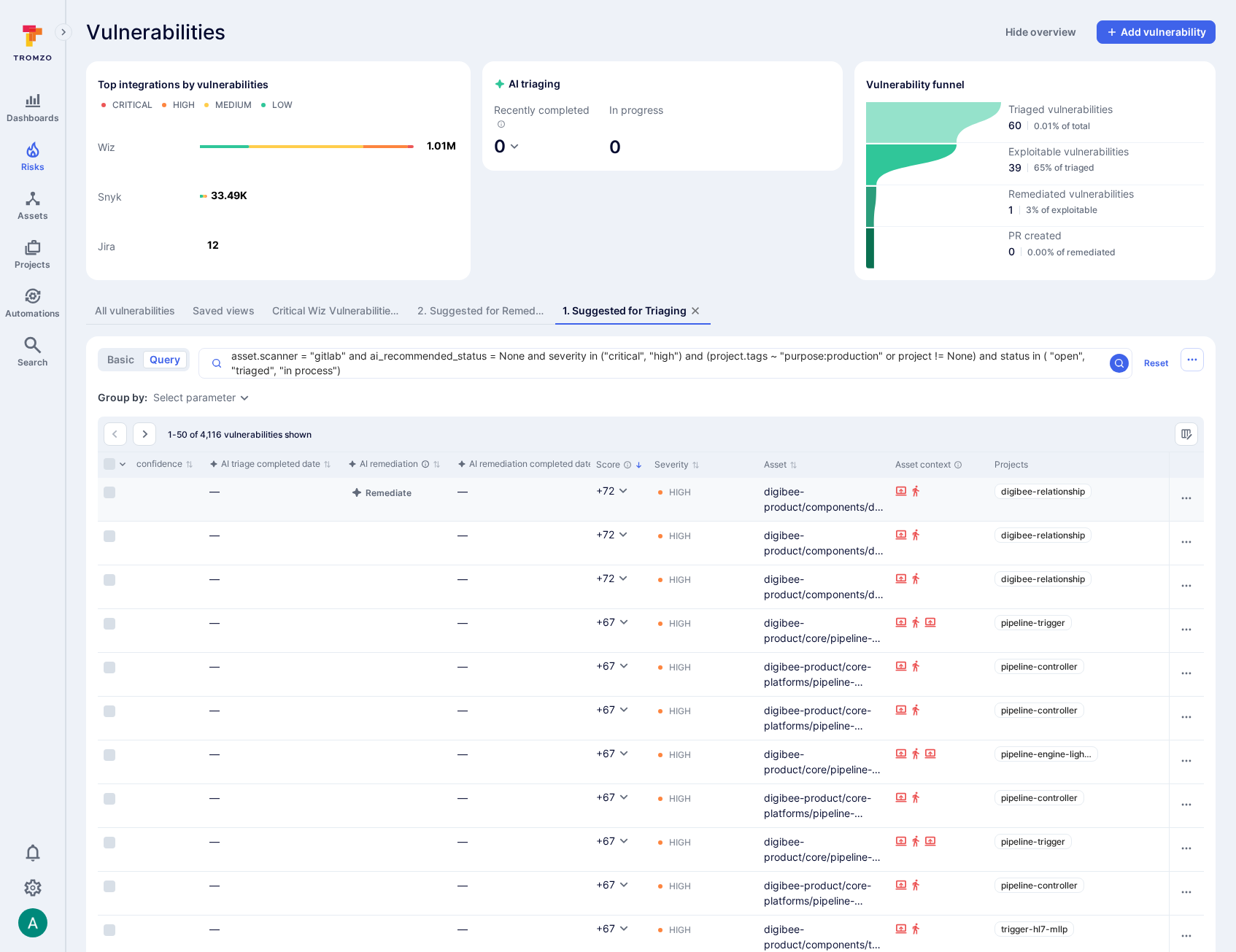
scroll to position [0, 0]
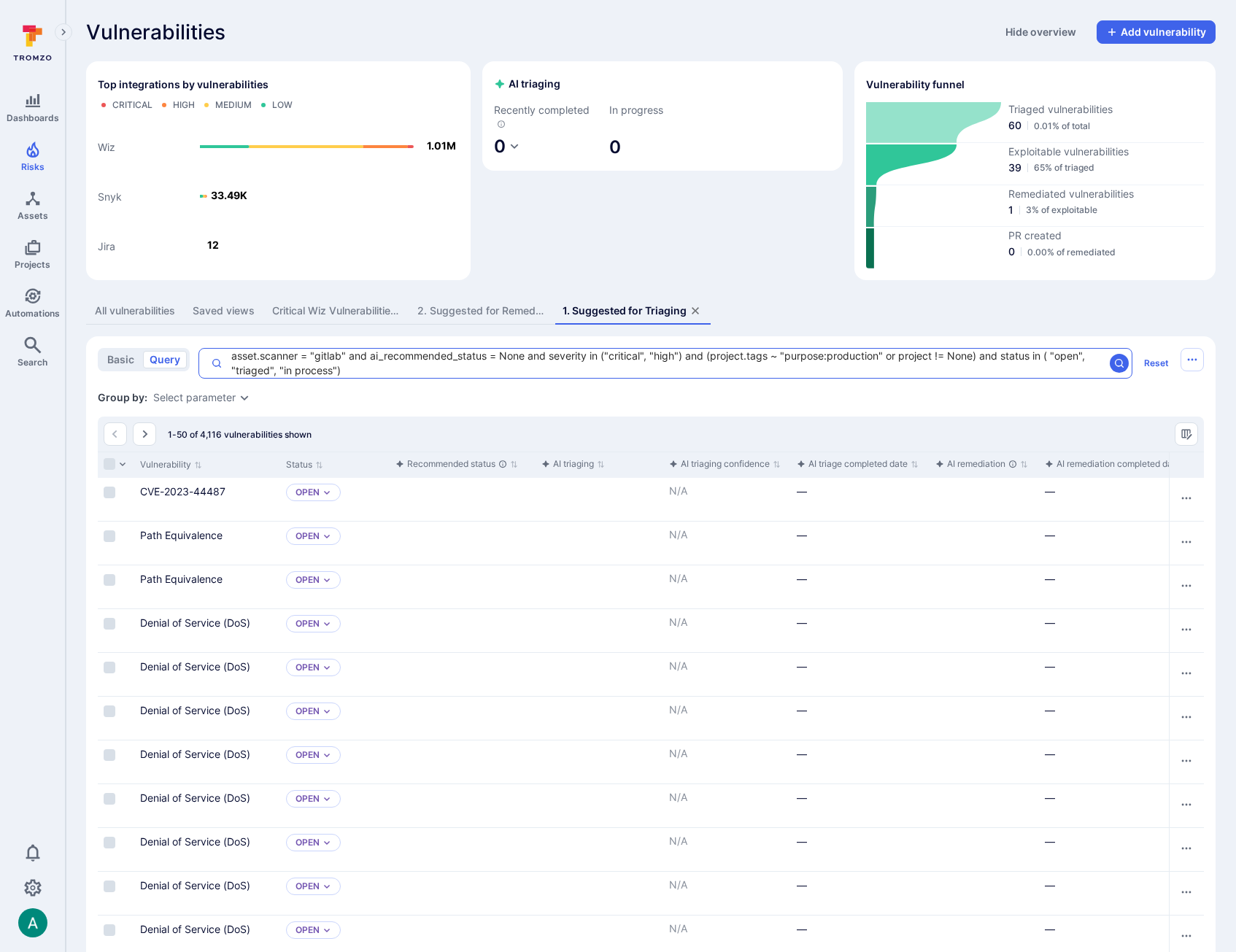
drag, startPoint x: 365, startPoint y: 371, endPoint x: 204, endPoint y: 337, distance: 164.6
click at [449, 307] on div "2. Suggested for Remediation" at bounding box center [481, 310] width 127 height 14
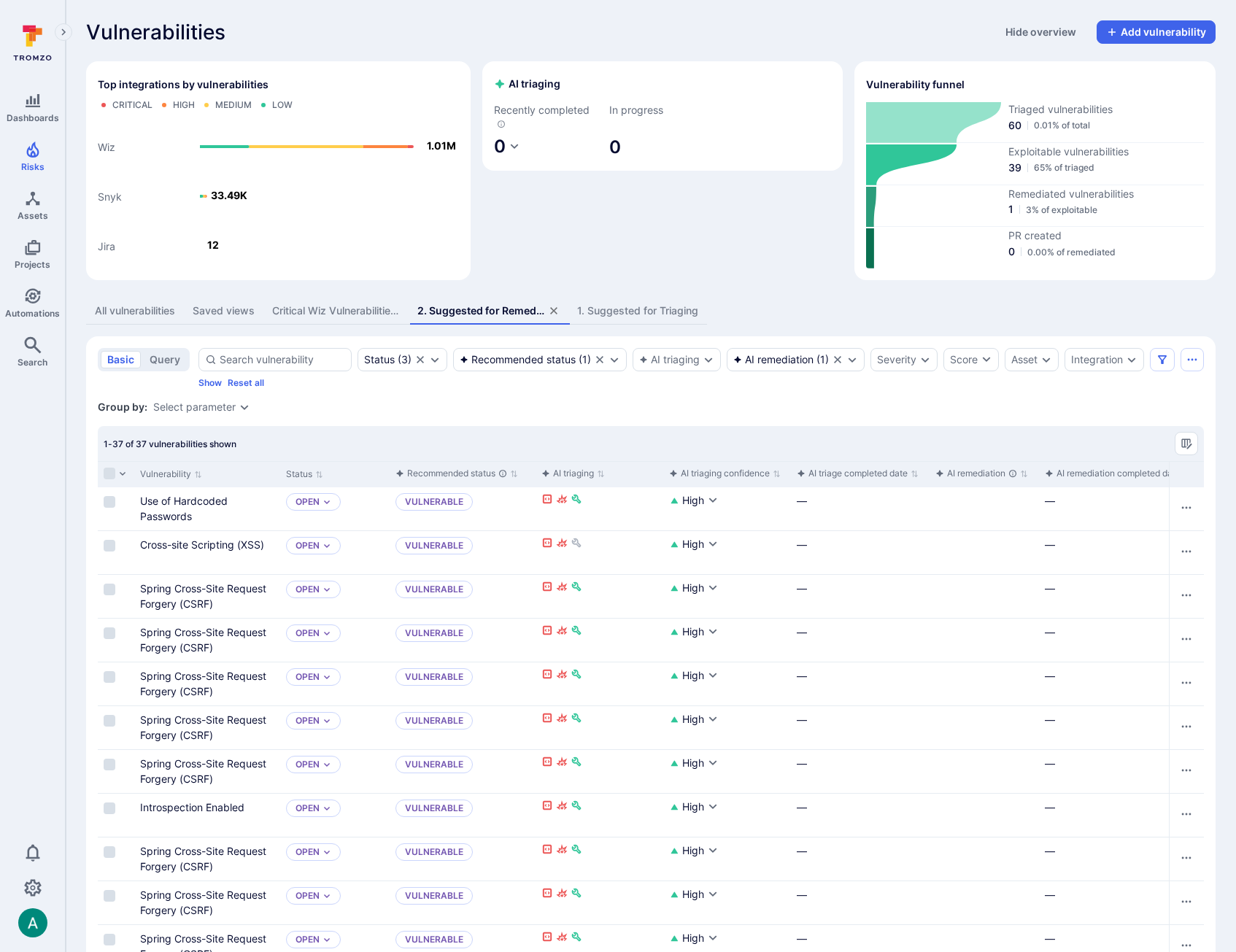
click at [645, 312] on div "1. Suggested for Triaging" at bounding box center [637, 310] width 121 height 14
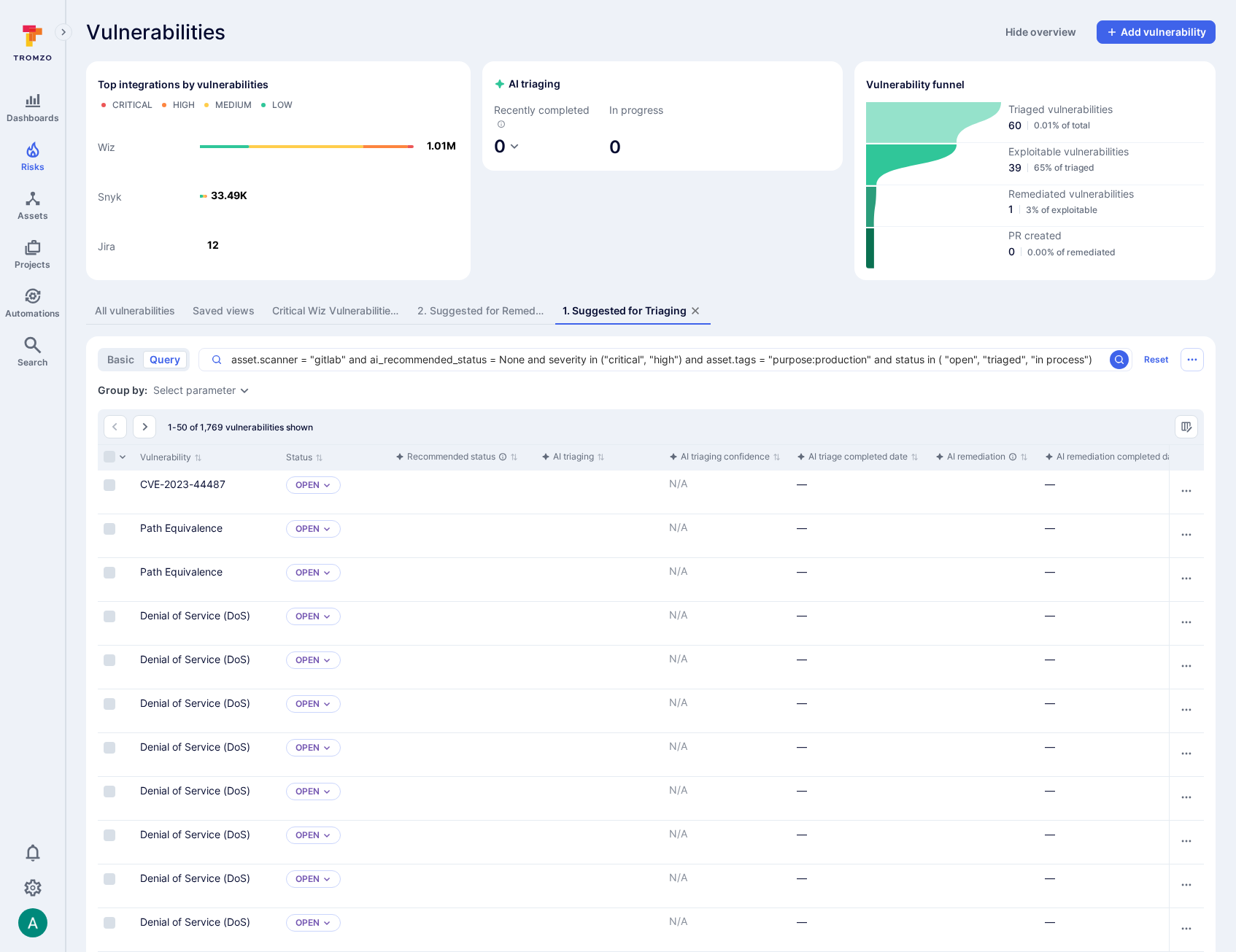
click at [127, 308] on div "All vulnerabilities" at bounding box center [135, 310] width 80 height 14
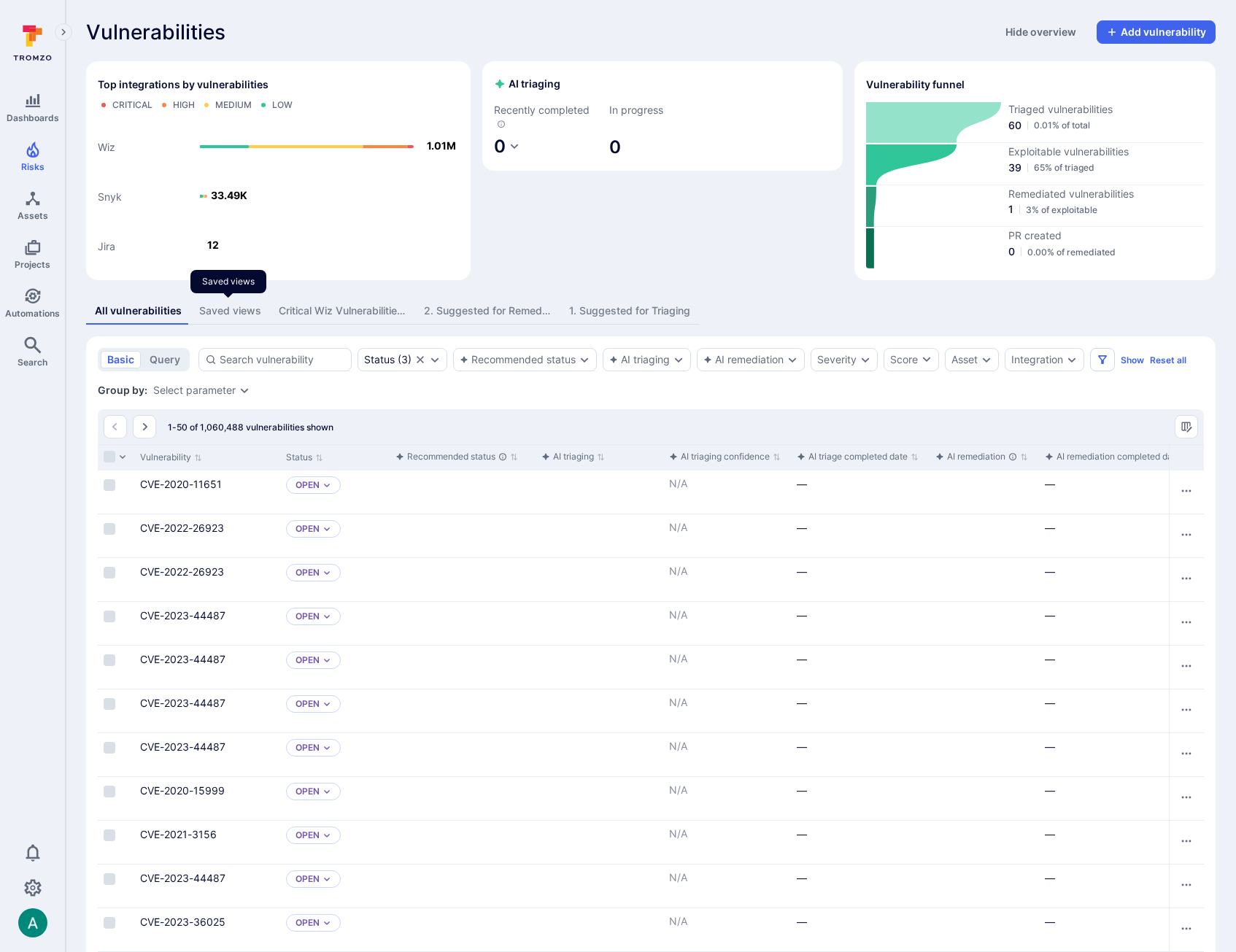
click at [224, 309] on div "Saved views" at bounding box center [230, 310] width 62 height 14
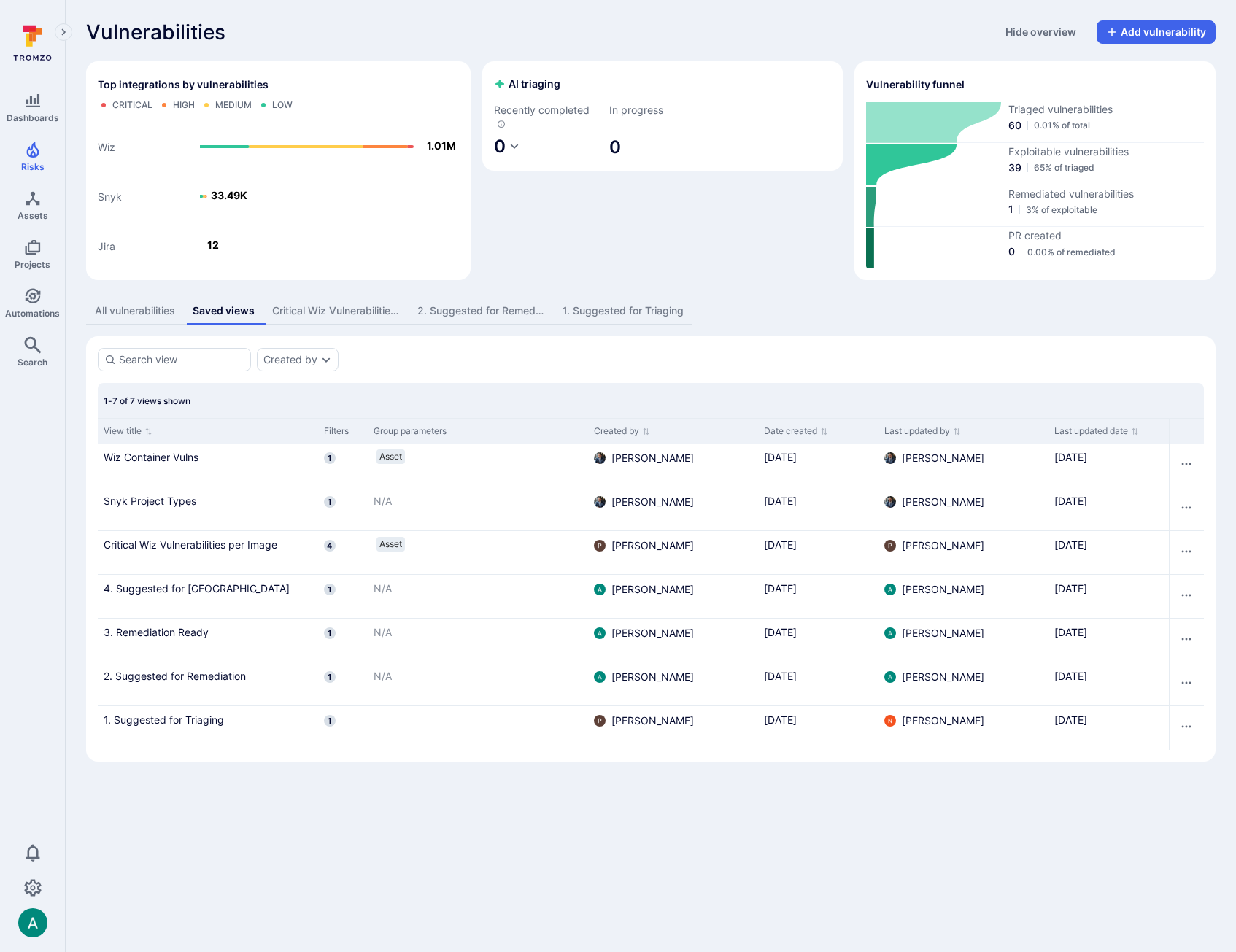
click at [221, 293] on div "Vulnerabilities Hide overview Add vulnerability Top integrations by vulnerabili…" at bounding box center [650, 391] width 1170 height 782
click at [147, 433] on icon "Sort by View title" at bounding box center [148, 431] width 7 height 7
click at [130, 719] on link "1. Suggested for Triaging" at bounding box center [208, 719] width 209 height 15
click at [621, 310] on div "1. Suggested for Triaging" at bounding box center [623, 310] width 121 height 14
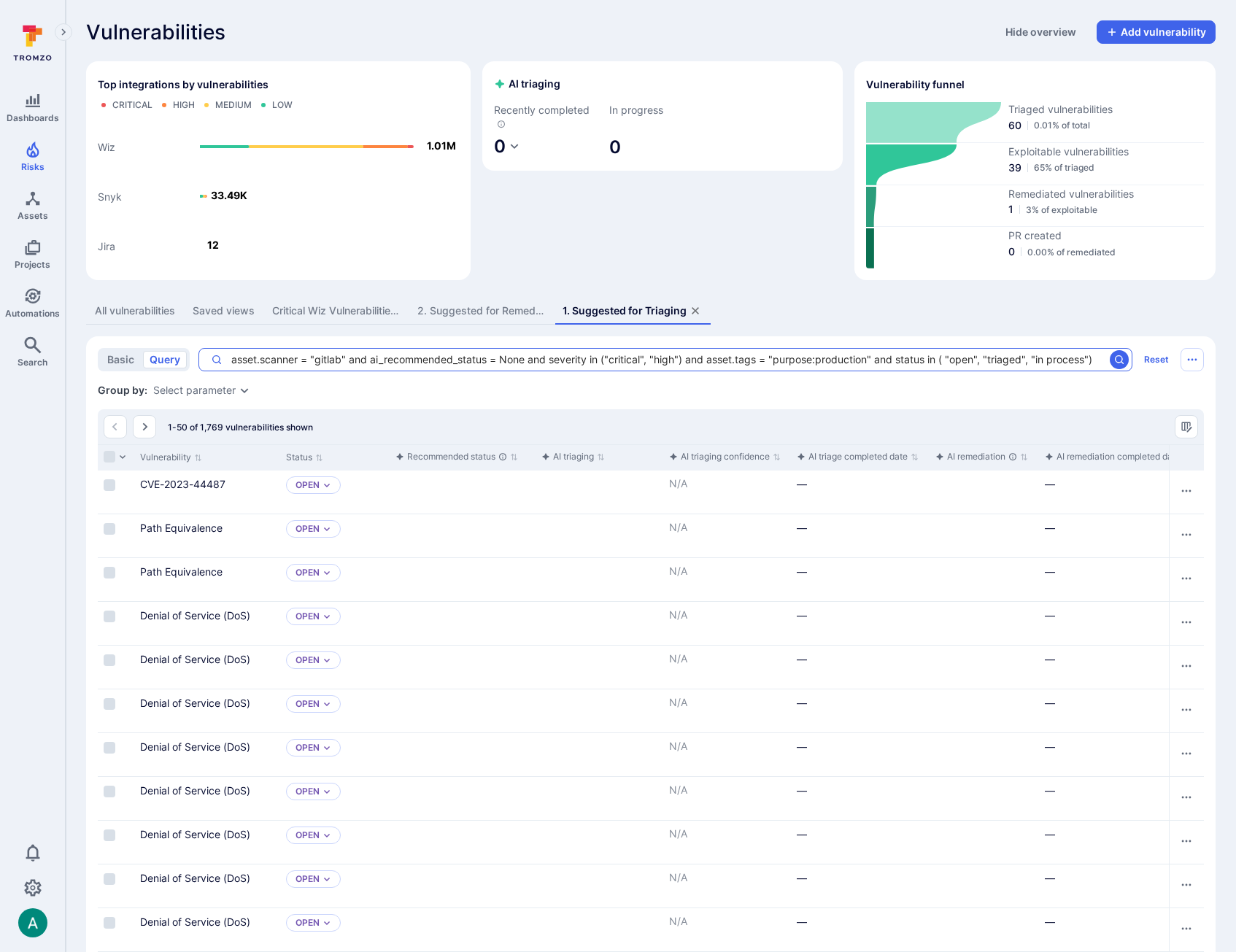
drag, startPoint x: 231, startPoint y: 359, endPoint x: 346, endPoint y: 357, distance: 115.0
click at [346, 357] on textarea "asset.scanner = "gitlab" and ai_recommended_status = None and severity in ("cri…" at bounding box center [663, 359] width 881 height 14
click at [348, 359] on textarea "asset.scanner = "gitlab" and ai_recommended_status = None and severity in ("cri…" at bounding box center [663, 359] width 881 height 14
drag, startPoint x: 371, startPoint y: 359, endPoint x: 526, endPoint y: 358, distance: 155.0
click at [526, 358] on textarea "asset.scanner = "gitlab" and ai_recommended_status = None and severity in ("cri…" at bounding box center [663, 359] width 881 height 14
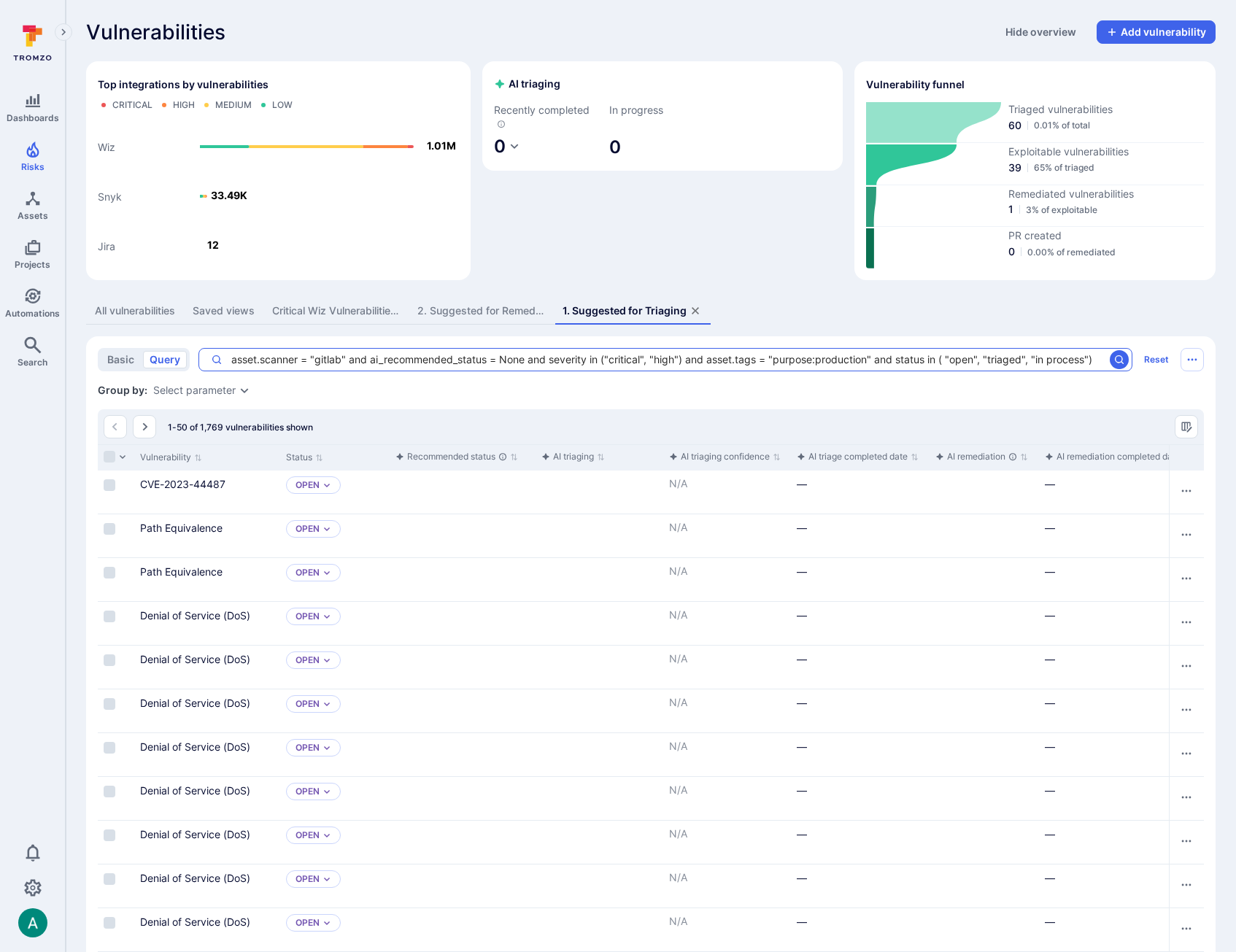
click at [543, 359] on textarea "asset.scanner = "gitlab" and ai_recommended_status = None and severity in ("cri…" at bounding box center [663, 359] width 881 height 14
drag, startPoint x: 548, startPoint y: 360, endPoint x: 682, endPoint y: 360, distance: 134.0
click at [682, 360] on textarea "asset.scanner = "gitlab" and ai_recommended_status = None and severity in ("cri…" at bounding box center [663, 359] width 881 height 14
click at [687, 361] on textarea "asset.scanner = "gitlab" and ai_recommended_status = None and severity in ("cri…" at bounding box center [663, 359] width 881 height 14
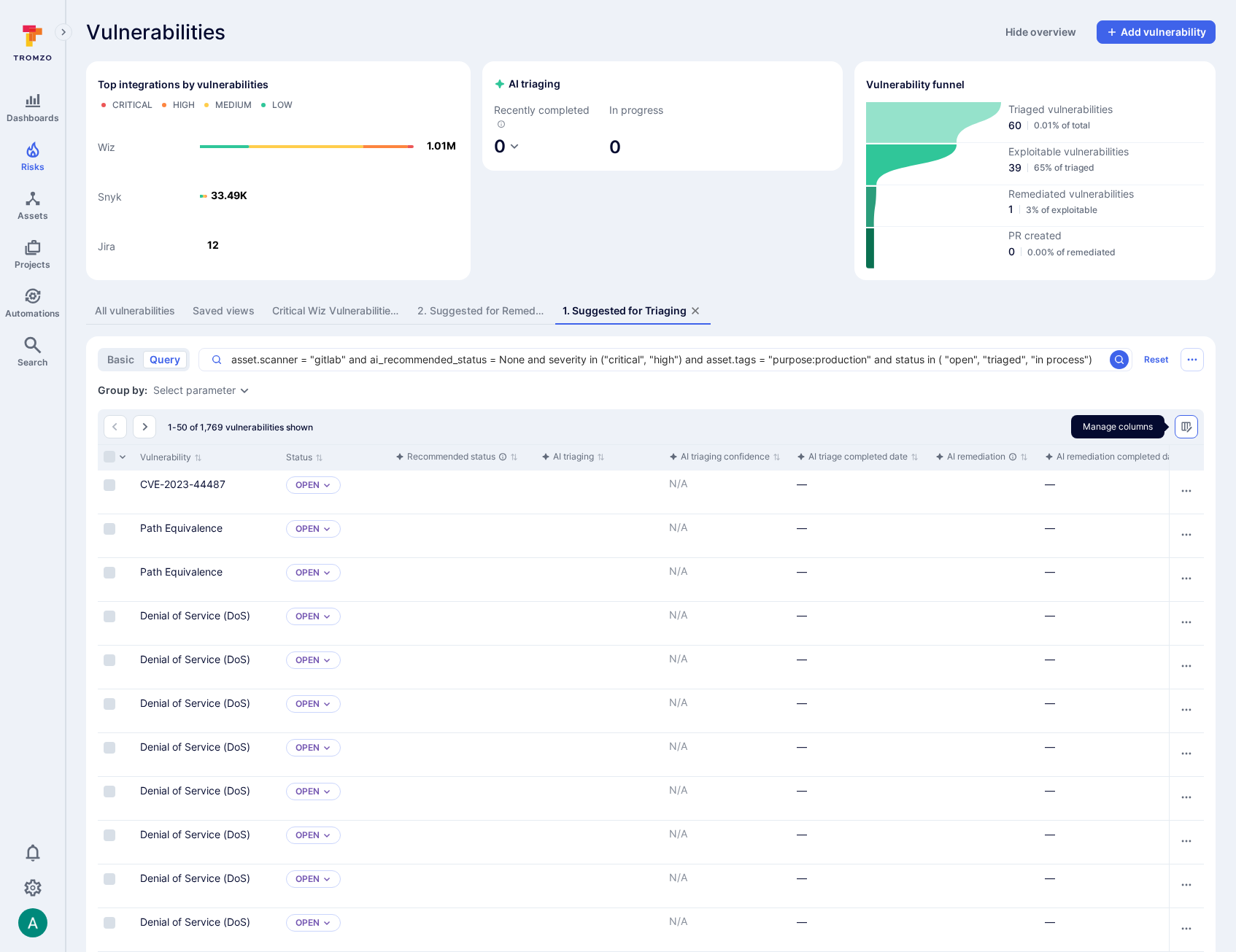
click at [1182, 425] on icon "Manage columns" at bounding box center [1187, 427] width 10 height 10
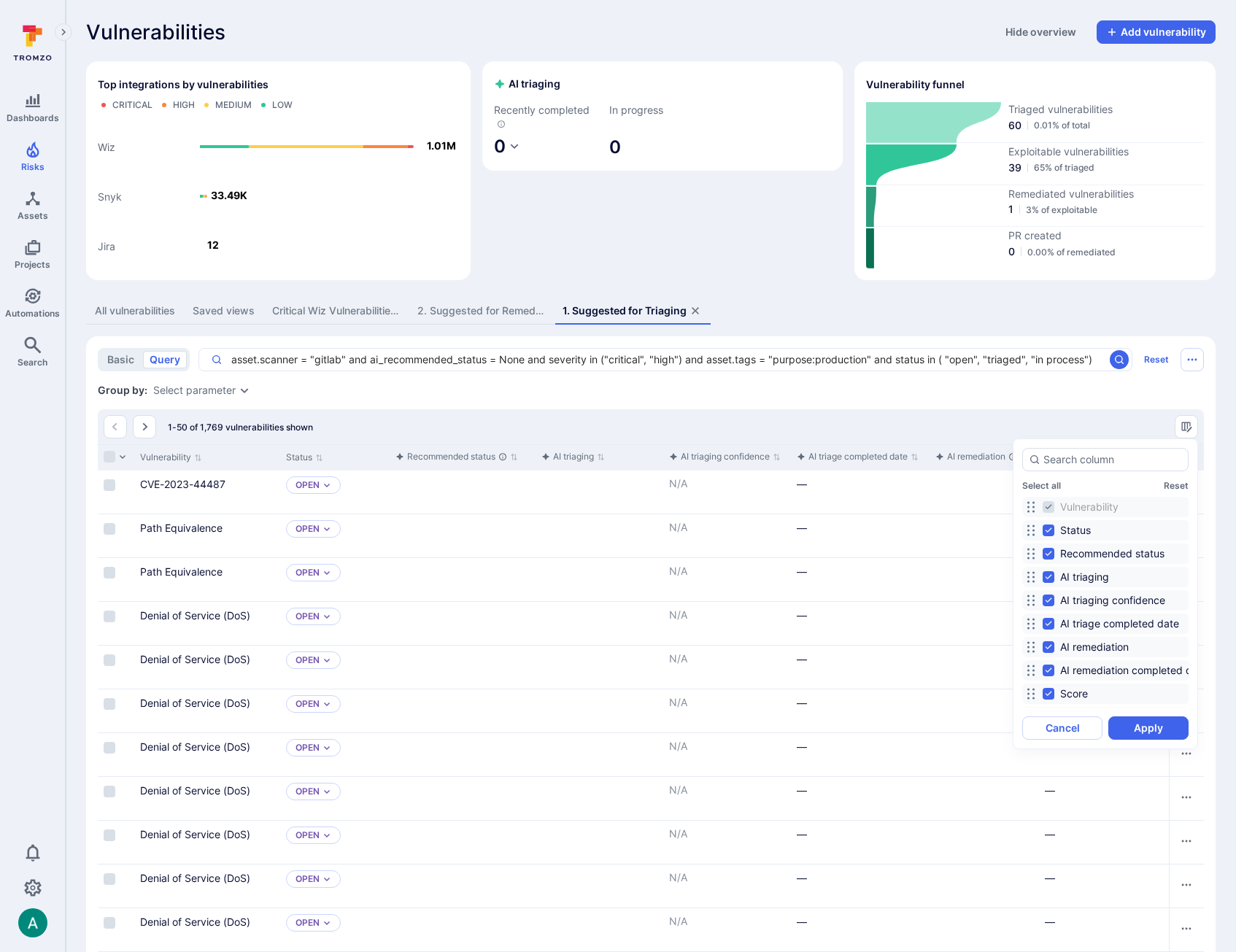
click at [1189, 420] on div at bounding box center [618, 476] width 1236 height 952
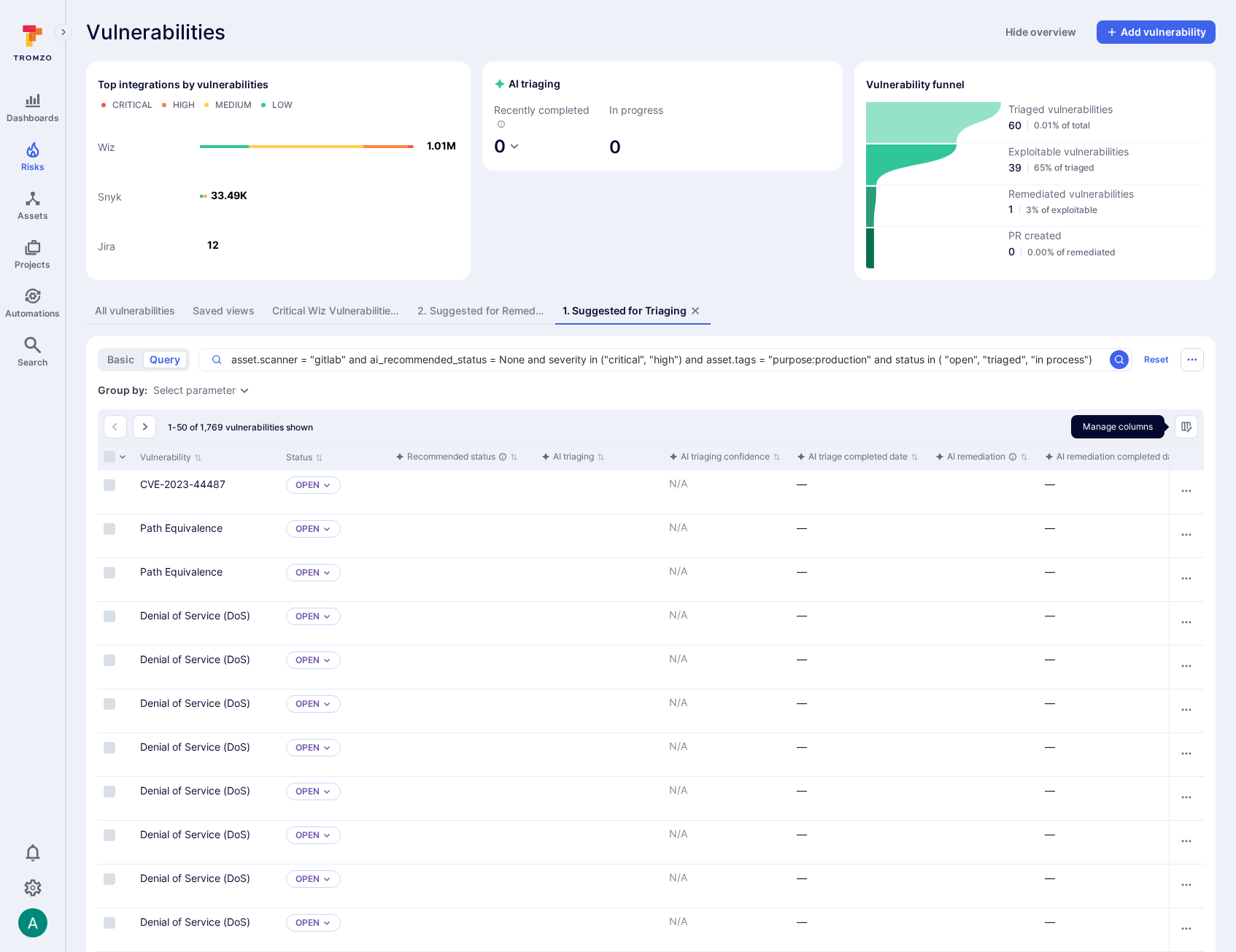
click at [1189, 421] on icon "Manage columns" at bounding box center [1187, 427] width 12 height 12
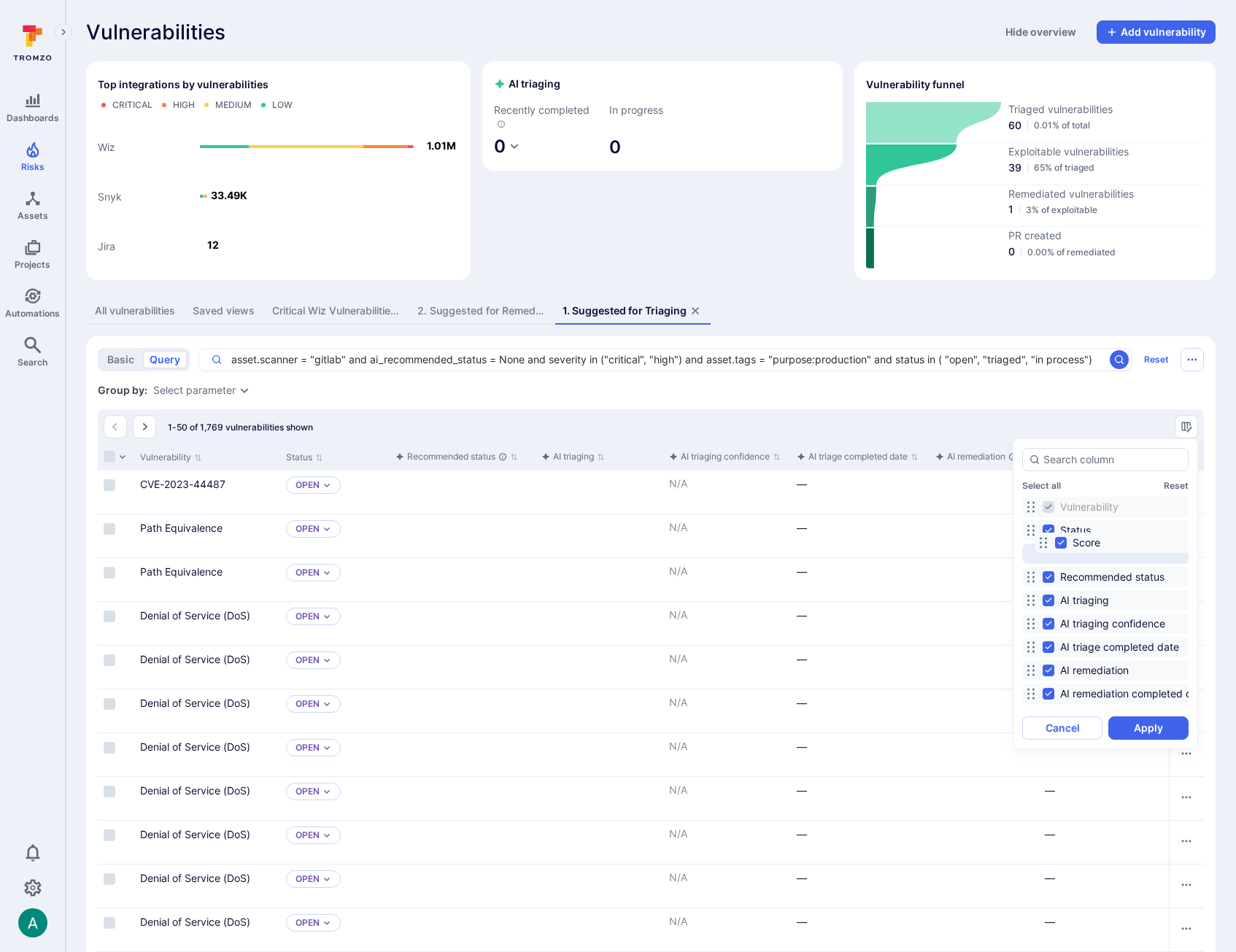
drag, startPoint x: 1033, startPoint y: 690, endPoint x: 1044, endPoint y: 540, distance: 150.4
click at [1044, 540] on icon at bounding box center [1043, 543] width 12 height 12
click at [1160, 732] on button "Apply" at bounding box center [1148, 728] width 80 height 23
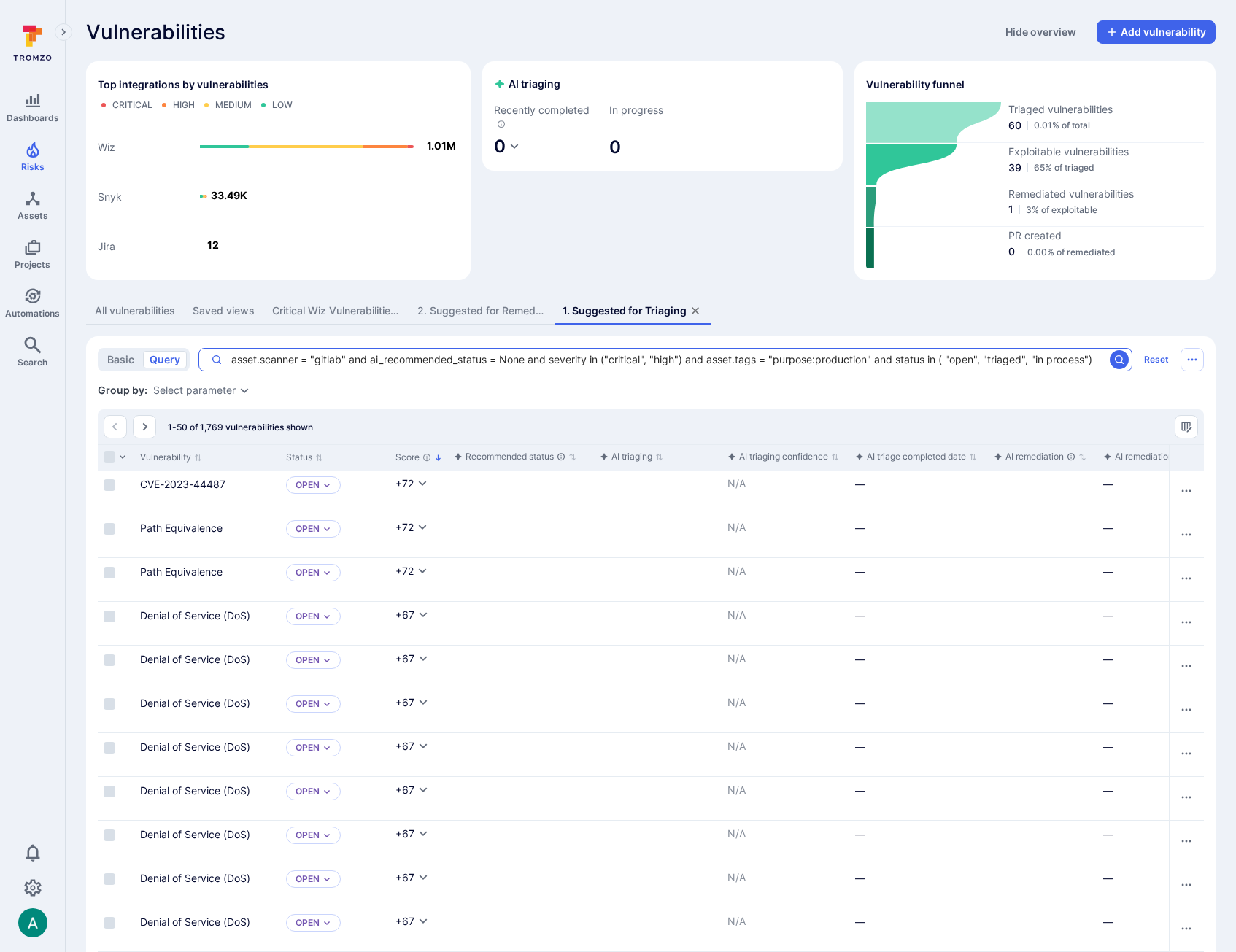
drag, startPoint x: 686, startPoint y: 358, endPoint x: 873, endPoint y: 358, distance: 187.0
click at [873, 358] on textarea "asset.scanner = "gitlab" and ai_recommended_status = None and severity in ("cri…" at bounding box center [663, 359] width 881 height 14
click at [836, 361] on textarea "asset.scanner = "gitlab" and ai_recommended_status = None and severity in ("cri…" at bounding box center [663, 359] width 881 height 14
click at [796, 359] on textarea "asset.scanner = "gitlab" and ai_recommended_status = None and severity in ("cri…" at bounding box center [663, 359] width 881 height 14
click at [840, 358] on textarea "asset.scanner = "gitlab" and ai_recommended_status = None and severity in ("cri…" at bounding box center [663, 359] width 881 height 14
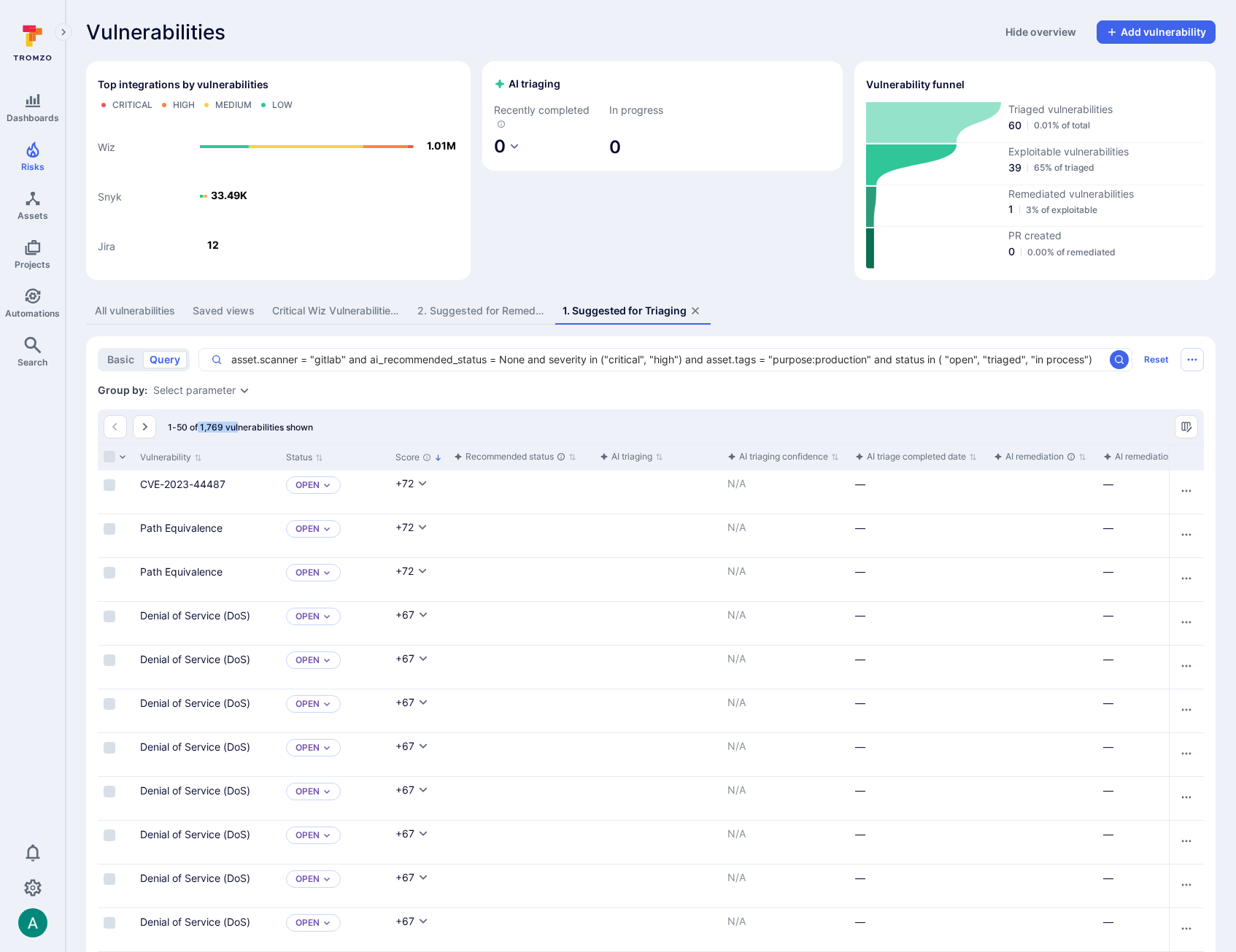
drag, startPoint x: 198, startPoint y: 426, endPoint x: 238, endPoint y: 425, distance: 40.0
click at [238, 425] on span "1-50 of 1,769 vulnerabilities shown" at bounding box center [239, 427] width 145 height 11
click at [251, 425] on span "1-50 of 1,769 vulnerabilities shown" at bounding box center [239, 427] width 145 height 11
click at [422, 482] on icon "Cell for Score" at bounding box center [423, 483] width 8 height 5
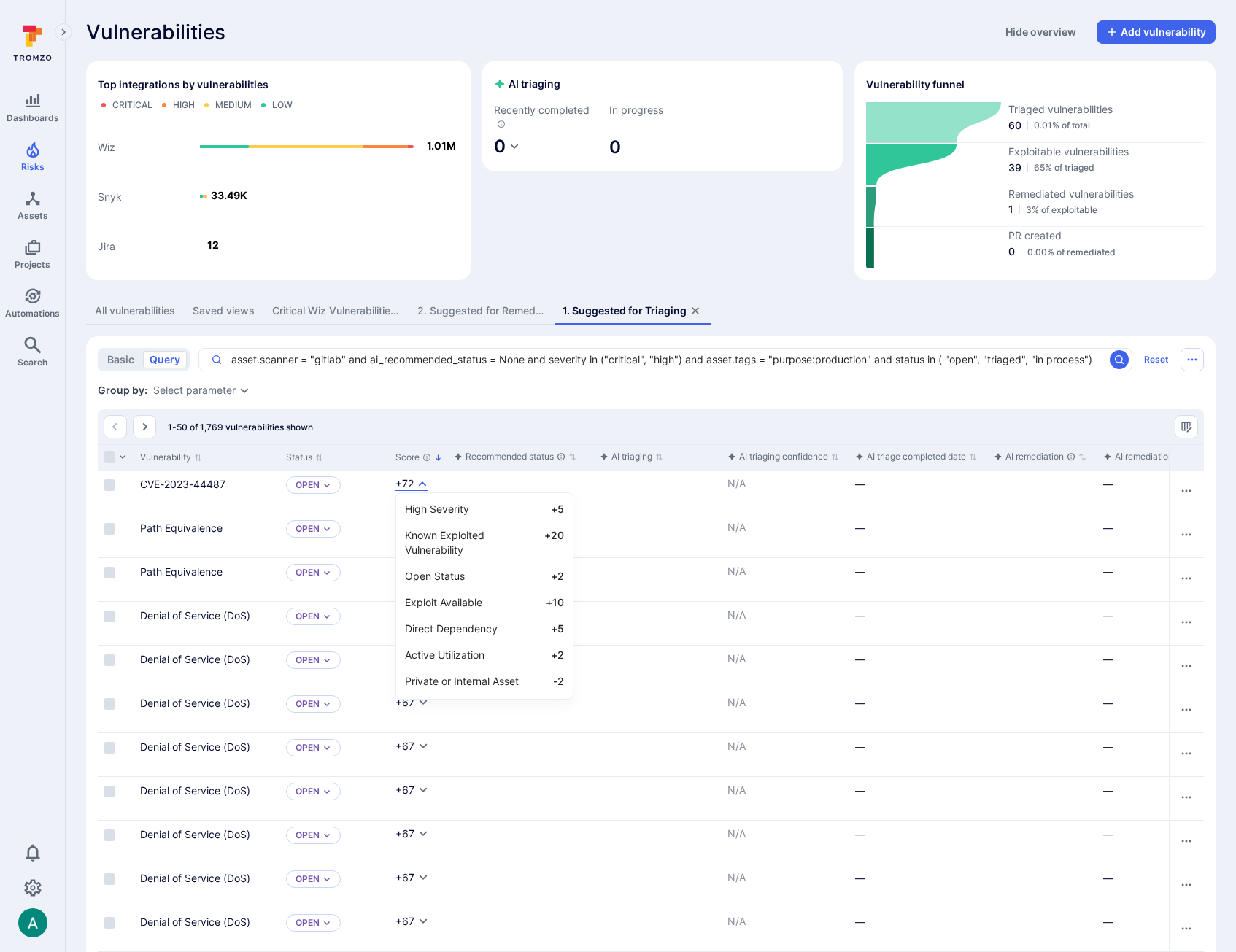
click at [404, 415] on div at bounding box center [618, 476] width 1236 height 952
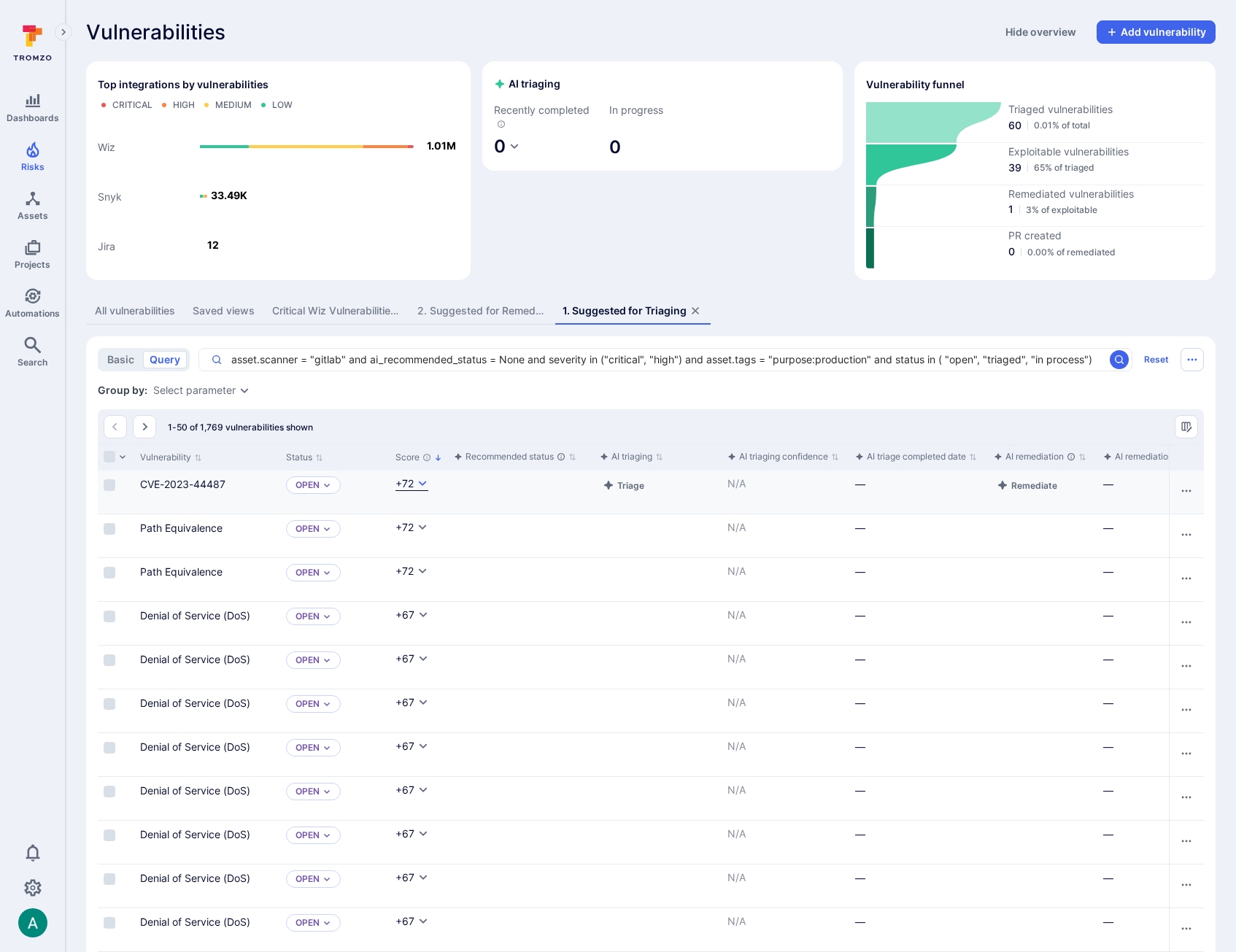
click at [426, 484] on icon "Cell for Score" at bounding box center [422, 484] width 12 height 12
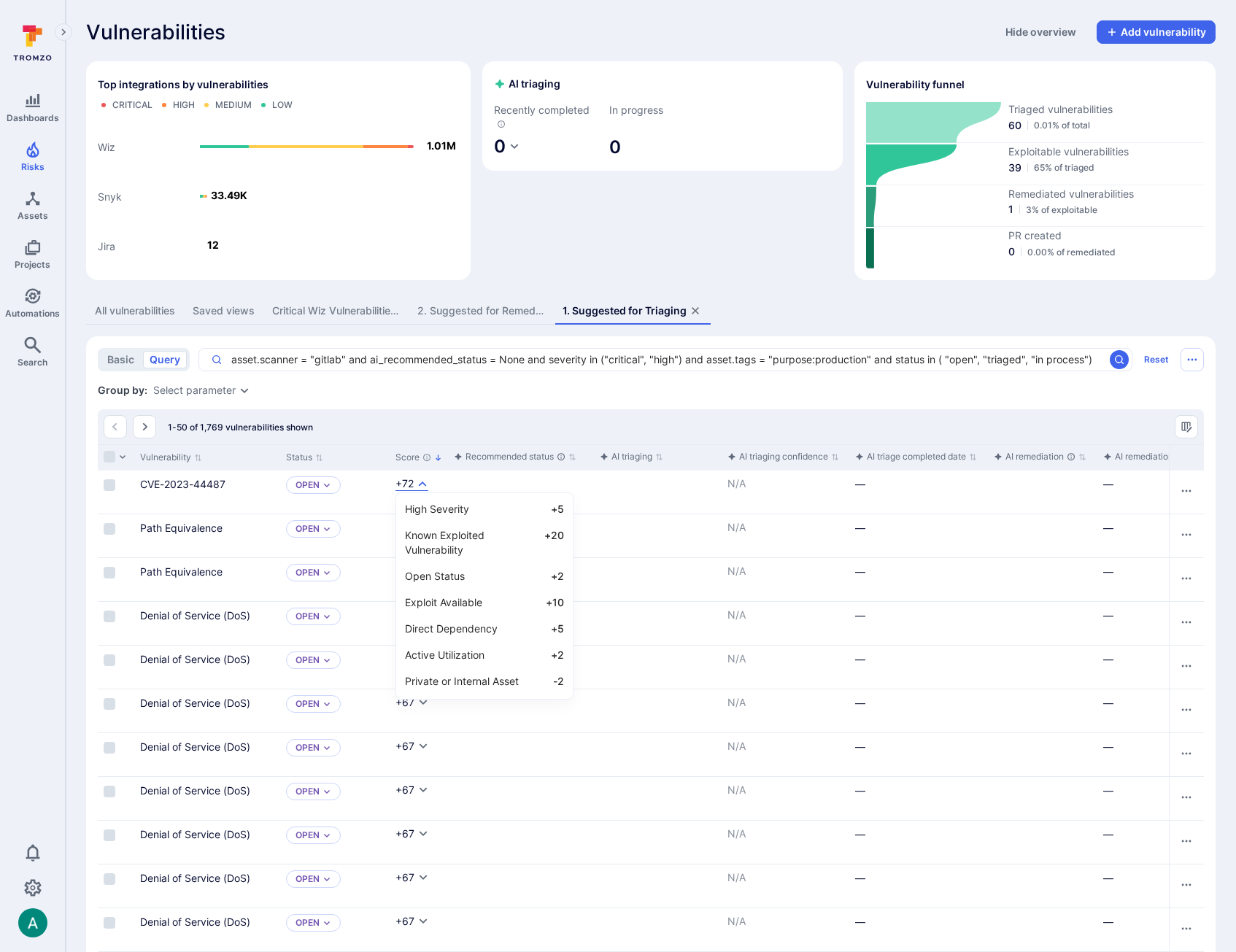
click at [438, 424] on div at bounding box center [618, 476] width 1236 height 952
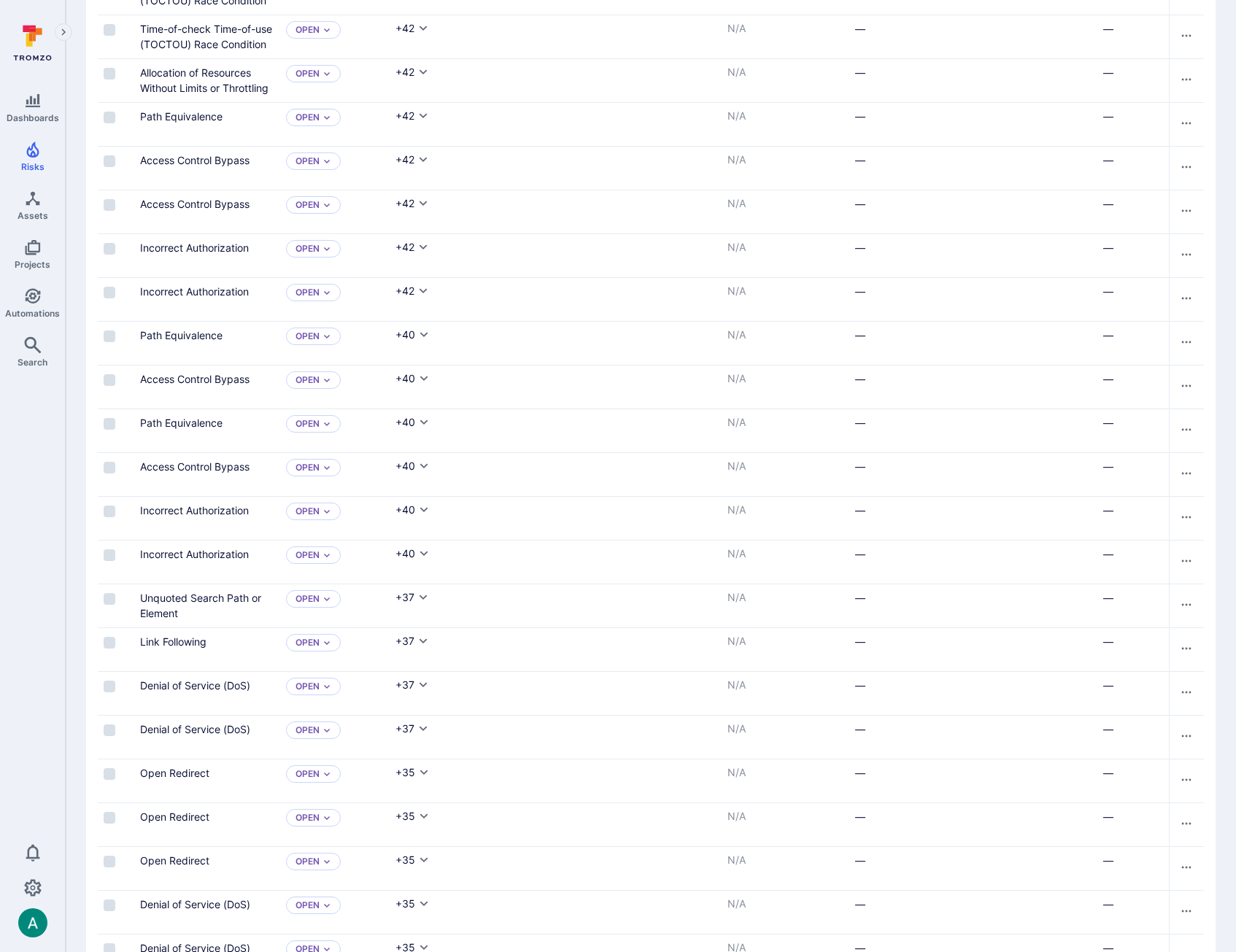
scroll to position [1768, 0]
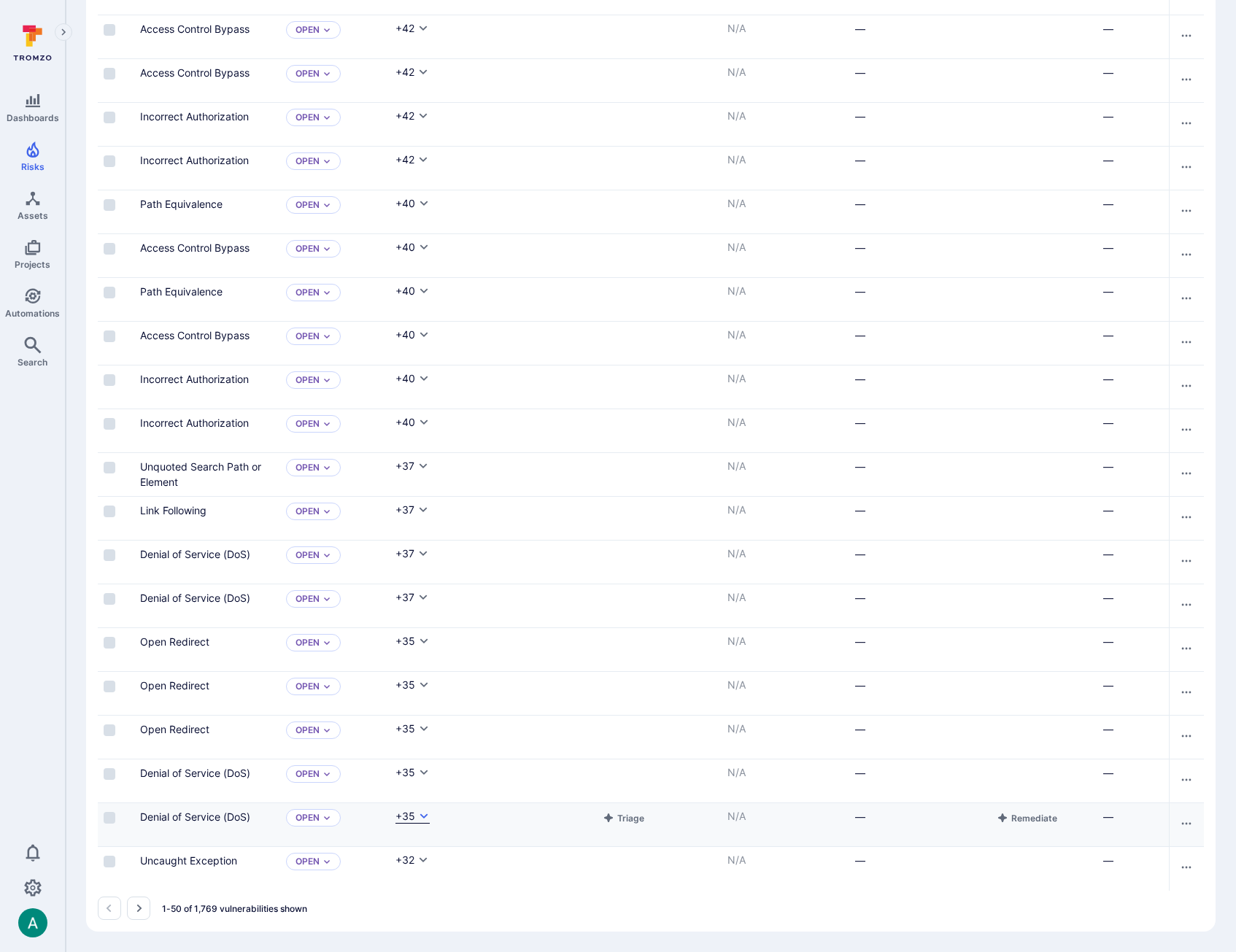
click at [419, 813] on icon "Cell for Score" at bounding box center [424, 816] width 12 height 12
click at [368, 913] on div at bounding box center [618, 476] width 1236 height 952
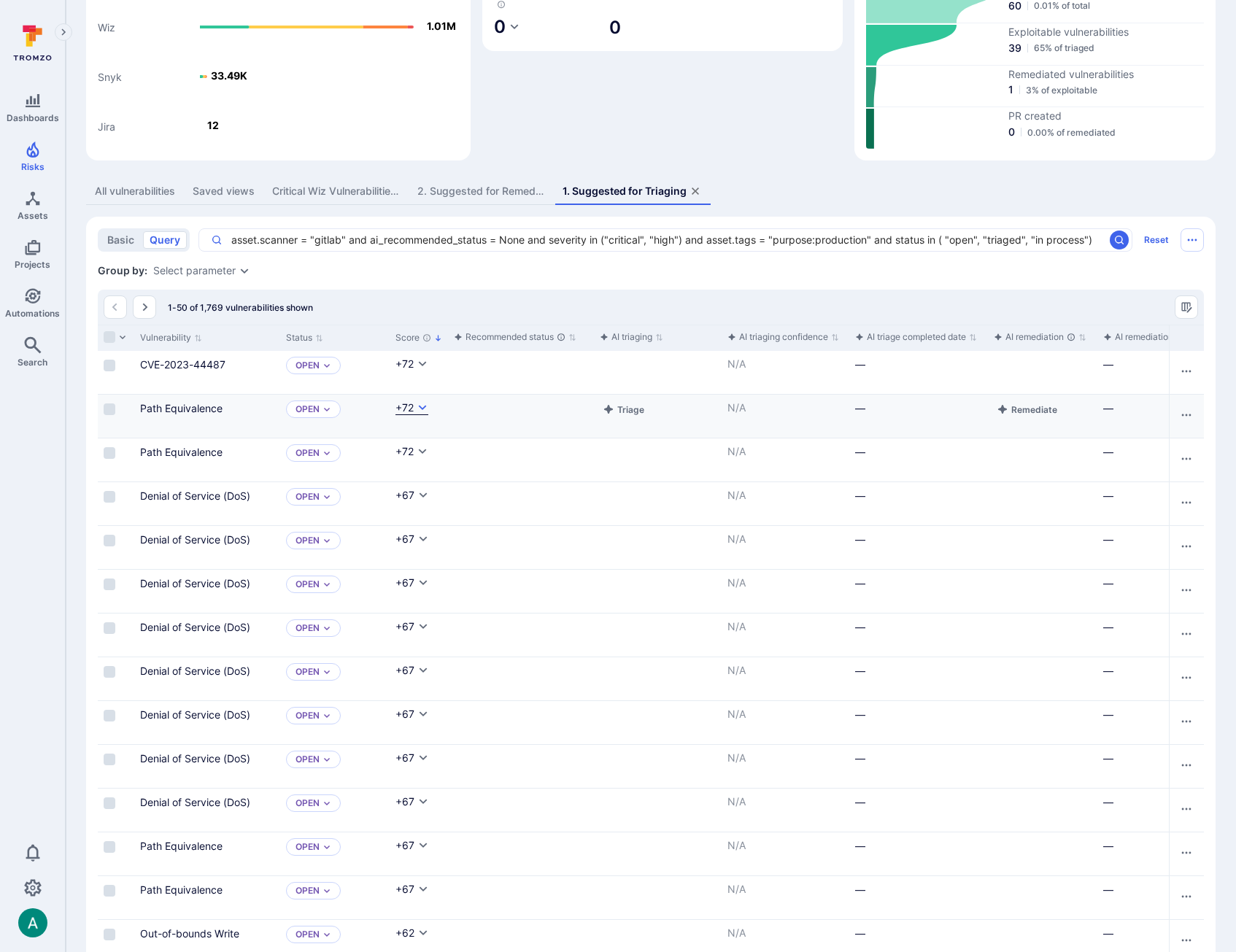
scroll to position [113, 0]
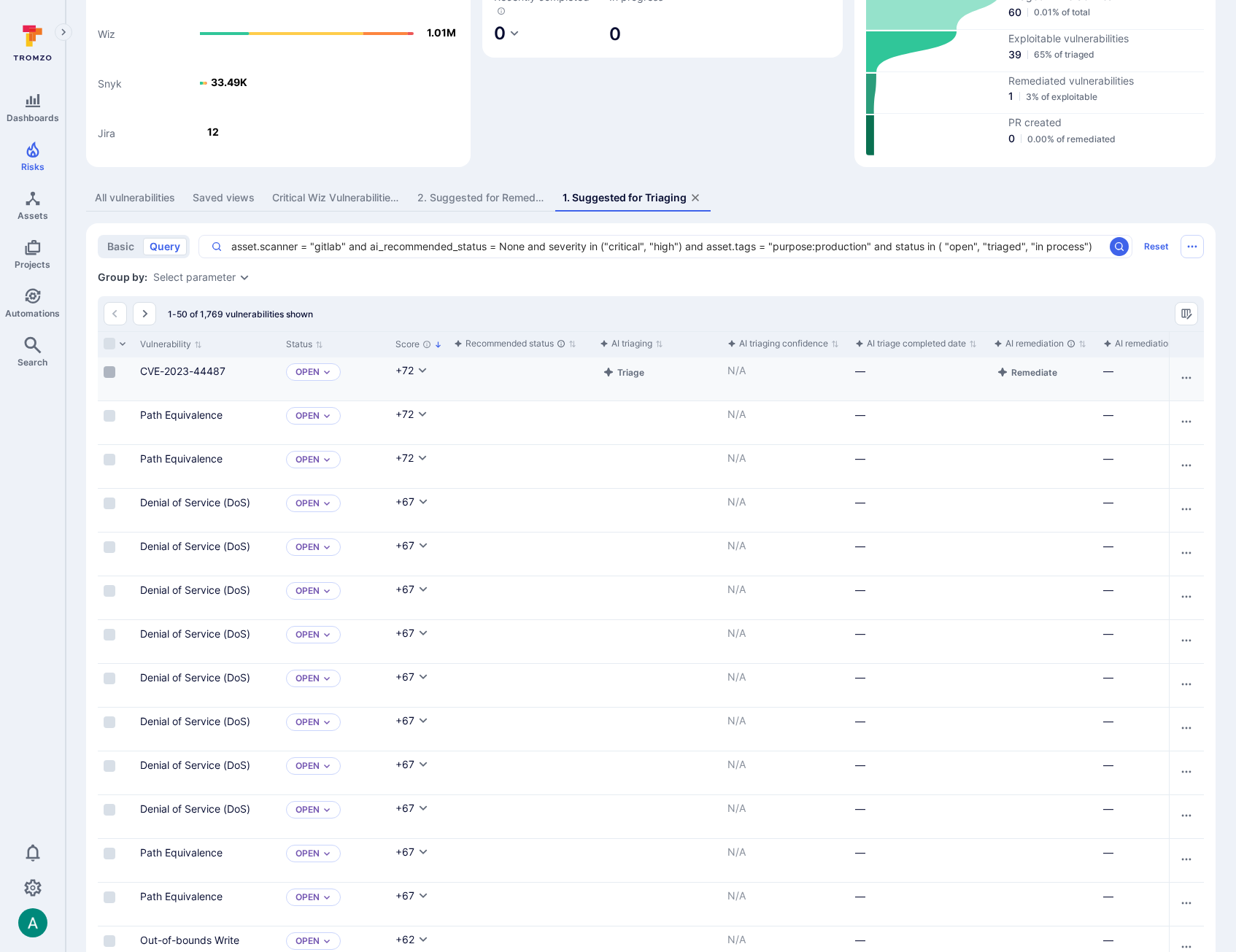
click at [106, 371] on input "Select row" at bounding box center [110, 372] width 12 height 12
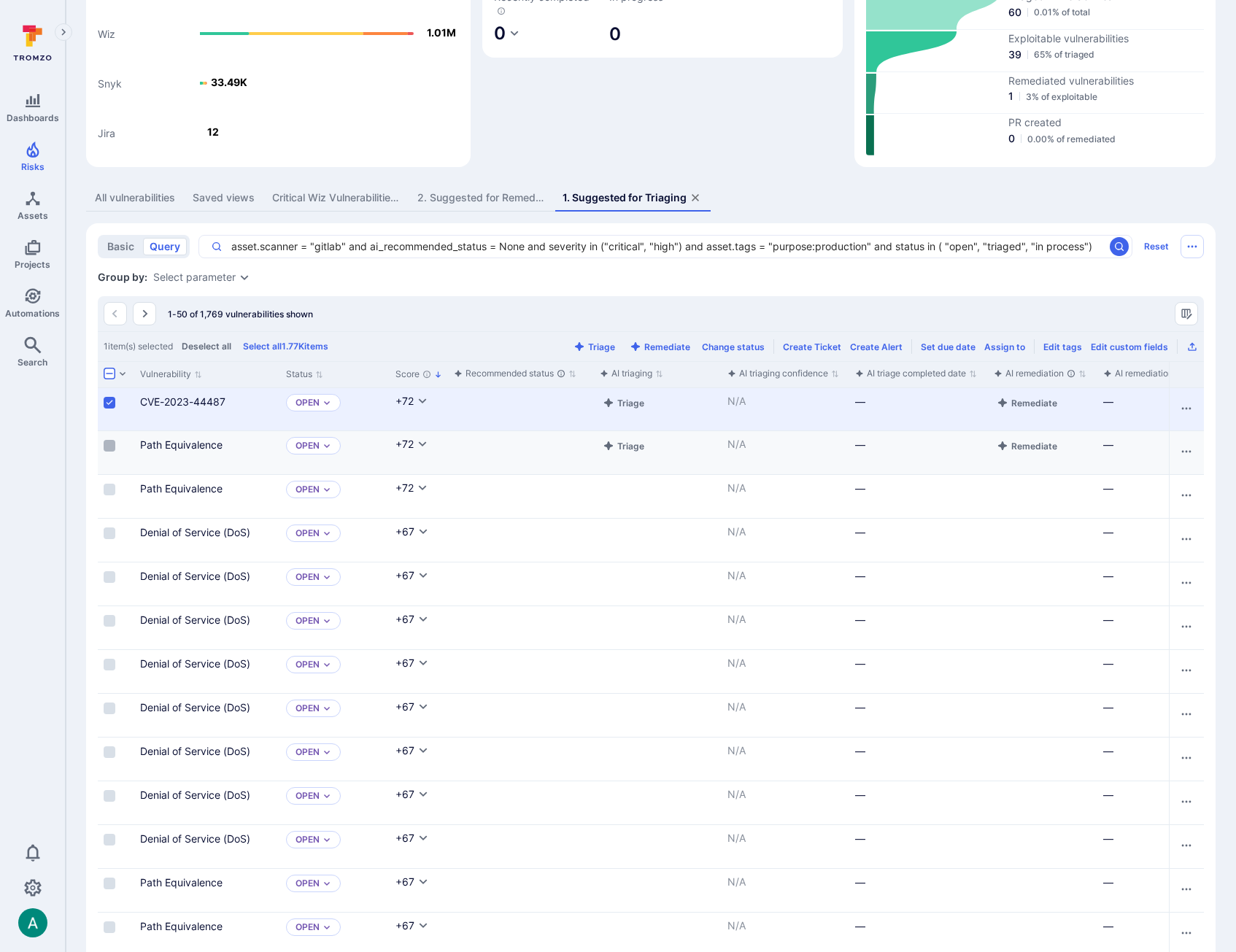
click at [108, 444] on input "Select row" at bounding box center [110, 445] width 12 height 12
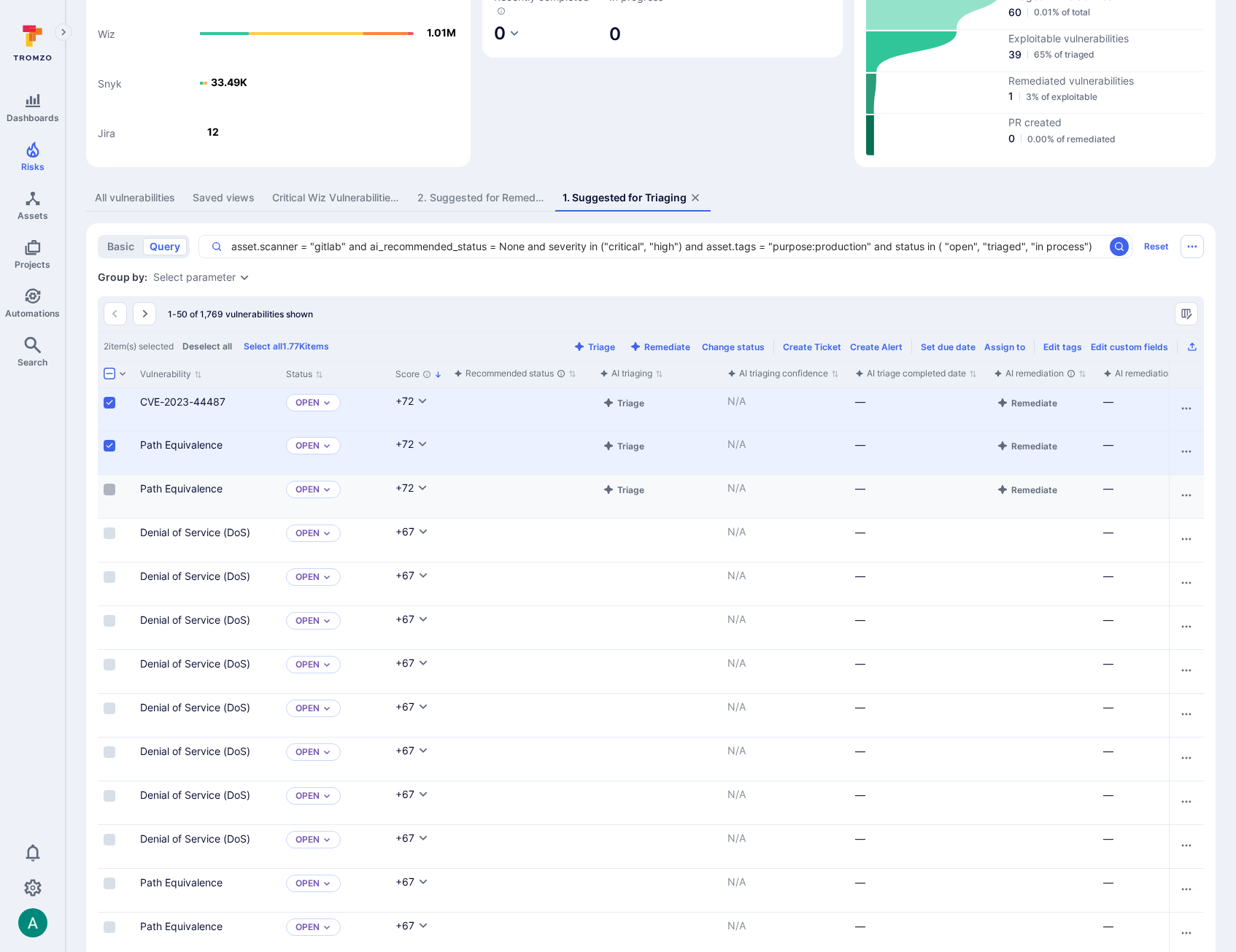
click at [111, 491] on input "Select row" at bounding box center [110, 490] width 12 height 12
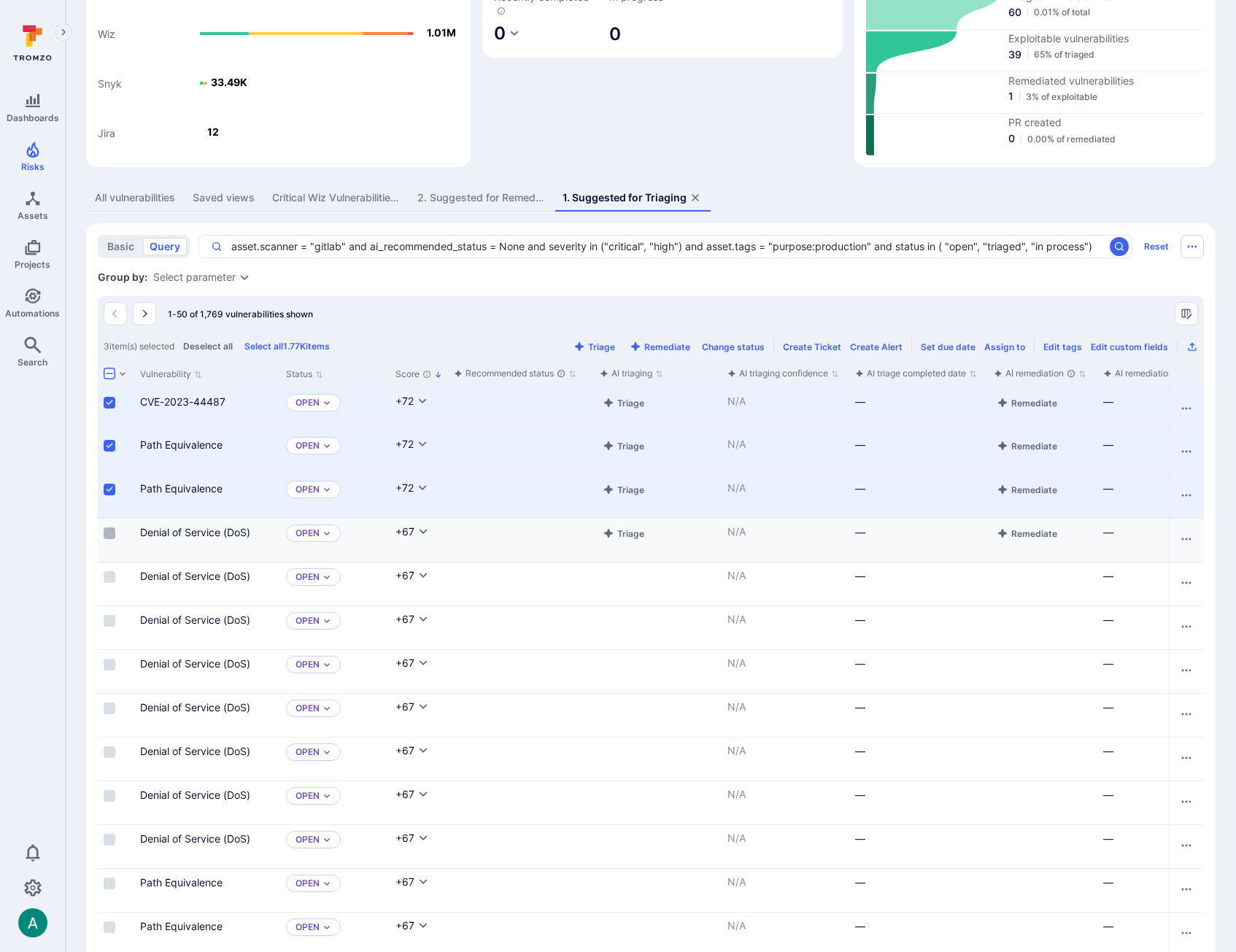
click at [108, 533] on input "Select row" at bounding box center [110, 533] width 12 height 12
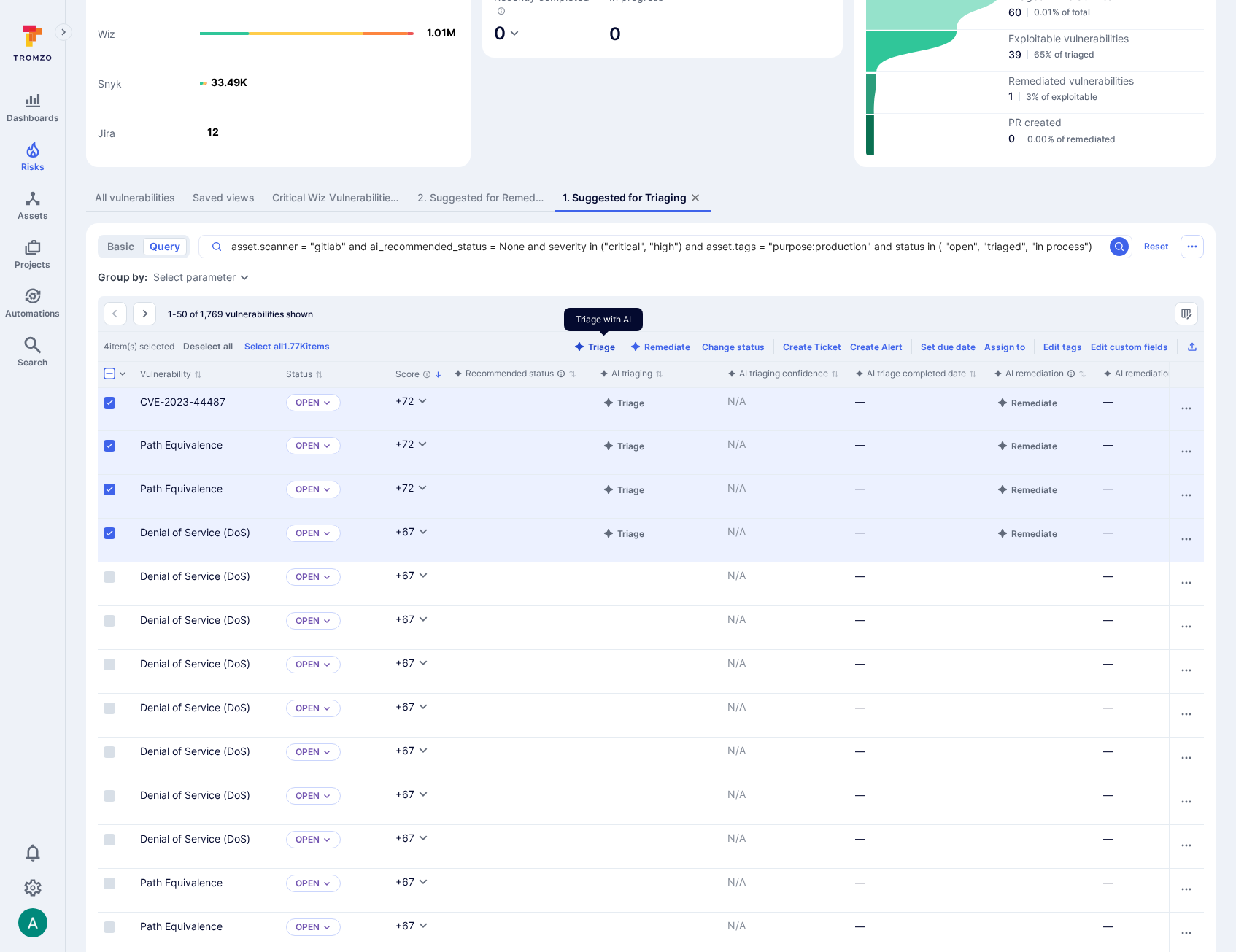
click at [606, 345] on button "Triage" at bounding box center [594, 347] width 48 height 11
drag, startPoint x: 752, startPoint y: 87, endPoint x: 730, endPoint y: 89, distance: 22.1
click at [751, 86] on div "AI triaging Recently completed 0 In progress 0" at bounding box center [662, 57] width 361 height 219
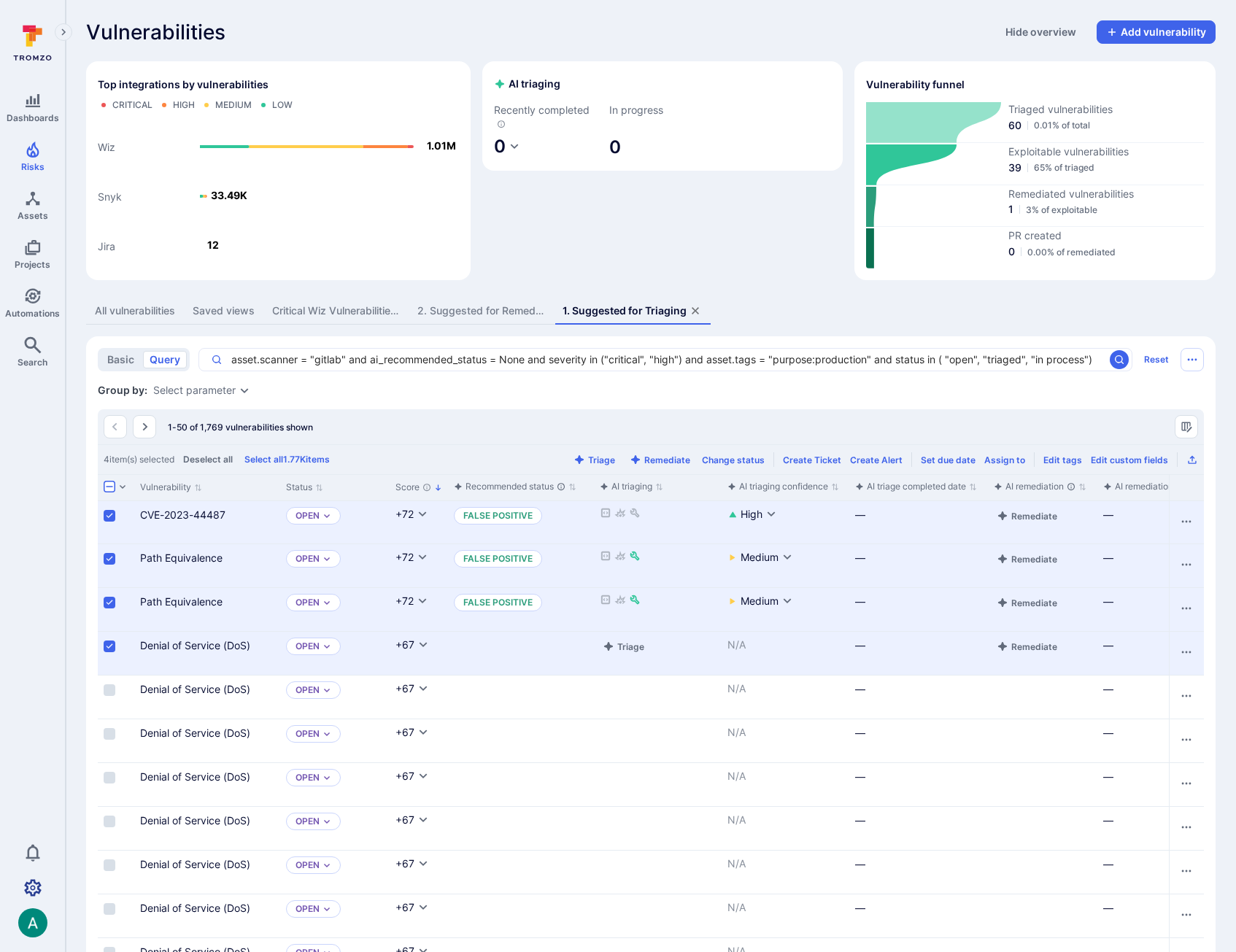
click at [32, 887] on icon "Settings" at bounding box center [33, 888] width 18 height 18
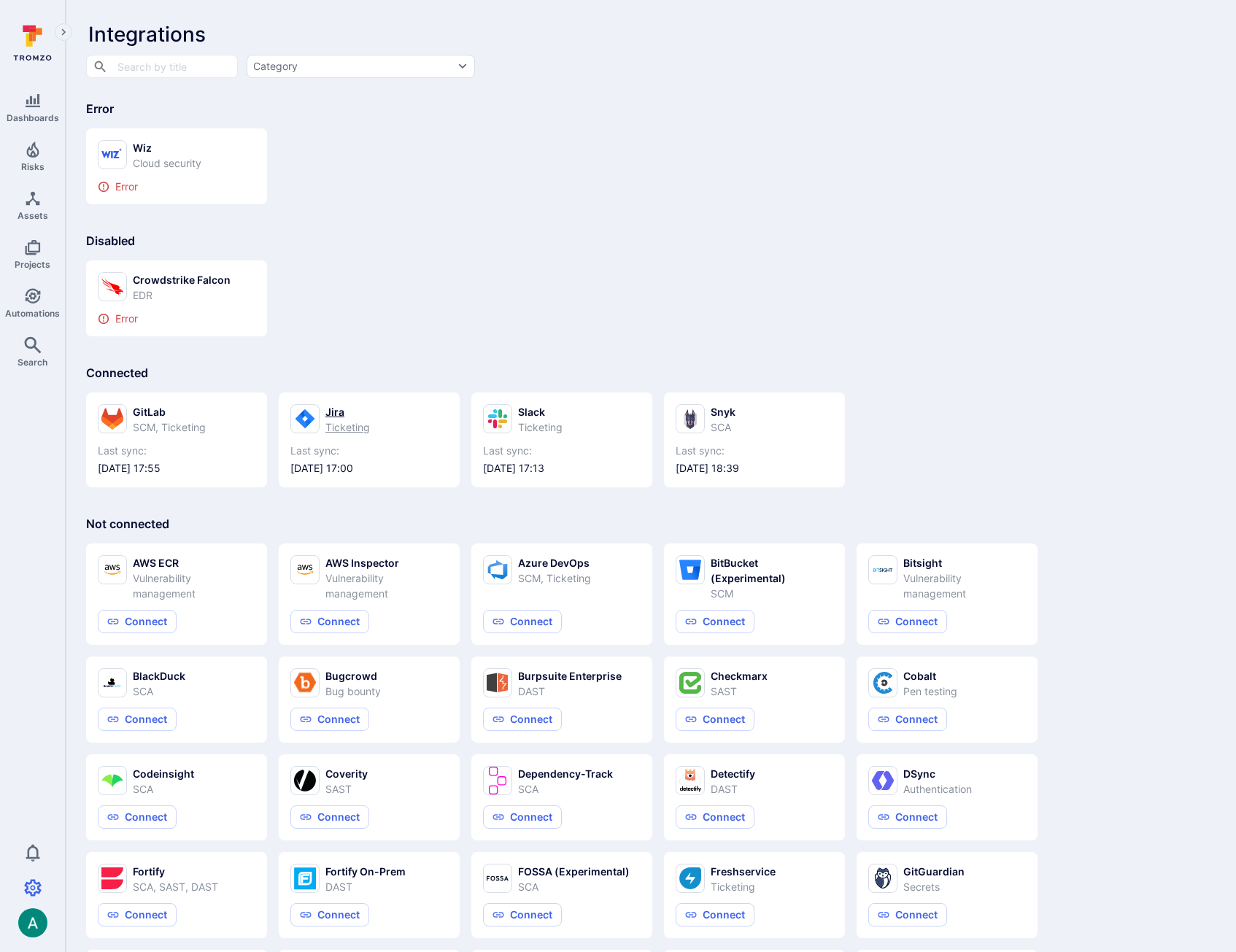
click at [338, 414] on div "Jira" at bounding box center [348, 412] width 44 height 15
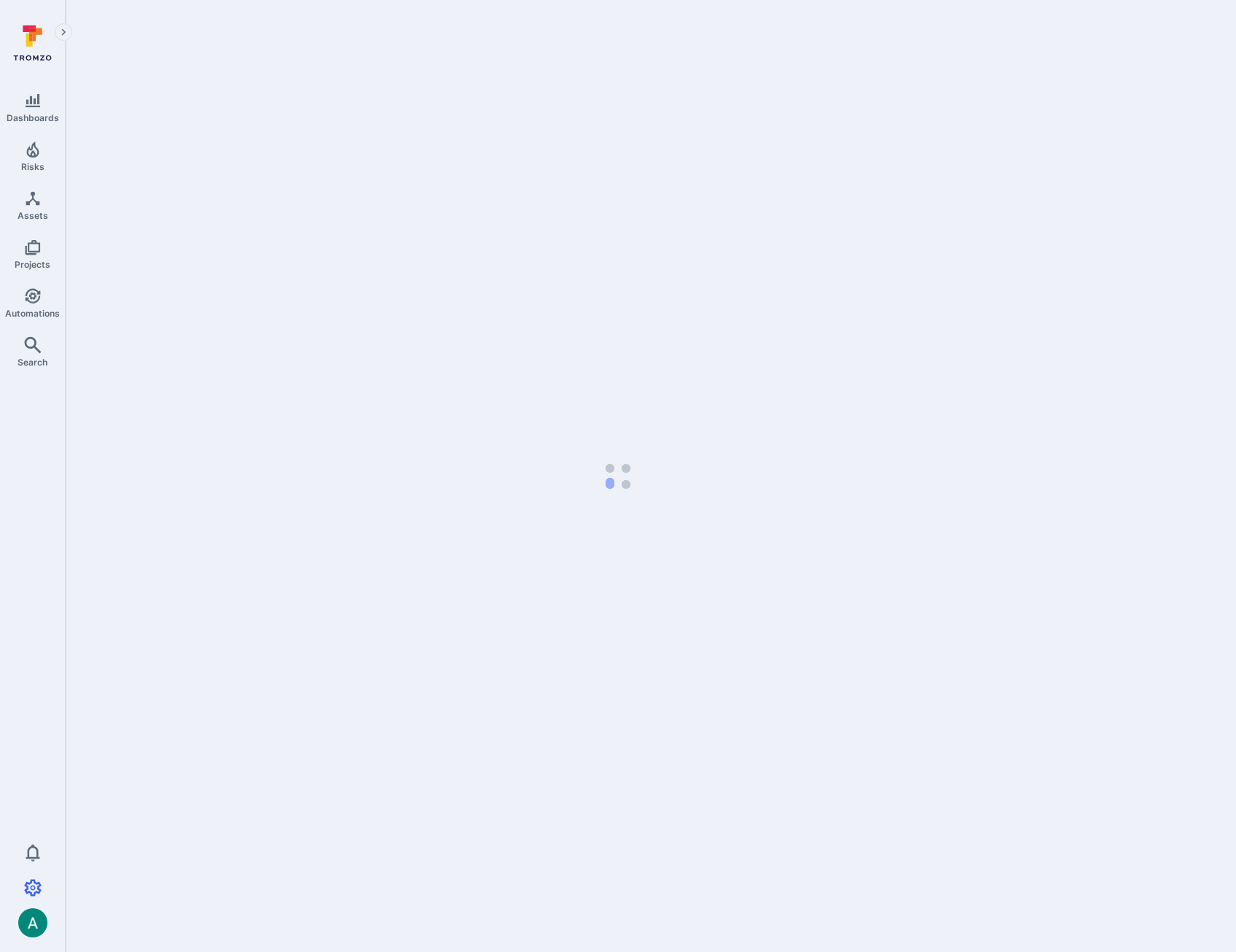
select select "25"
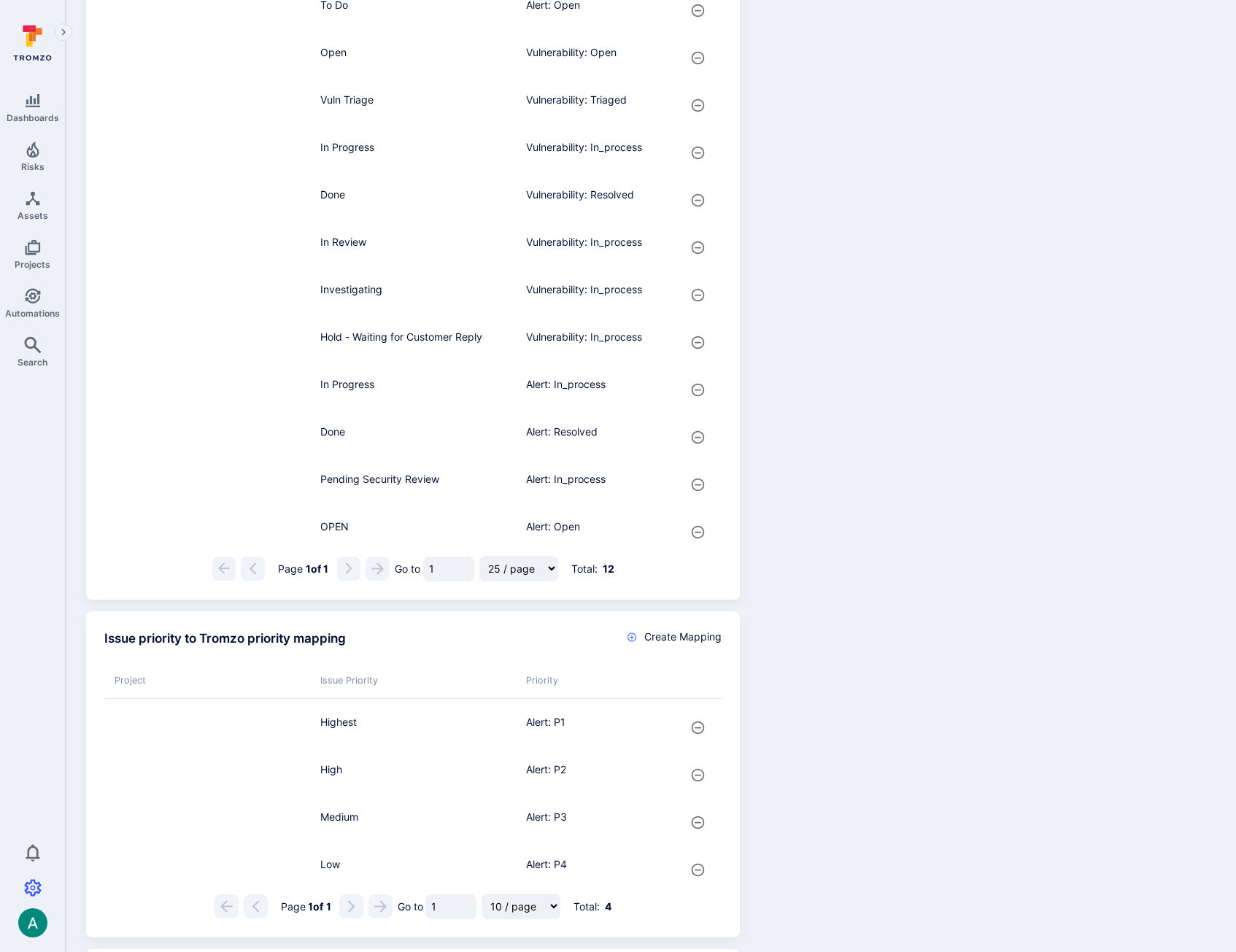
scroll to position [1140, 0]
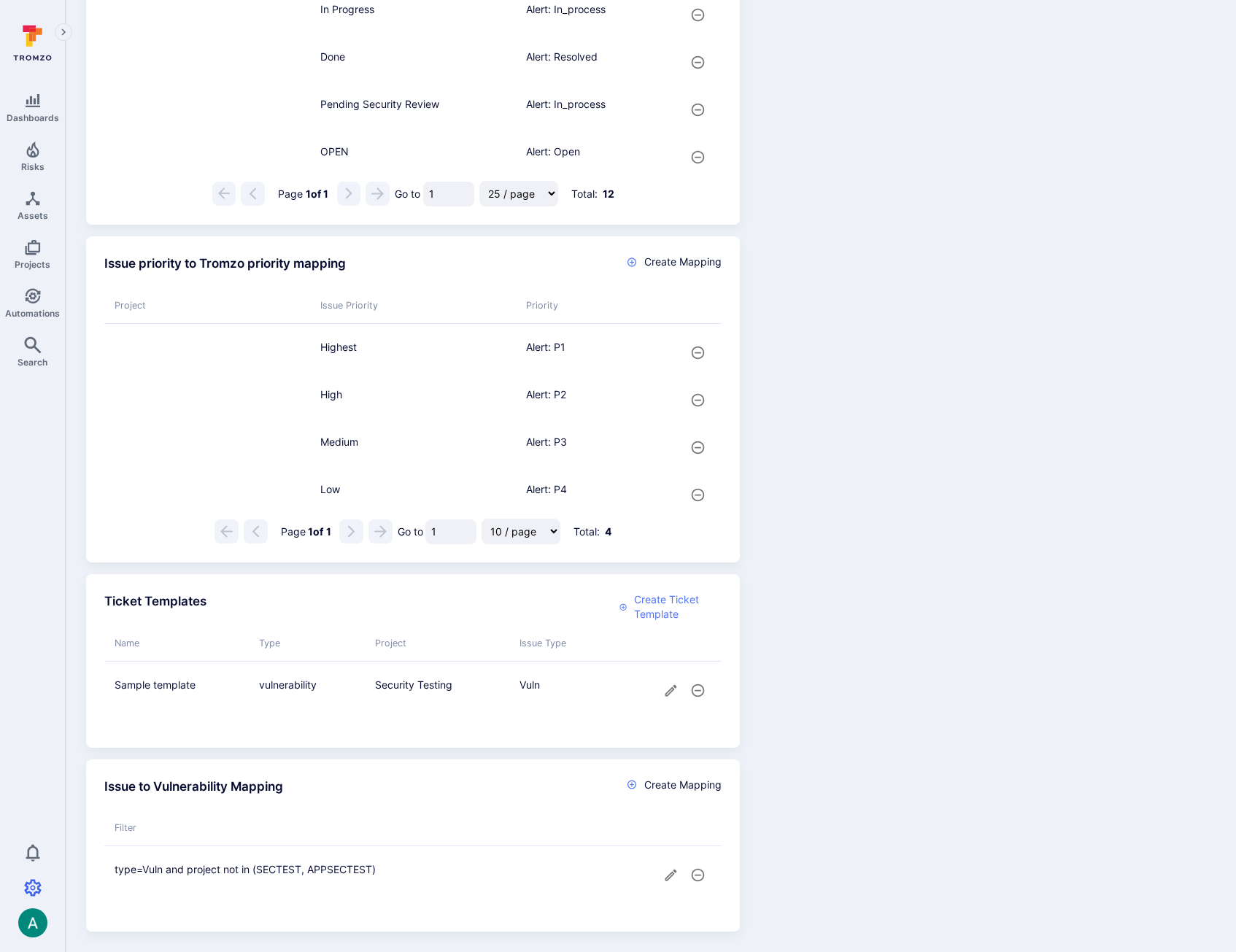
click at [658, 614] on span "Create Ticket Template" at bounding box center [677, 606] width 88 height 29
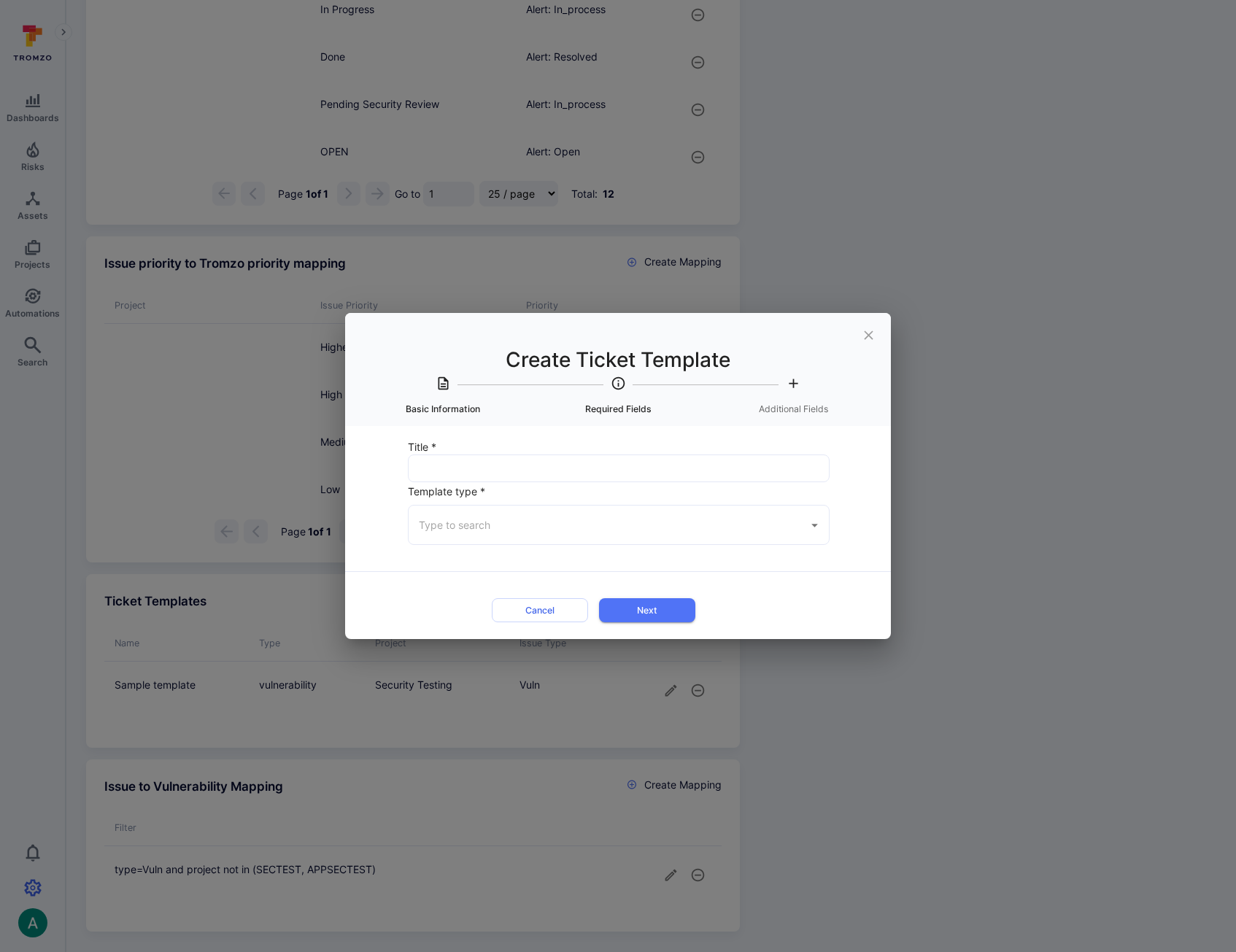
click at [477, 465] on input "Title *" at bounding box center [619, 468] width 420 height 26
type input "Remediated Vuln Template"
click at [513, 522] on input "Template type *" at bounding box center [608, 525] width 385 height 25
click at [501, 581] on li "Vulnerability" at bounding box center [619, 587] width 420 height 24
type input "Vulnerability"
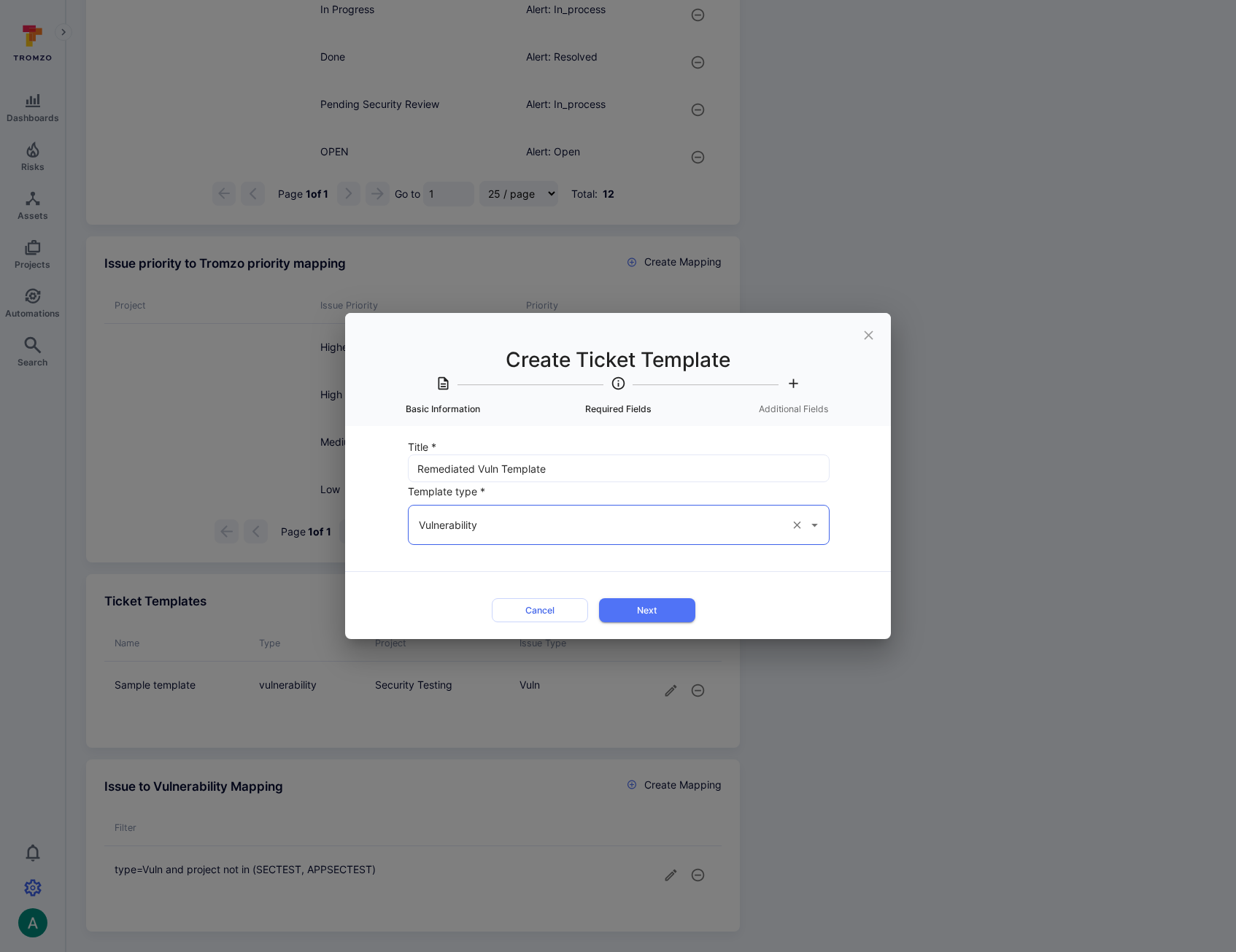
click at [383, 544] on form "Title * Remediated Vuln Template ​ Template type * Vulnerability ​ Cancel Next" at bounding box center [617, 533] width 470 height 190
click at [581, 524] on input "Vulnerability" at bounding box center [598, 525] width 366 height 25
click at [360, 584] on div "Title * Remediated Vuln Template ​ Template type * Vulnerability ​ Cancel Next …" at bounding box center [618, 533] width 546 height 213
click at [663, 615] on button "Next" at bounding box center [646, 610] width 96 height 24
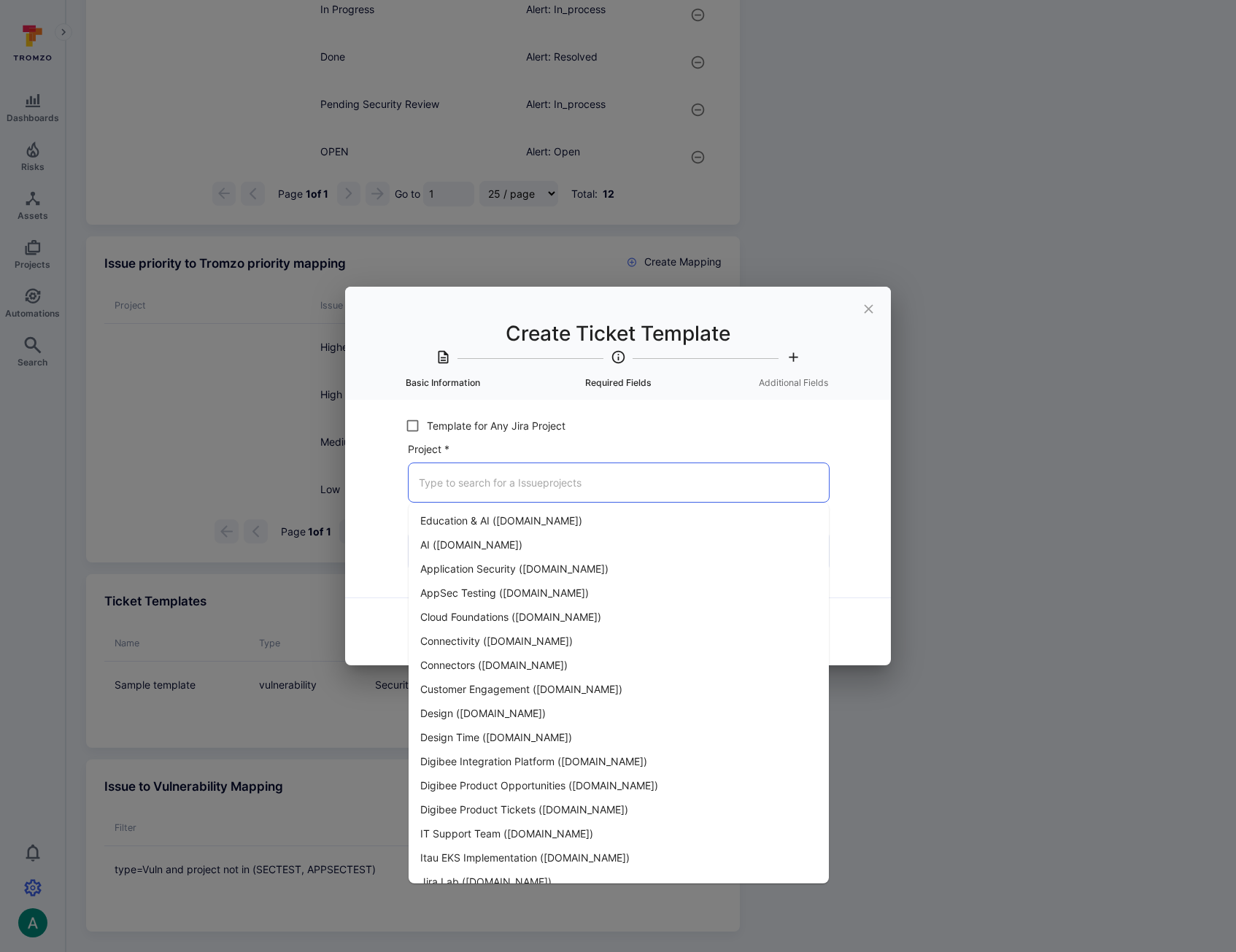
drag, startPoint x: 574, startPoint y: 479, endPoint x: 561, endPoint y: 481, distance: 13.2
click at [569, 480] on input "Project *" at bounding box center [619, 482] width 407 height 25
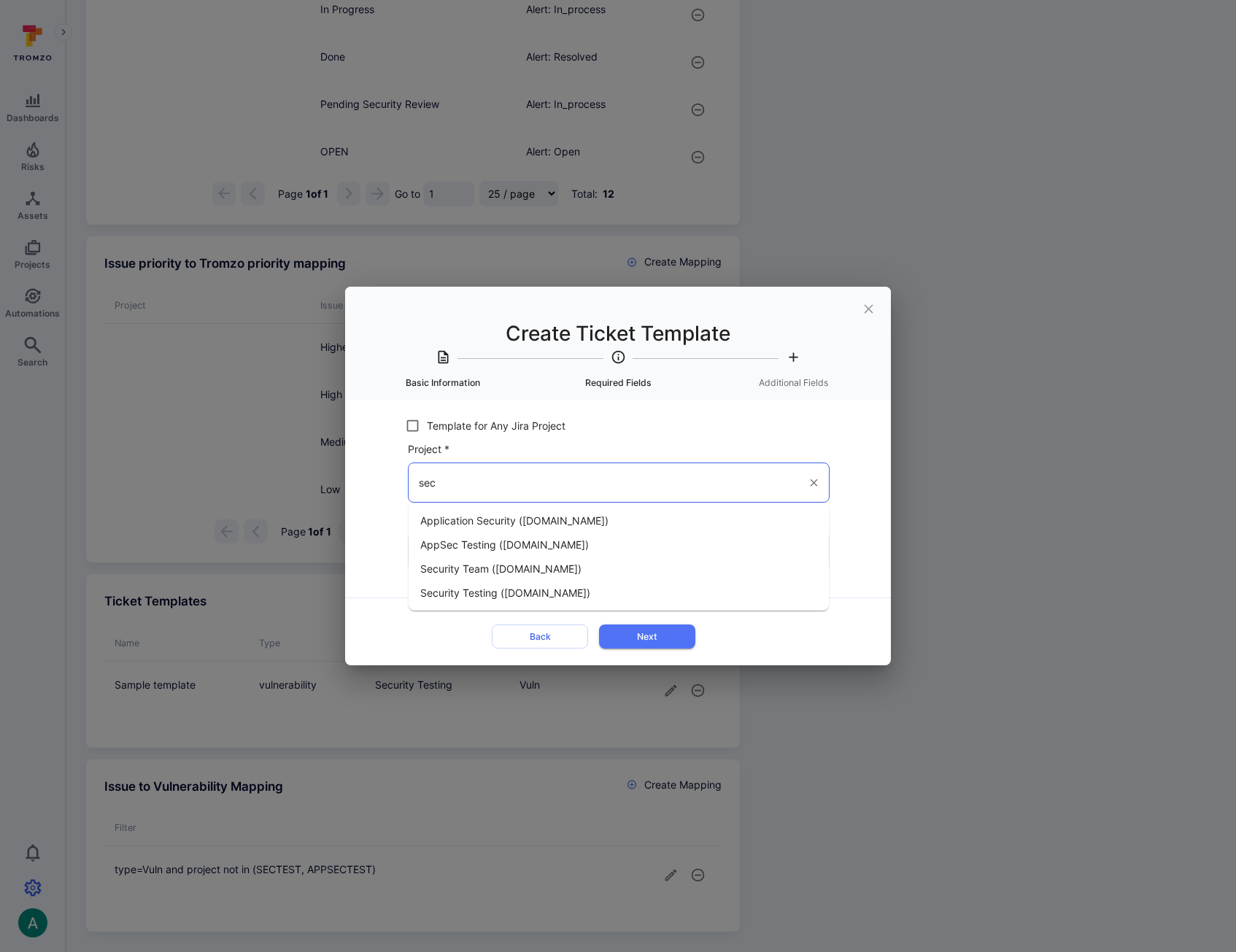
click at [539, 593] on span "Security Testing (digibee.atlassian.net)" at bounding box center [505, 593] width 170 height 15
type input "Security Testing (digibee.atlassian.net)"
click at [492, 550] on input "Issue Type *" at bounding box center [608, 551] width 385 height 25
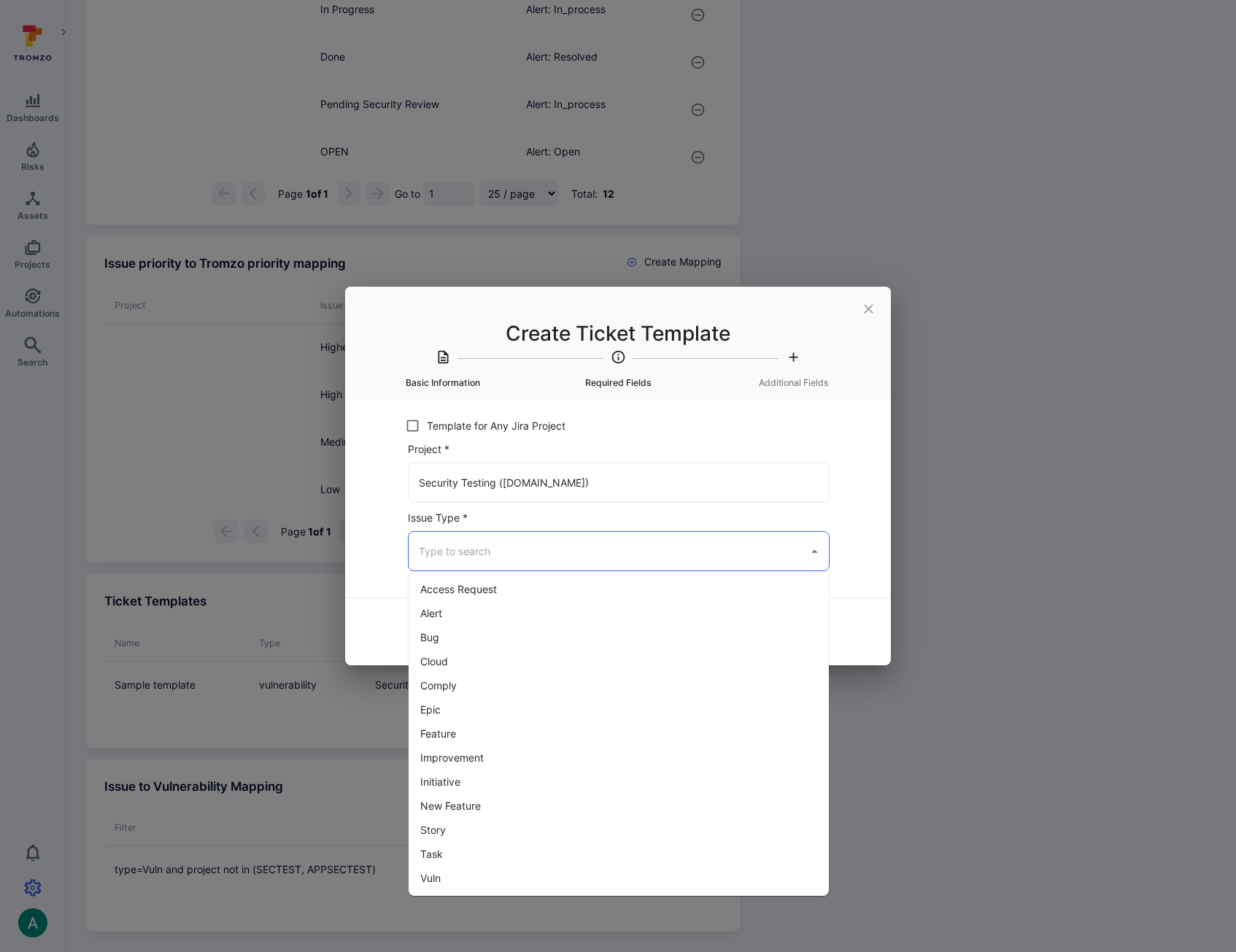
click at [547, 872] on li "Vuln" at bounding box center [619, 877] width 420 height 24
type input "Vuln"
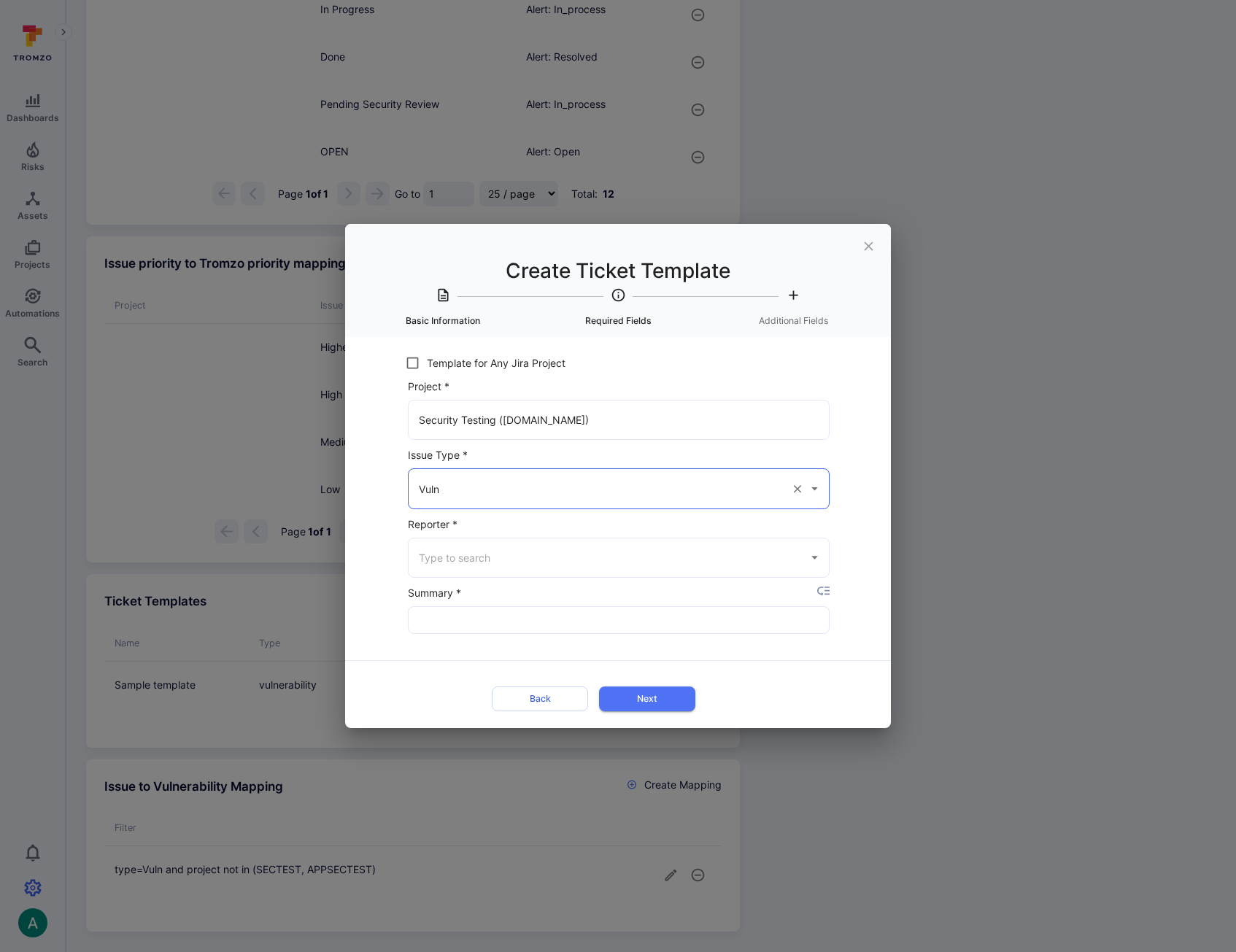
click at [626, 553] on input "Reporter *" at bounding box center [608, 558] width 385 height 25
drag, startPoint x: 404, startPoint y: 639, endPoint x: 445, endPoint y: 617, distance: 46.5
click at [404, 639] on form "Project * Security Testing (digibee.atlassian.net) ​ Issue Type * Vuln ​ Report…" at bounding box center [617, 546] width 470 height 339
click at [445, 615] on input "Summary *" at bounding box center [619, 620] width 420 height 26
click at [826, 589] on icon "placeholder selector" at bounding box center [823, 591] width 13 height 13
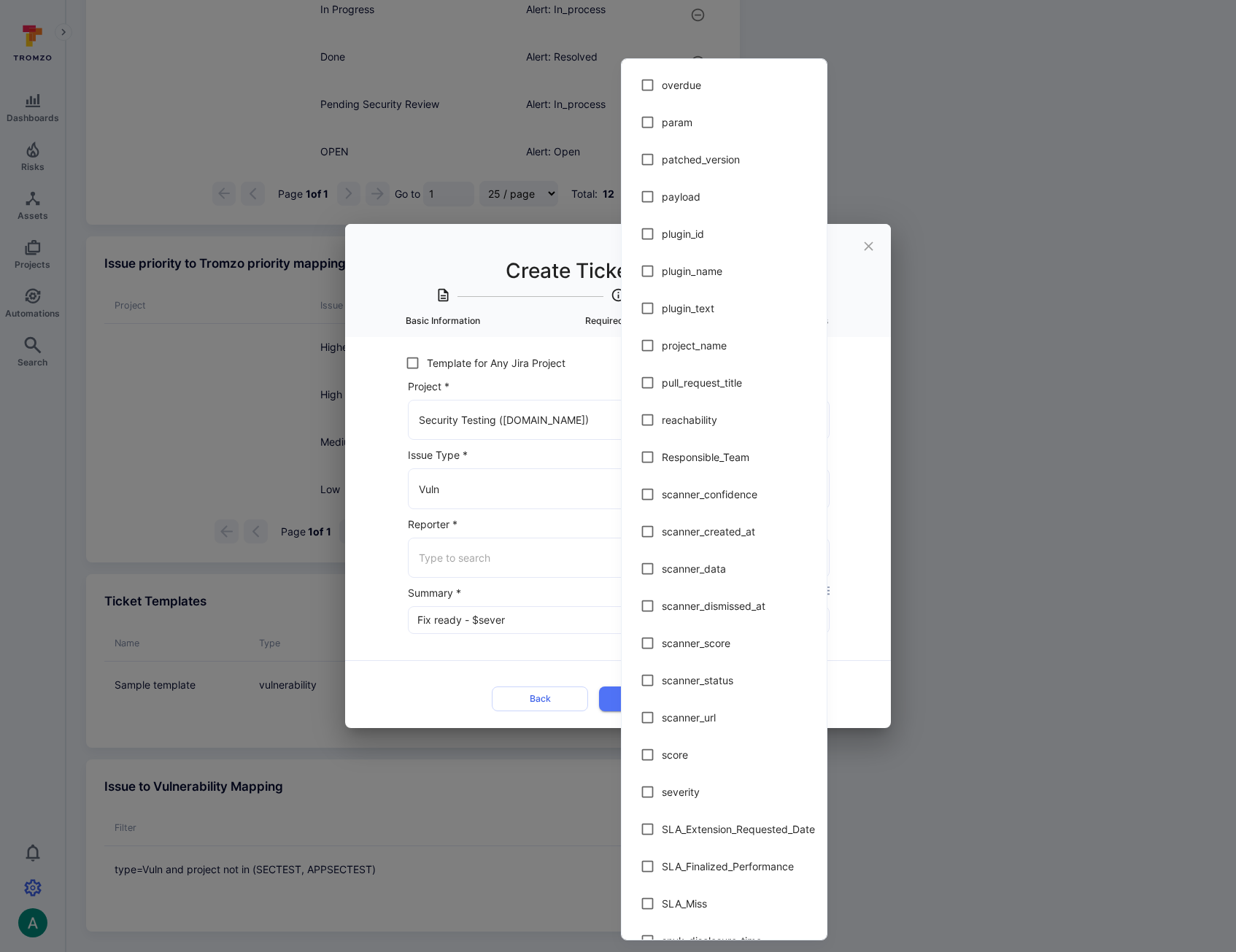
scroll to position [1608, 0]
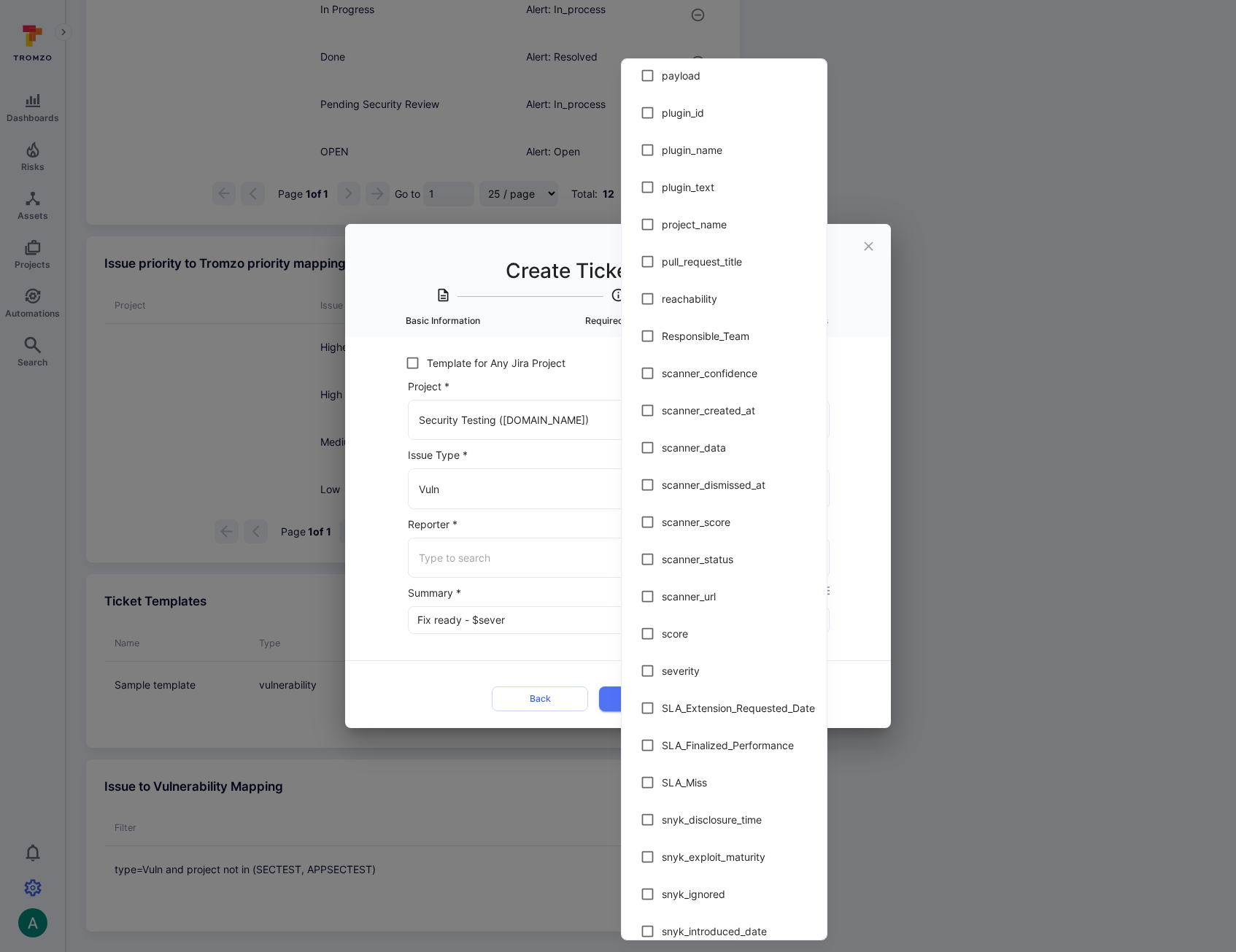
click at [686, 668] on span "severity" at bounding box center [738, 671] width 153 height 15
type input "Fix ready - $sever$severity"
checkbox input "true"
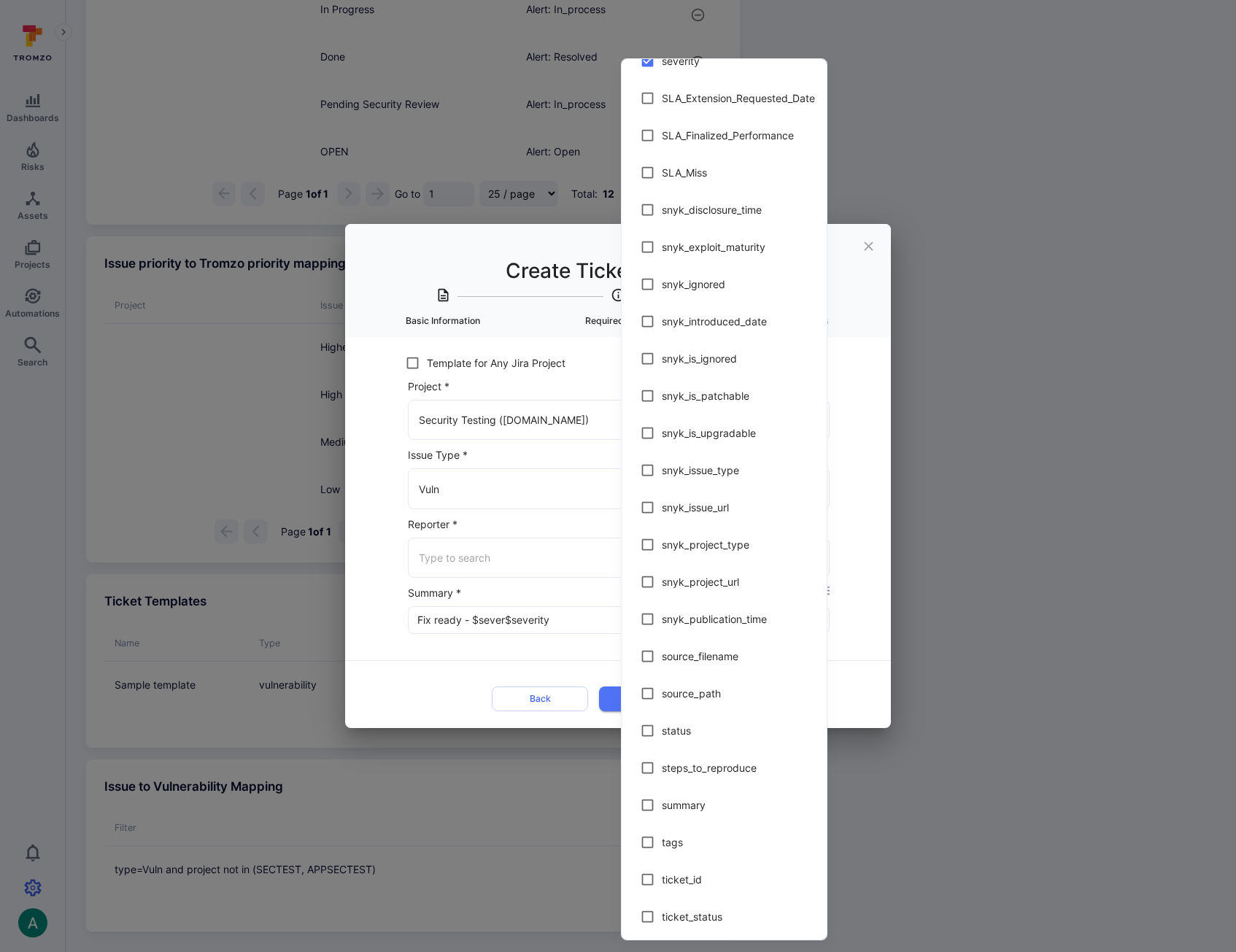
scroll to position [2217, 0]
click at [699, 801] on span "summary" at bounding box center [738, 805] width 153 height 15
type input "Fix ready - $sever$severity$summary"
checkbox input "true"
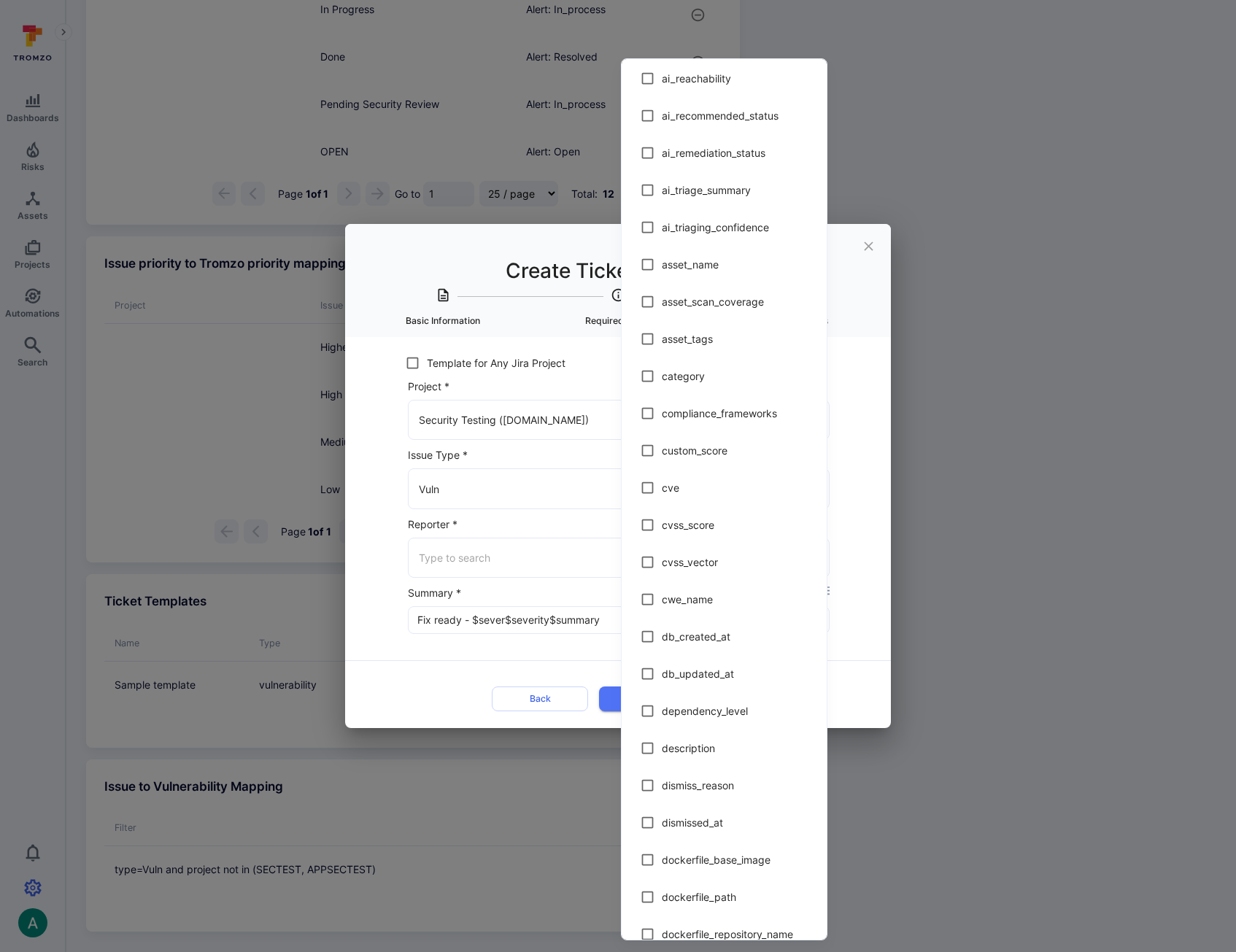
scroll to position [0, 0]
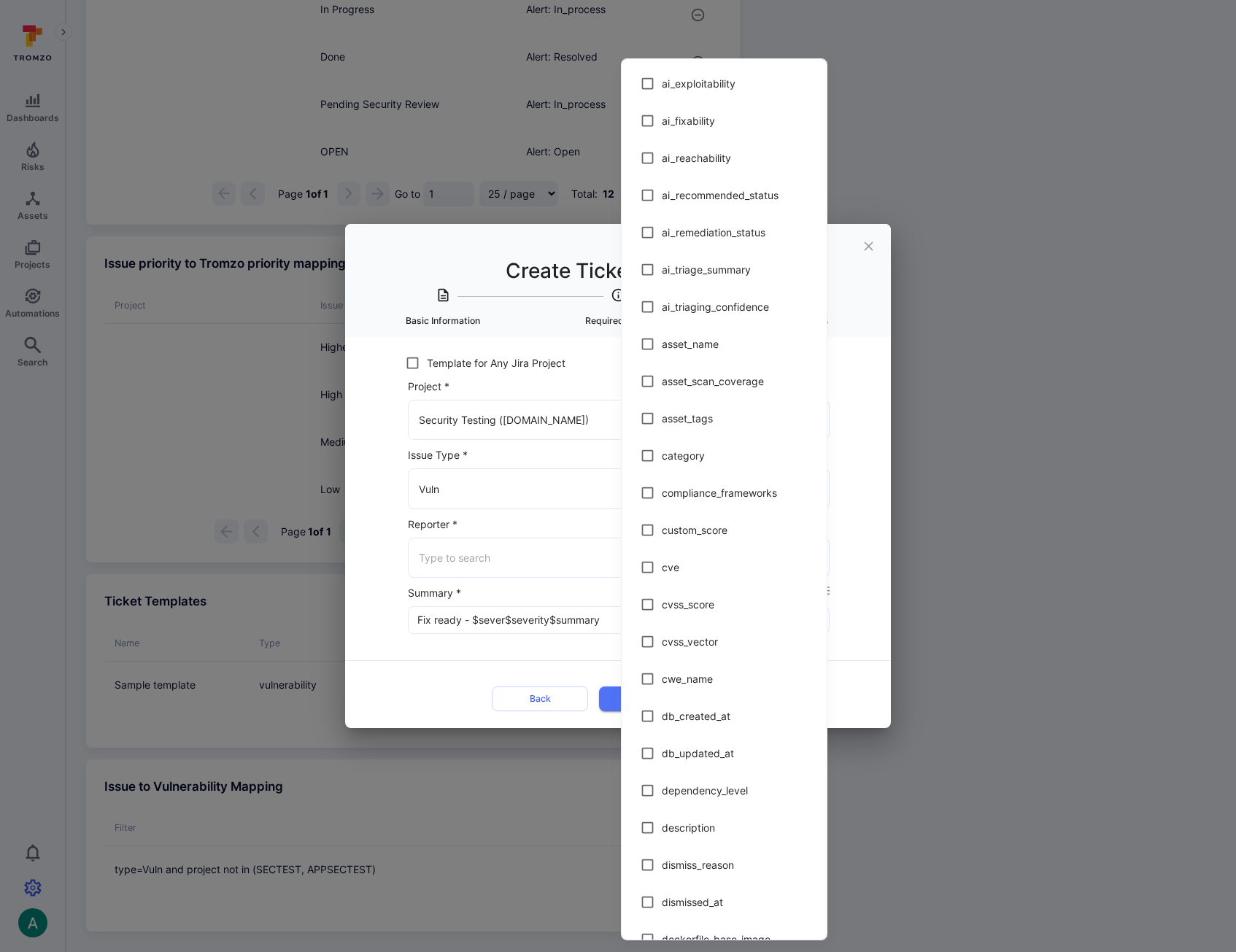
drag, startPoint x: 520, startPoint y: 617, endPoint x: 507, endPoint y: 616, distance: 13.0
click at [518, 617] on div at bounding box center [618, 476] width 1236 height 952
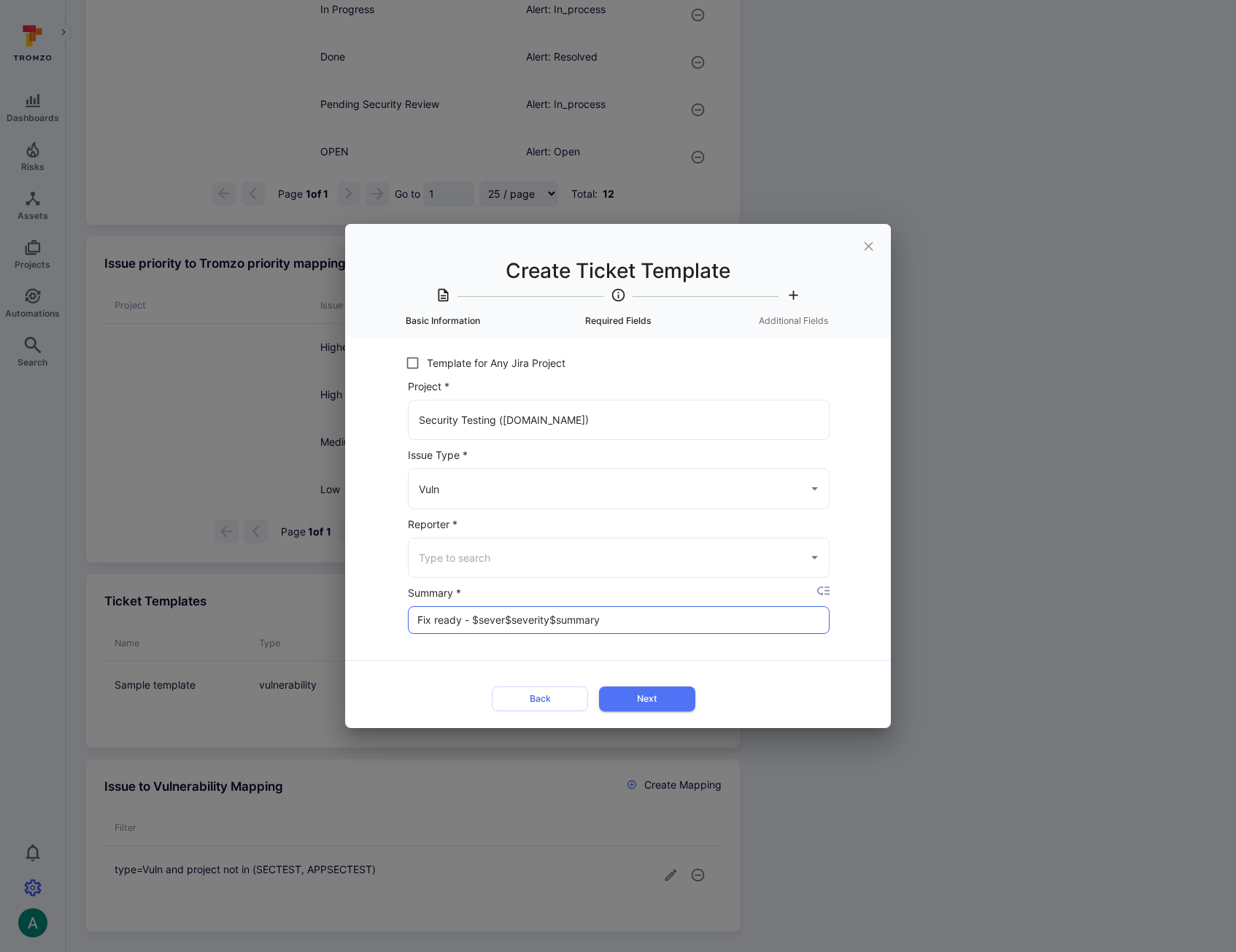
drag, startPoint x: 503, startPoint y: 620, endPoint x: 474, endPoint y: 621, distance: 29.0
click at [474, 621] on input "Fix ready - $sever$severity$summary" at bounding box center [619, 620] width 420 height 26
click at [655, 698] on button "Next" at bounding box center [646, 698] width 96 height 24
click at [513, 620] on input "Fix ready - $severity$summary" at bounding box center [619, 620] width 420 height 26
type input "Fix ready - $severity - $summary"
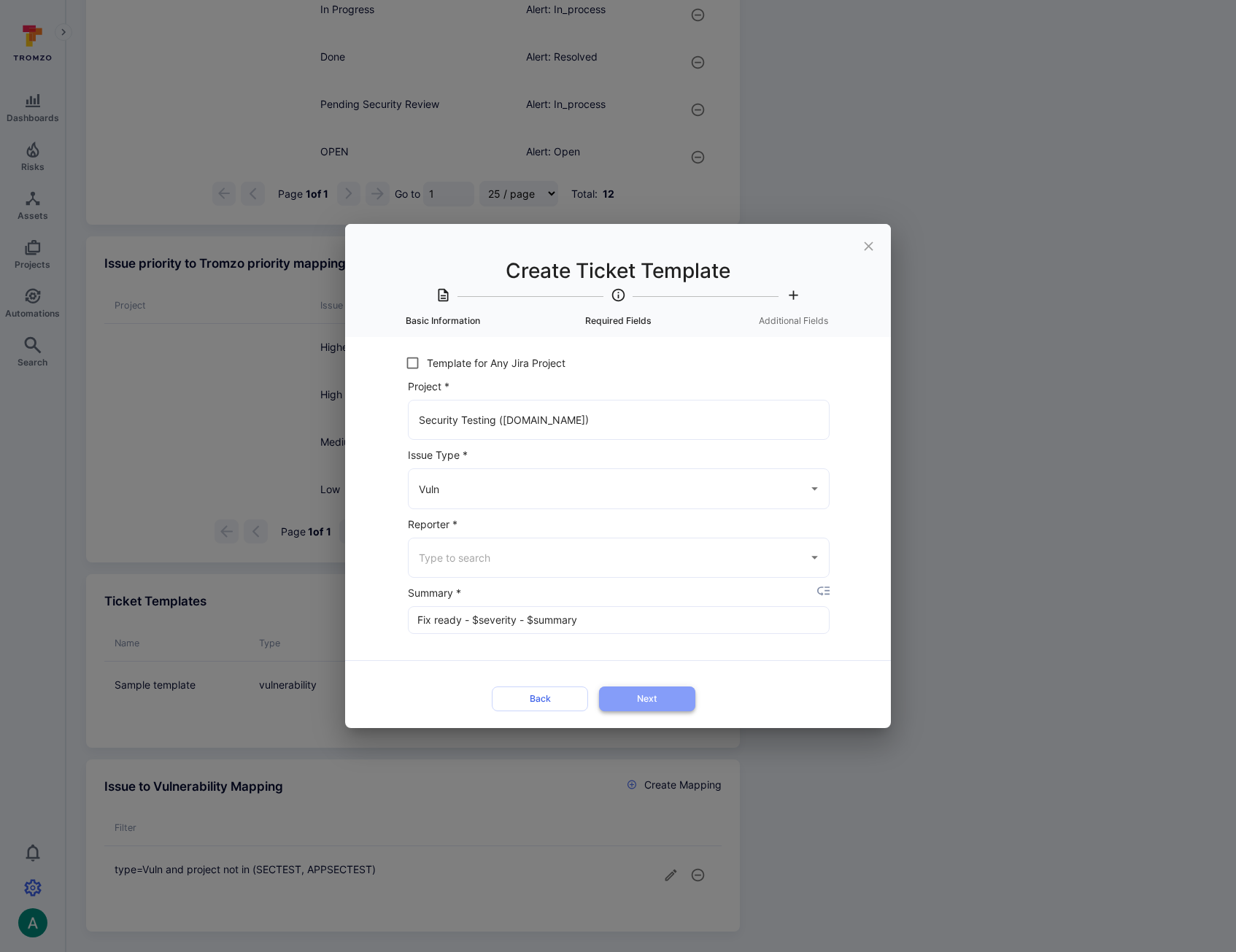
click at [653, 699] on button "Next" at bounding box center [646, 698] width 96 height 24
click at [371, 441] on div "Title * Remediated Vuln Template ​ Template type * Vulnerability ​ Back Next Te…" at bounding box center [618, 533] width 546 height 391
click at [518, 551] on input "Reporter *" at bounding box center [608, 558] width 385 height 25
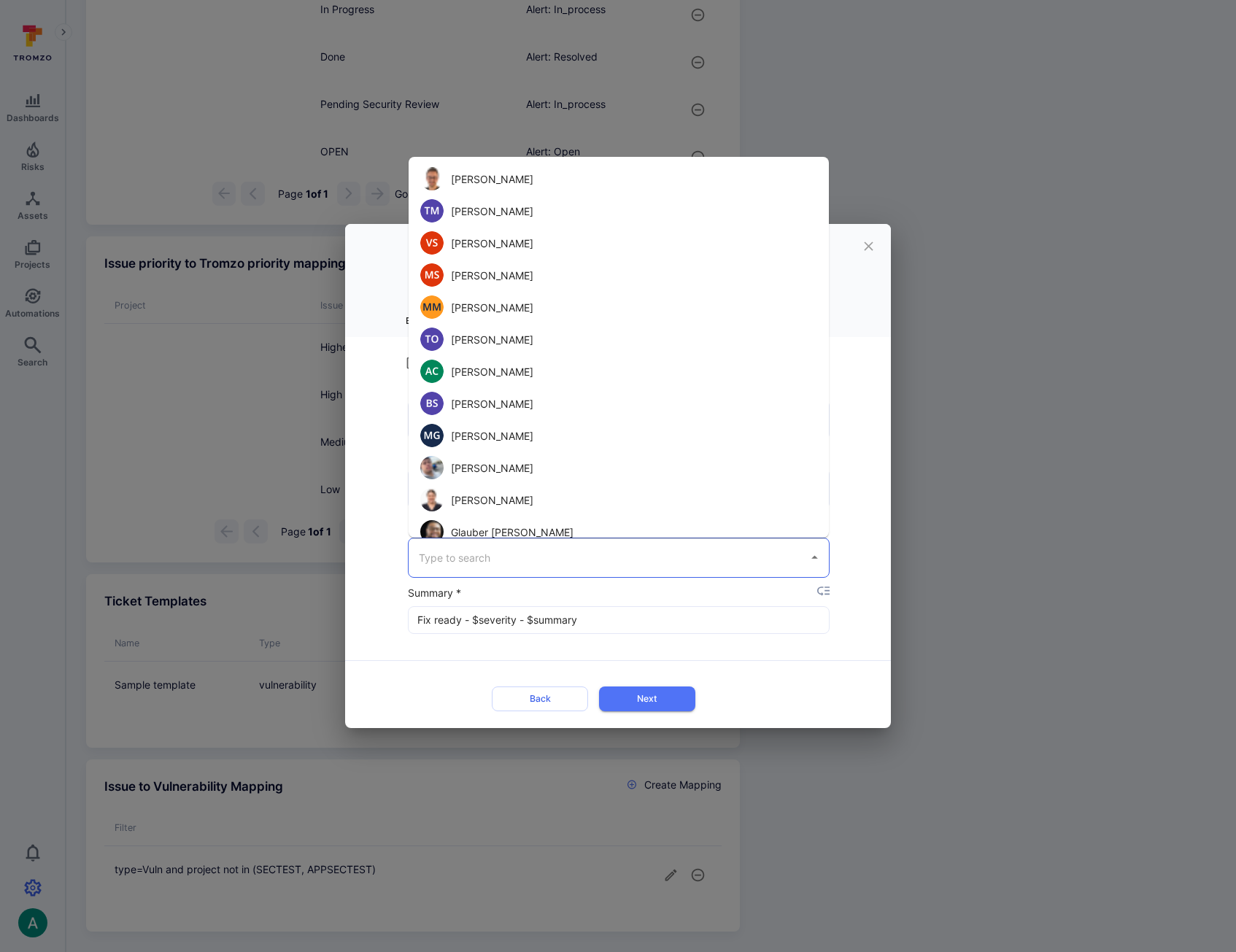
drag, startPoint x: 379, startPoint y: 544, endPoint x: 390, endPoint y: 547, distance: 11.4
click at [379, 543] on div "Title * Remediated Vuln Template ​ Template type * Vulnerability ​ Back Next Te…" at bounding box center [618, 533] width 546 height 391
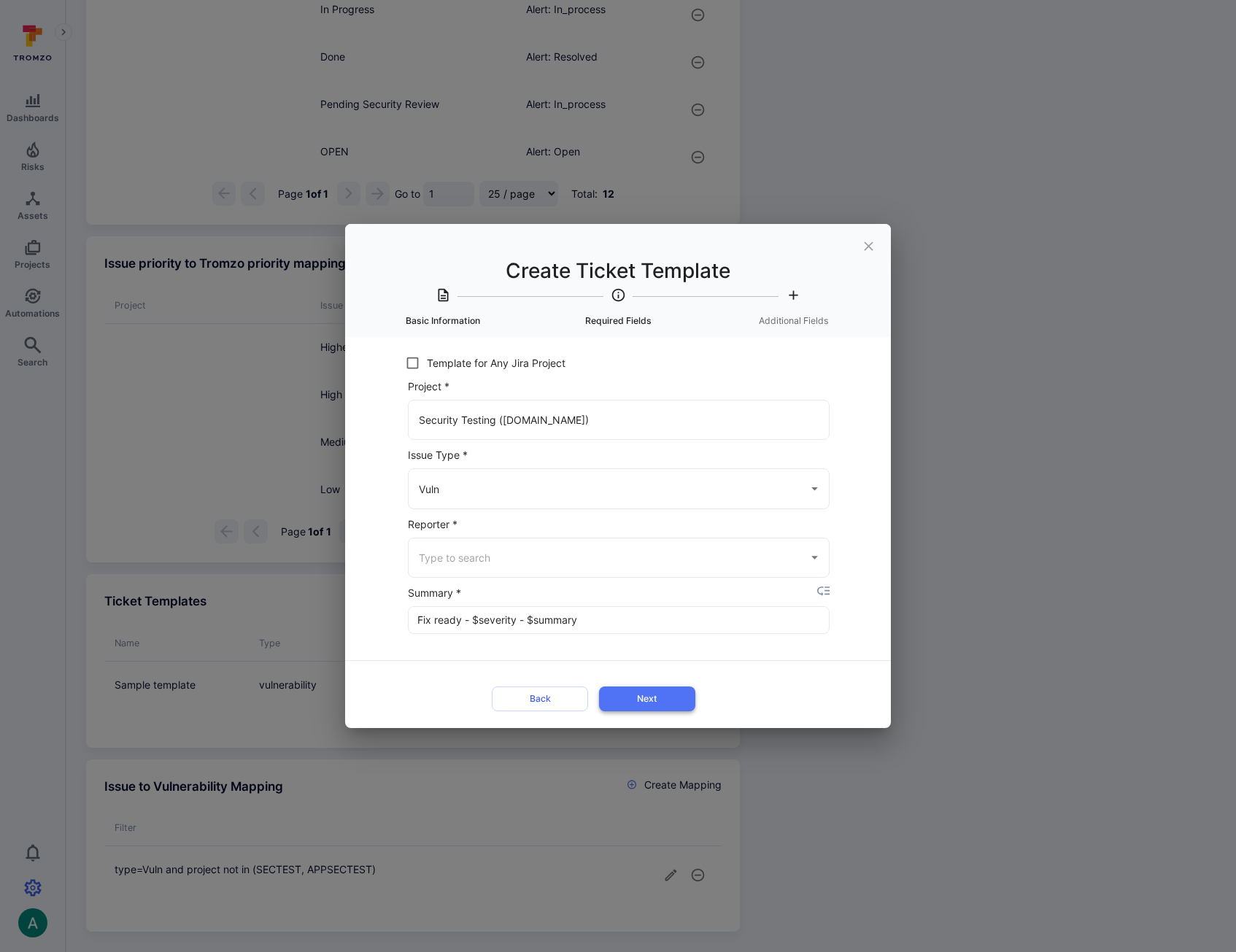
click at [650, 702] on button "Next" at bounding box center [646, 698] width 96 height 24
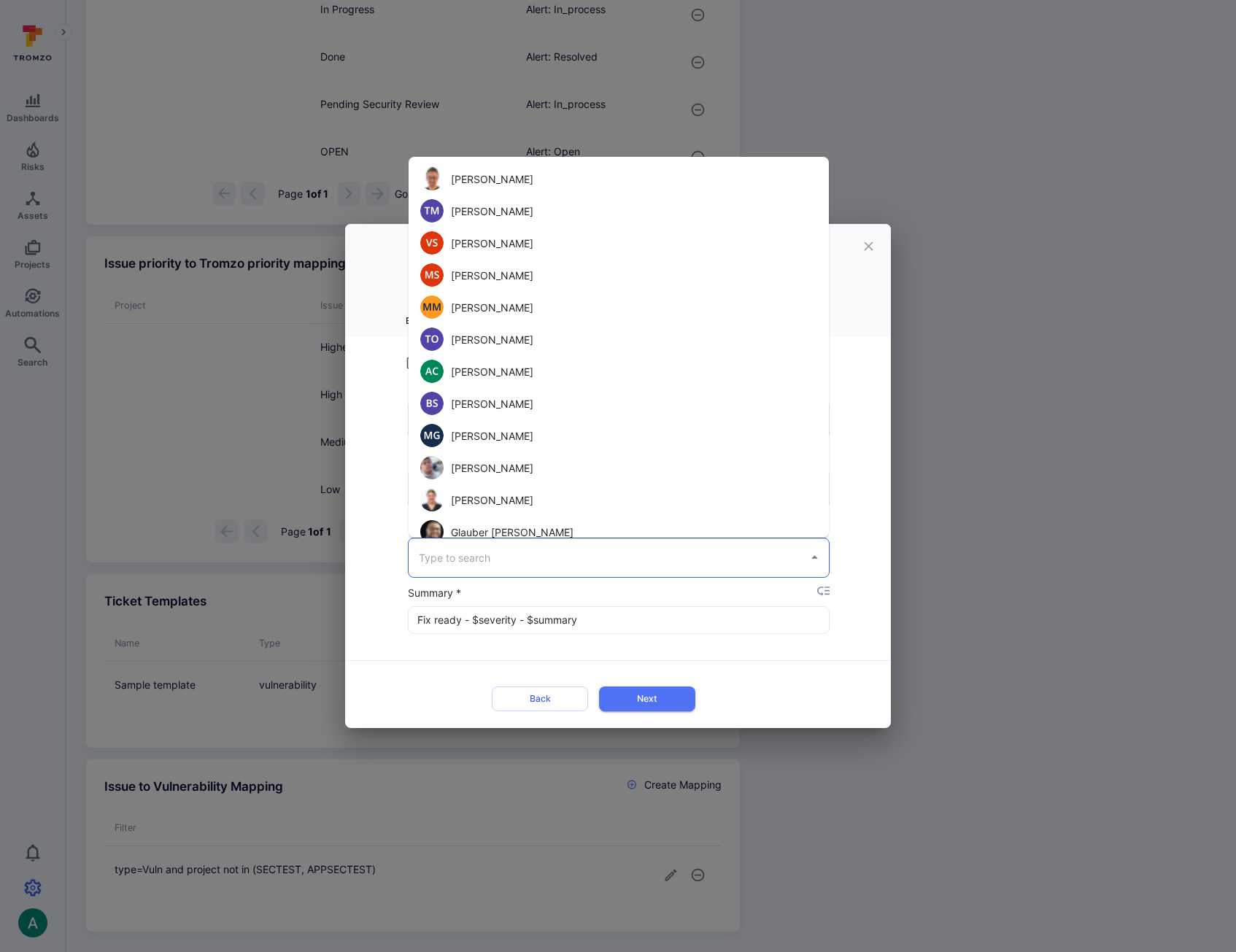
click at [507, 558] on input "Reporter *" at bounding box center [608, 558] width 385 height 25
click at [558, 178] on li "Gustavo Barbato" at bounding box center [619, 178] width 420 height 32
type input "Gustavo Barbato"
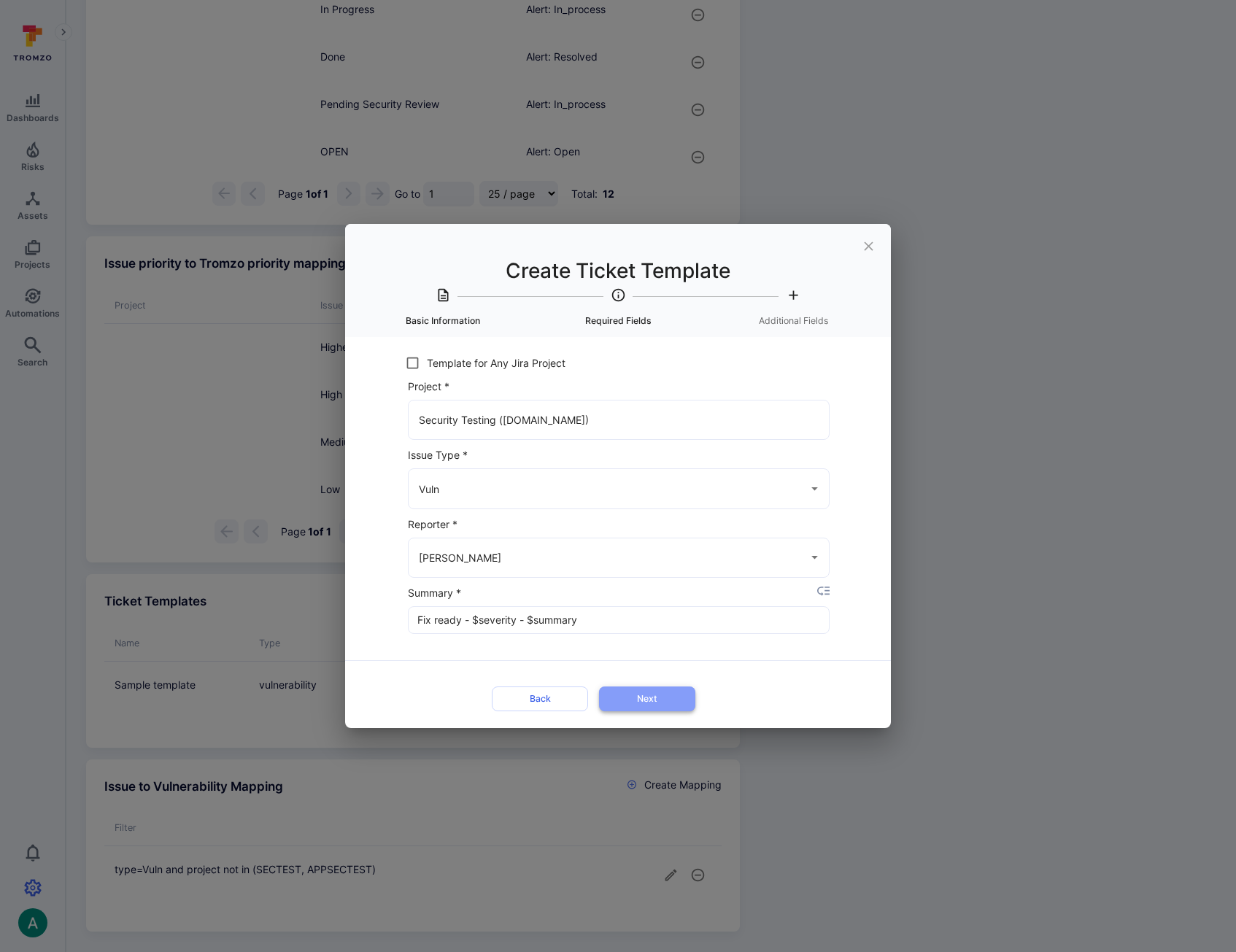
click at [662, 694] on button "Next" at bounding box center [646, 698] width 96 height 24
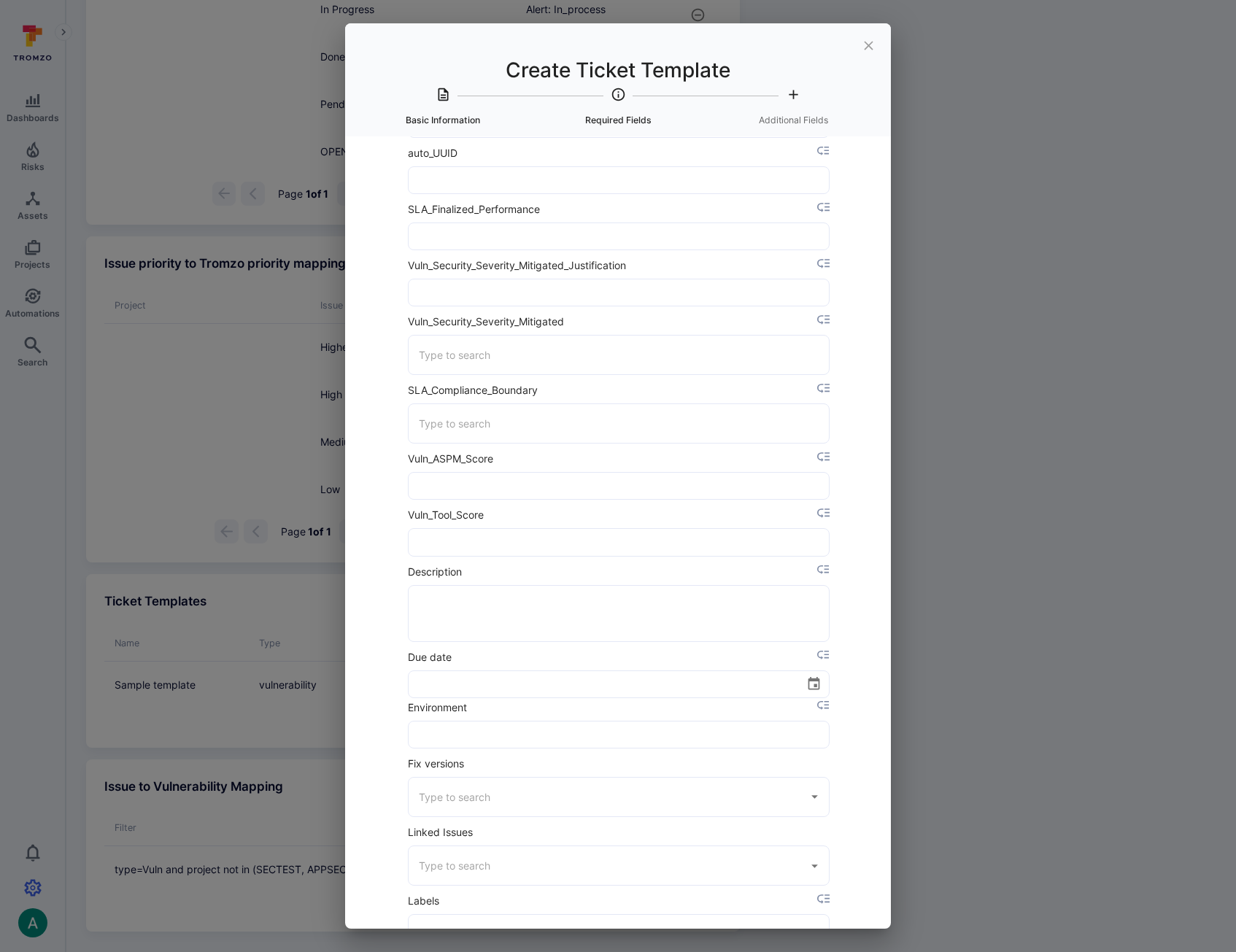
scroll to position [3219, 0]
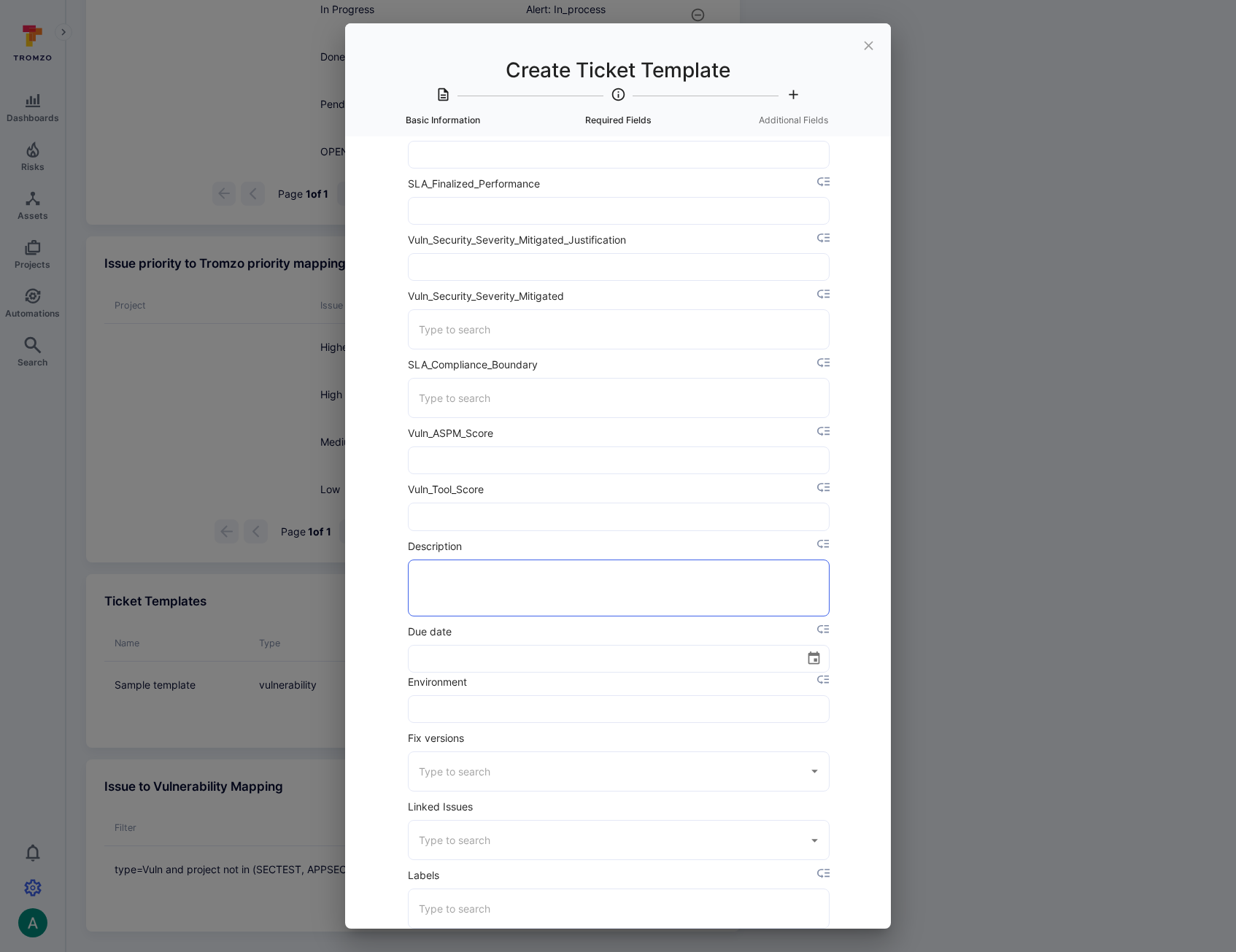
click at [490, 572] on textarea "Description" at bounding box center [619, 588] width 397 height 55
click at [821, 542] on icon "placeholder selector" at bounding box center [823, 544] width 13 height 13
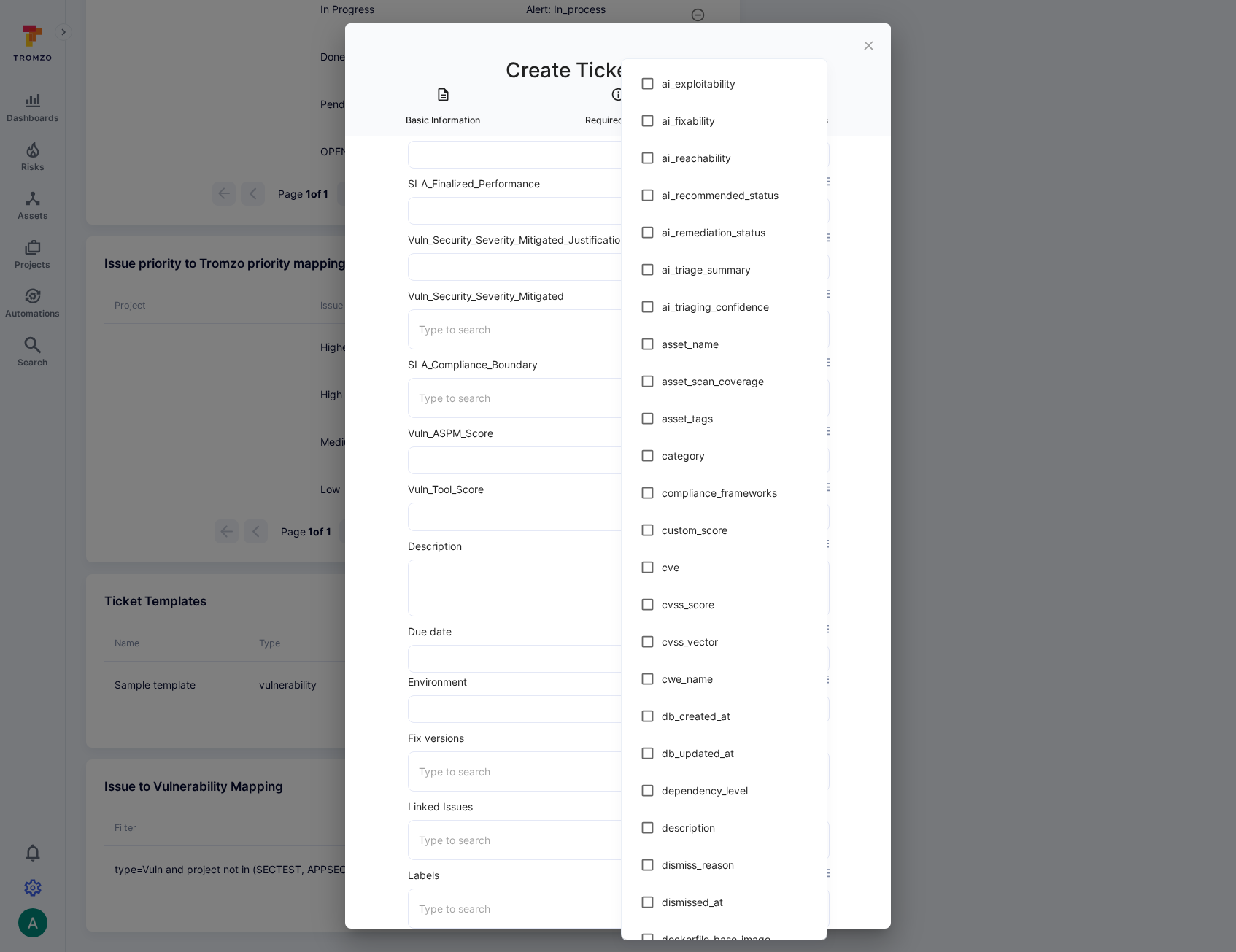
click at [647, 268] on input "checkbox" at bounding box center [647, 270] width 28 height 28
checkbox input "true"
click at [425, 565] on div at bounding box center [618, 476] width 1236 height 952
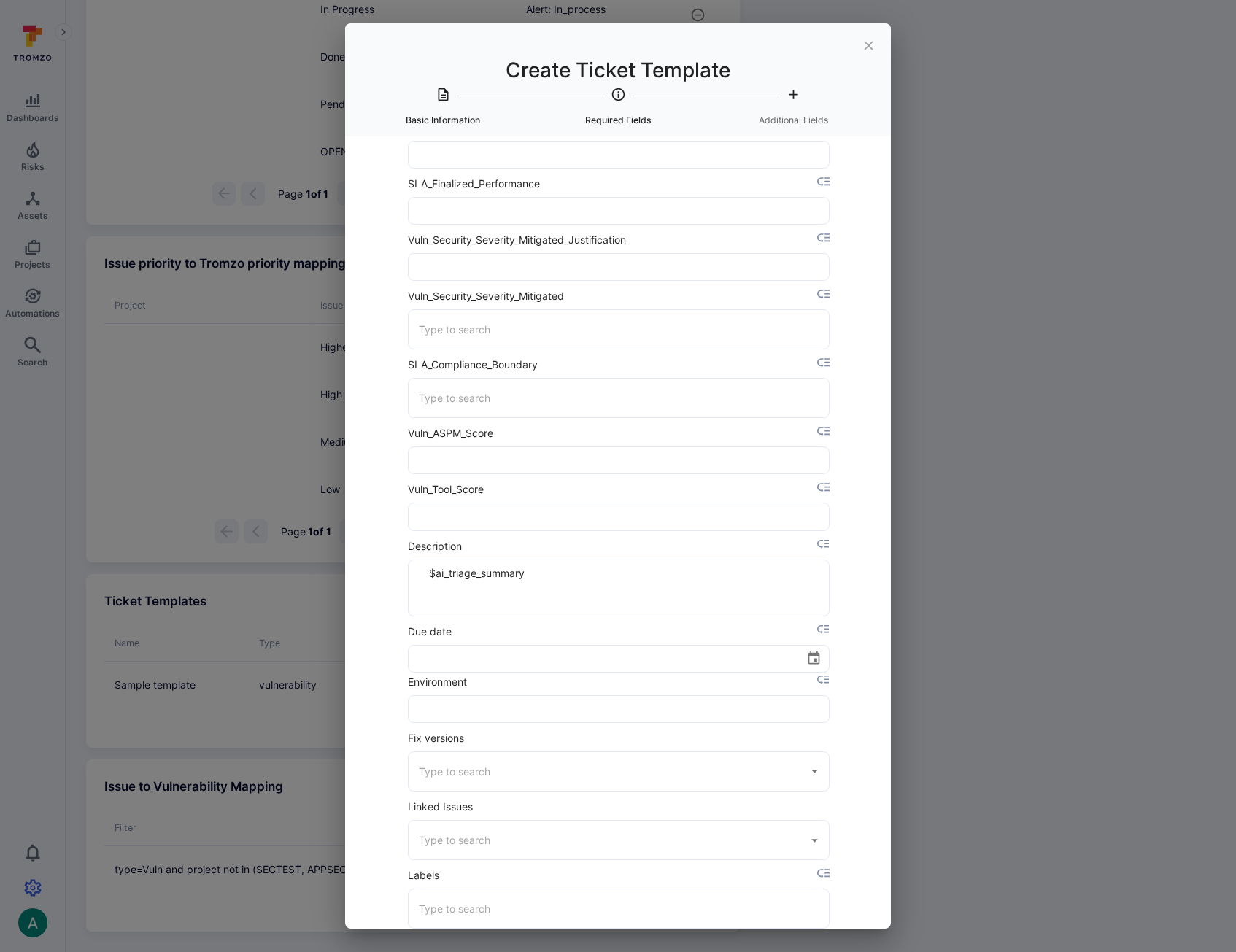
click at [430, 572] on textarea "$ai_triage_summary" at bounding box center [619, 588] width 397 height 55
drag, startPoint x: 428, startPoint y: 572, endPoint x: 388, endPoint y: 572, distance: 40.0
drag, startPoint x: 647, startPoint y: 574, endPoint x: 717, endPoint y: 549, distance: 74.3
click at [649, 571] on textarea "$ai_triage_summary. $project" at bounding box center [619, 588] width 397 height 55
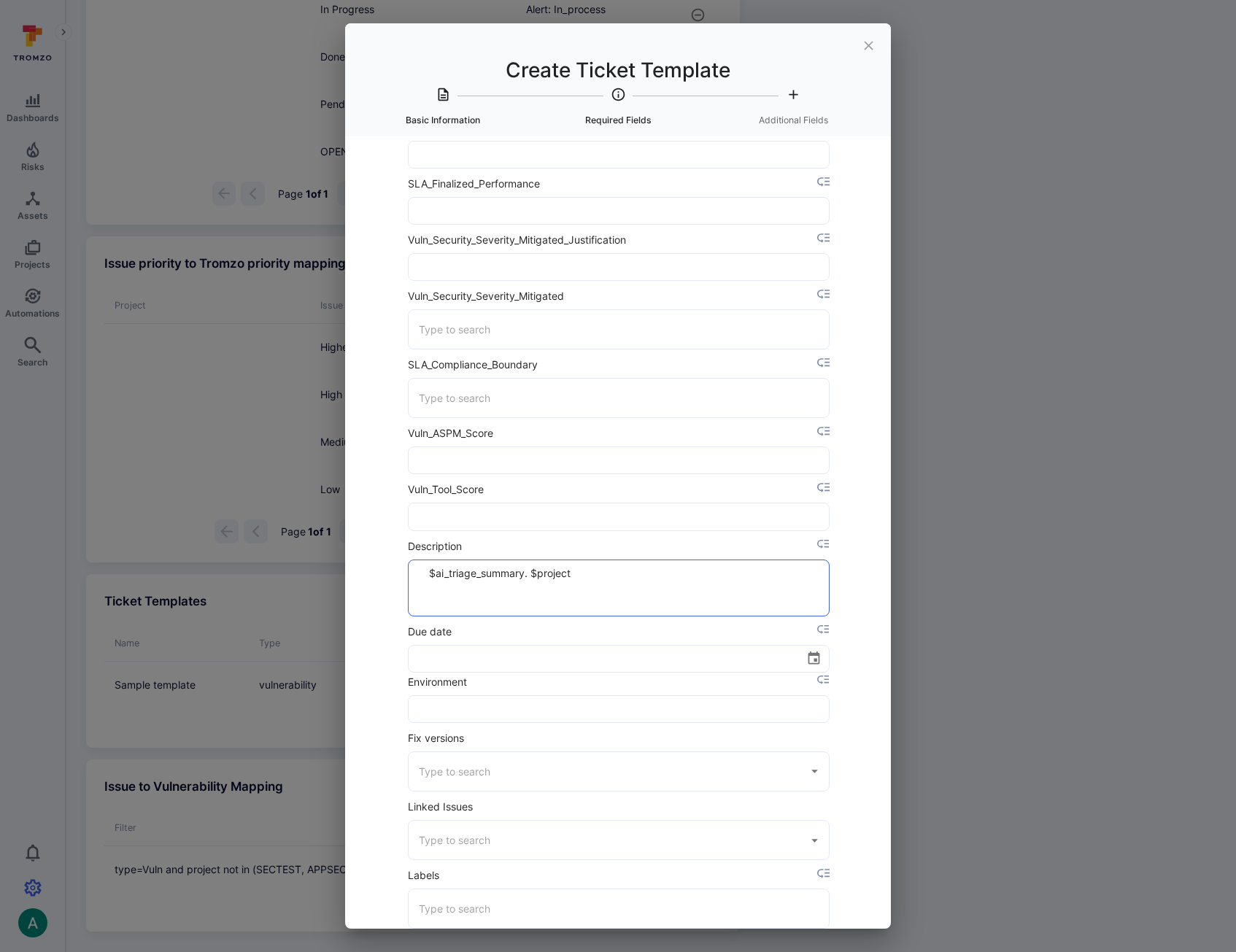
type textarea "$ai_triage_summary. $project"
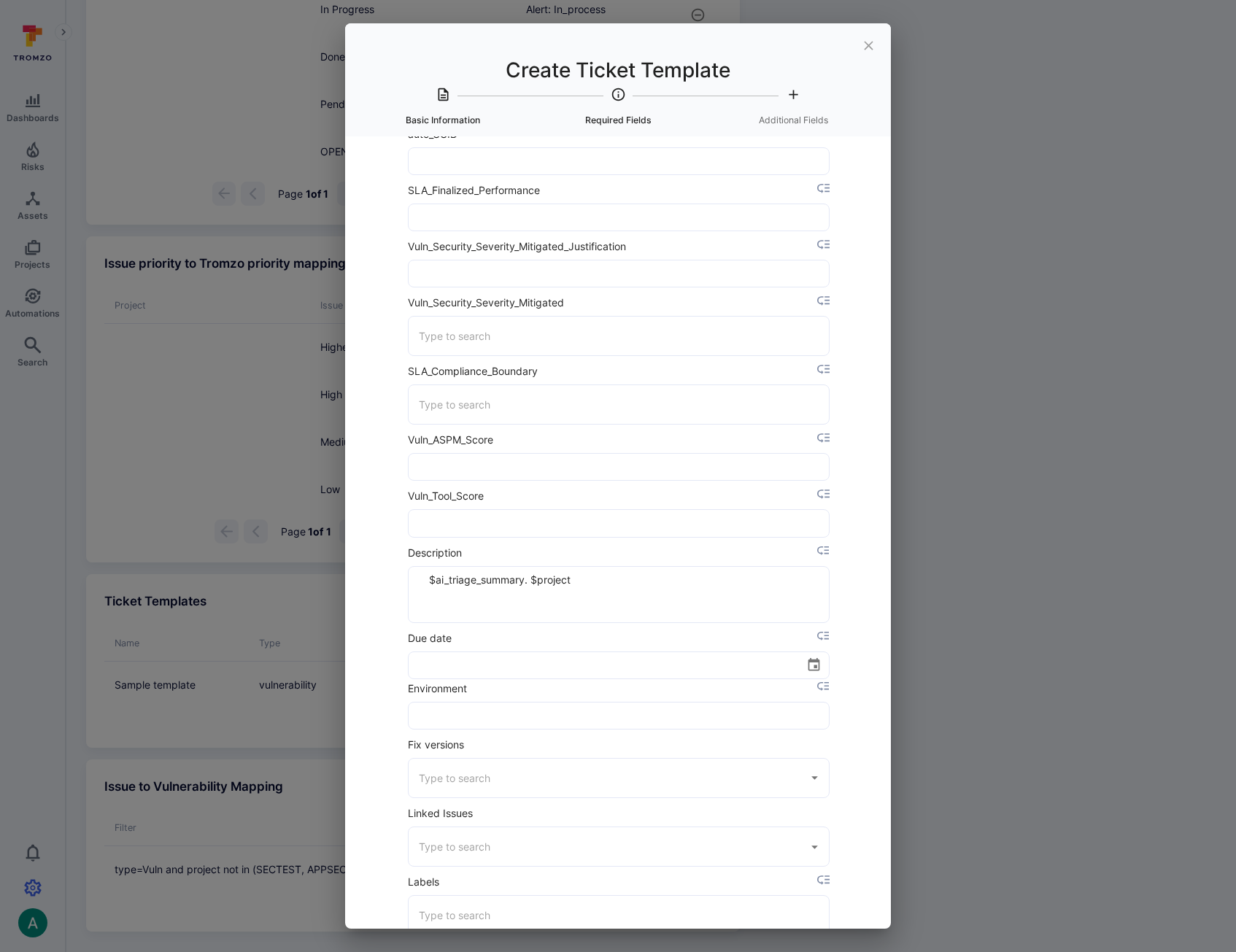
click at [825, 543] on div "Description $ai_triage_summary. $project x ​" at bounding box center [617, 586] width 423 height 85
click at [824, 548] on icon "placeholder selector" at bounding box center [823, 550] width 13 height 13
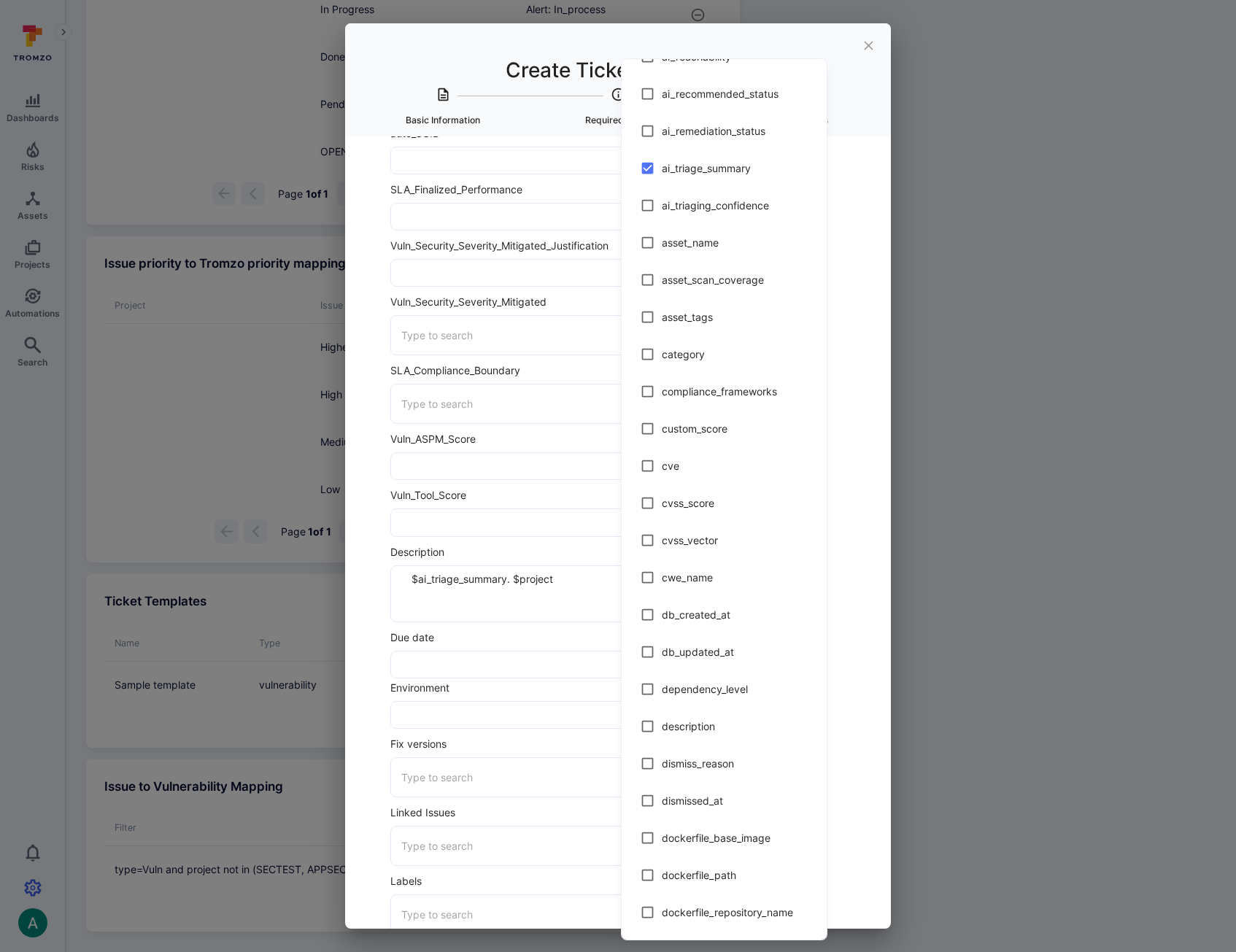
scroll to position [105, 0]
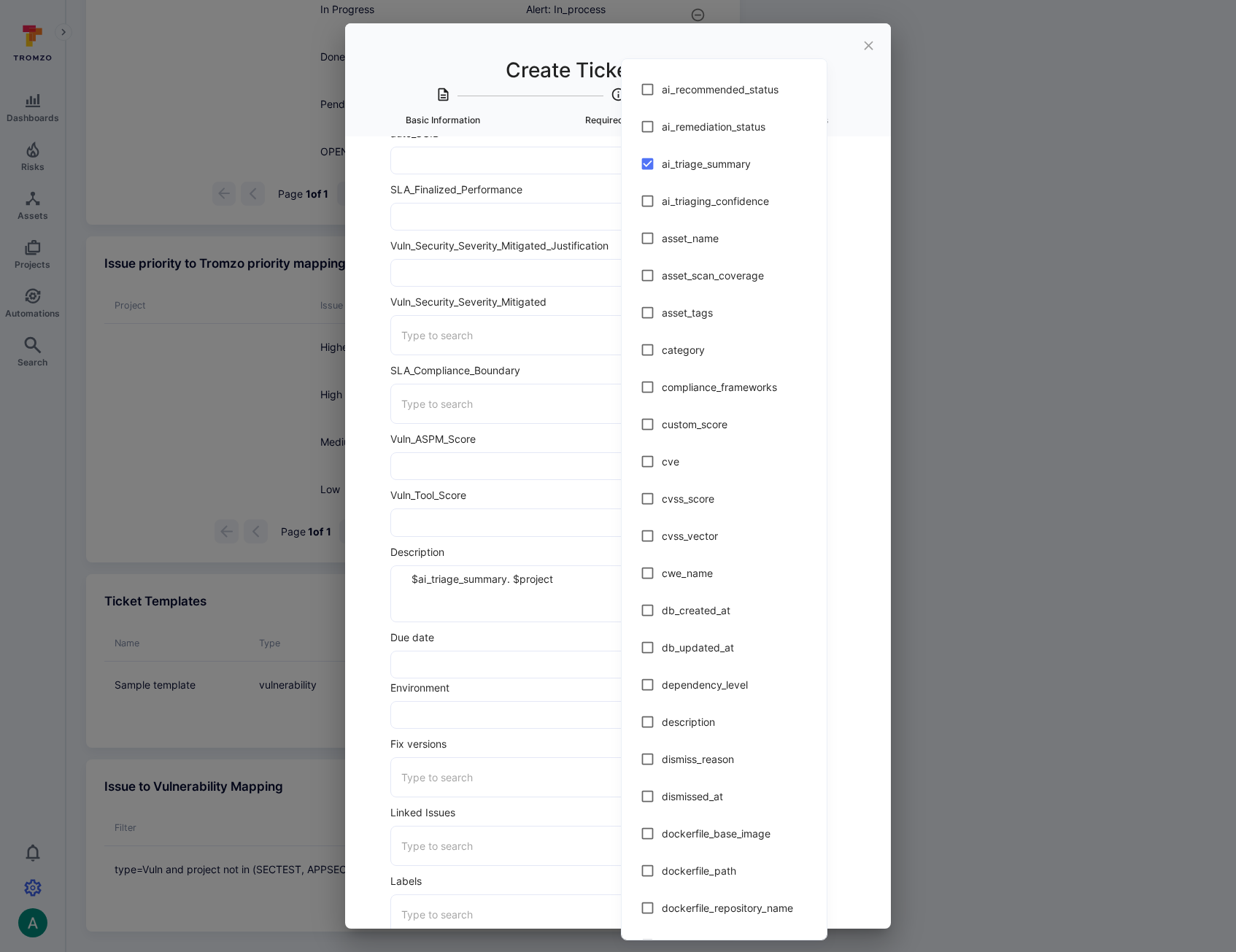
click at [646, 240] on input "checkbox" at bounding box center [647, 238] width 28 height 28
checkbox input "true"
type textarea "$ai_triage_summary. $project$asset_name"
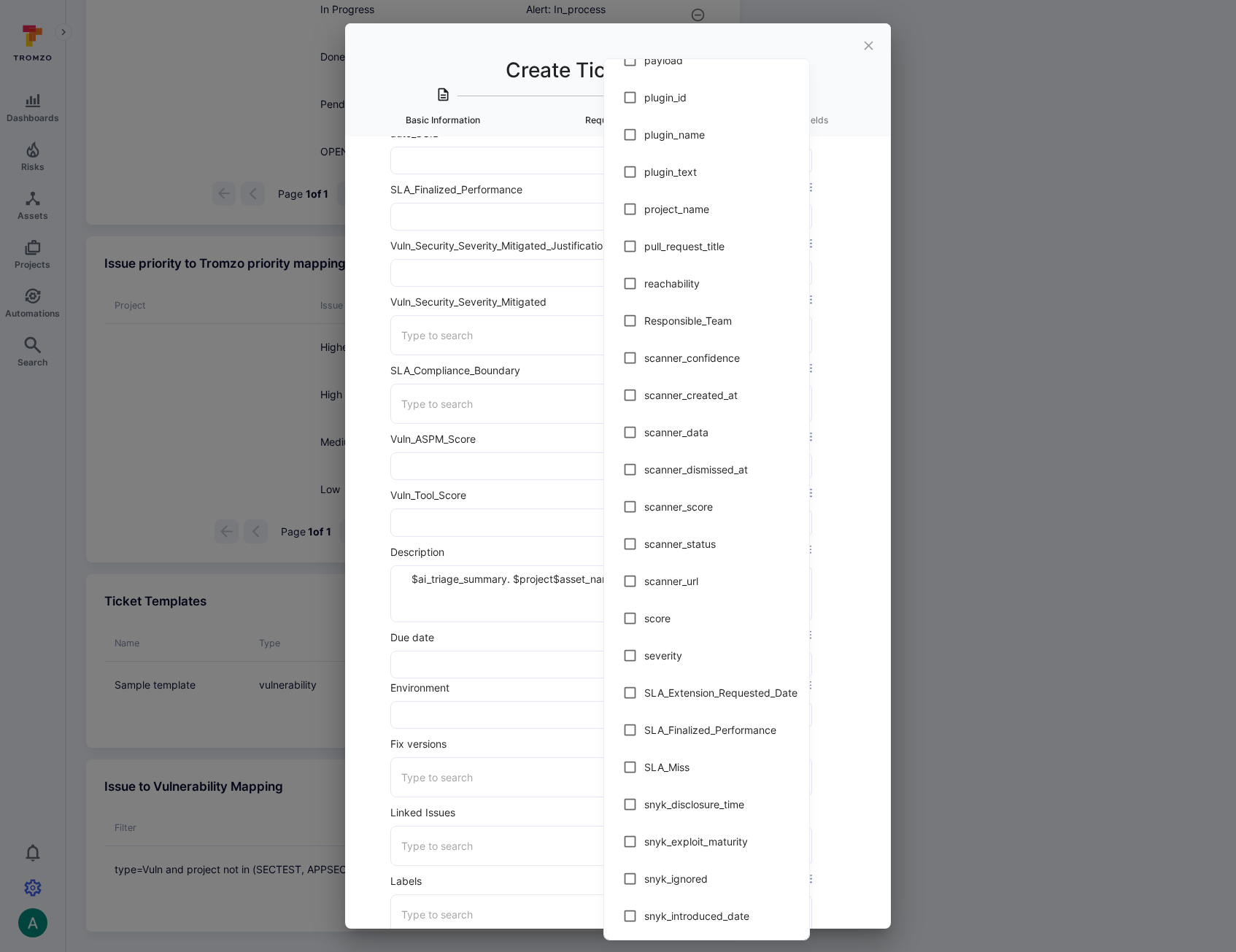
scroll to position [1660, 0]
click at [631, 541] on input "checkbox" at bounding box center [630, 544] width 28 height 28
checkbox input "true"
type textarea "$ai_triage_summary. $project$asset_name$scanner_url"
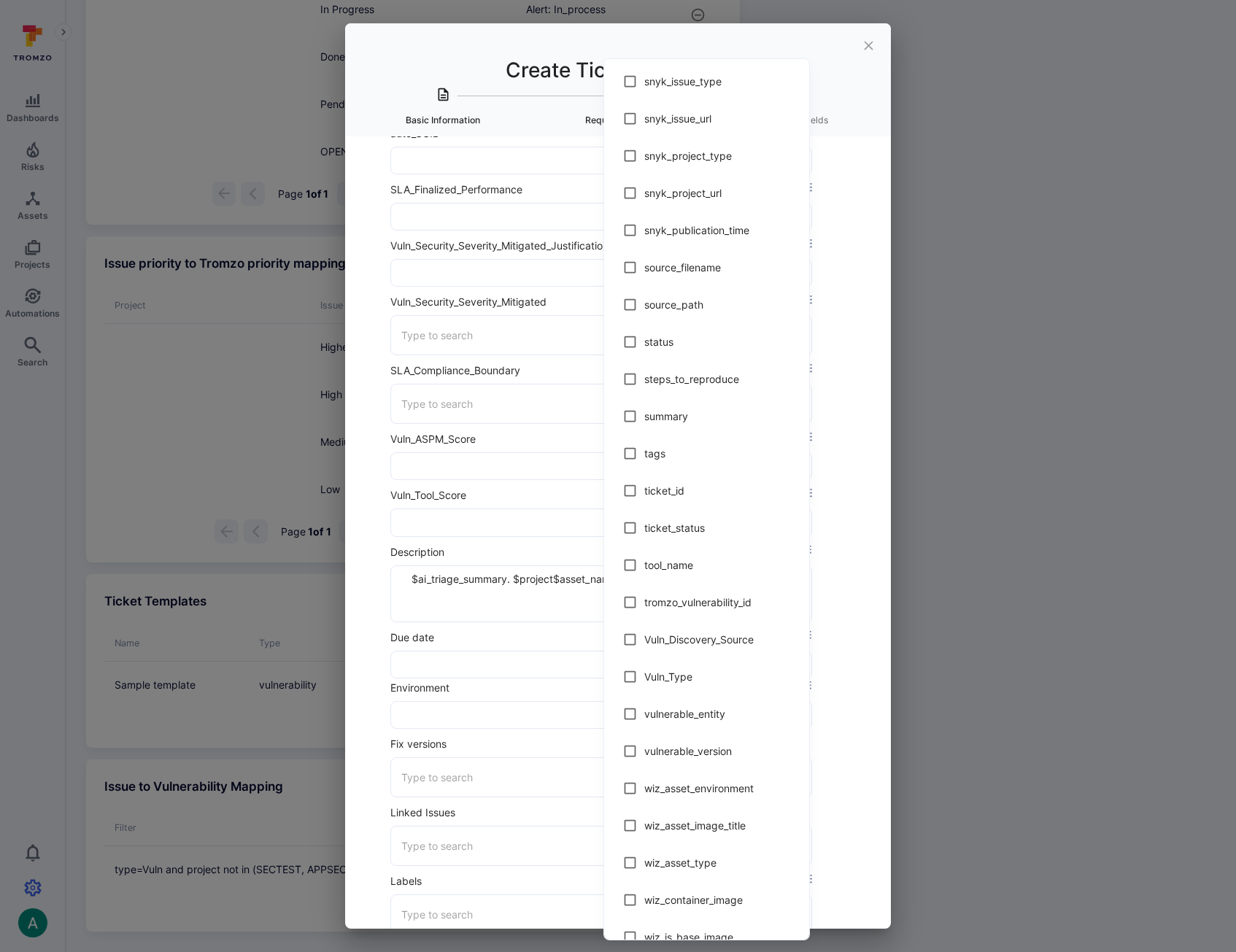
scroll to position [2703, 0]
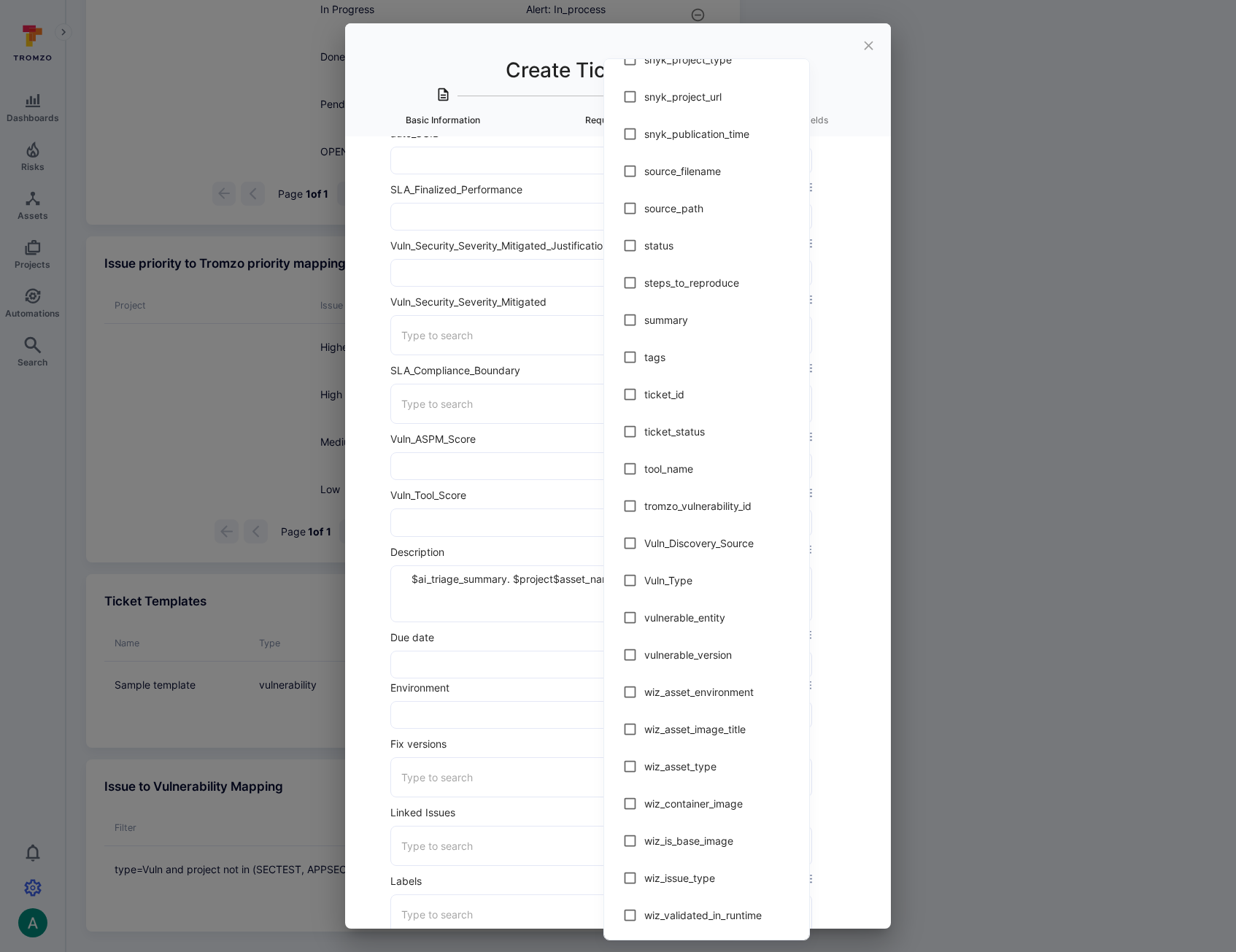
click at [840, 728] on div at bounding box center [618, 476] width 1236 height 952
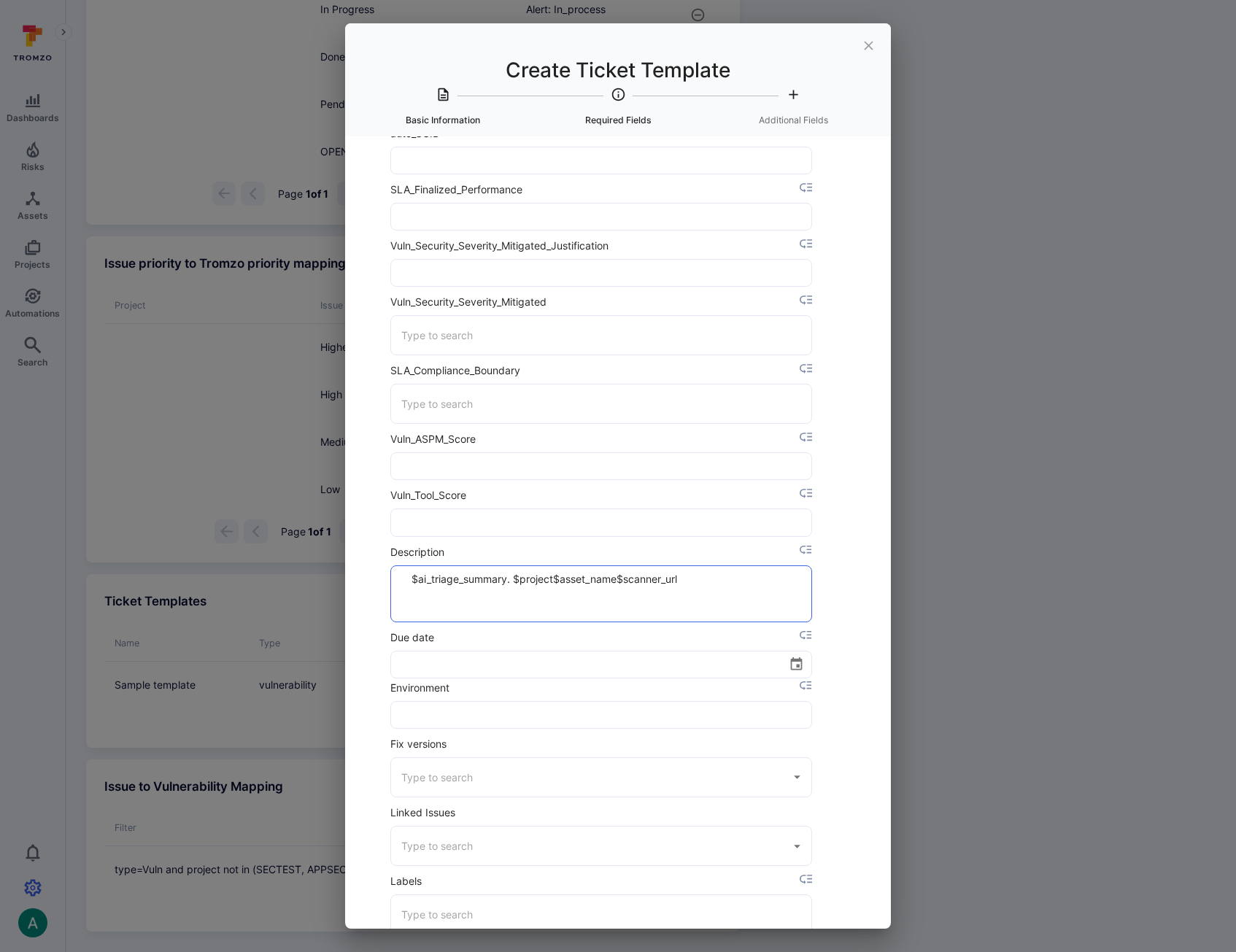
click at [554, 580] on textarea "$ai_triage_summary. $project$asset_name$scanner_url" at bounding box center [601, 594] width 397 height 55
drag, startPoint x: 707, startPoint y: 584, endPoint x: 358, endPoint y: 561, distance: 349.8
click at [358, 561] on div "Title * Remediated Vuln Template ​ Template type * Vulnerability ​ Back Save Pr…" at bounding box center [618, 533] width 546 height 792
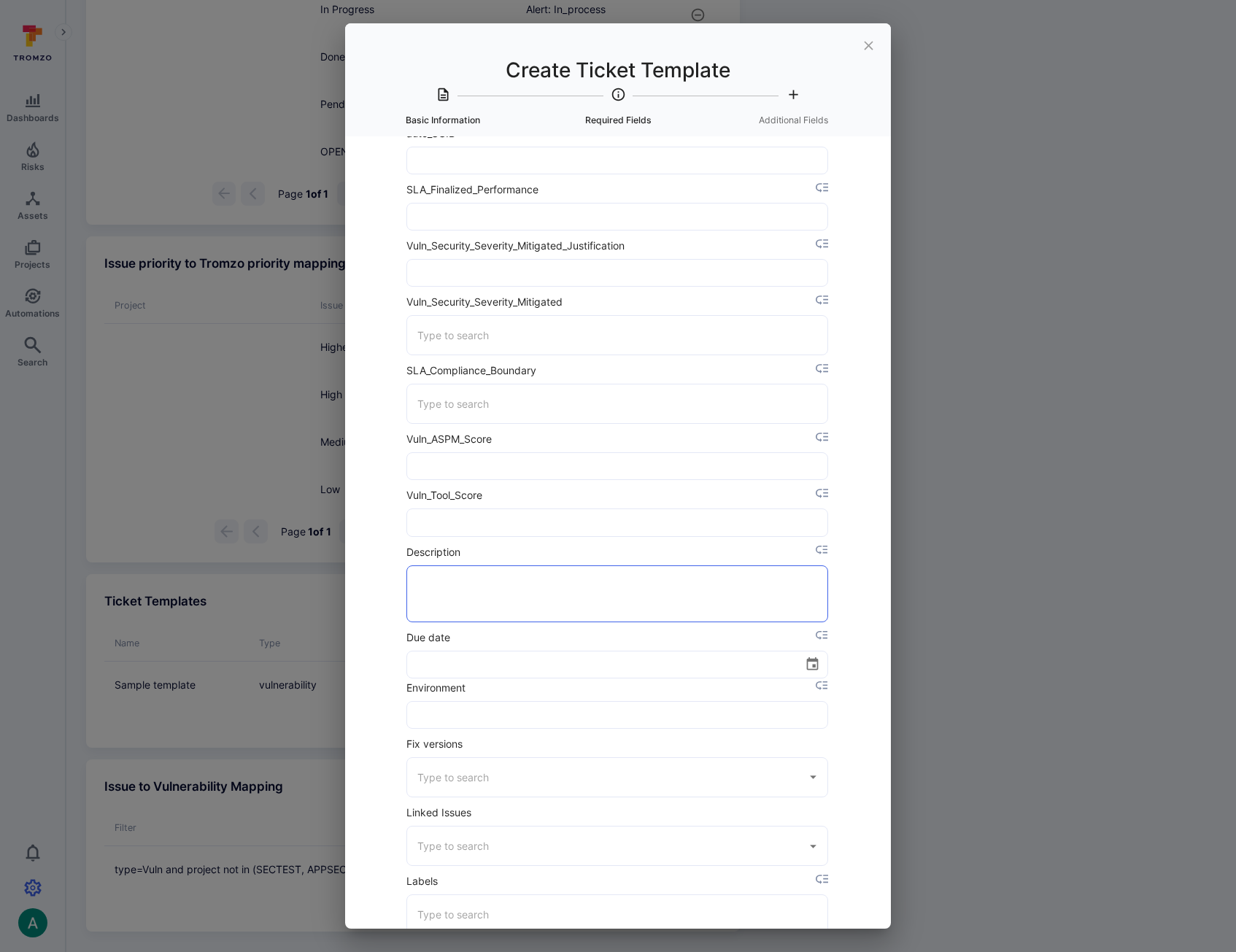
paste textarea "A proposed fix is ready for this vulnerability on Tromzo: Summary: $ai_triage_s…"
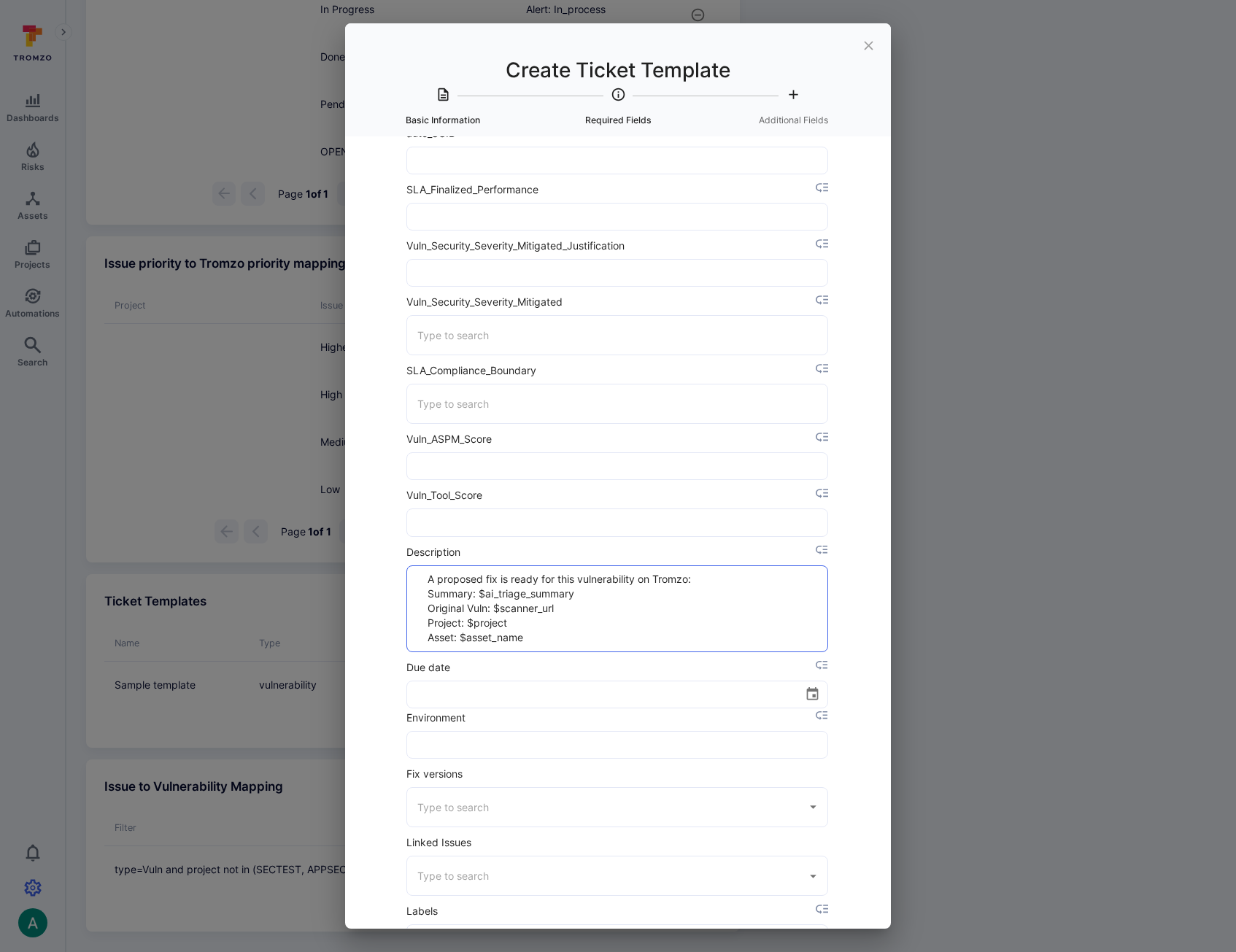
scroll to position [3581, 2]
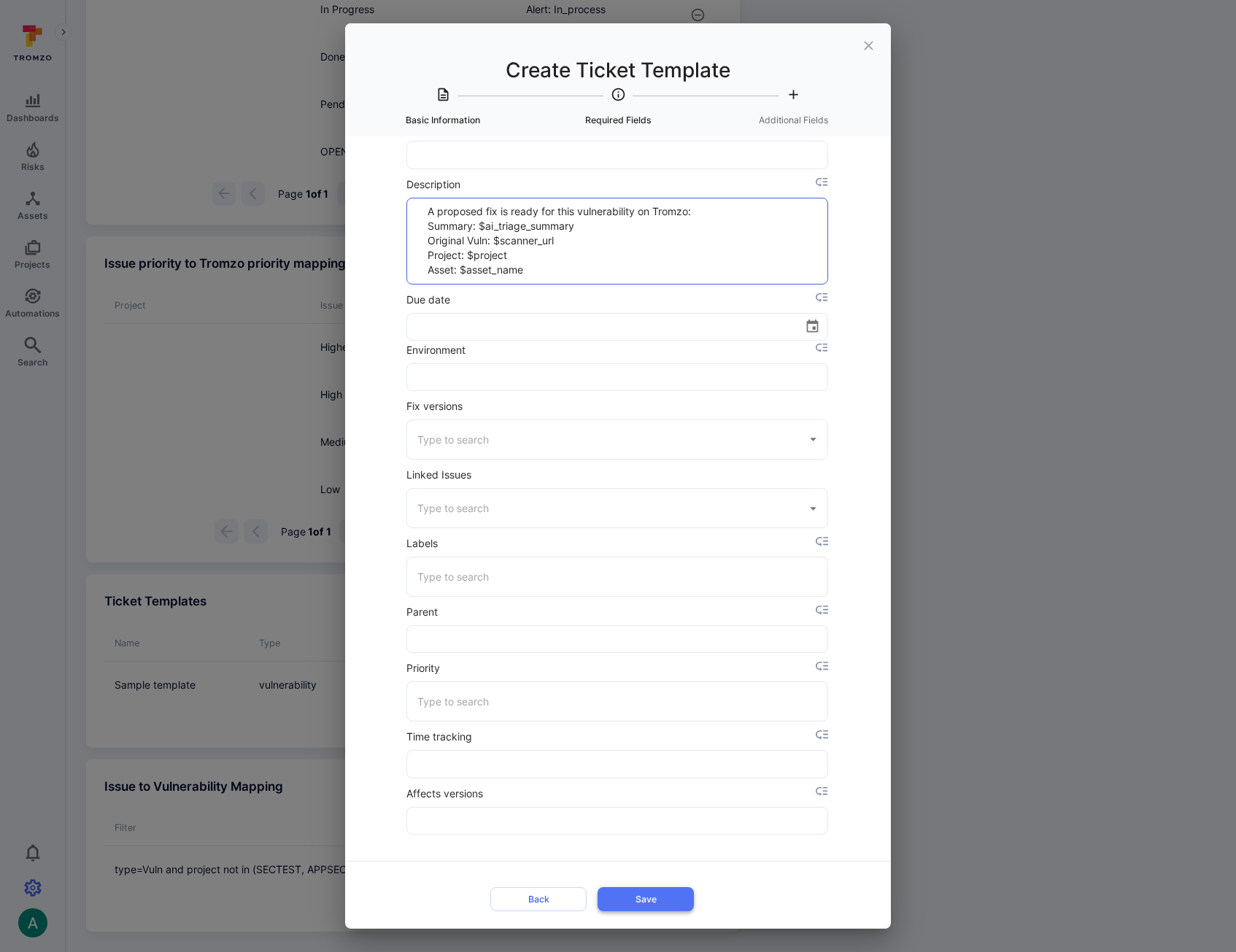
type textarea "A proposed fix is ready for this vulnerability on Tromzo: Summary: $ai_triage_s…"
click at [677, 898] on button "Save" at bounding box center [646, 898] width 96 height 24
type input "Medium"
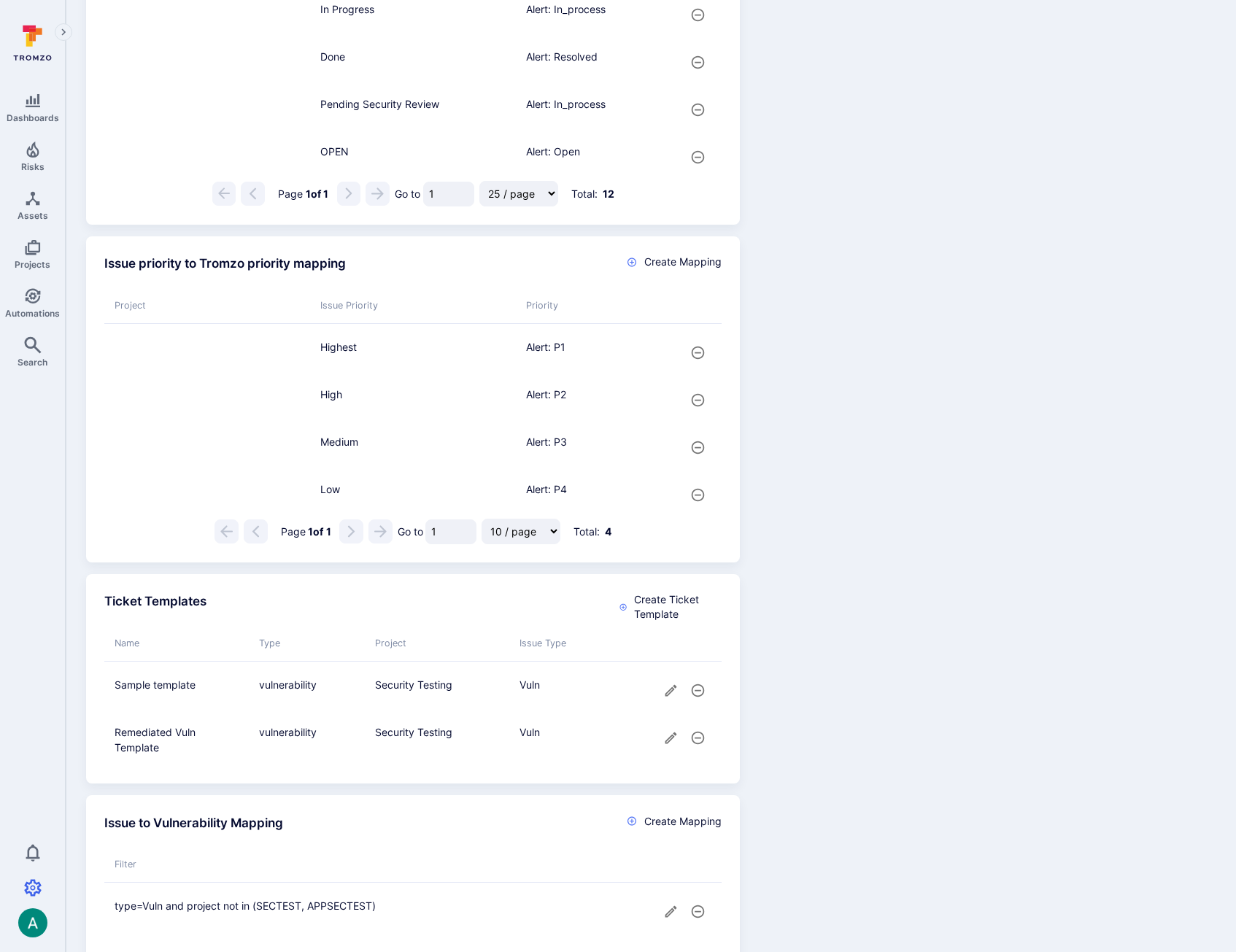
scroll to position [1140, 0]
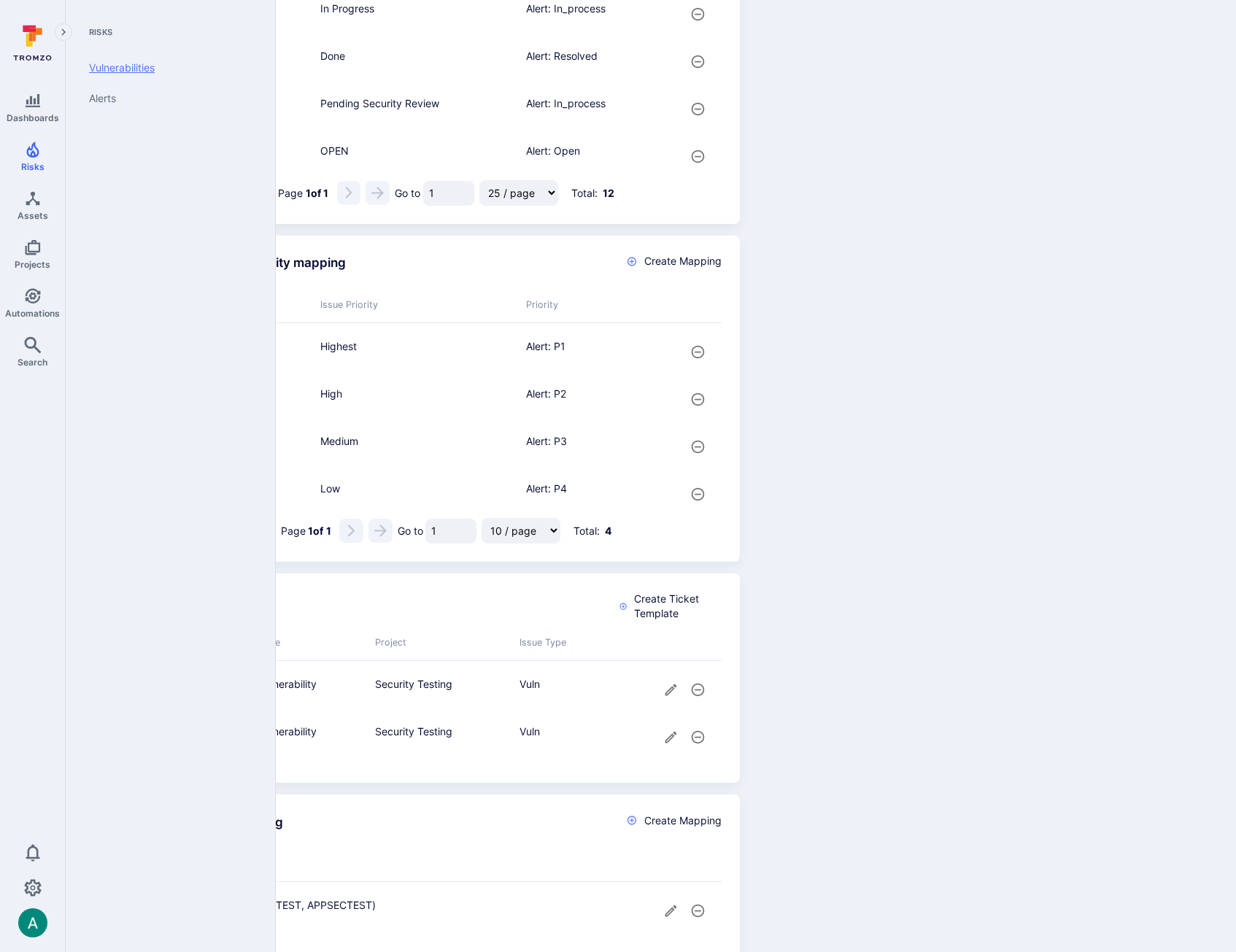
click at [105, 66] on link "Vulnerabilities" at bounding box center [167, 68] width 180 height 31
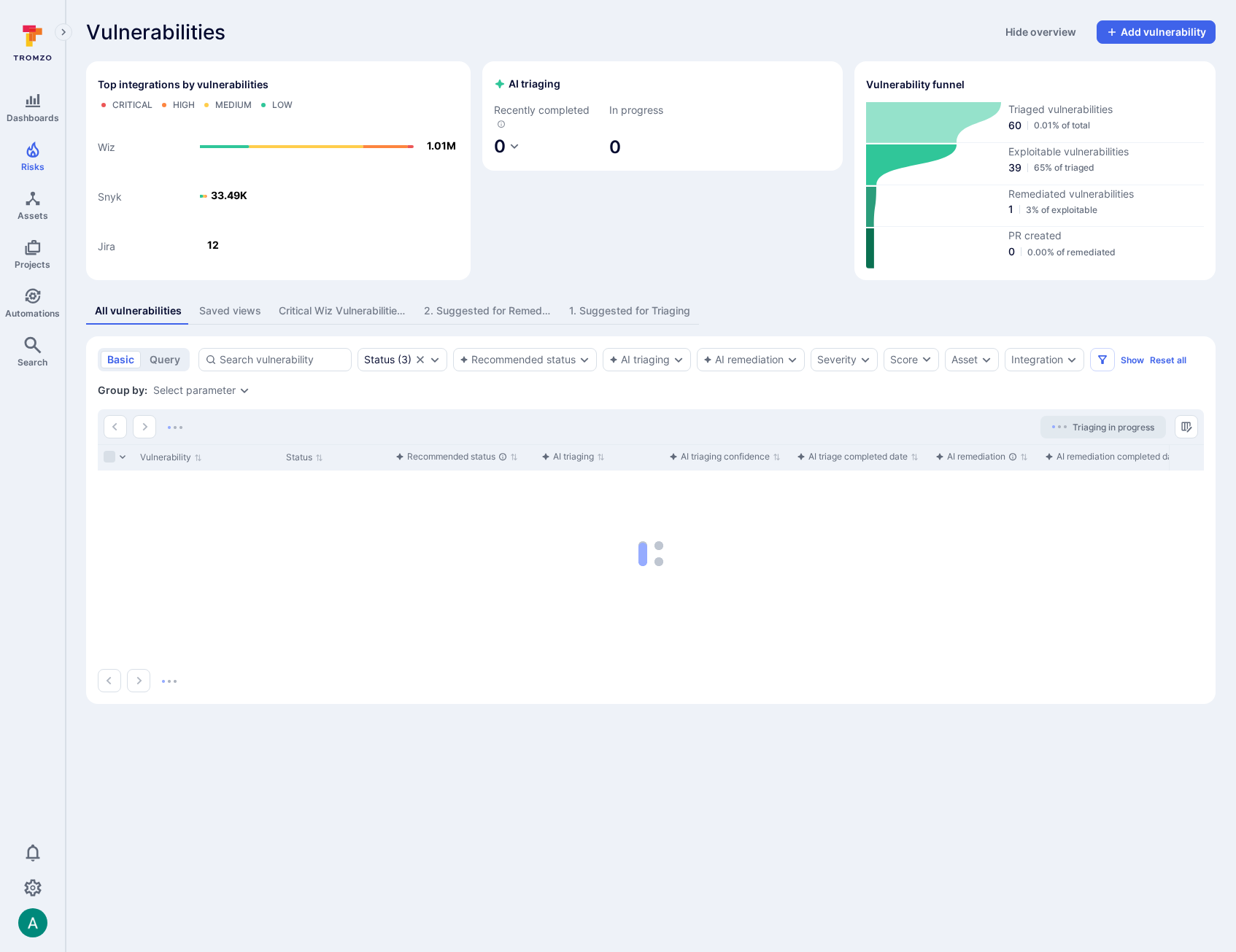
click at [339, 316] on div "Critical Wiz Vulnerabilities per Image" at bounding box center [342, 310] width 127 height 14
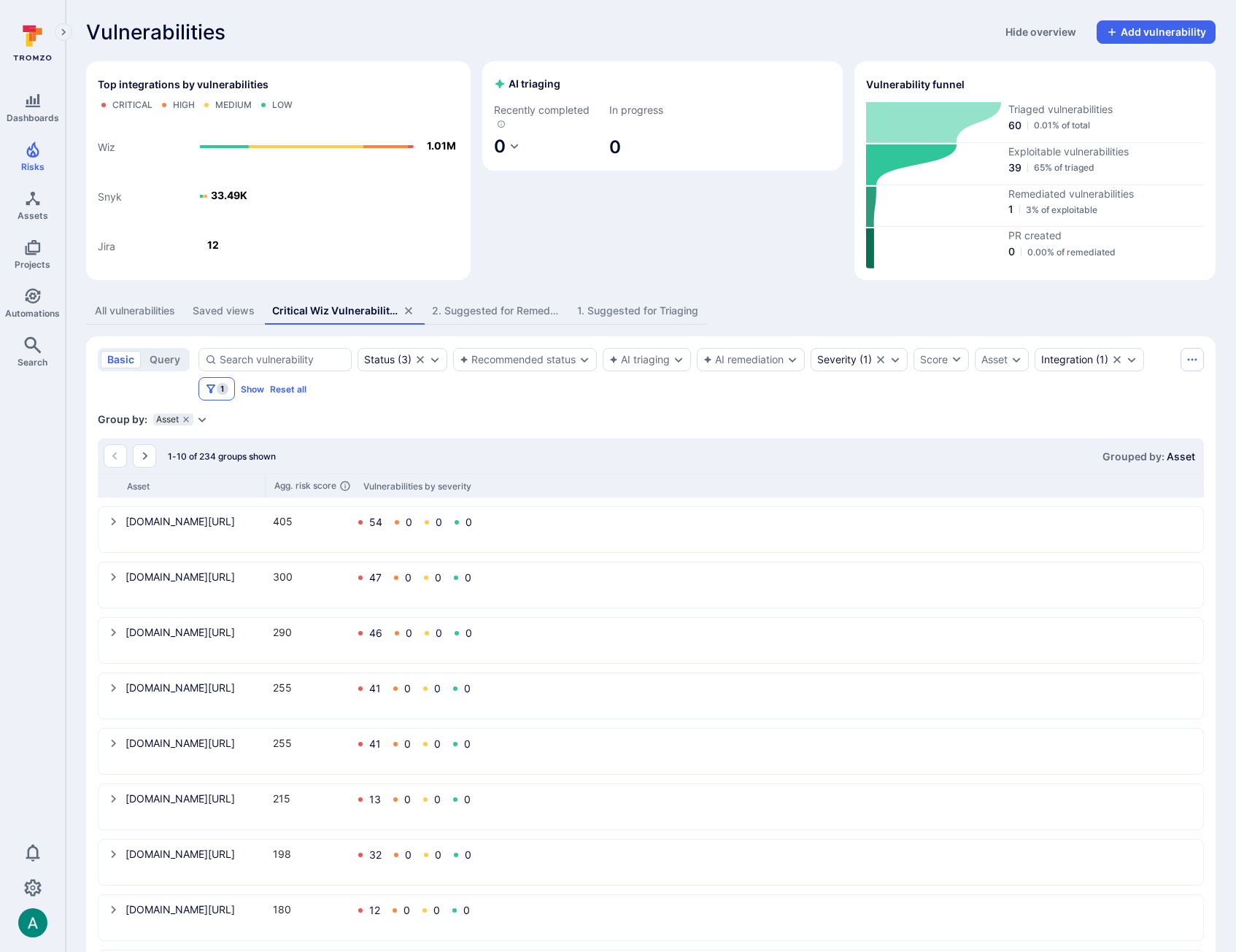
click at [211, 393] on icon "Filters" at bounding box center [211, 389] width 8 height 8
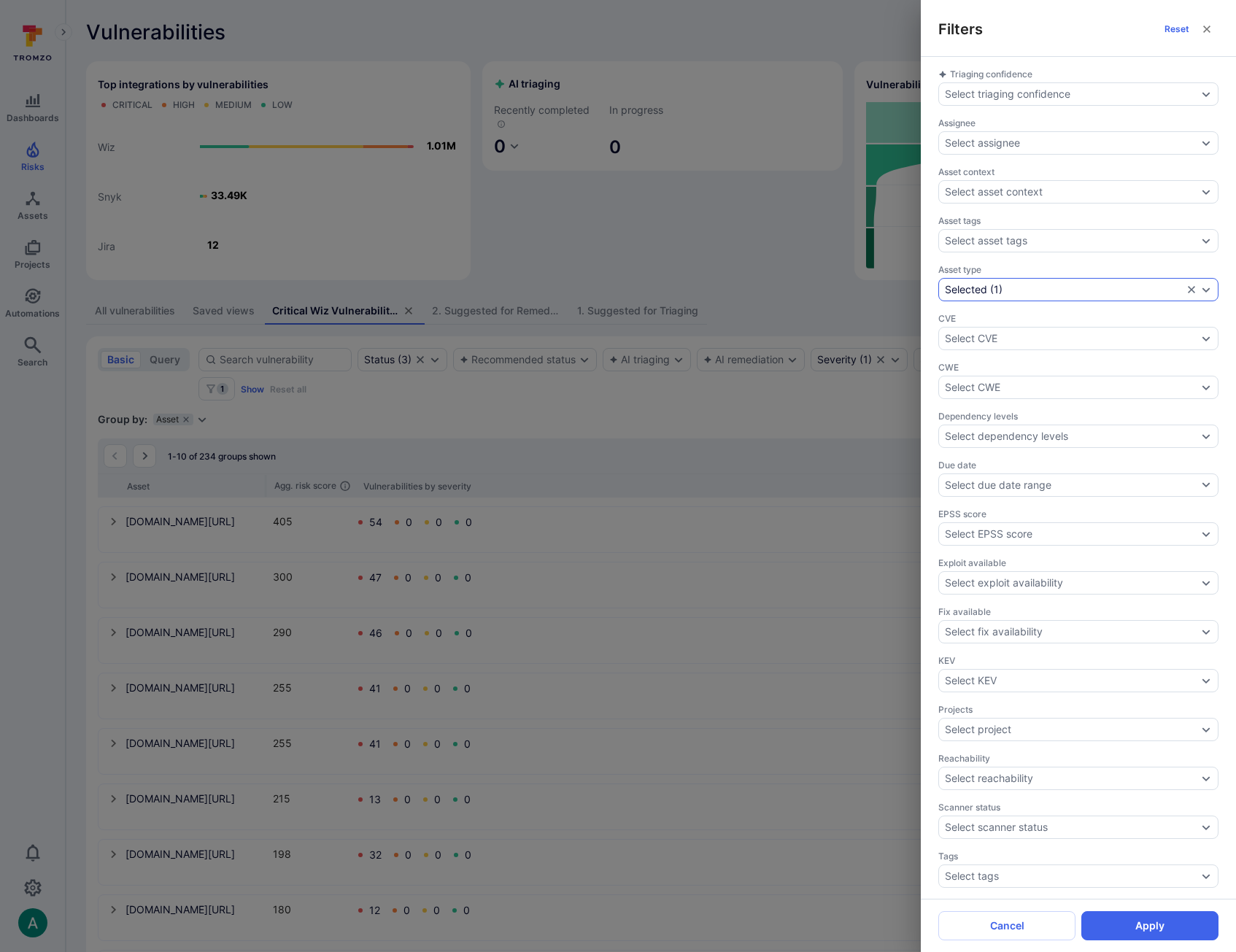
click at [1208, 291] on icon "Expand dropdown" at bounding box center [1206, 290] width 12 height 12
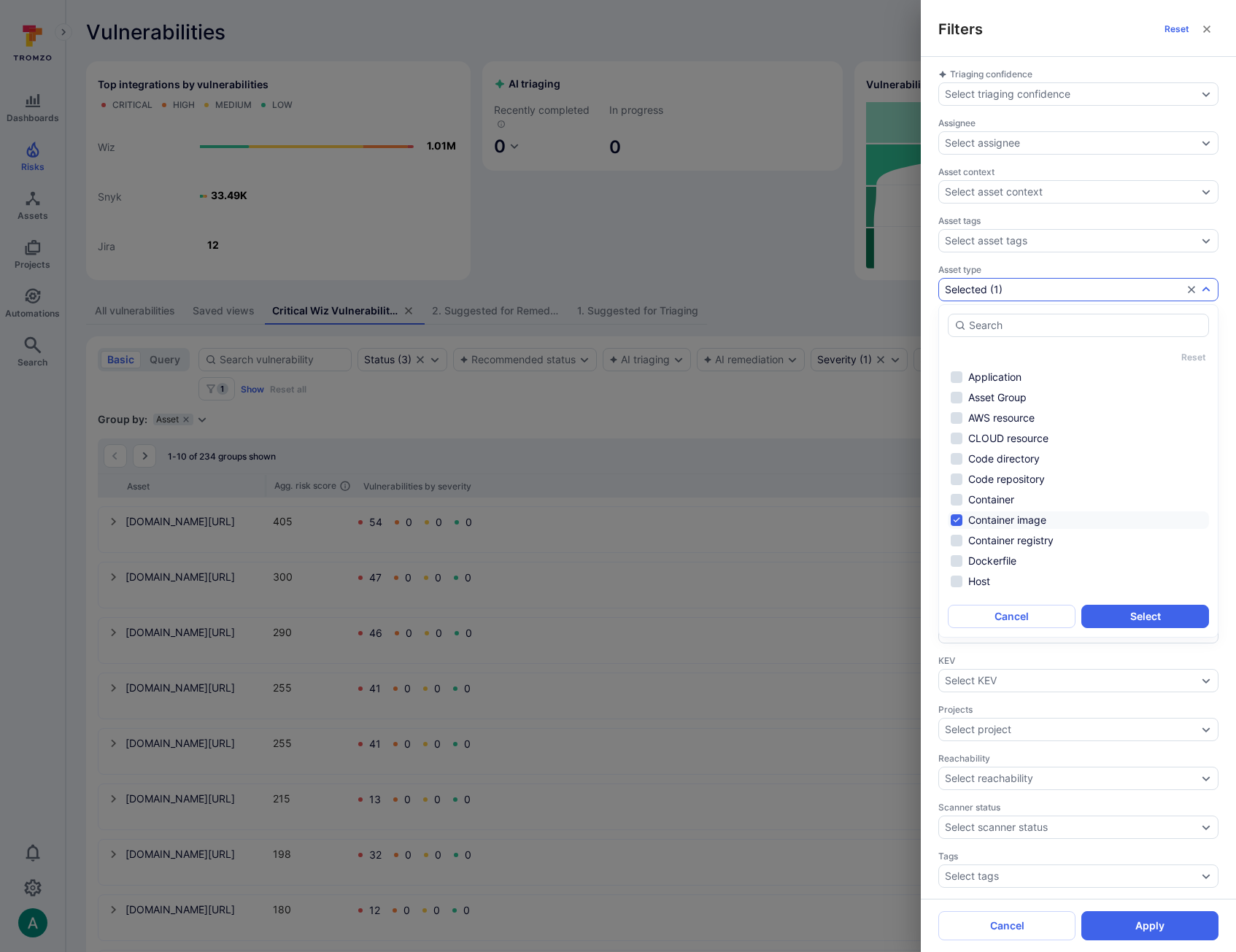
click at [473, 408] on div "Filters Reset Triaging confidence Select triaging confidence Assignee Select as…" at bounding box center [618, 476] width 1236 height 952
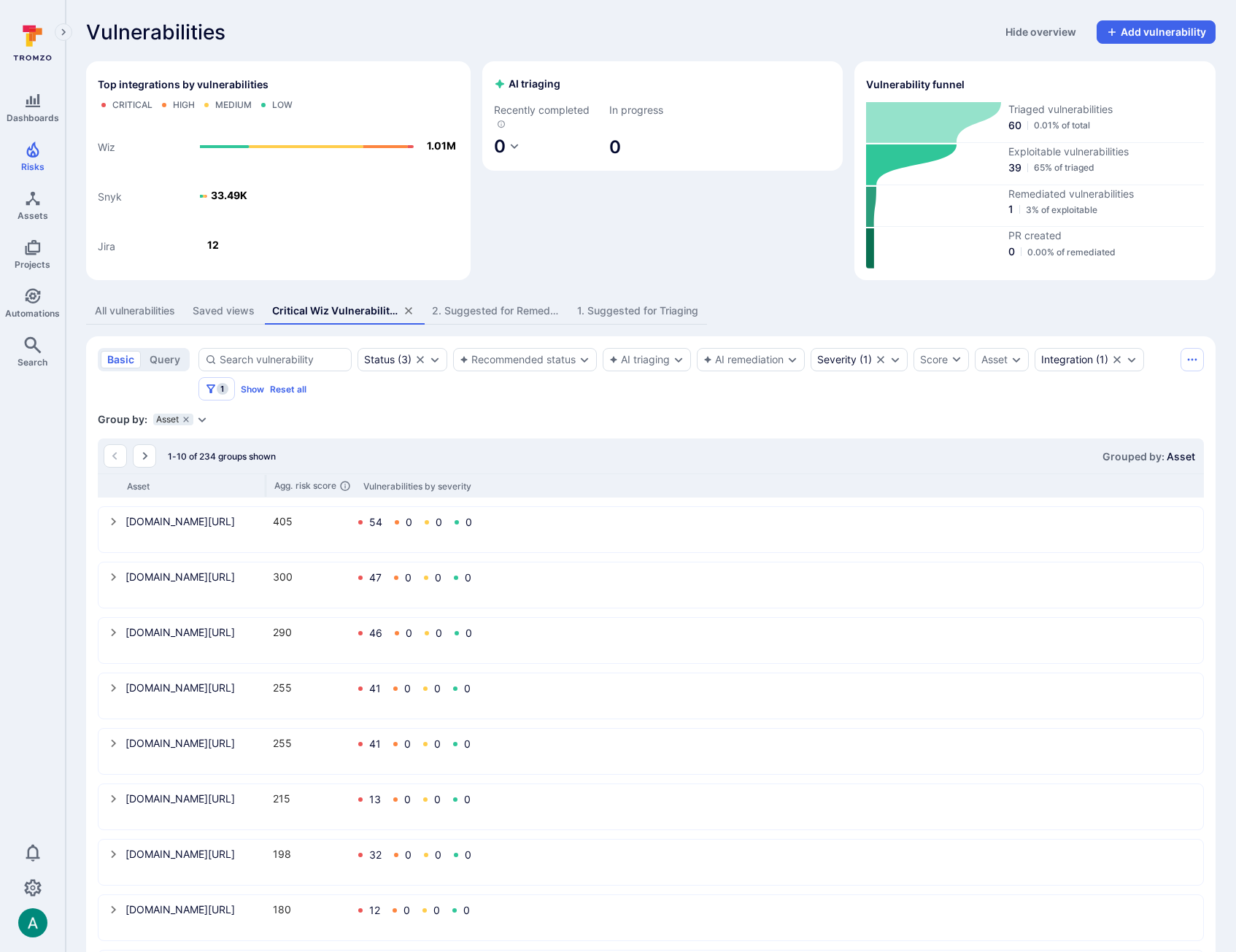
scroll to position [3, 0]
click at [25, 296] on icon "Automations" at bounding box center [33, 296] width 18 height 18
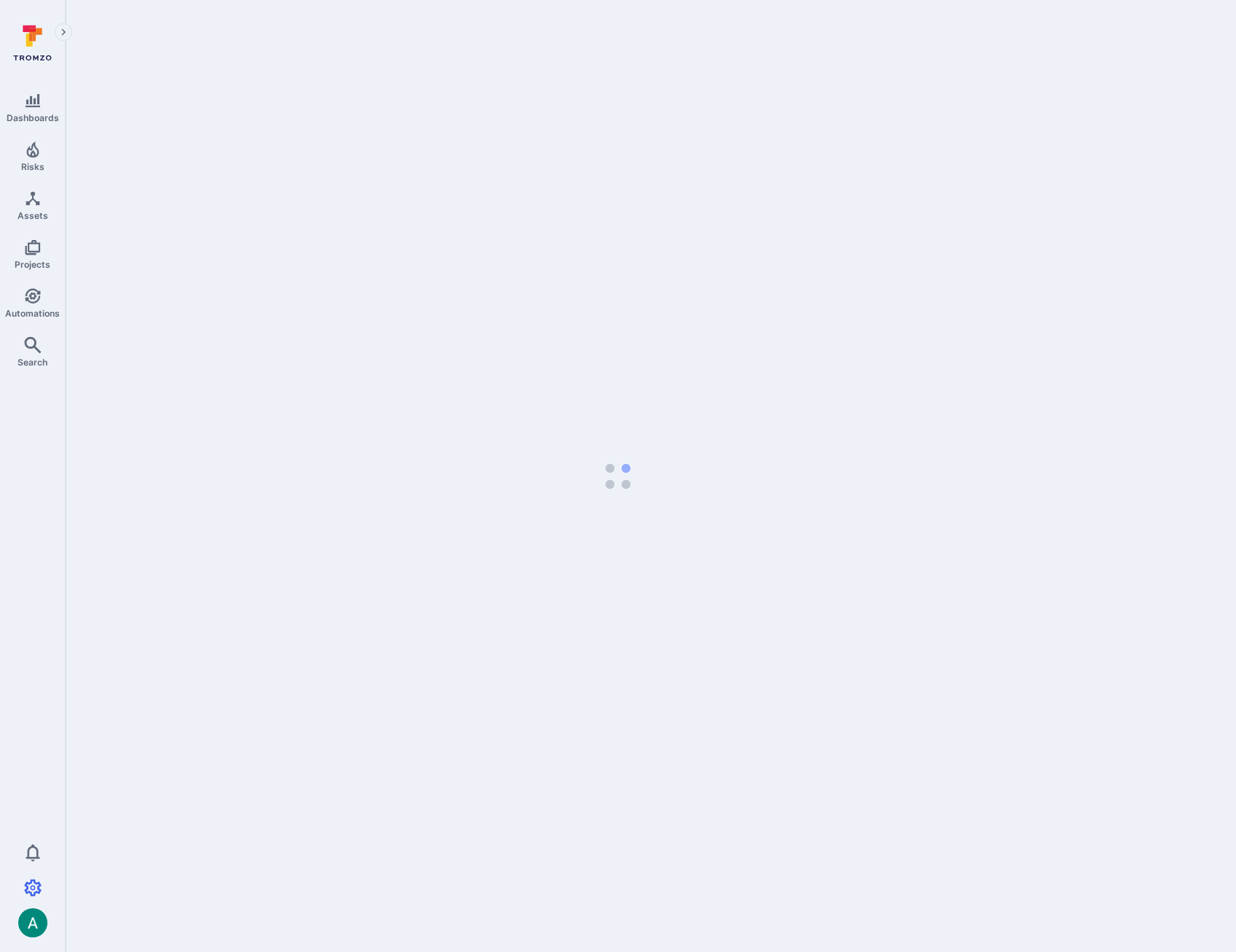
select select "25"
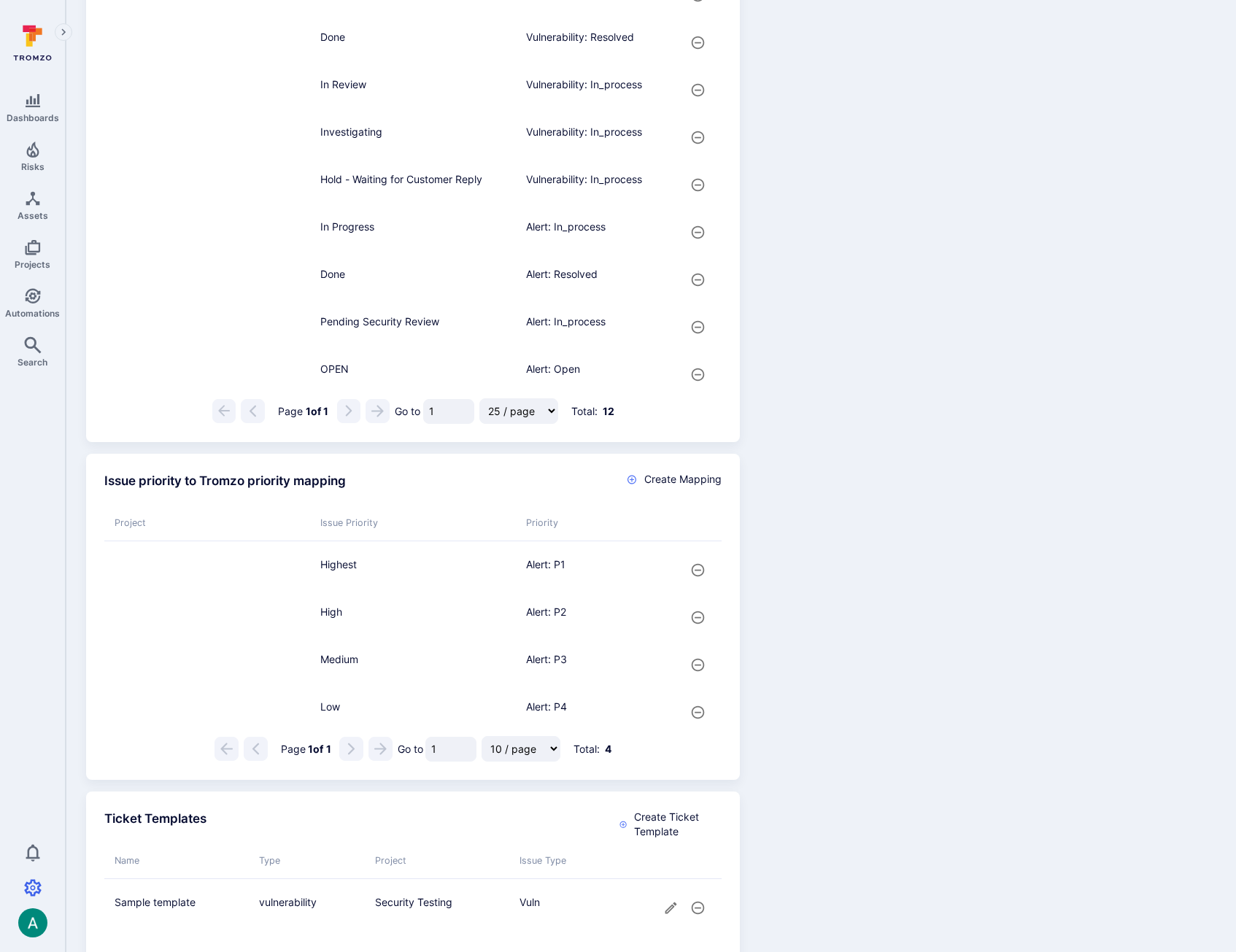
scroll to position [1140, 0]
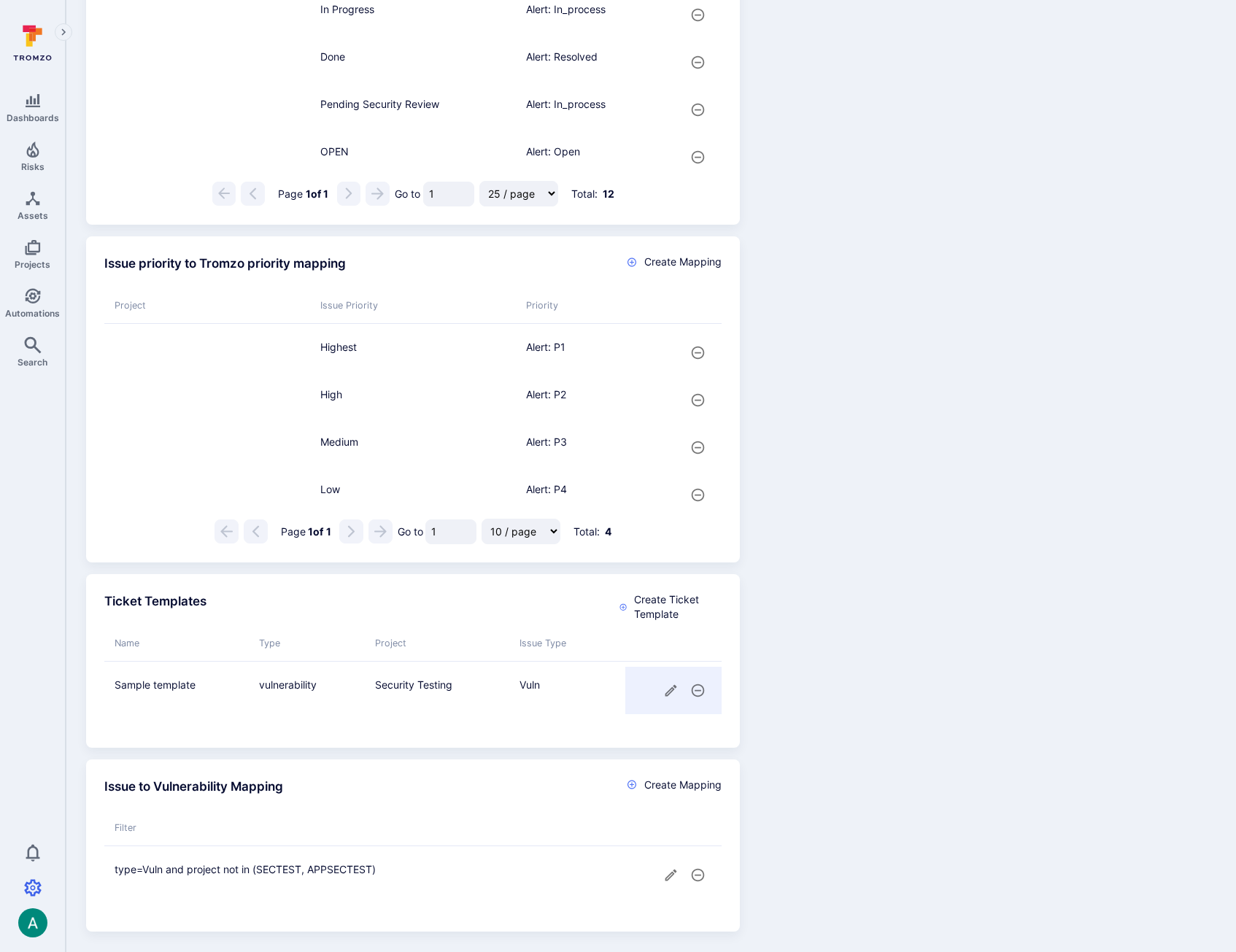
click at [668, 687] on icon "cell for" at bounding box center [671, 690] width 15 height 15
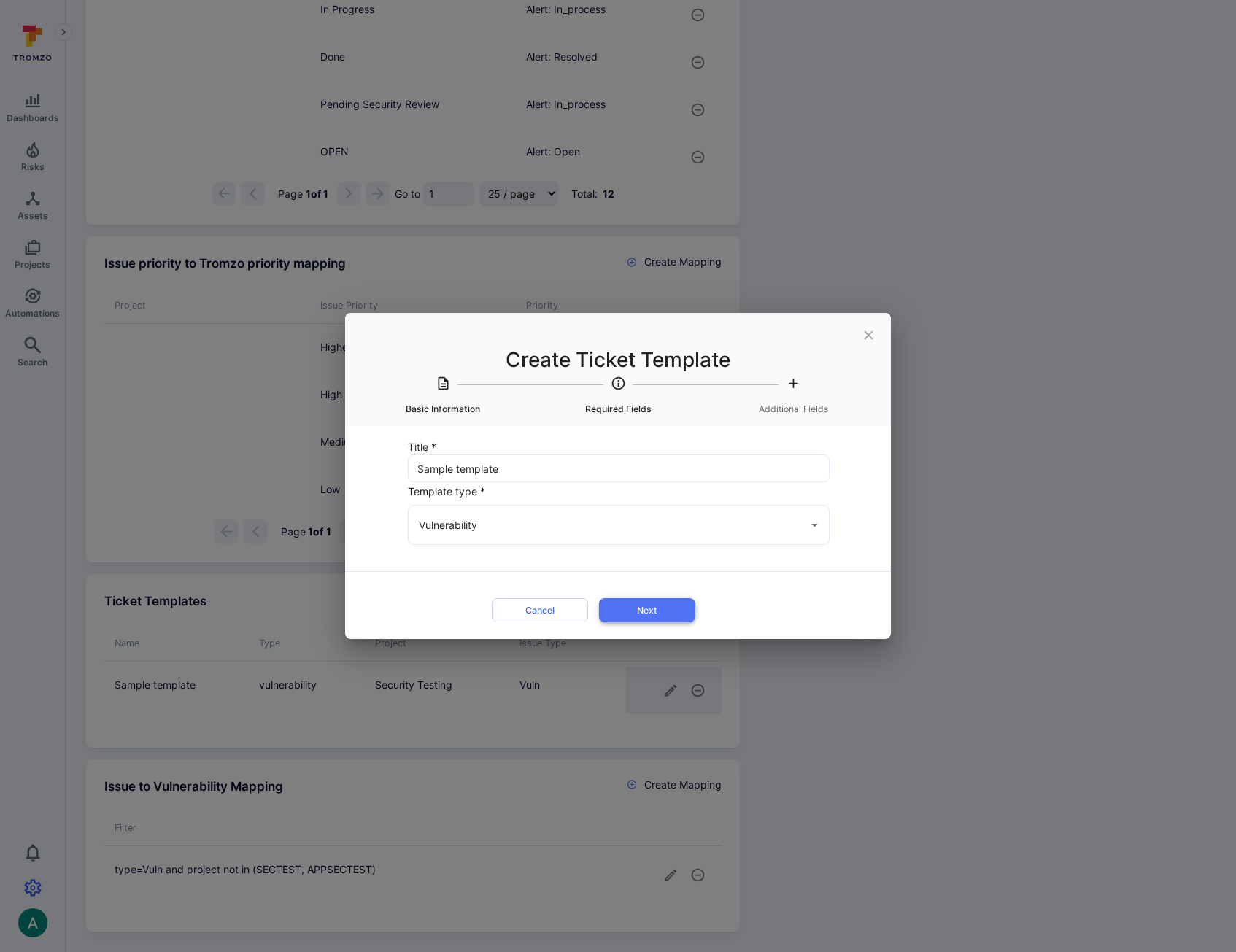
click at [672, 609] on button "Next" at bounding box center [646, 610] width 96 height 24
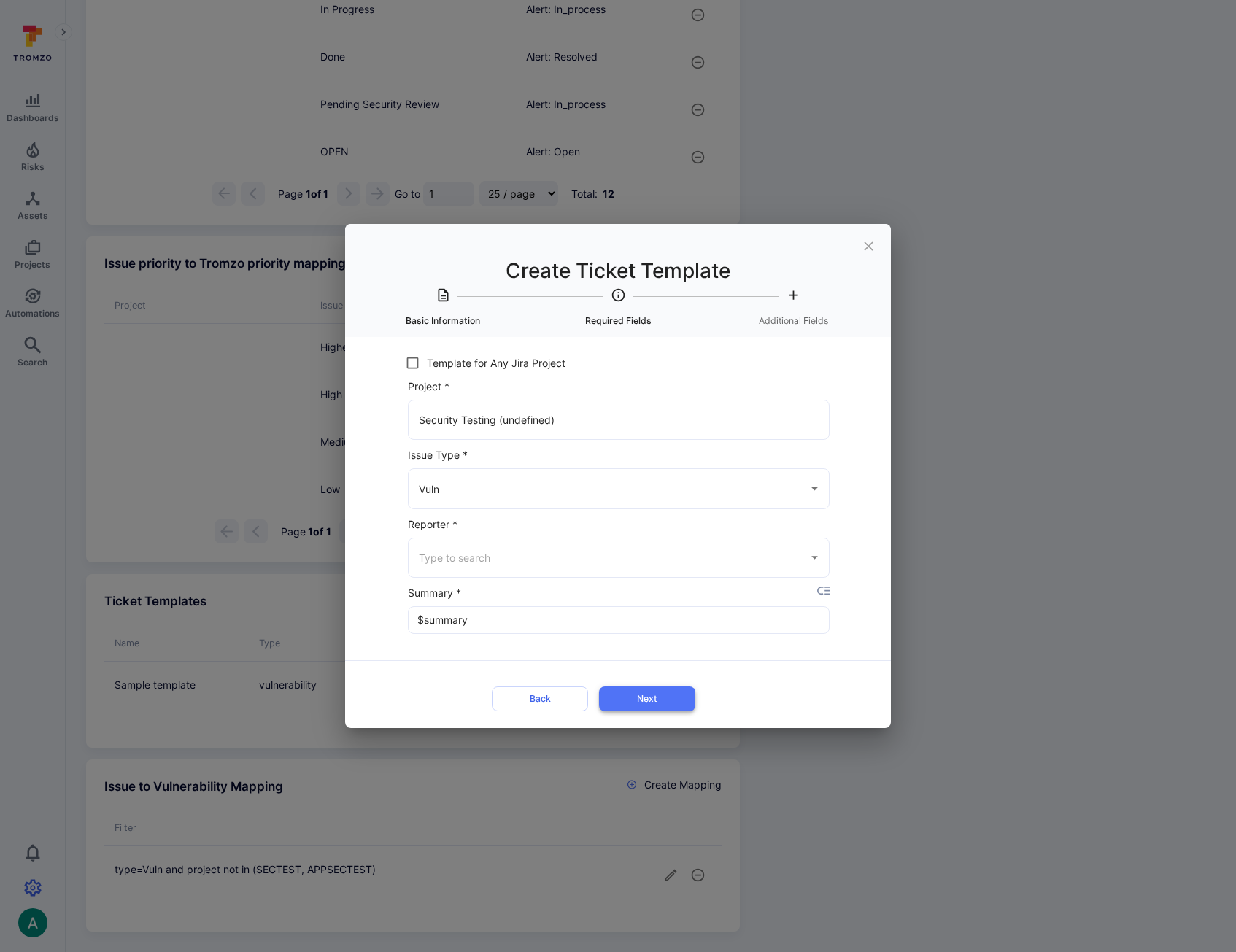
click at [657, 687] on button "Next" at bounding box center [646, 698] width 96 height 24
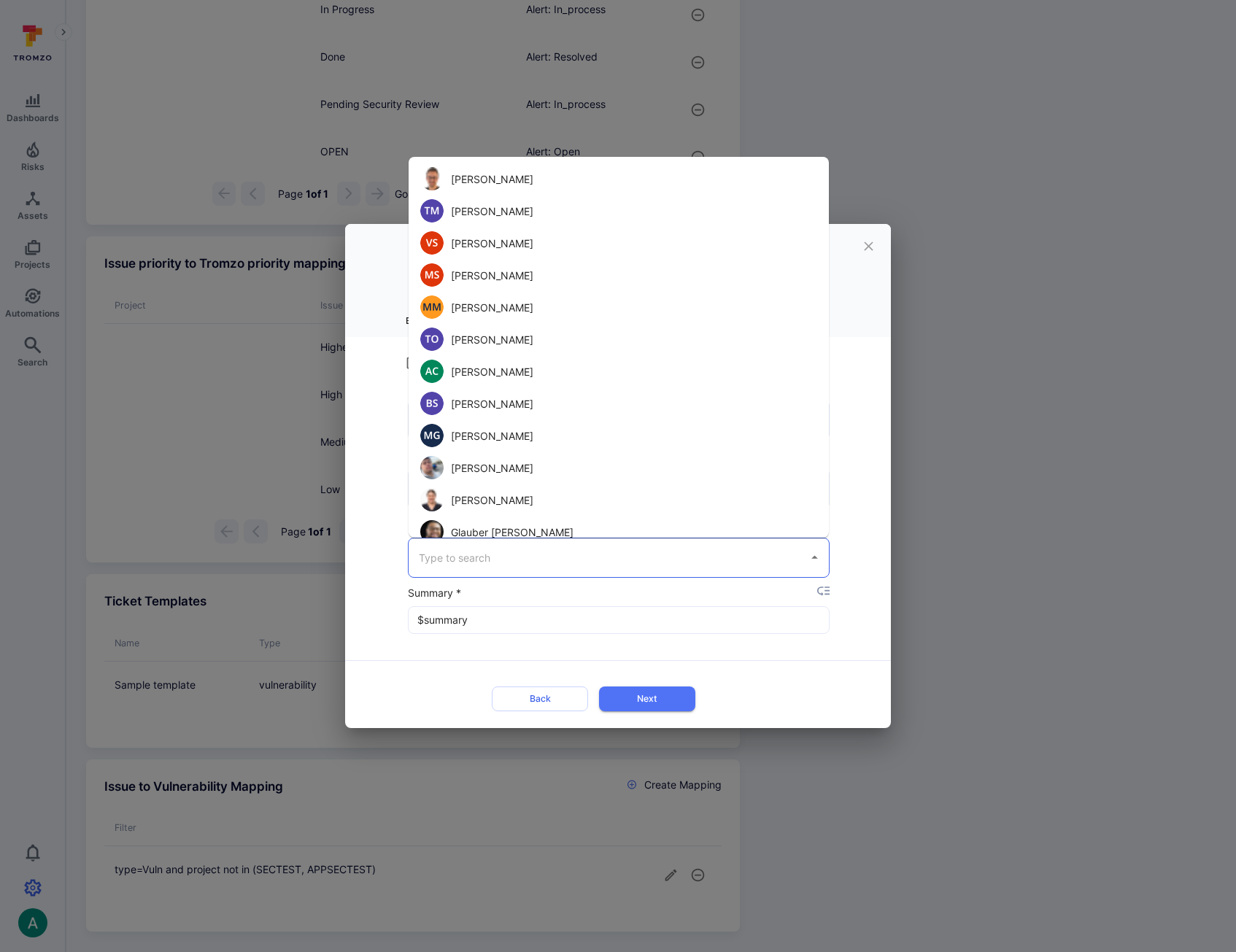
click at [530, 557] on input "Reporter *" at bounding box center [608, 558] width 385 height 25
click at [513, 179] on li "[PERSON_NAME]" at bounding box center [619, 178] width 420 height 32
type input "[PERSON_NAME]"
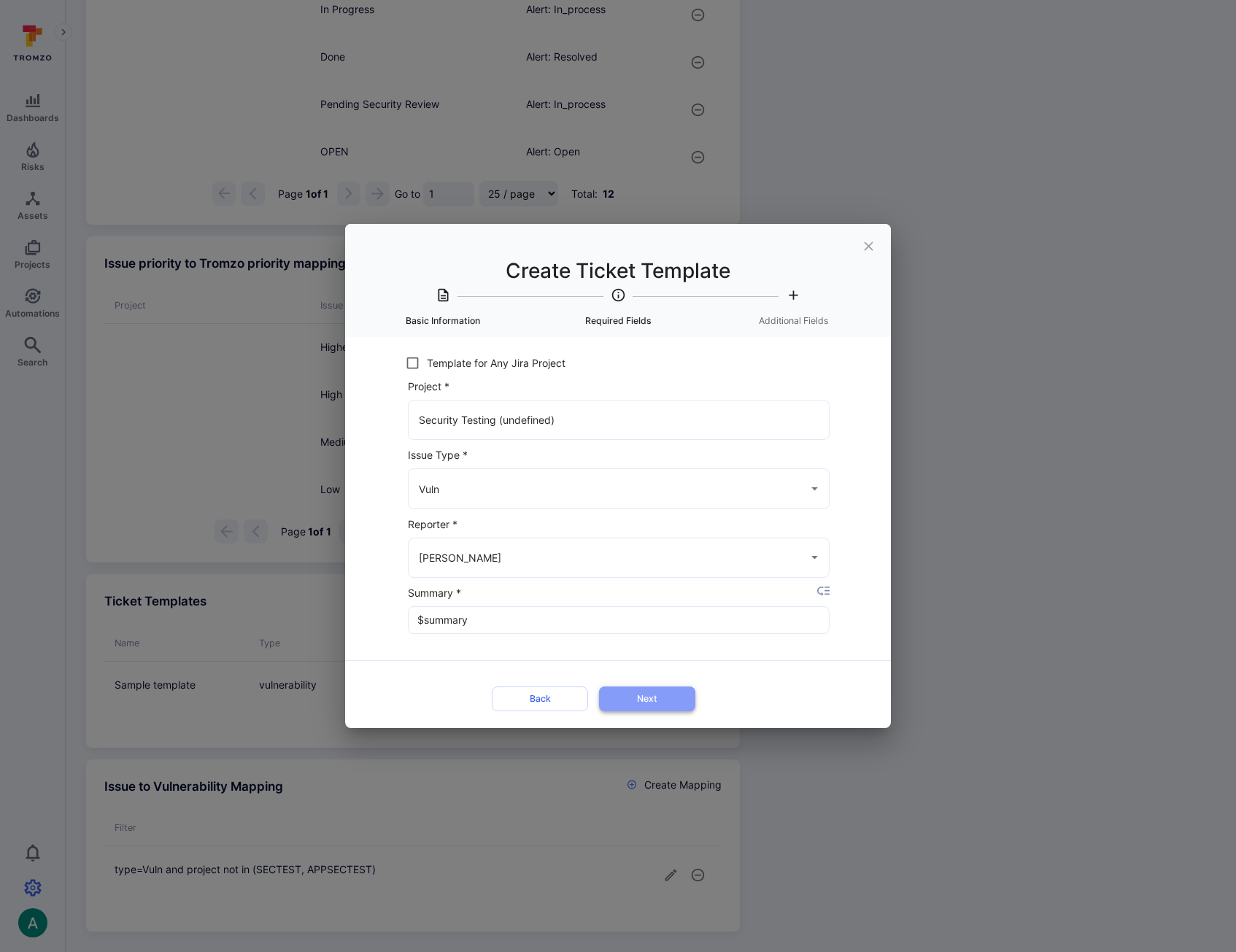
click at [661, 695] on button "Next" at bounding box center [646, 698] width 96 height 24
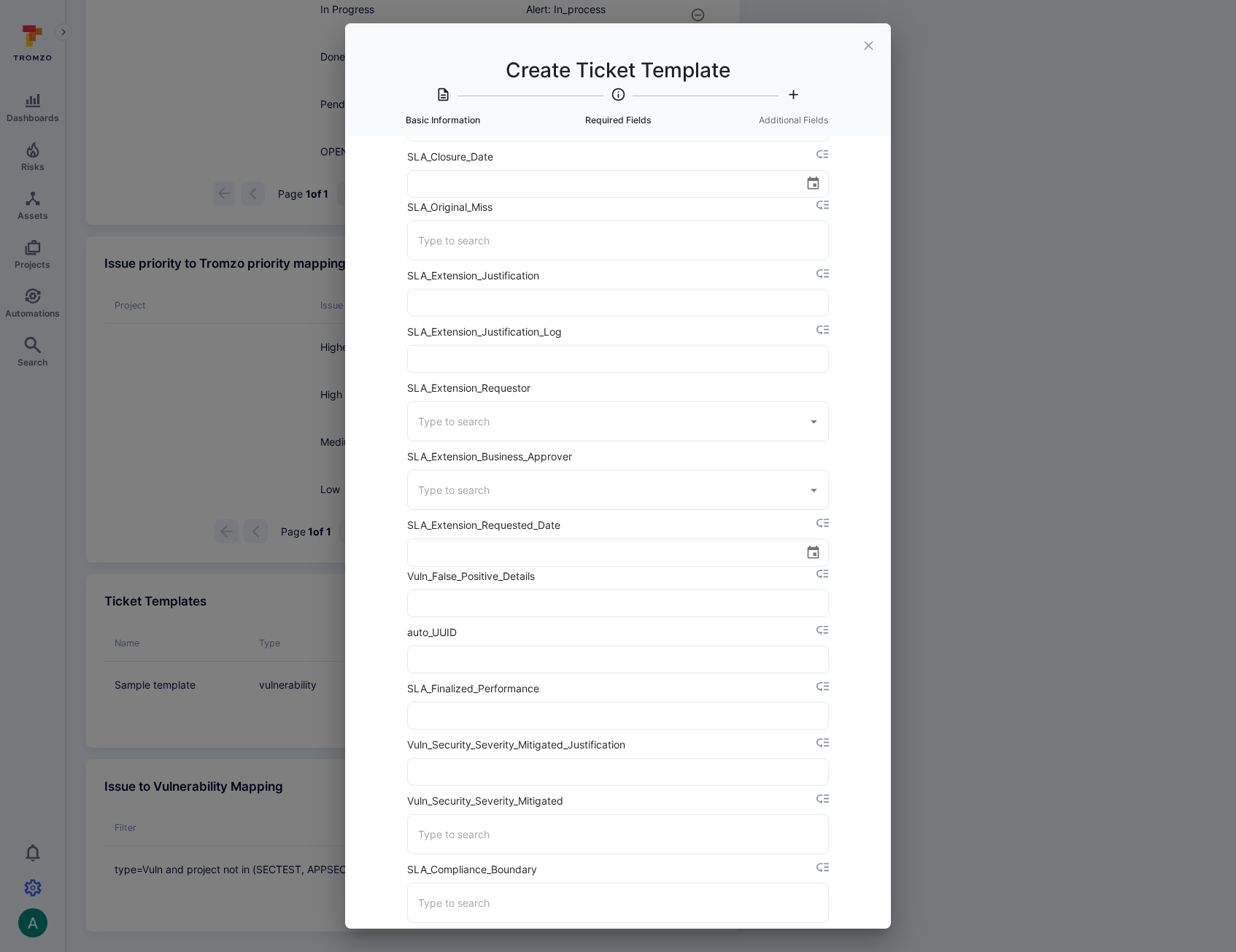
scroll to position [2714, 6]
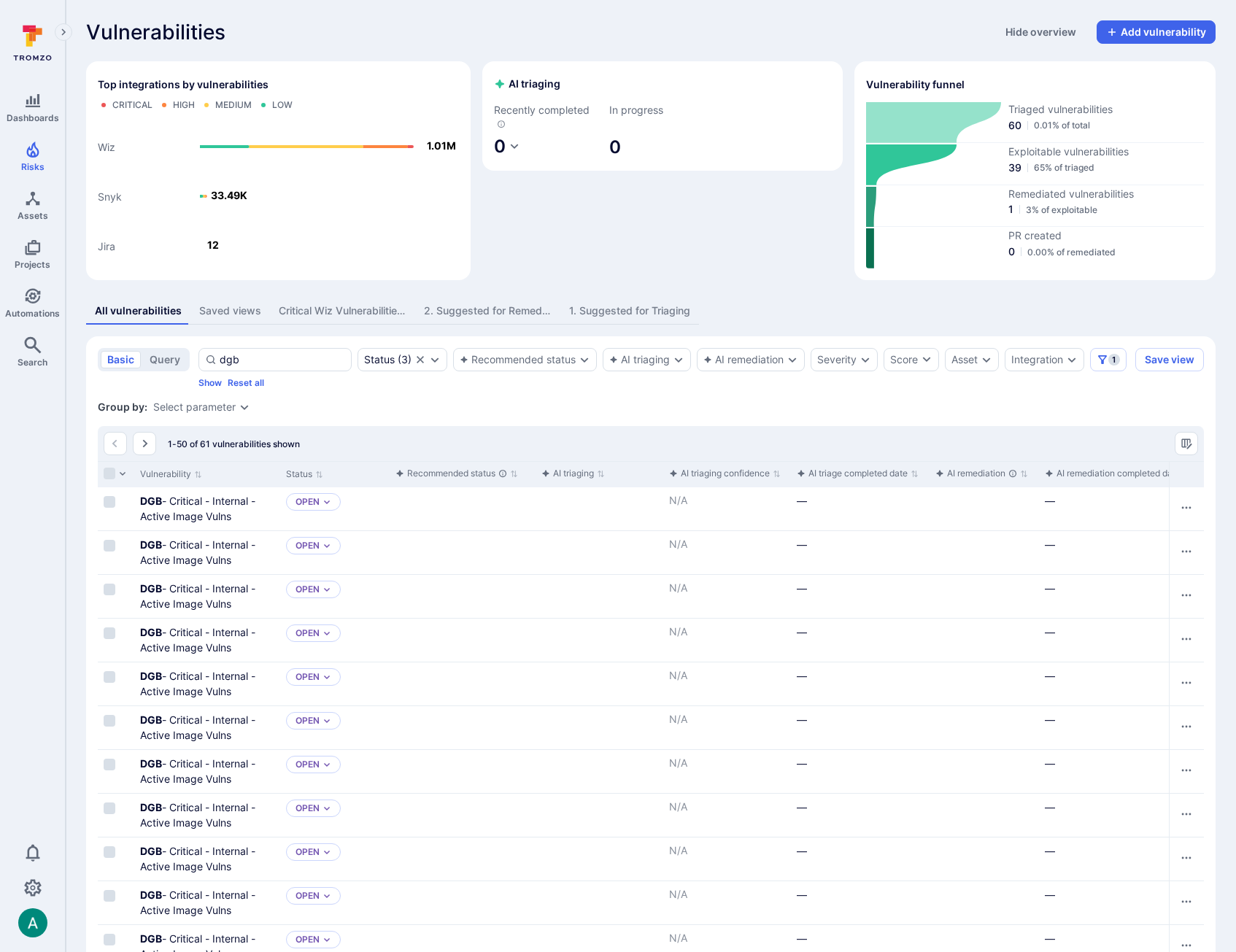
drag, startPoint x: 278, startPoint y: 480, endPoint x: 342, endPoint y: 481, distance: 64.0
click at [280, 480] on div at bounding box center [278, 474] width 3 height 25
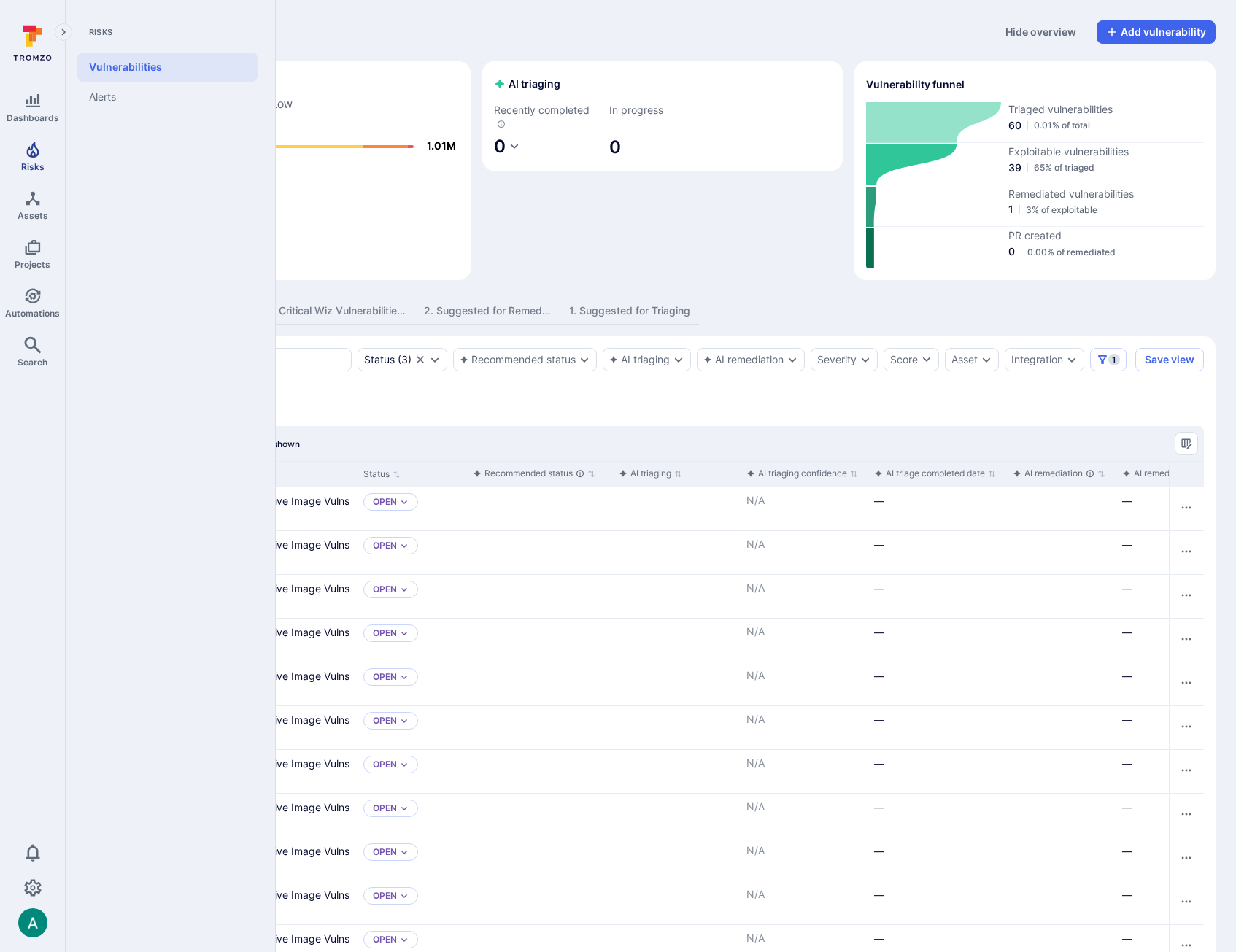
click at [37, 154] on icon "Risks" at bounding box center [32, 149] width 13 height 16
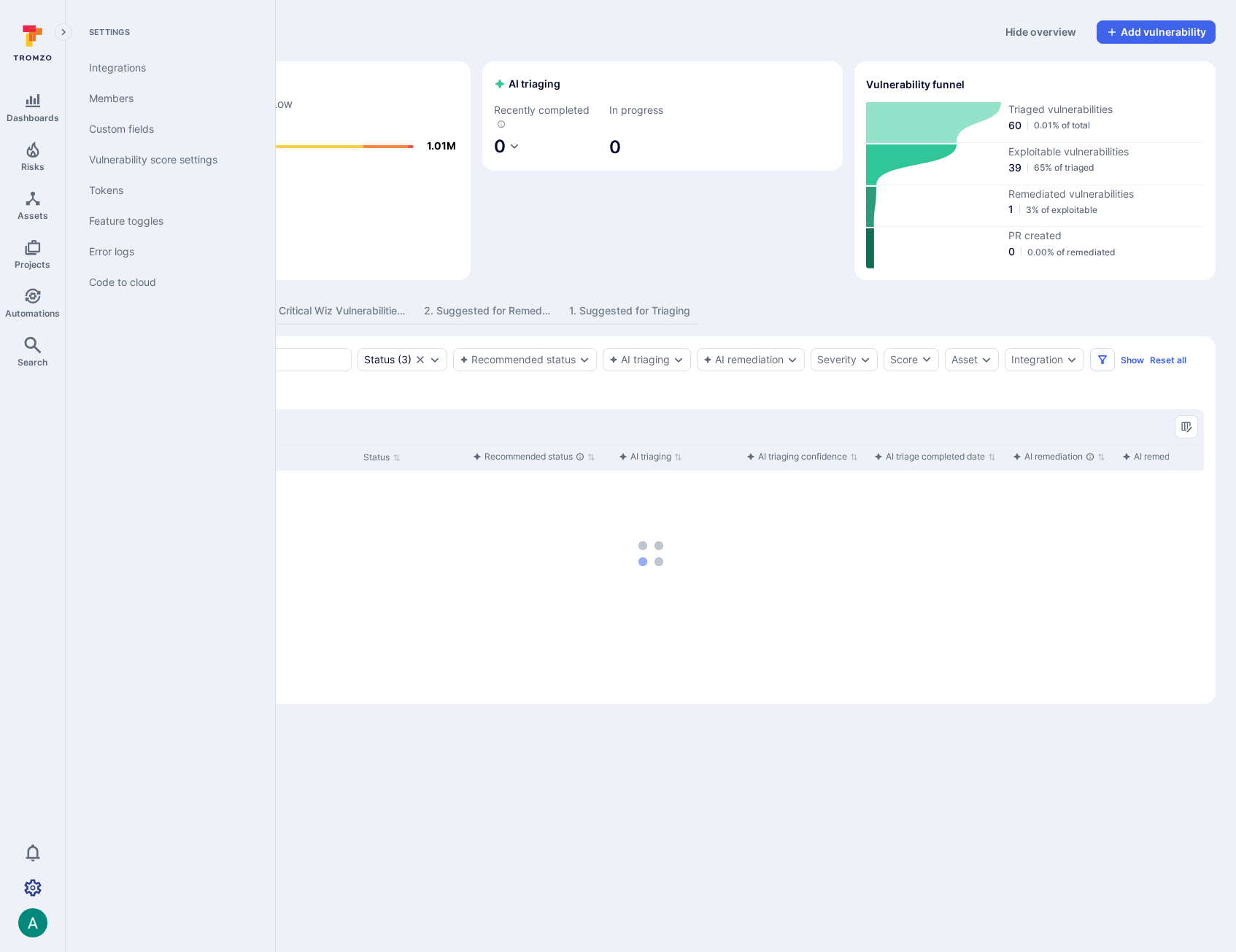
click at [32, 887] on icon "Settings" at bounding box center [33, 888] width 18 height 18
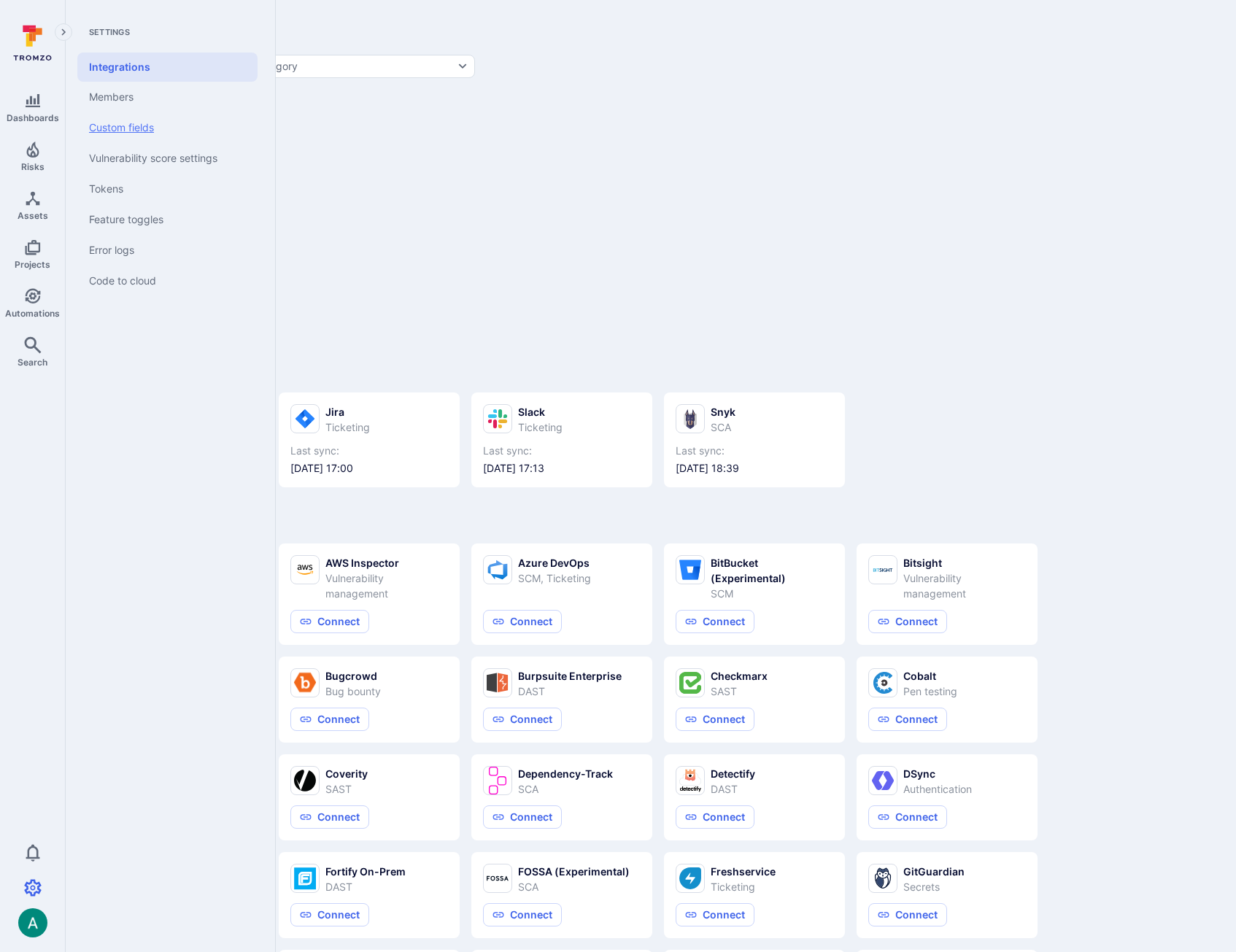
click at [138, 129] on link "Custom fields" at bounding box center [167, 127] width 180 height 31
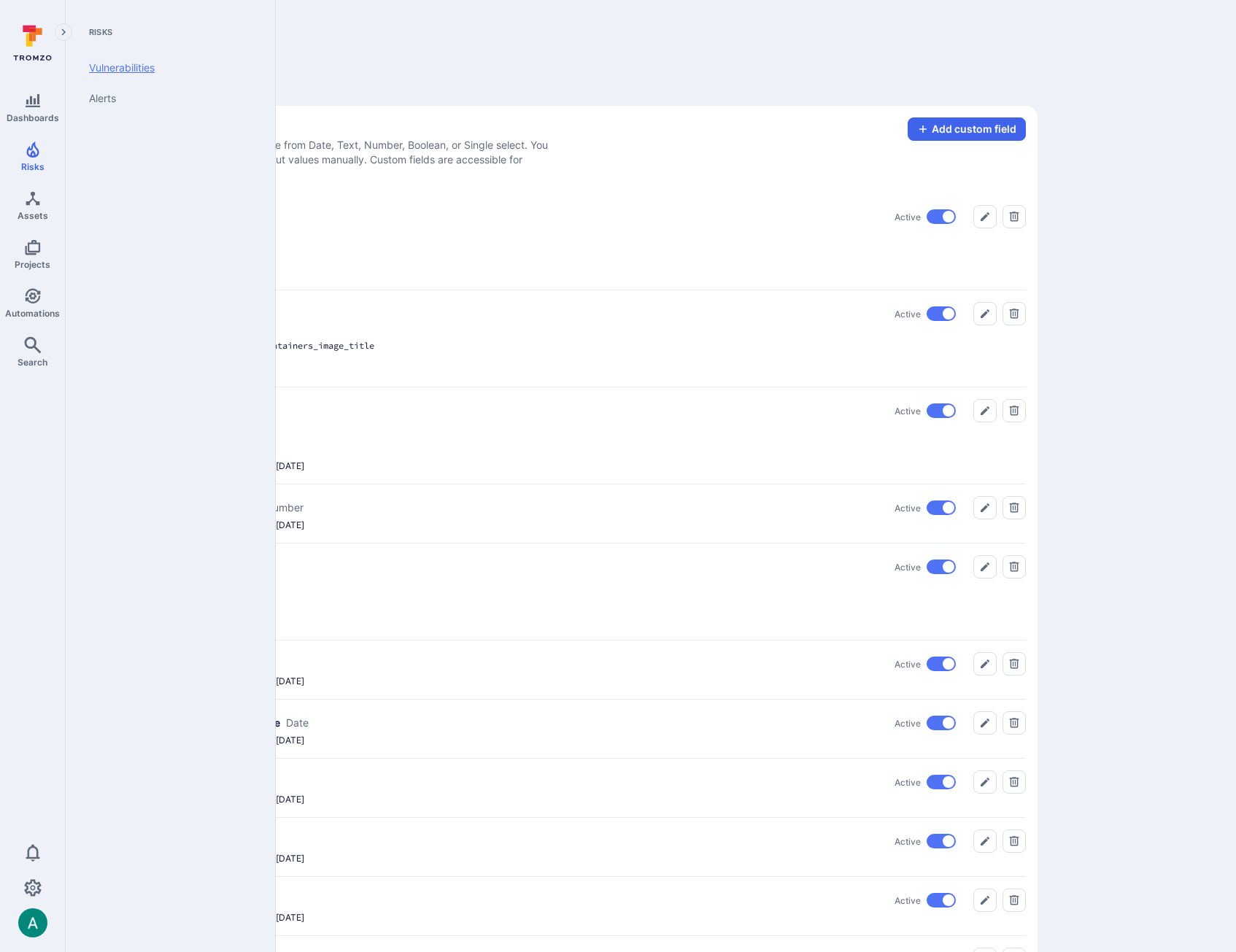
click at [111, 67] on link "Vulnerabilities" at bounding box center [167, 68] width 180 height 31
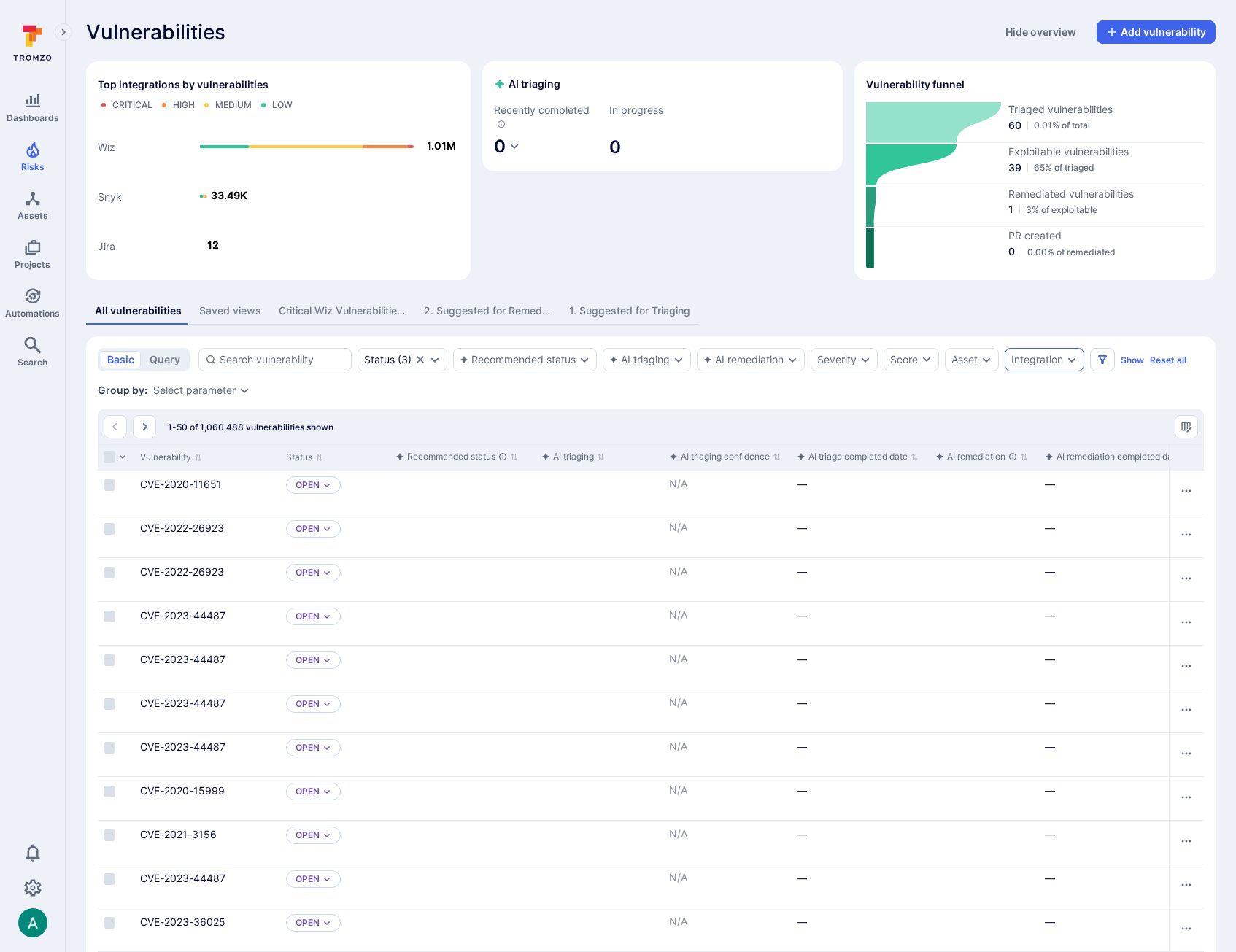
click at [1060, 369] on div "Integration" at bounding box center [1044, 360] width 80 height 23
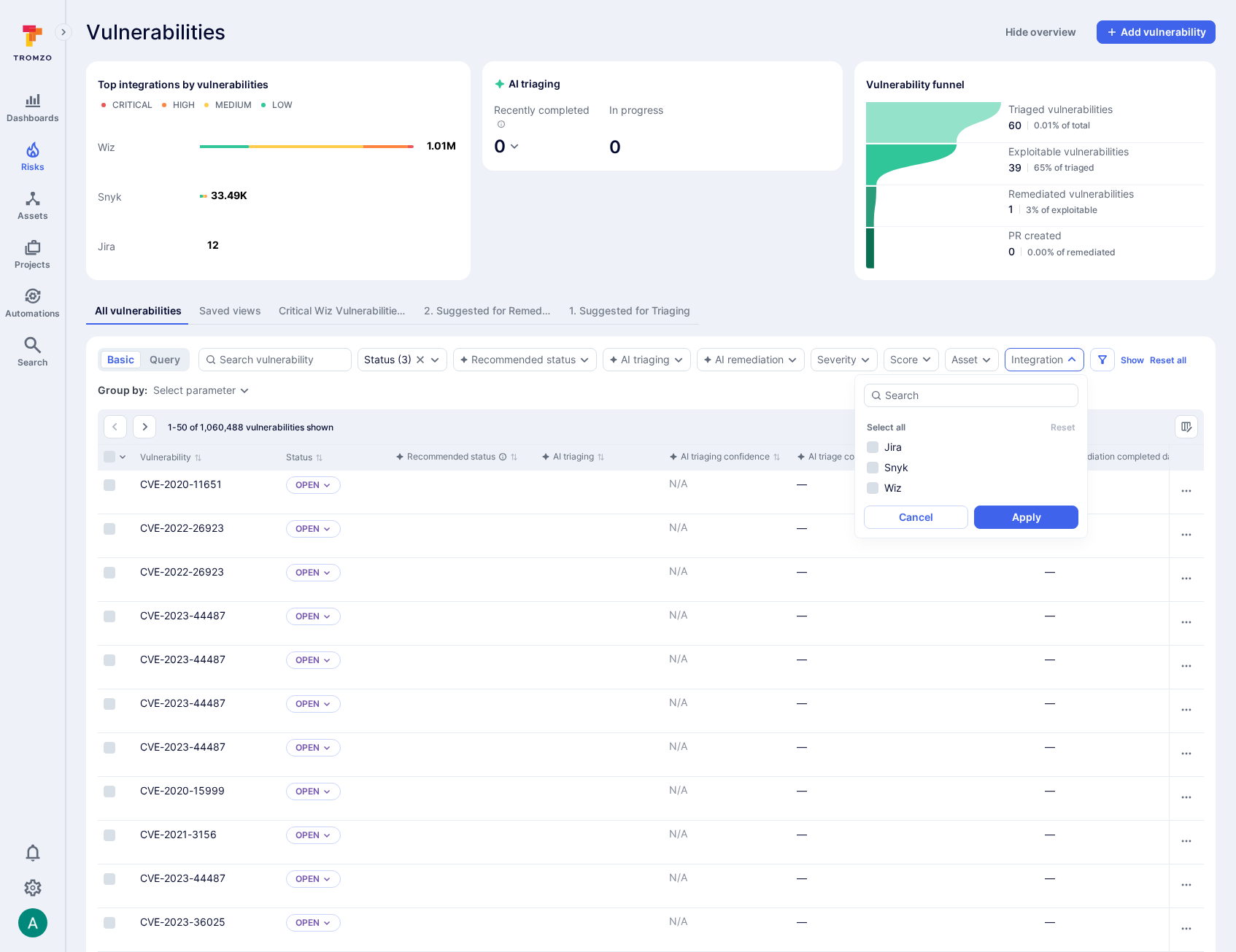
click at [1051, 358] on div "Integration" at bounding box center [1038, 360] width 52 height 12
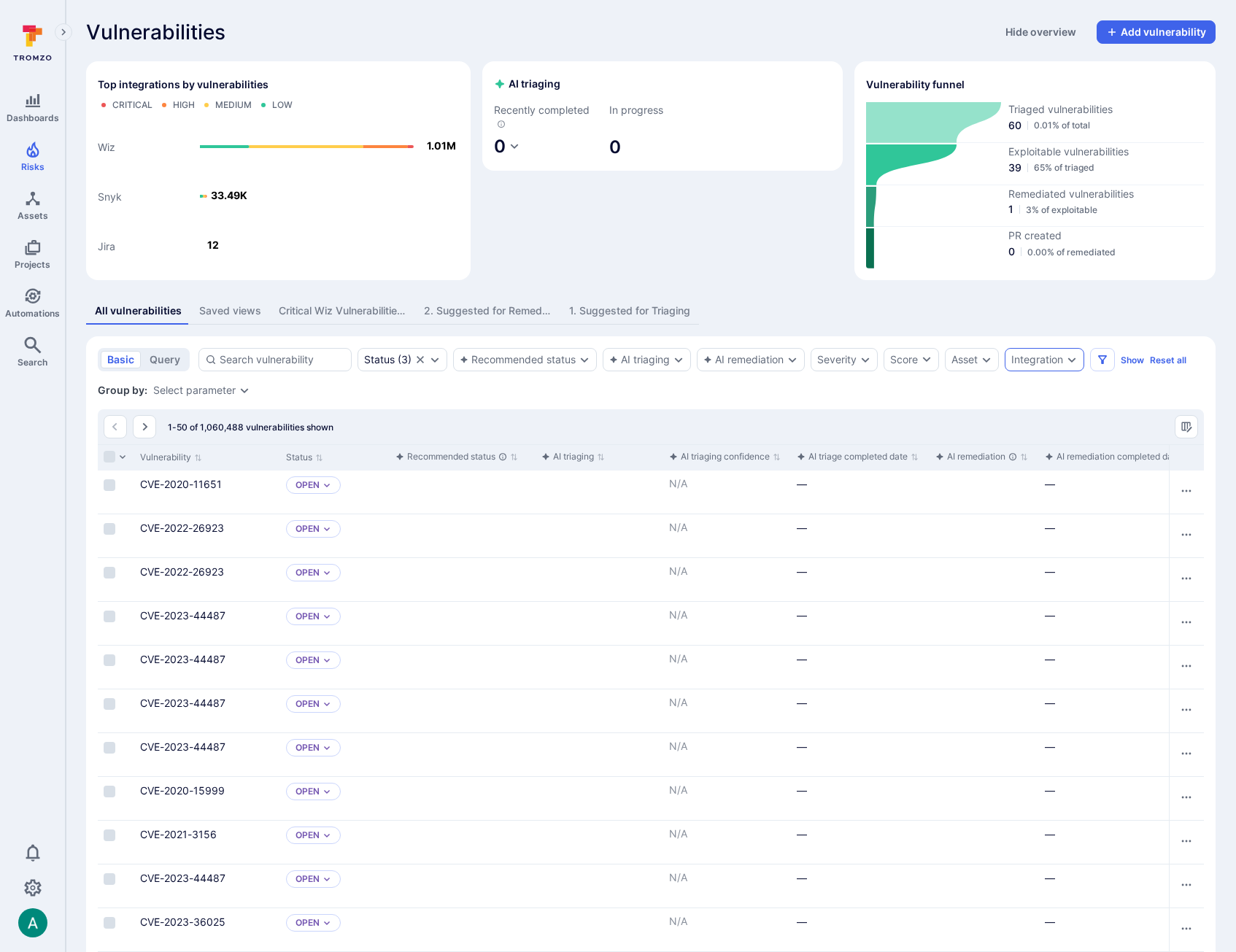
click at [1051, 358] on div "Integration" at bounding box center [1038, 360] width 52 height 12
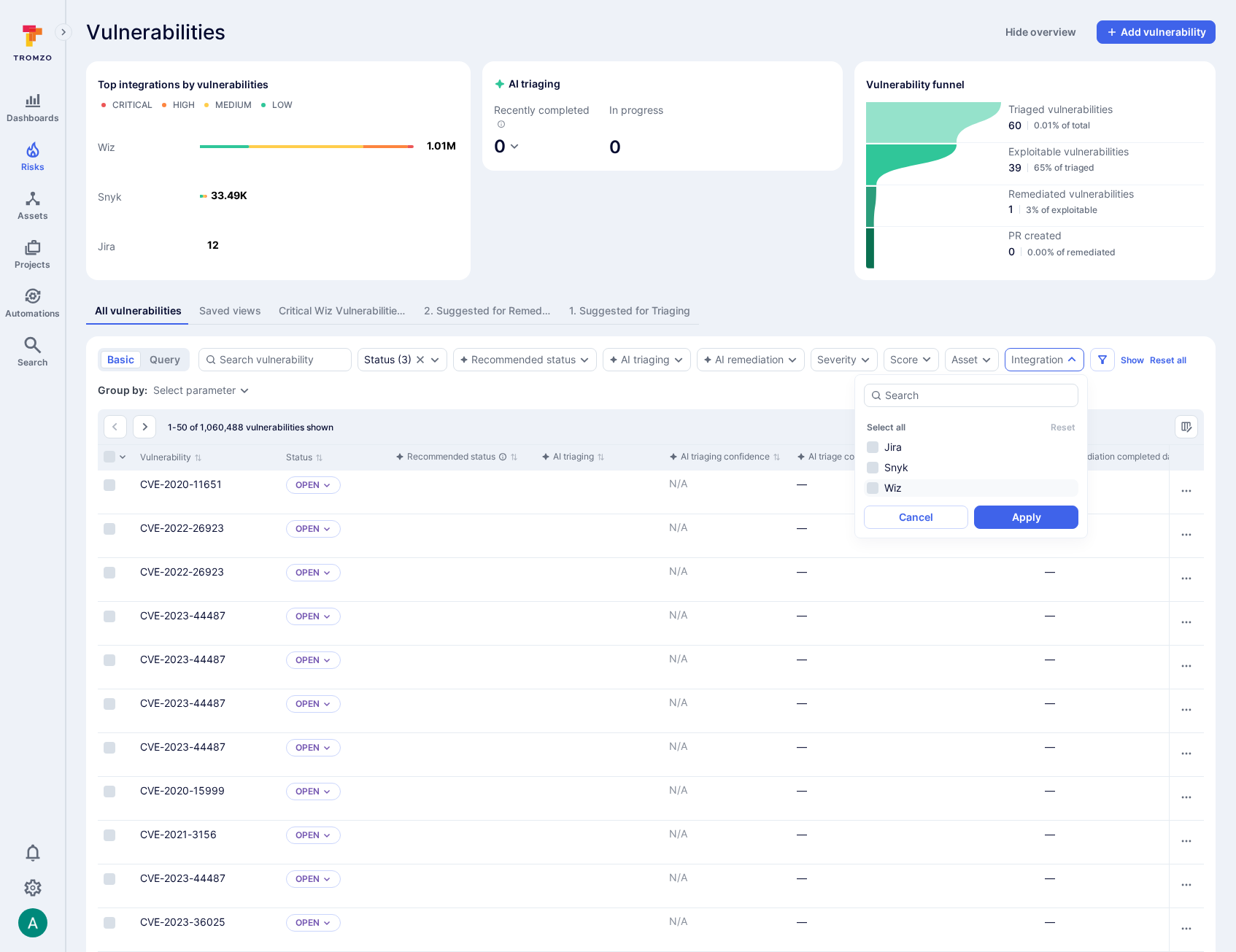
click at [888, 489] on li "Wiz" at bounding box center [971, 487] width 214 height 18
click at [1027, 518] on button "Apply" at bounding box center [1026, 517] width 105 height 23
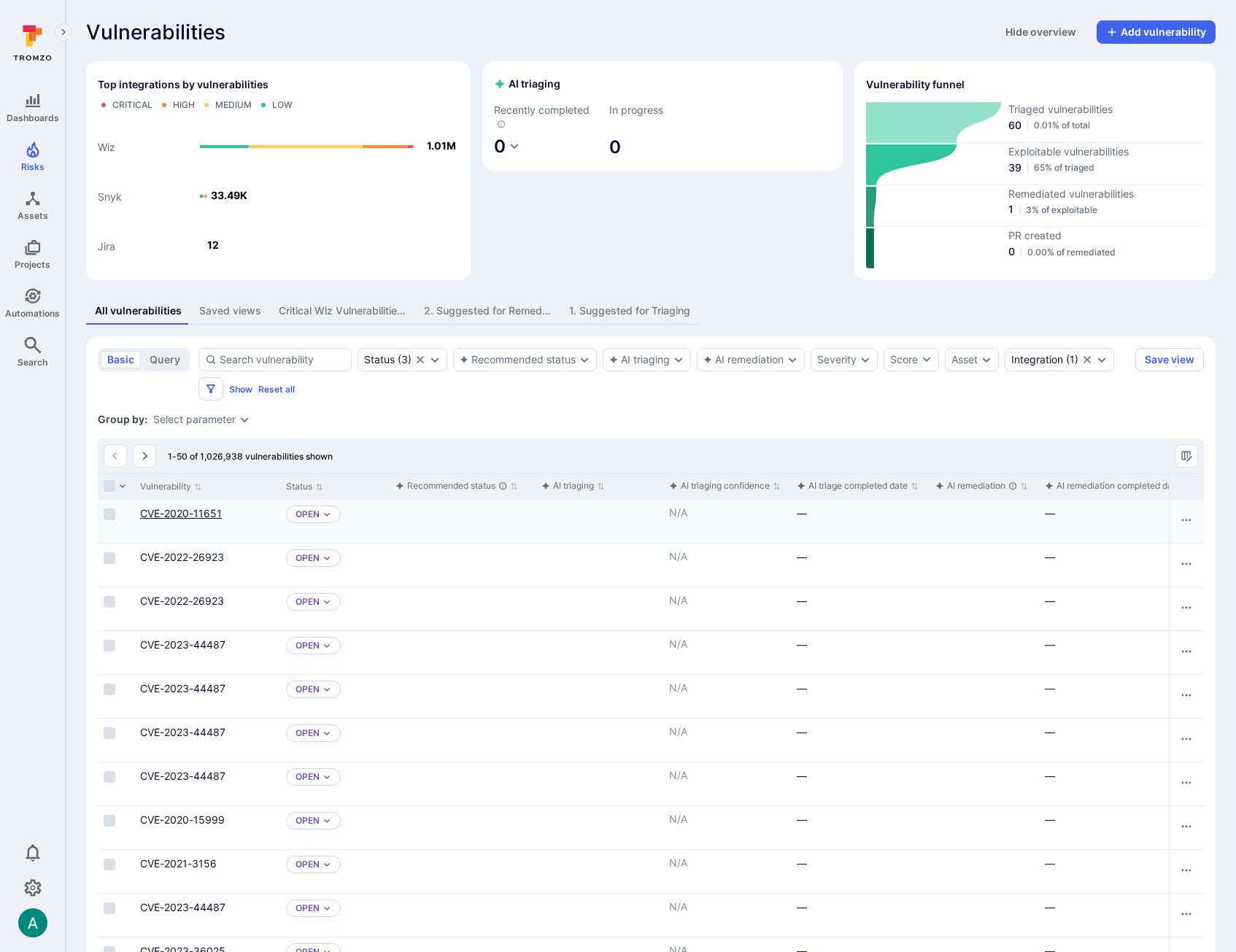
click at [190, 513] on link "CVE-2020-11651" at bounding box center [181, 513] width 82 height 13
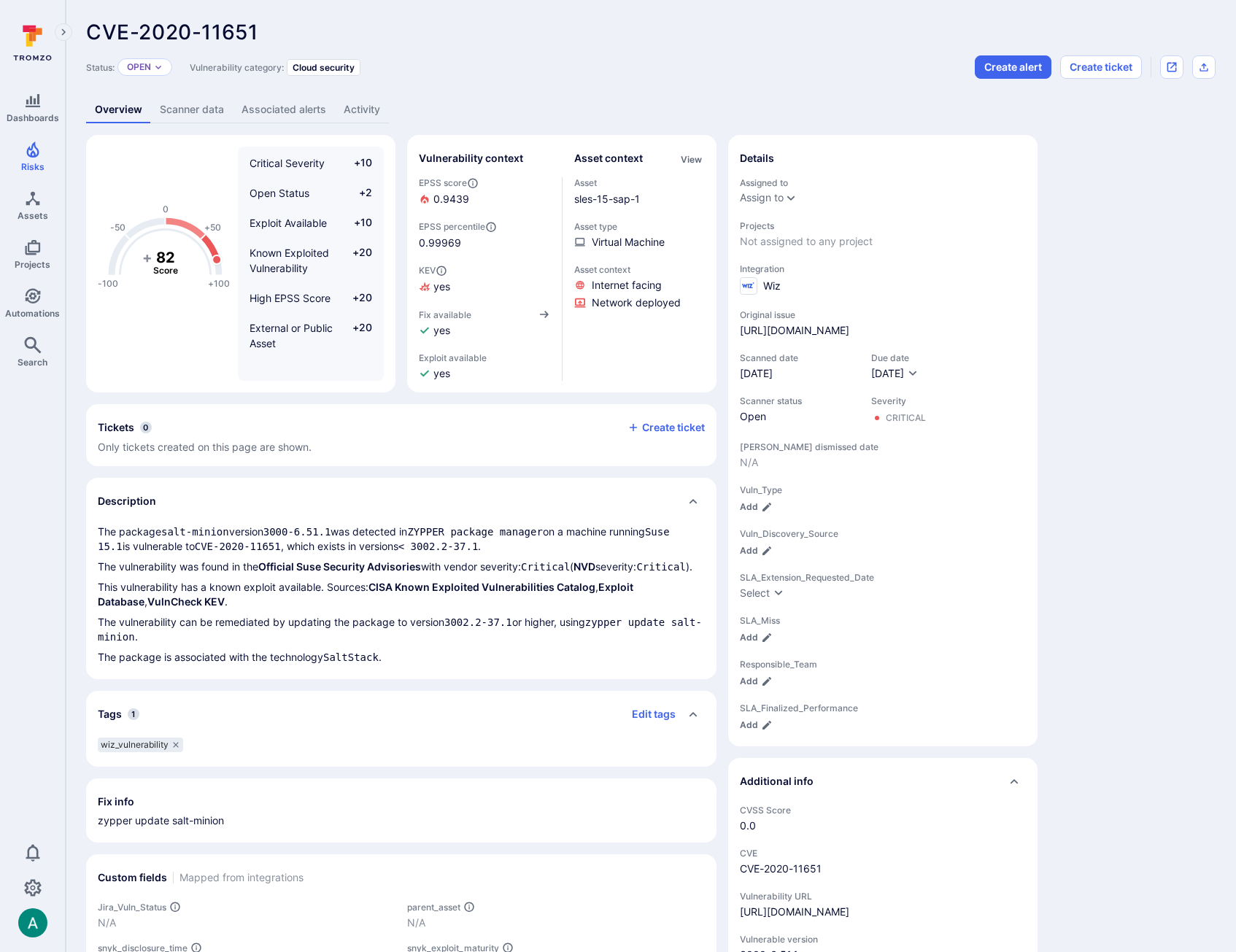
click at [193, 107] on link "Scanner data" at bounding box center [192, 110] width 82 height 27
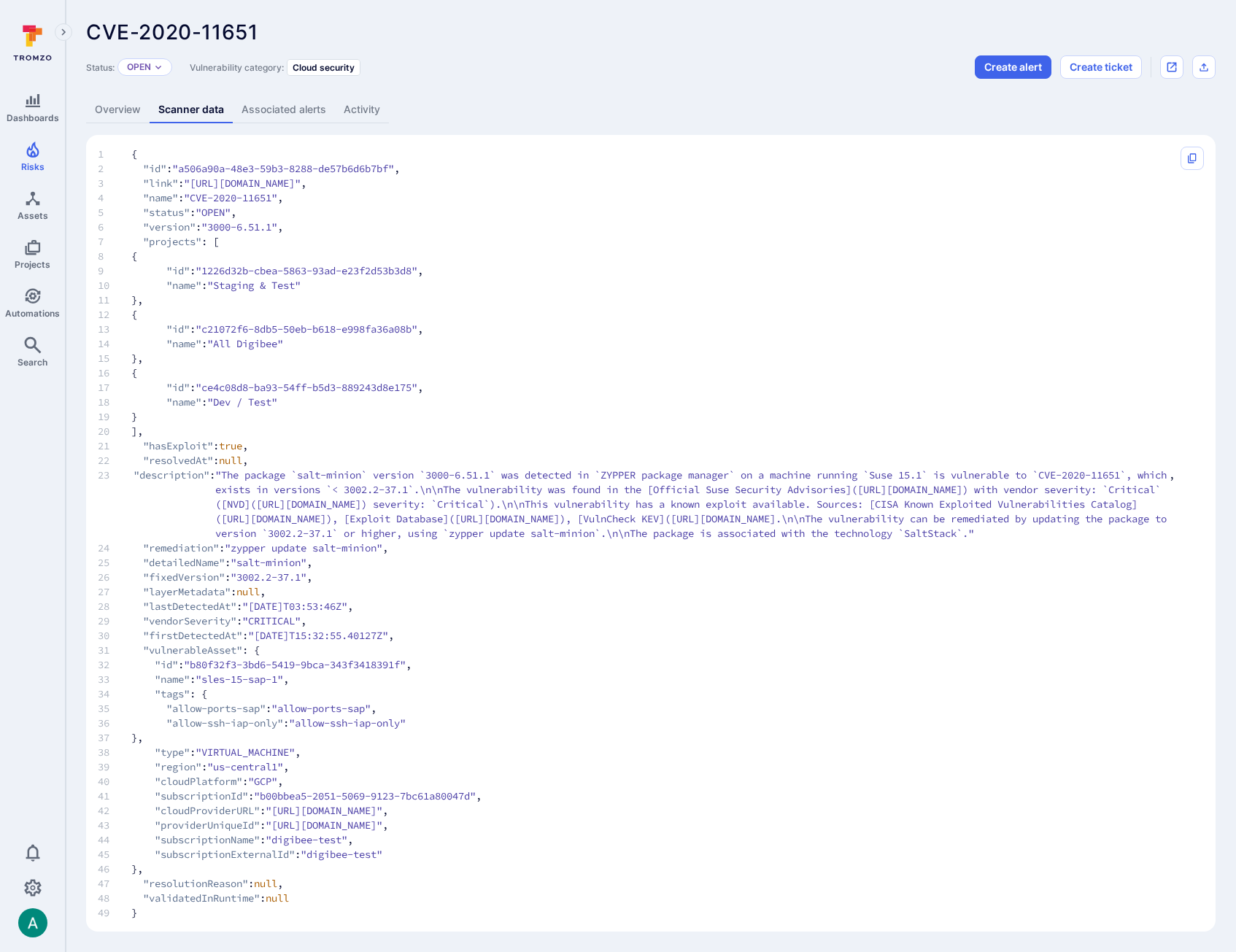
scroll to position [29, 0]
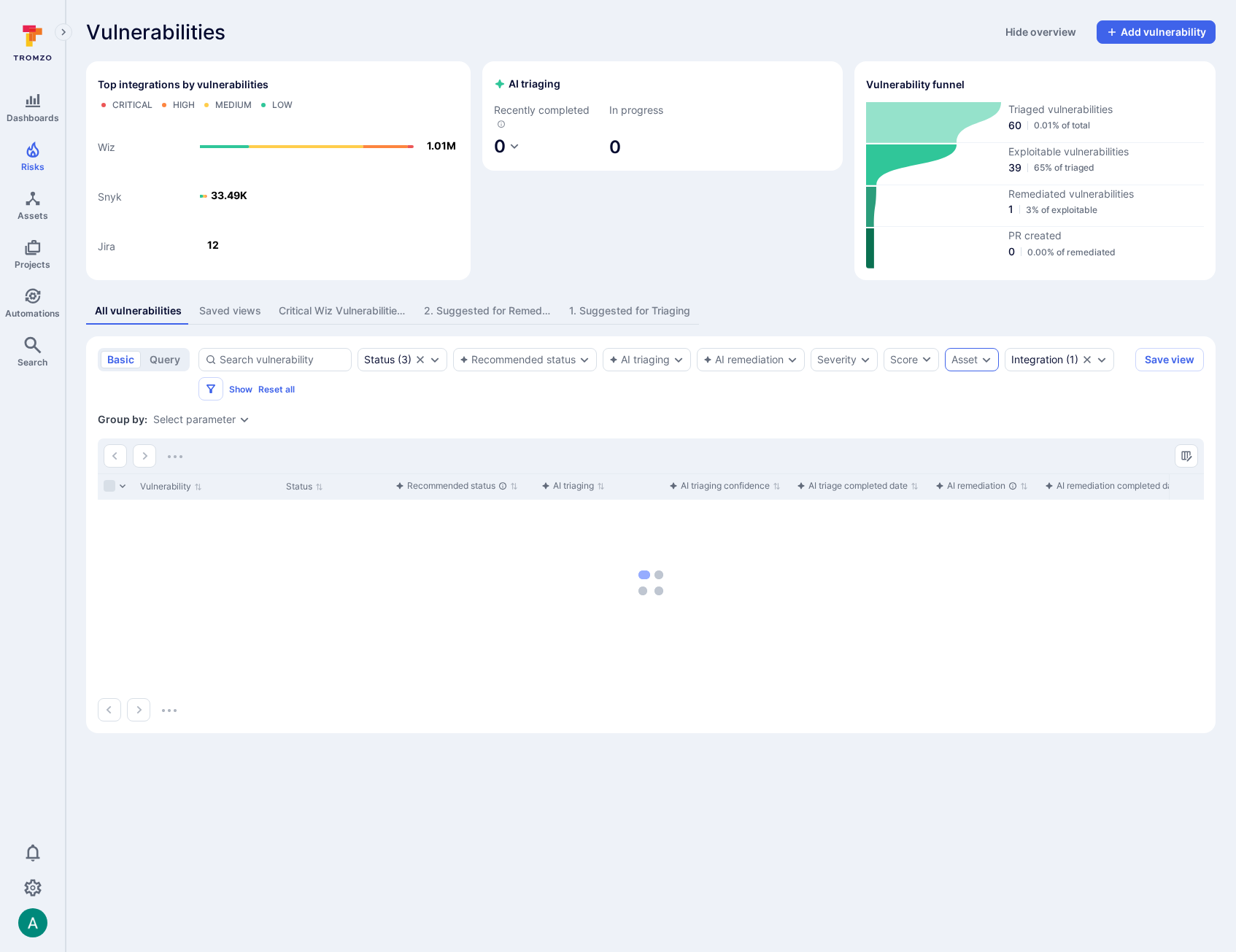
click at [977, 362] on div "Asset" at bounding box center [964, 360] width 26 height 12
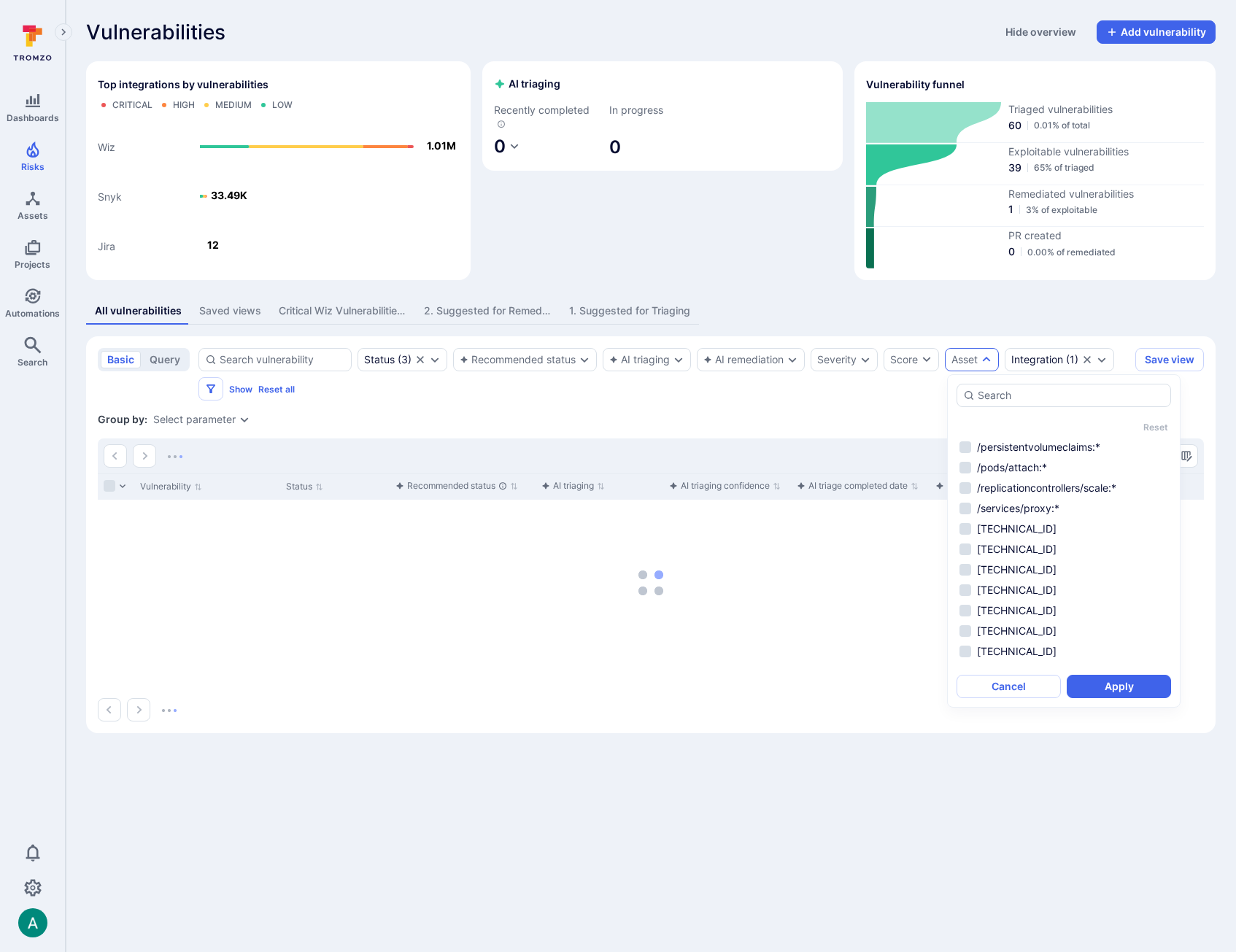
click at [977, 362] on div "Asset" at bounding box center [964, 360] width 26 height 12
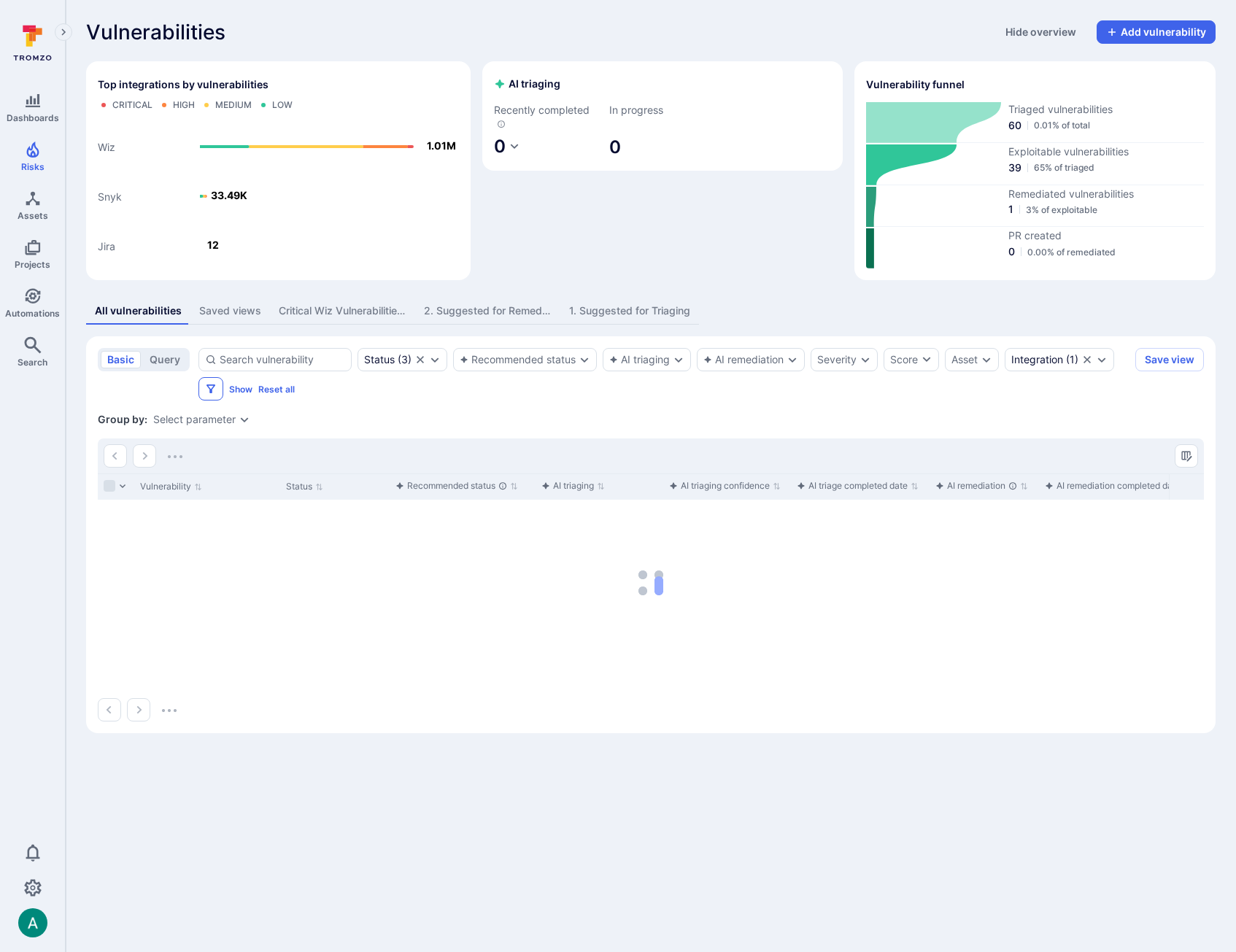
click at [212, 389] on icon "Filters" at bounding box center [211, 389] width 12 height 12
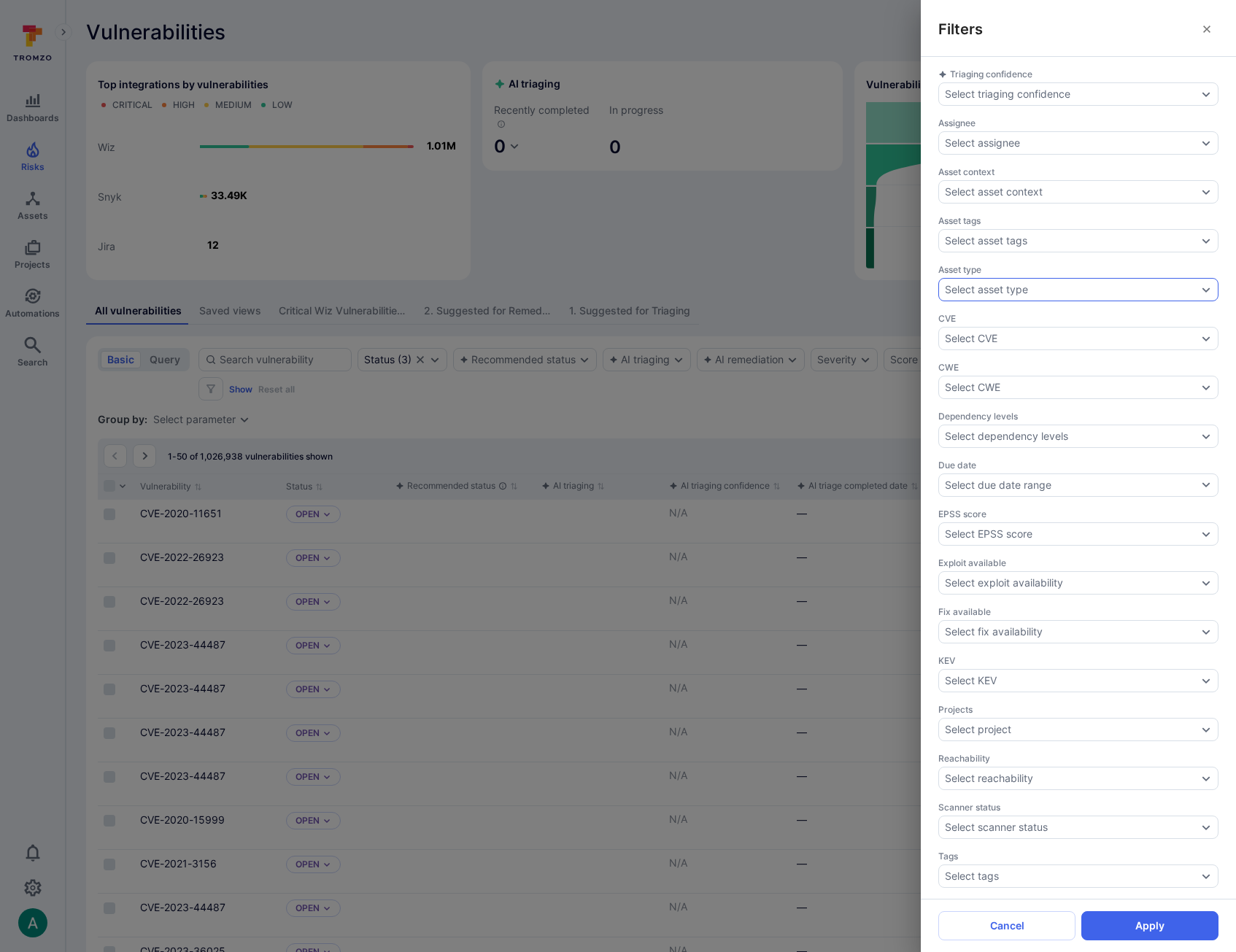
click at [1006, 291] on div "Select asset type" at bounding box center [986, 290] width 83 height 12
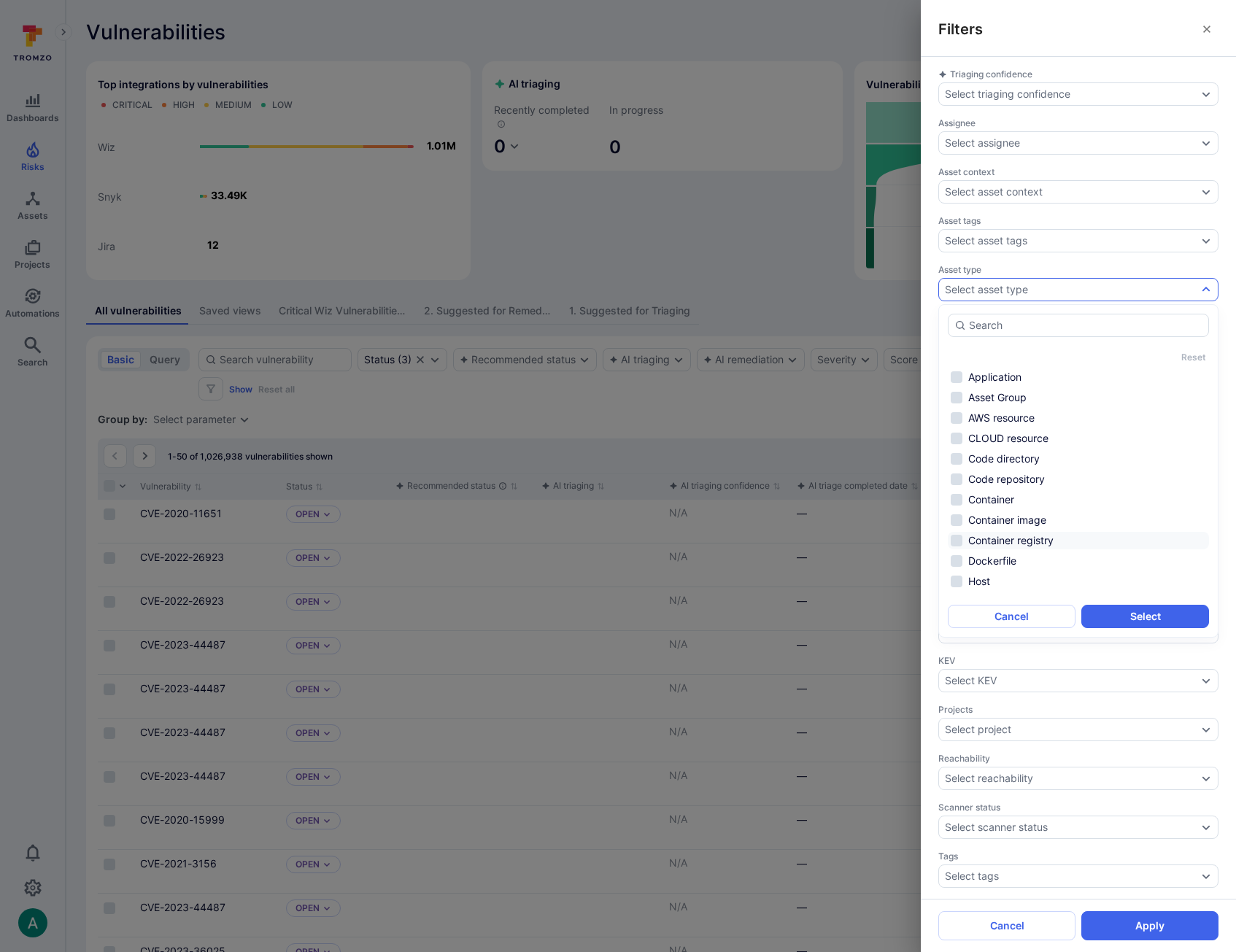
drag, startPoint x: 1005, startPoint y: 518, endPoint x: 1029, endPoint y: 547, distance: 37.6
click at [1005, 518] on li "Container image" at bounding box center [1079, 520] width 261 height 18
click at [1134, 612] on button "Select" at bounding box center [1145, 616] width 127 height 23
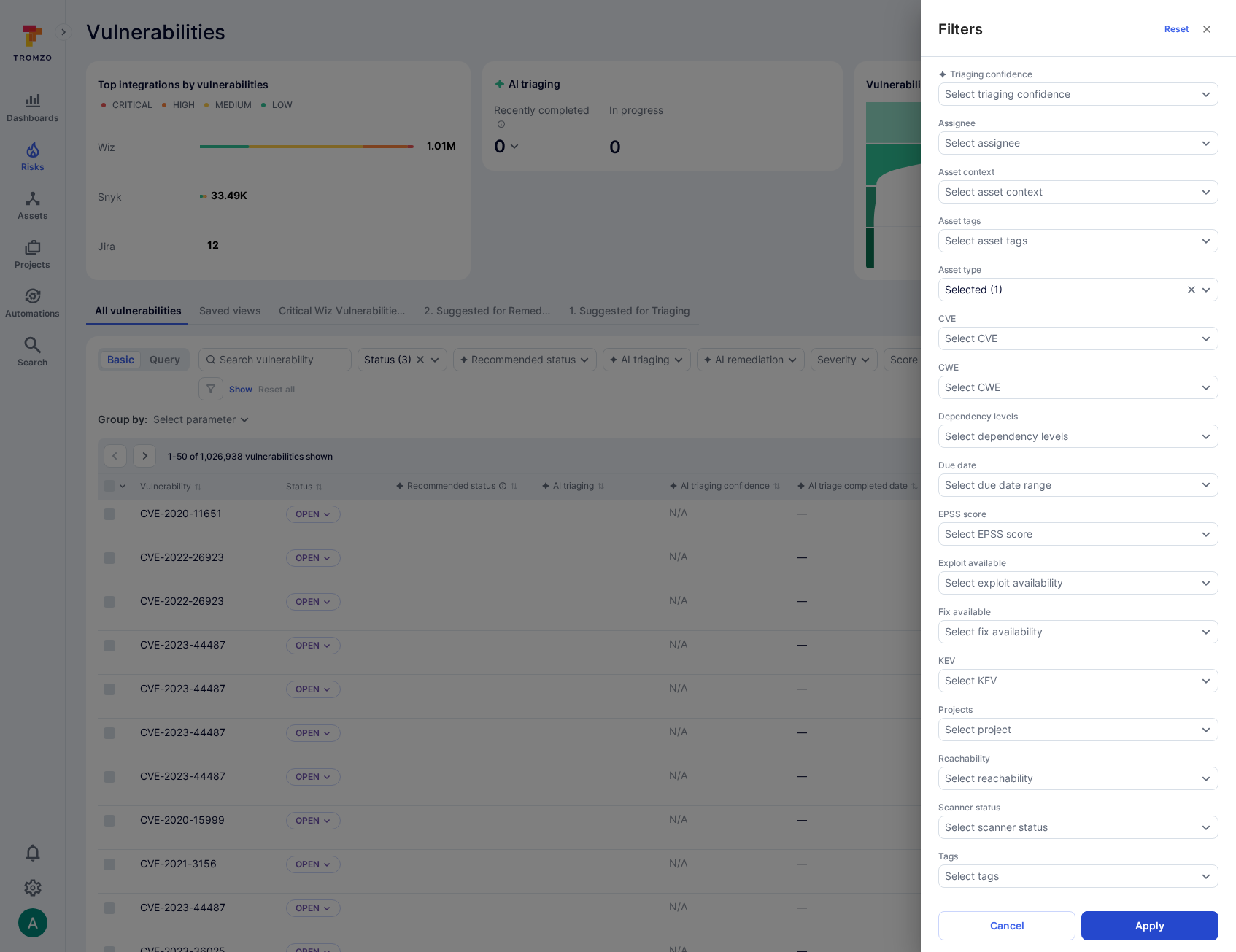
click at [1140, 926] on button "Apply" at bounding box center [1150, 925] width 137 height 29
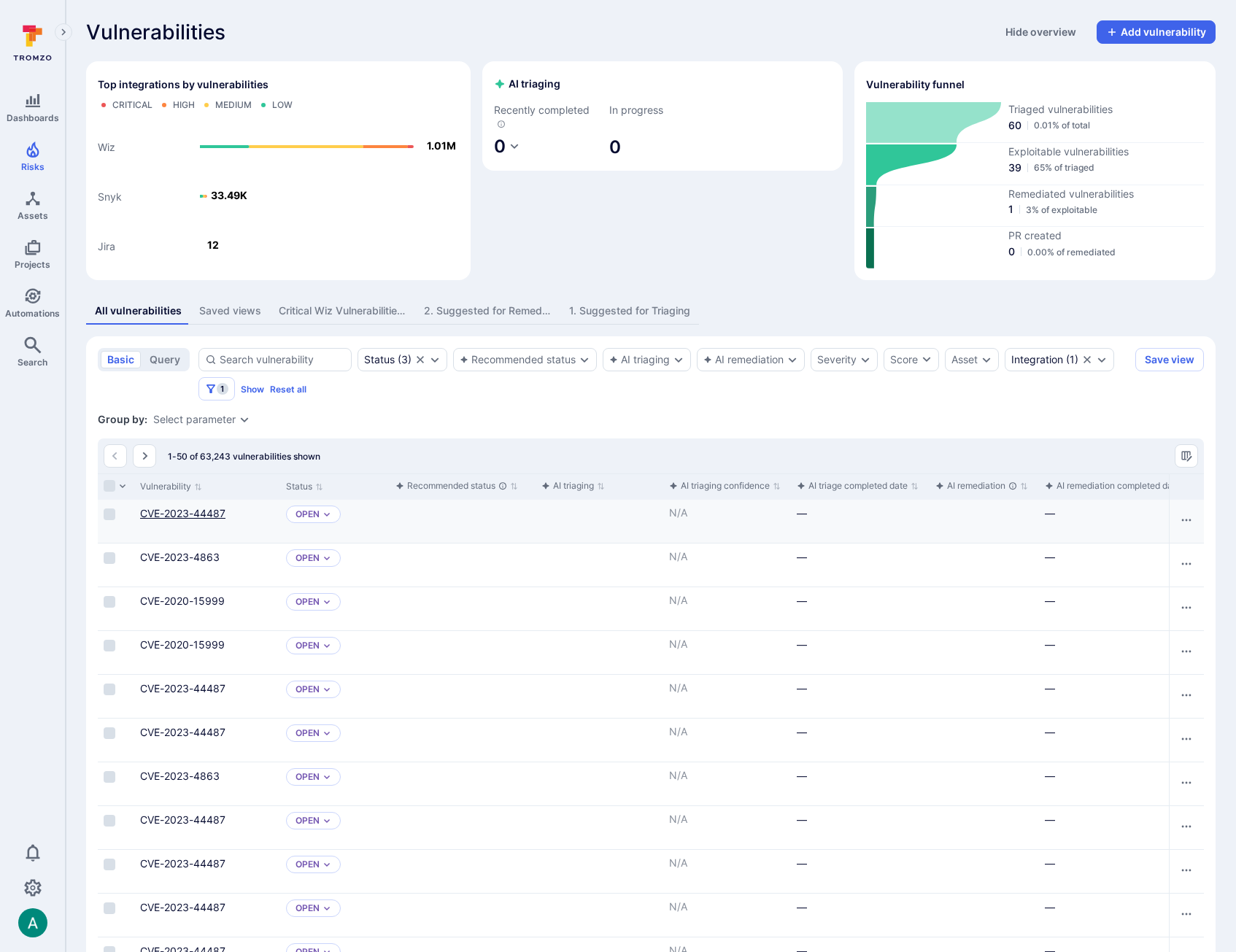
click at [193, 513] on link "CVE-2023-44487" at bounding box center [183, 513] width 85 height 13
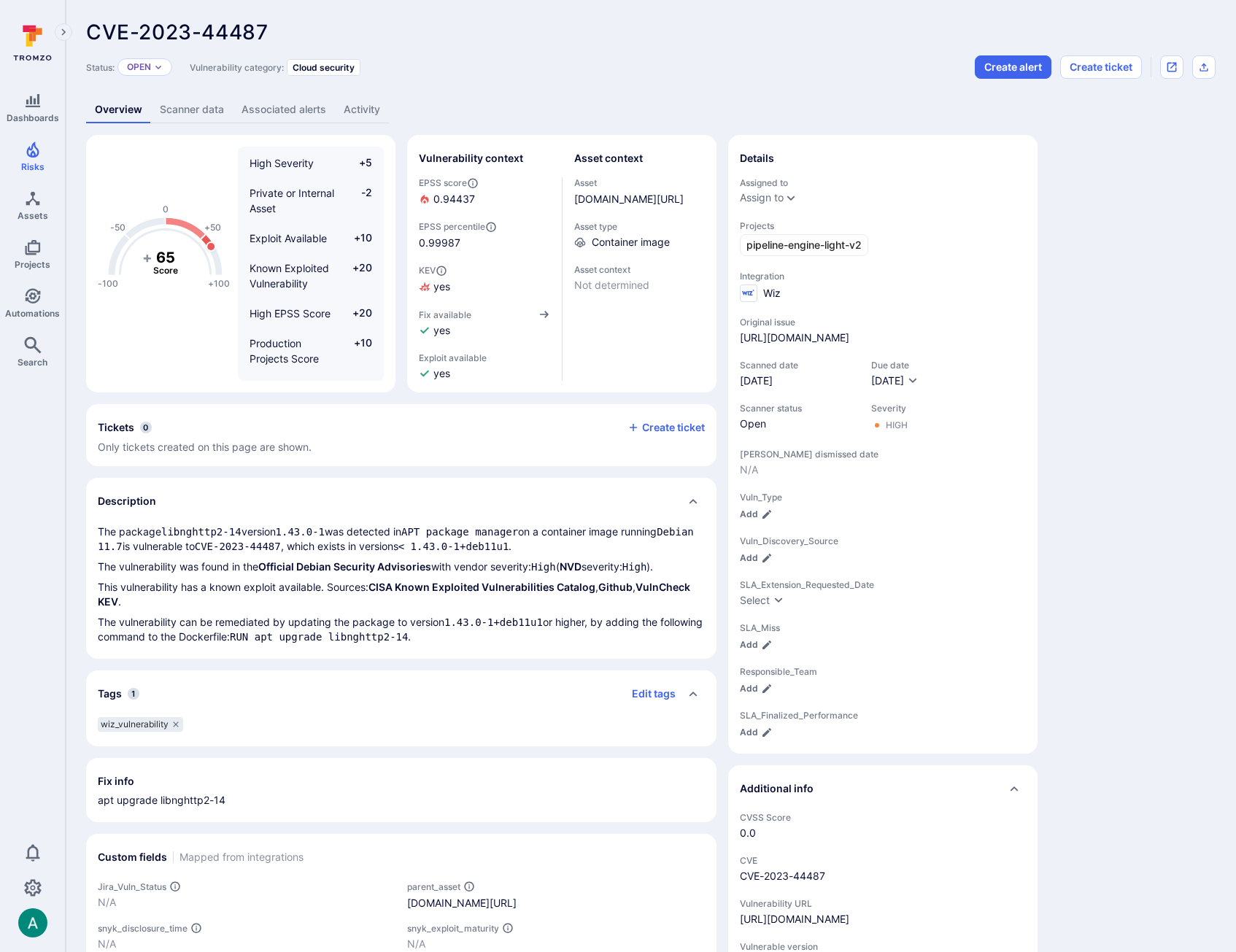
click at [201, 114] on link "Scanner data" at bounding box center [192, 110] width 82 height 27
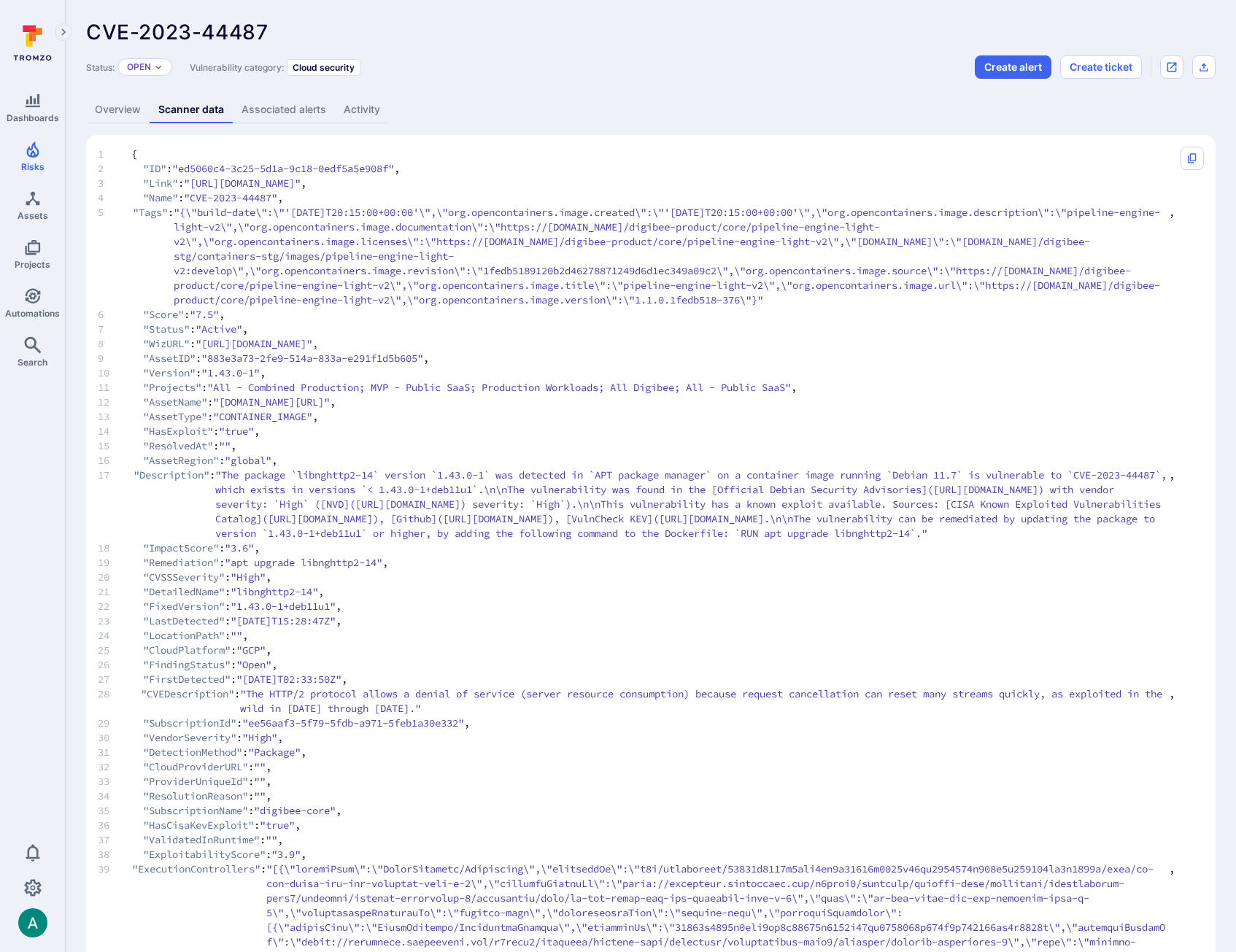
click at [193, 205] on span ""{\"build-date\":\"'[DATE]T20:15:00+00:00'\",\"org.opencontainers.image.created…" at bounding box center [671, 256] width 995 height 102
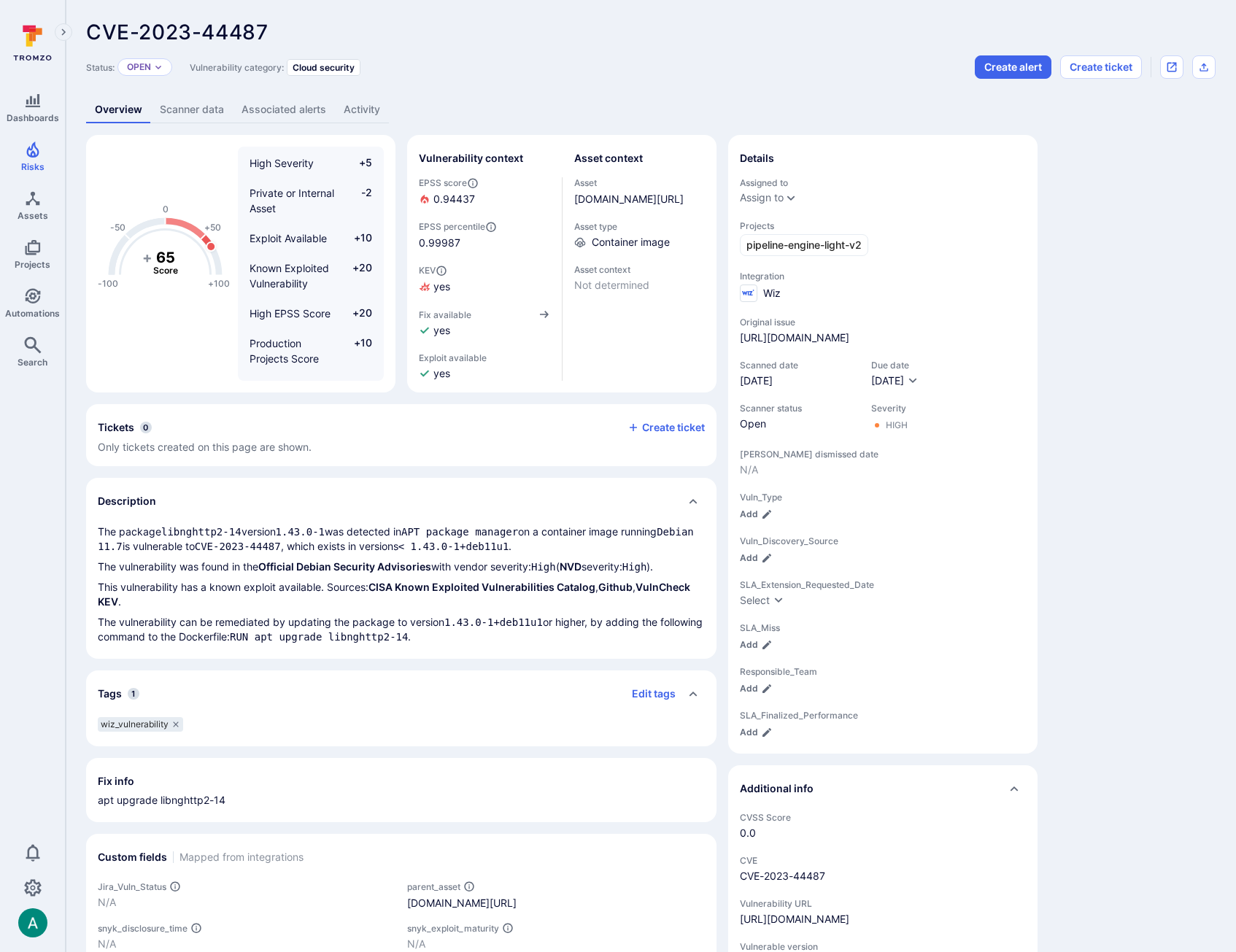
click at [179, 113] on link "Scanner data" at bounding box center [192, 110] width 82 height 27
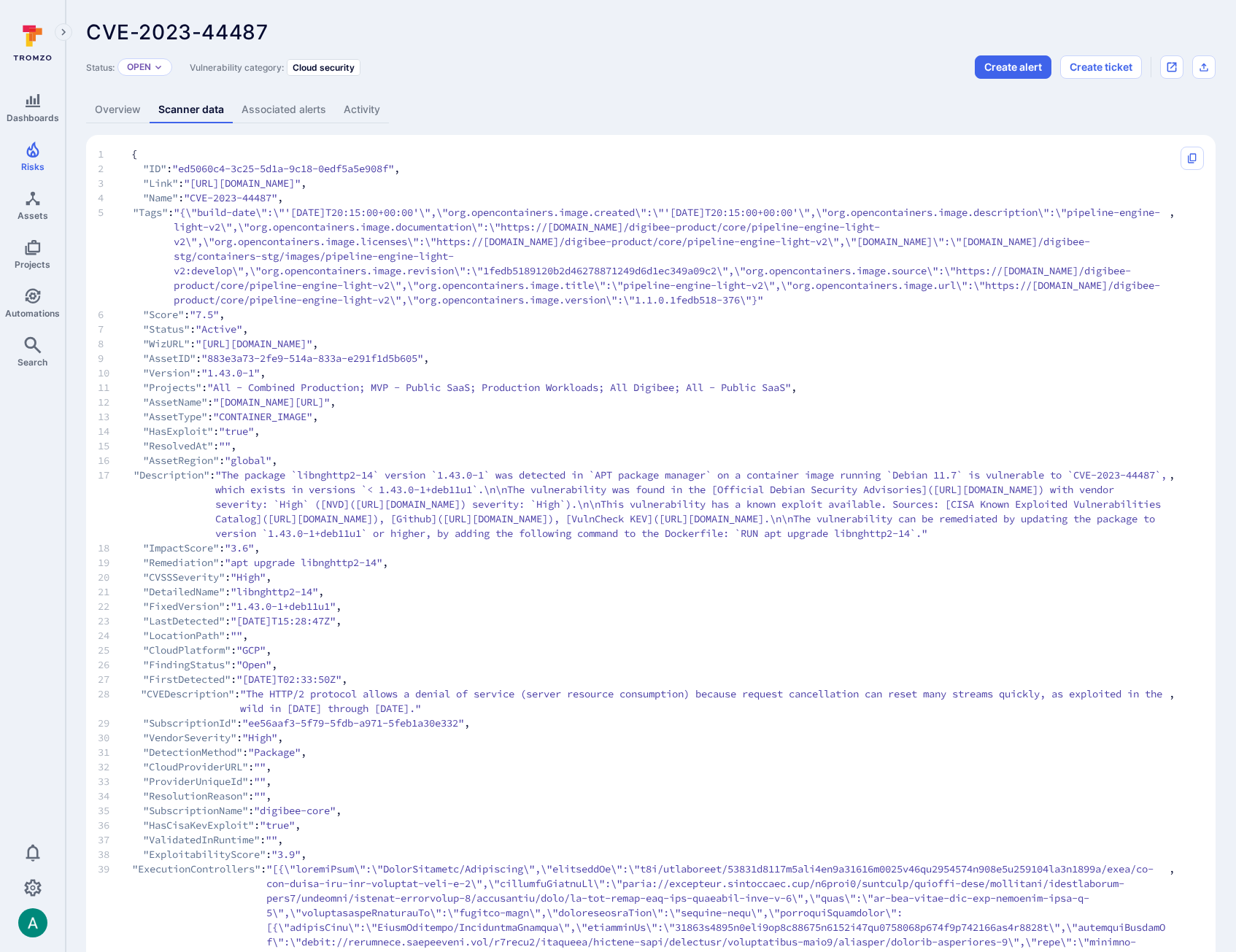
click at [632, 54] on header "CVE-2023-44487 ... Show more Status: Open Vulnerability category: Cloud securit…" at bounding box center [651, 49] width 1130 height 59
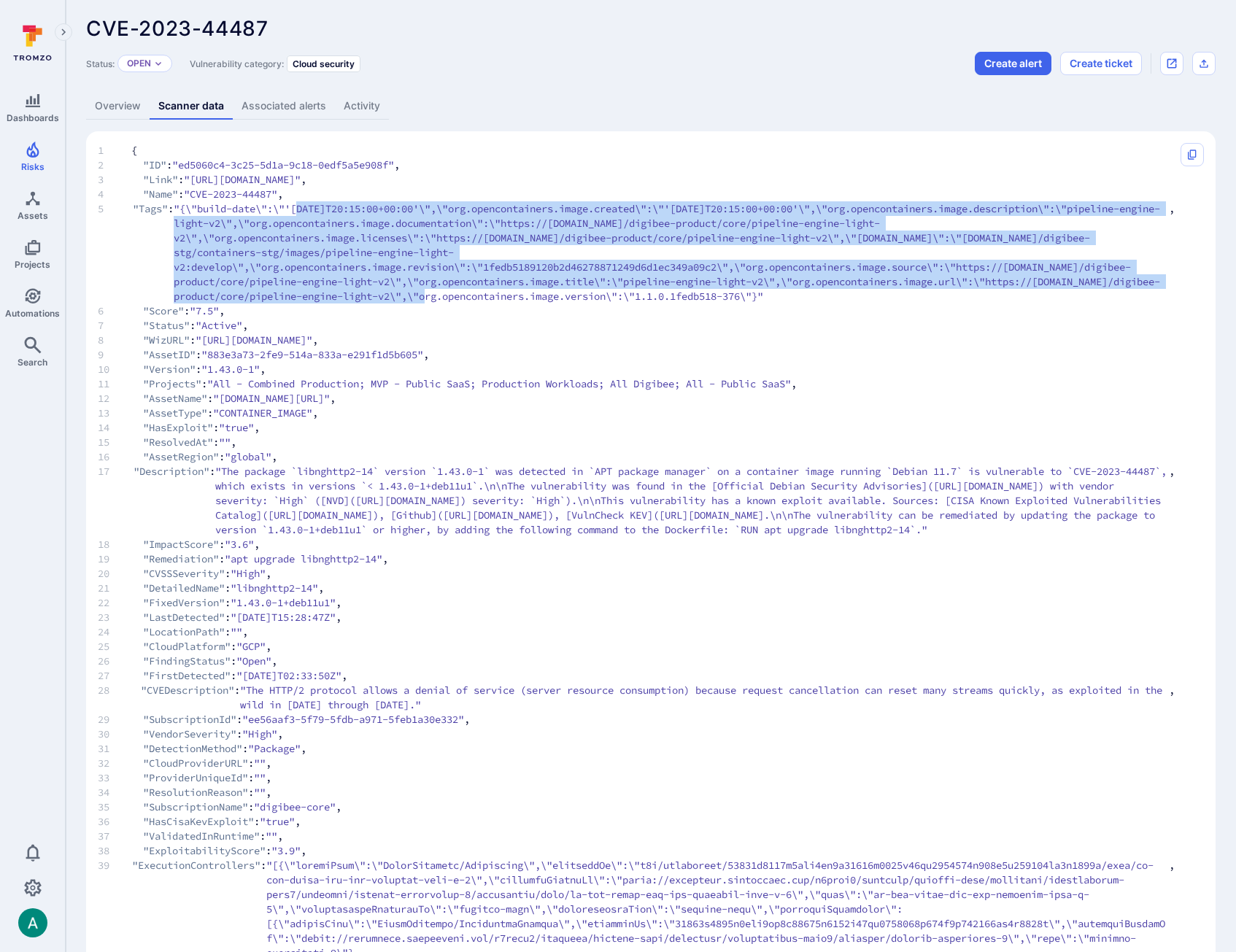
drag, startPoint x: 674, startPoint y: 316, endPoint x: 307, endPoint y: 212, distance: 381.5
click at [307, 212] on span ""{\"build-date\":\"'[DATE]T20:15:00+00:00'\",\"org.opencontainers.image.created…" at bounding box center [671, 252] width 995 height 102
click at [306, 212] on span ""{\"build-date\":\"'[DATE]T20:15:00+00:00'\",\"org.opencontainers.image.created…" at bounding box center [671, 252] width 995 height 102
